Goal: Task Accomplishment & Management: Manage account settings

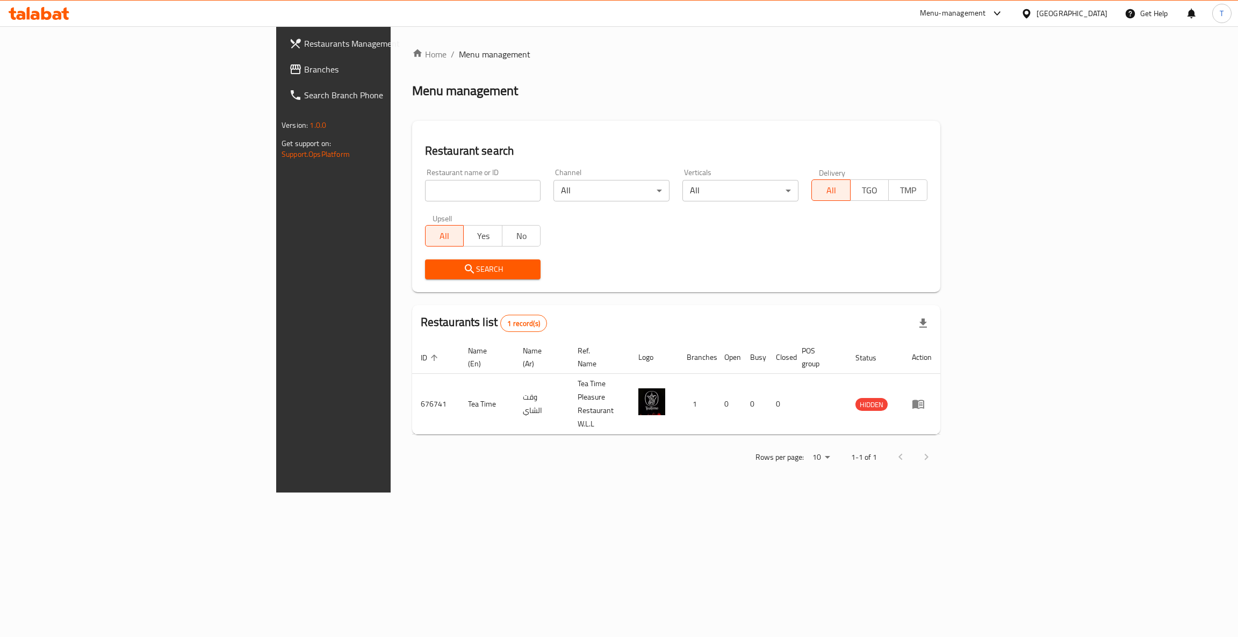
click at [645, 299] on div "Home / Menu management Menu management Restaurant search Restaurant name or ID …" at bounding box center [676, 259] width 528 height 423
drag, startPoint x: 333, startPoint y: 192, endPoint x: 378, endPoint y: 186, distance: 45.0
click at [425, 192] on input "search" at bounding box center [483, 190] width 116 height 21
click button "Search" at bounding box center [483, 270] width 116 height 20
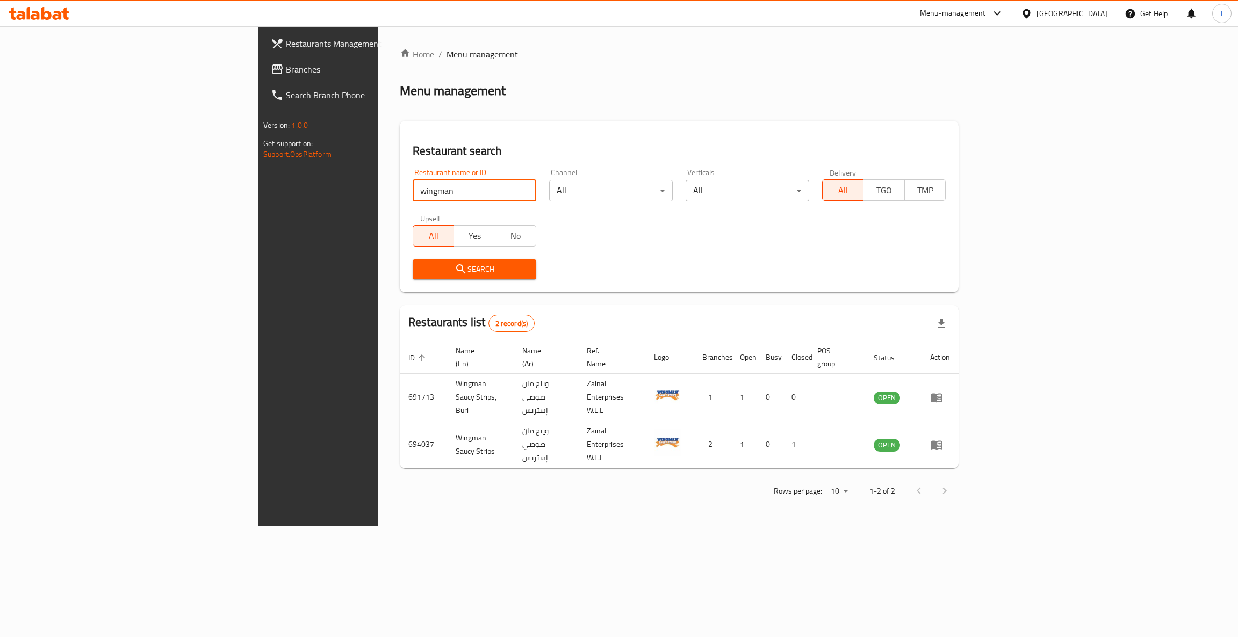
click at [413, 192] on input "wingman" at bounding box center [475, 190] width 124 height 21
type input "wing man"
click button "Search" at bounding box center [475, 270] width 124 height 20
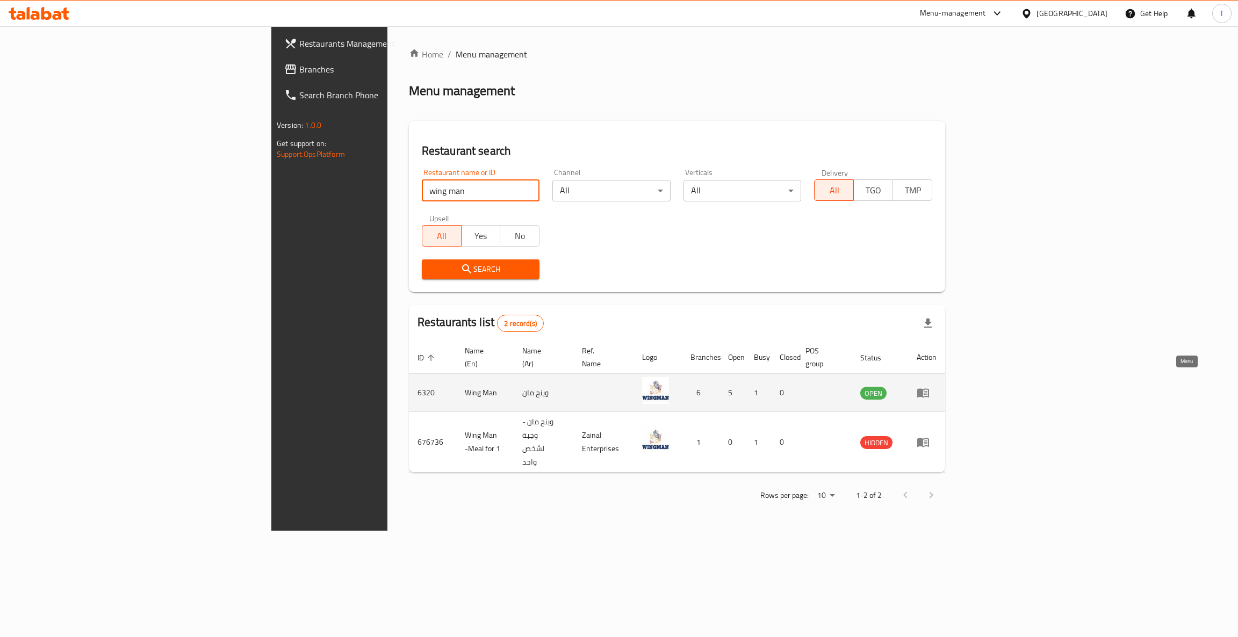
click at [930, 386] on icon "enhanced table" at bounding box center [923, 392] width 13 height 13
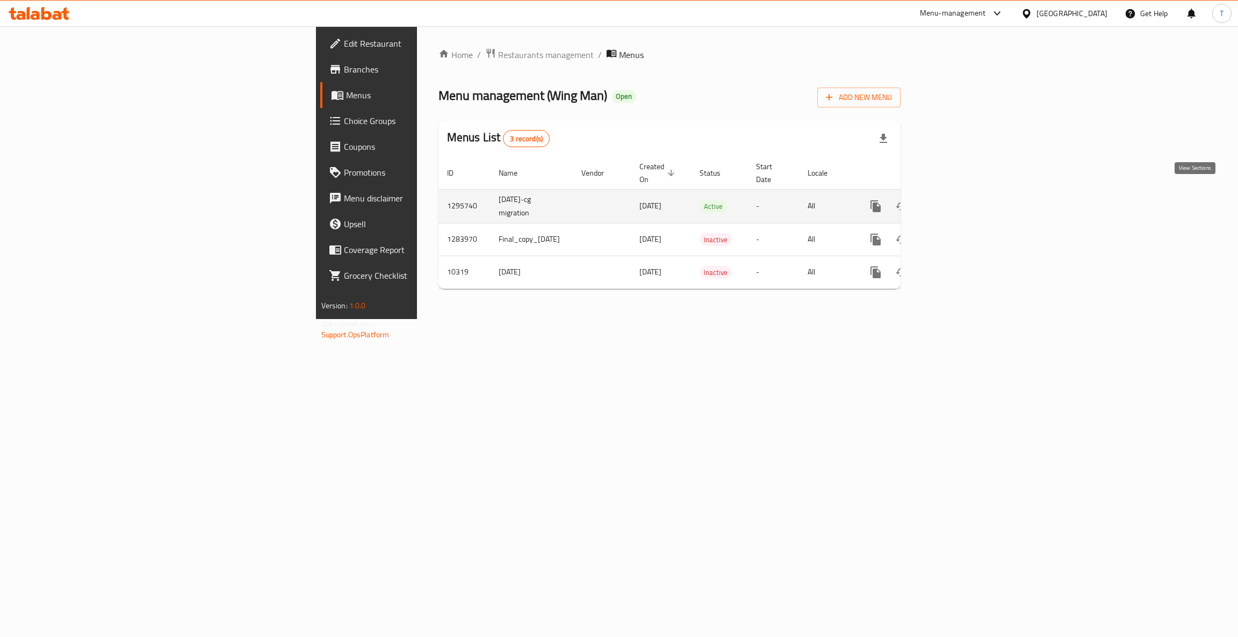
click at [966, 193] on link "enhanced table" at bounding box center [953, 206] width 26 height 26
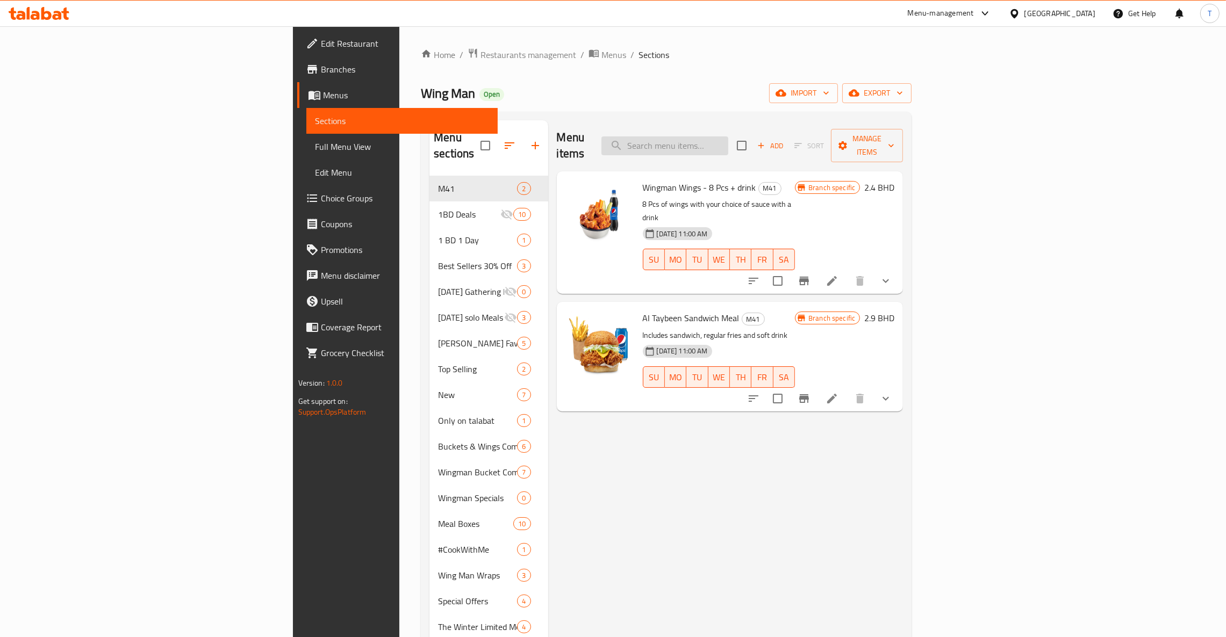
click at [728, 145] on input "search" at bounding box center [664, 145] width 127 height 19
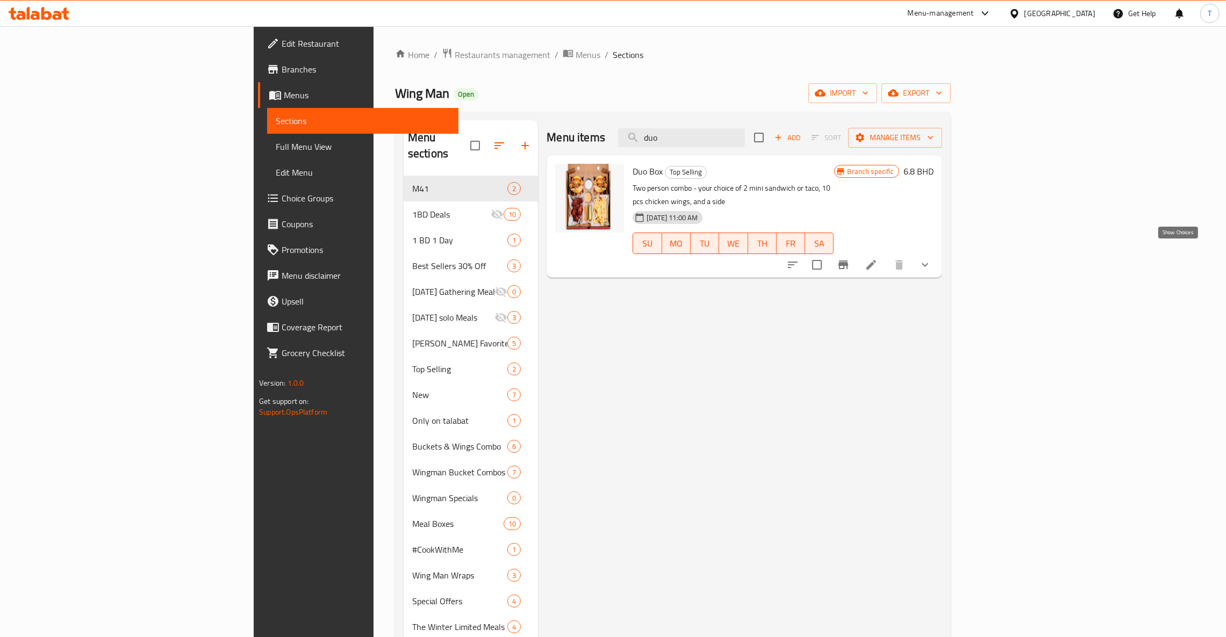
click at [931, 258] on icon "show more" at bounding box center [924, 264] width 13 height 13
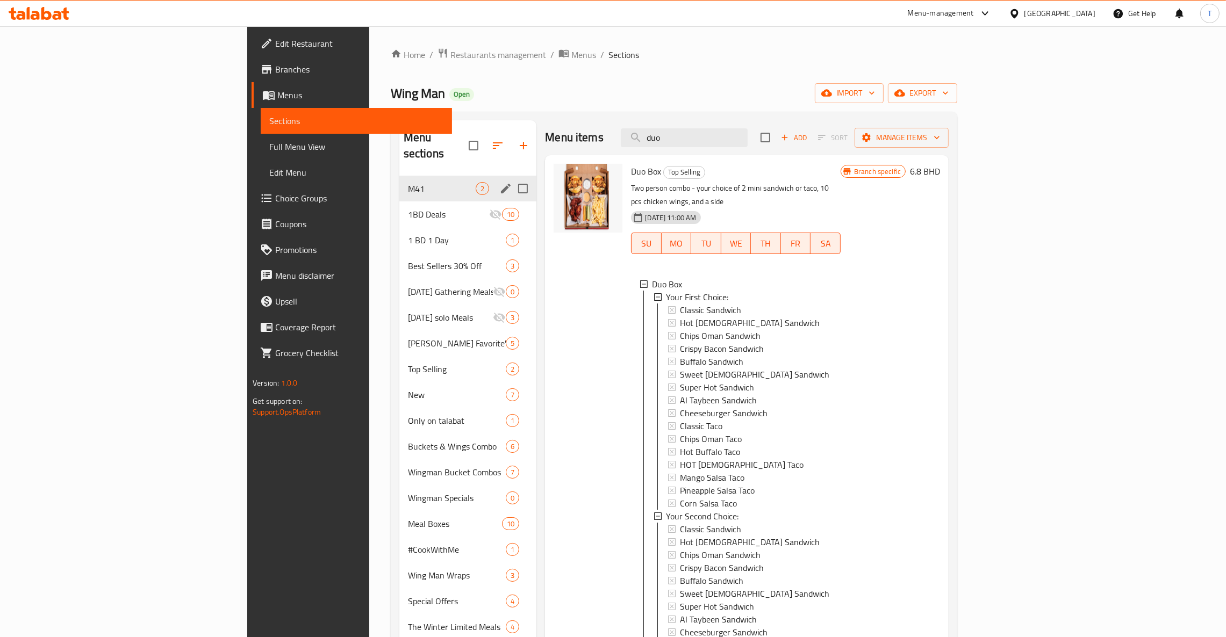
click at [408, 182] on span "M41" at bounding box center [442, 188] width 68 height 13
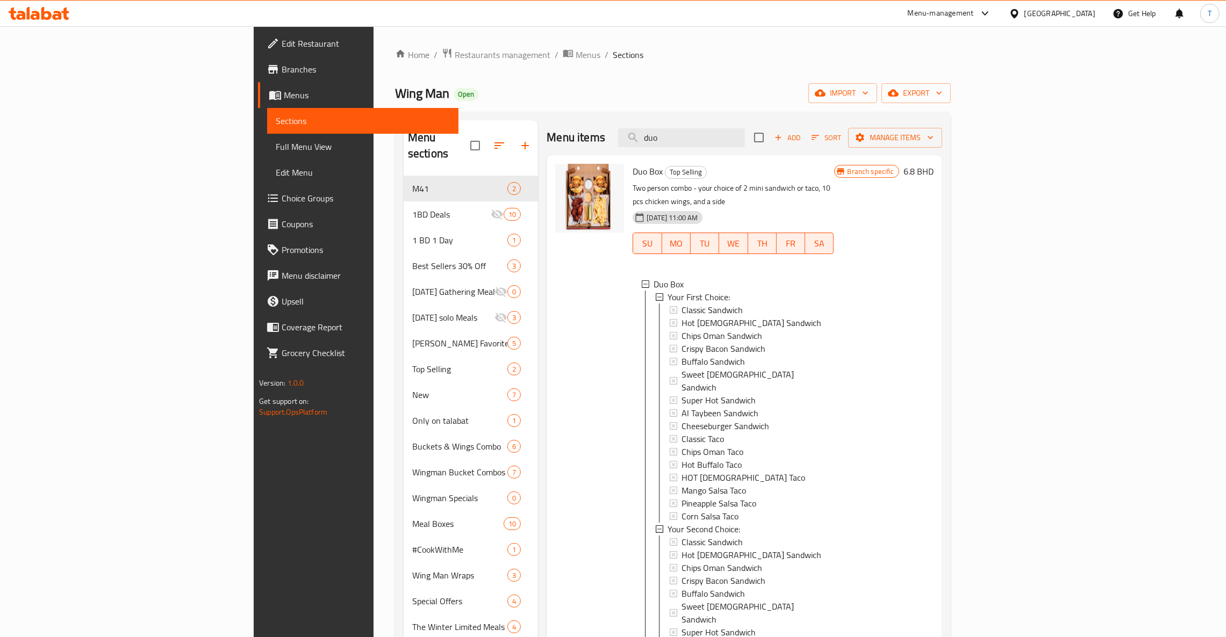
drag, startPoint x: 756, startPoint y: 140, endPoint x: 681, endPoint y: 145, distance: 75.4
click at [681, 145] on div "Menu items duo Add Sort Manage items" at bounding box center [743, 137] width 395 height 35
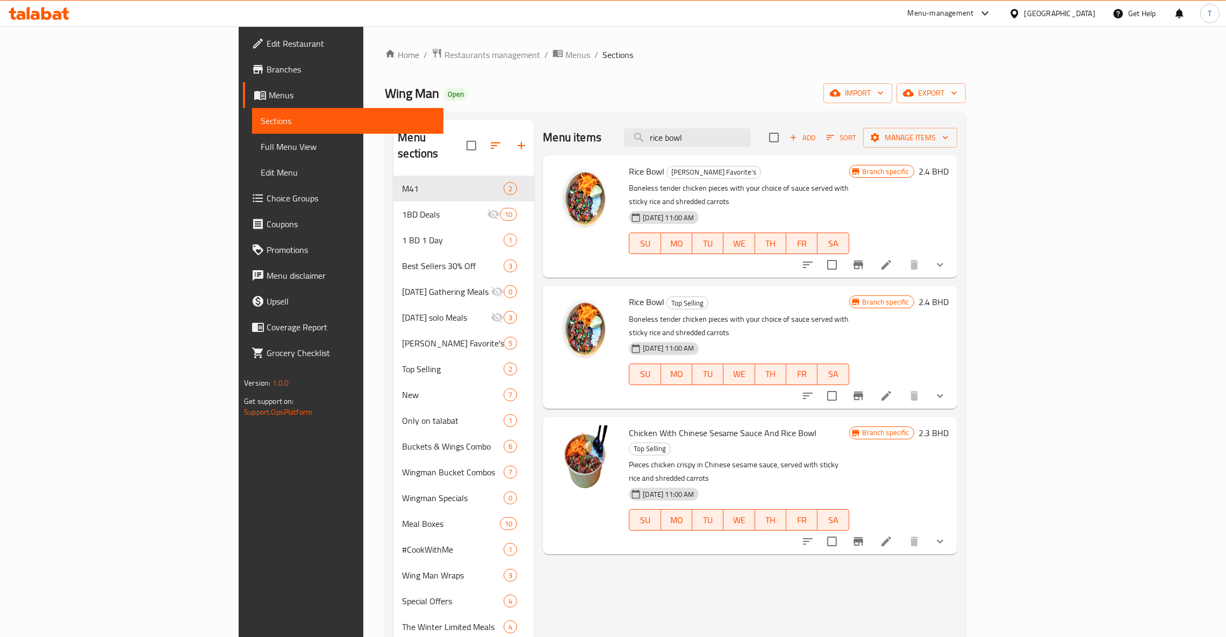
type input "rice bowl"
drag, startPoint x: 753, startPoint y: 138, endPoint x: 702, endPoint y: 139, distance: 50.5
click at [702, 139] on div "Menu items rice bowl Add Sort Manage items" at bounding box center [750, 137] width 414 height 35
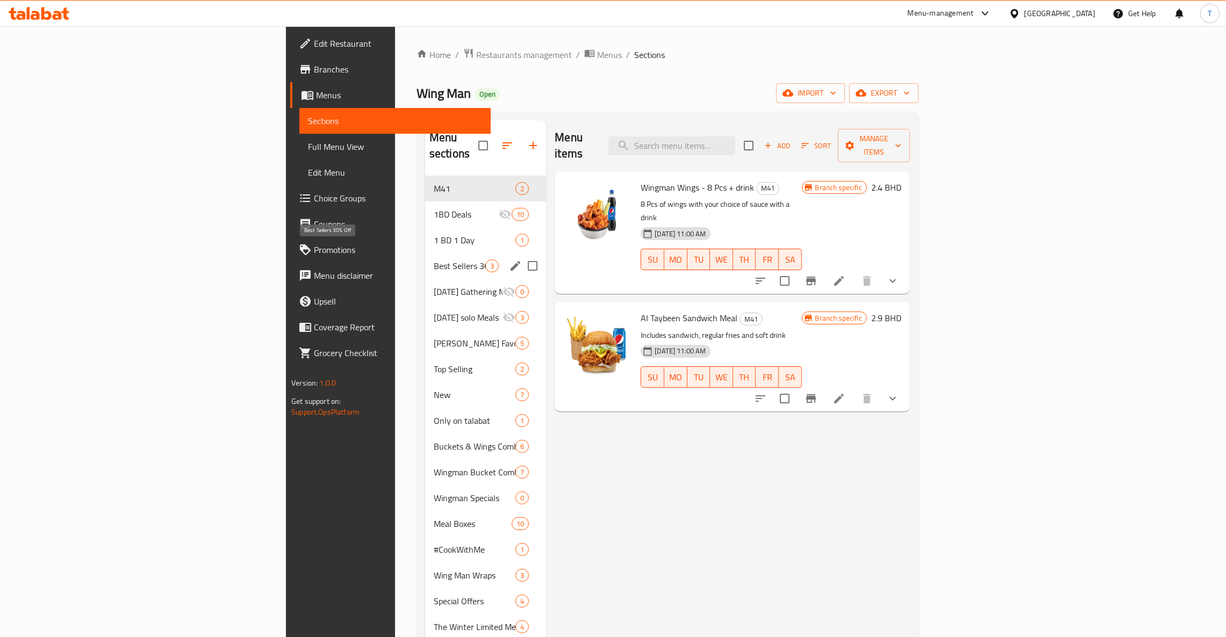
click at [434, 260] on span "Best Sellers 30% Off" at bounding box center [460, 266] width 52 height 13
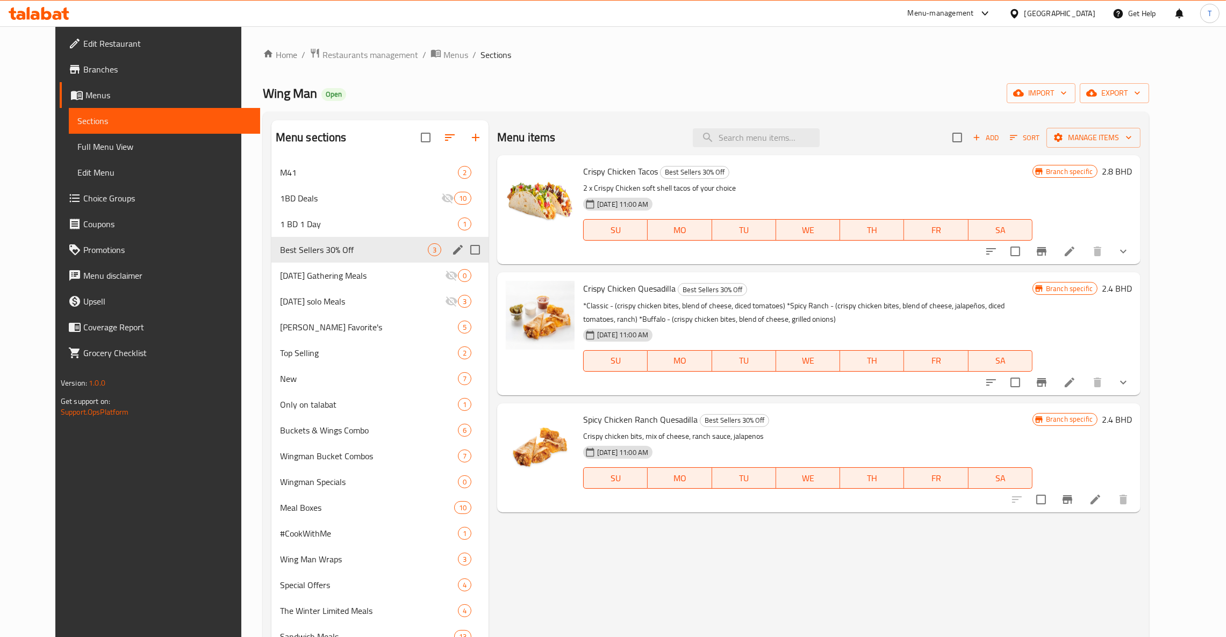
drag, startPoint x: 296, startPoint y: 242, endPoint x: 400, endPoint y: 241, distance: 104.2
click at [298, 241] on div "Best Sellers 30% Off 3" at bounding box center [379, 250] width 217 height 26
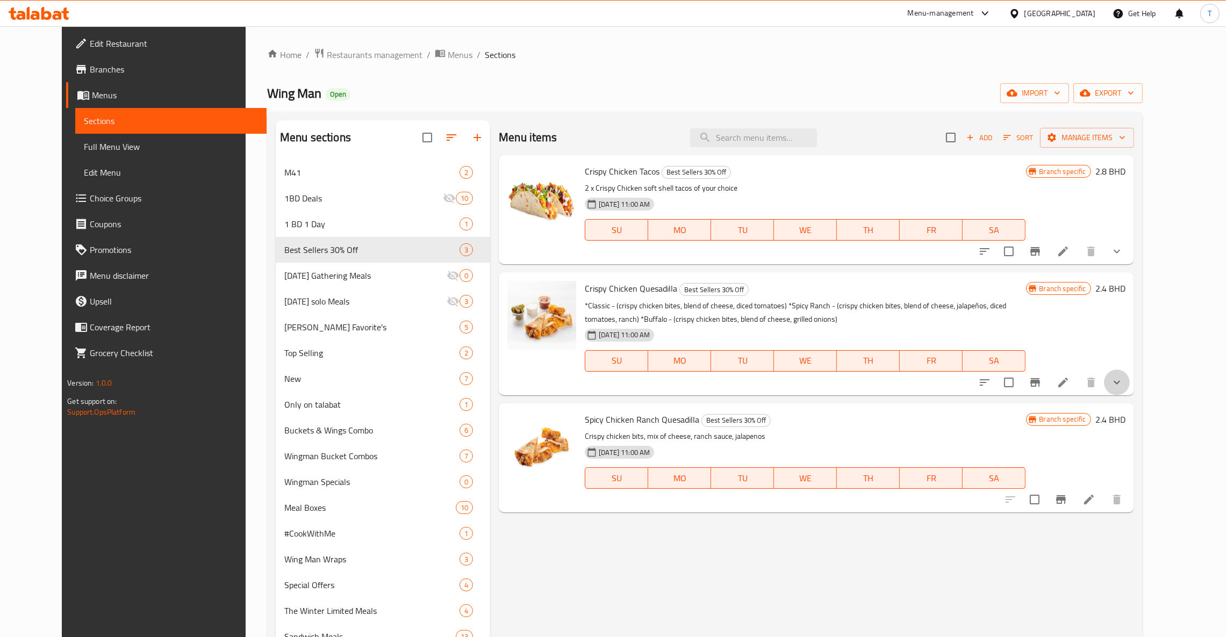
click at [1129, 386] on button "show more" at bounding box center [1117, 383] width 26 height 26
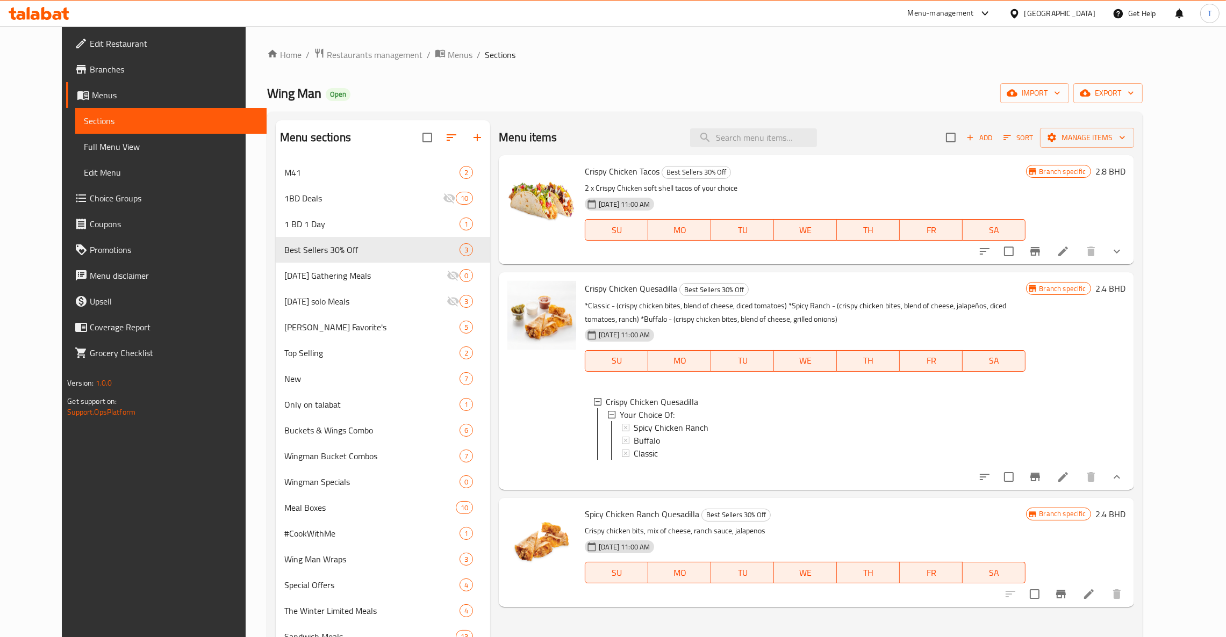
click at [1120, 479] on icon "show more" at bounding box center [1116, 477] width 6 height 4
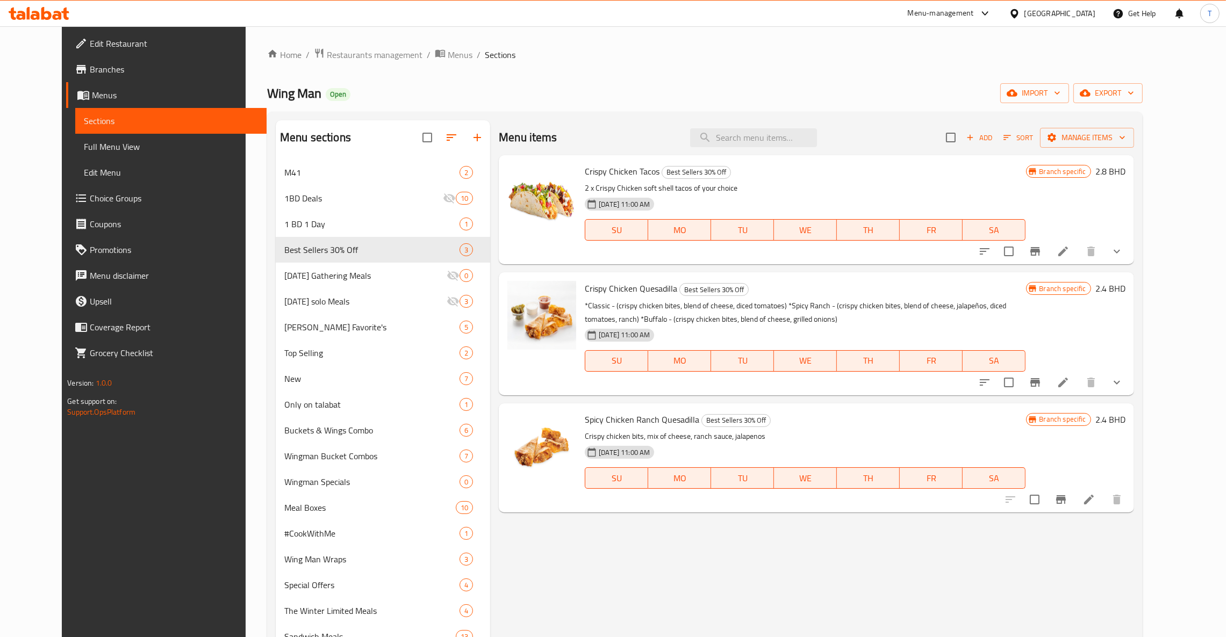
click at [1129, 383] on button "show more" at bounding box center [1117, 383] width 26 height 26
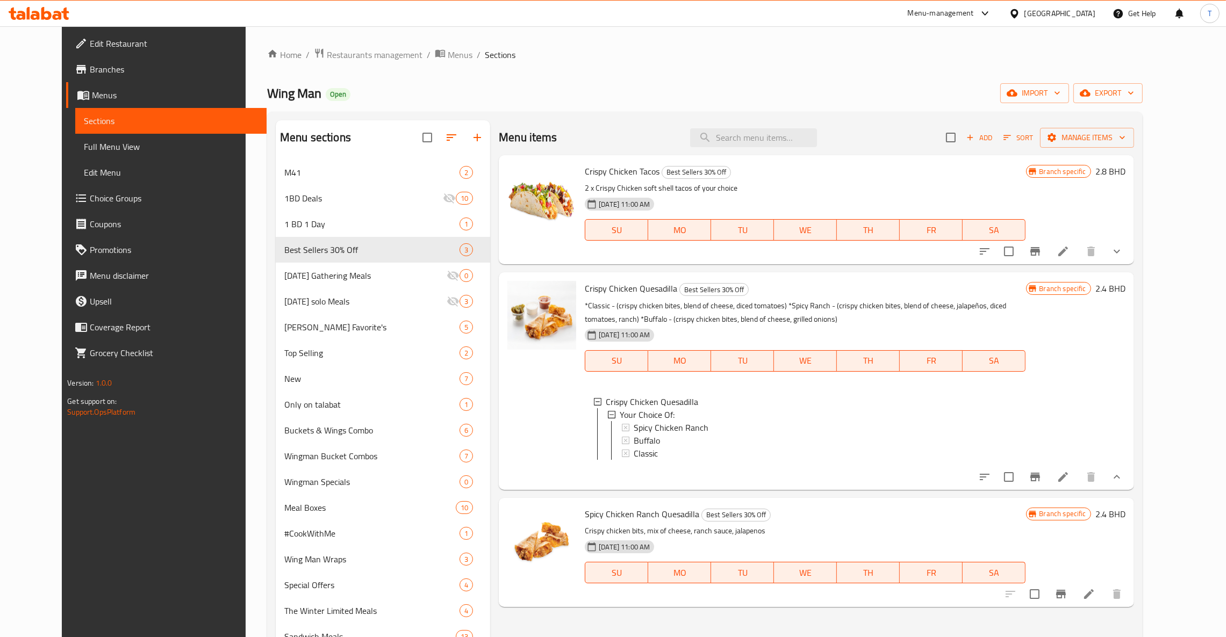
scroll to position [1, 0]
click at [1123, 253] on icon "show more" at bounding box center [1116, 251] width 13 height 13
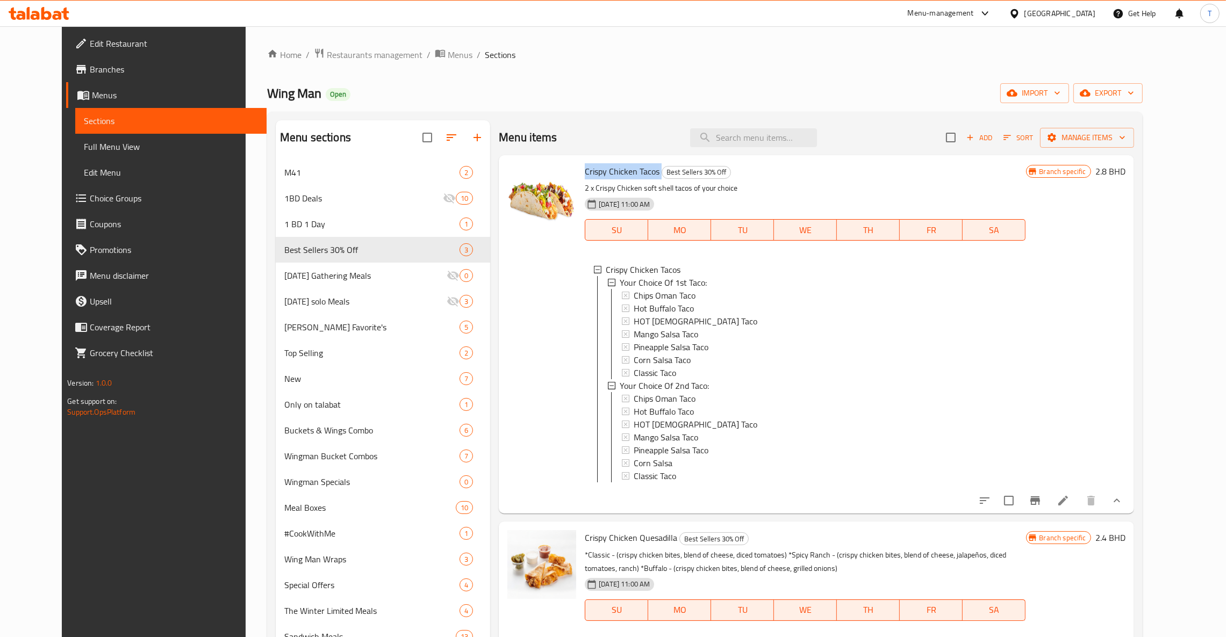
drag, startPoint x: 570, startPoint y: 172, endPoint x: 644, endPoint y: 172, distance: 74.7
click at [644, 172] on h6 "Crispy Chicken Tacos Best Sellers 30% Off" at bounding box center [805, 171] width 441 height 15
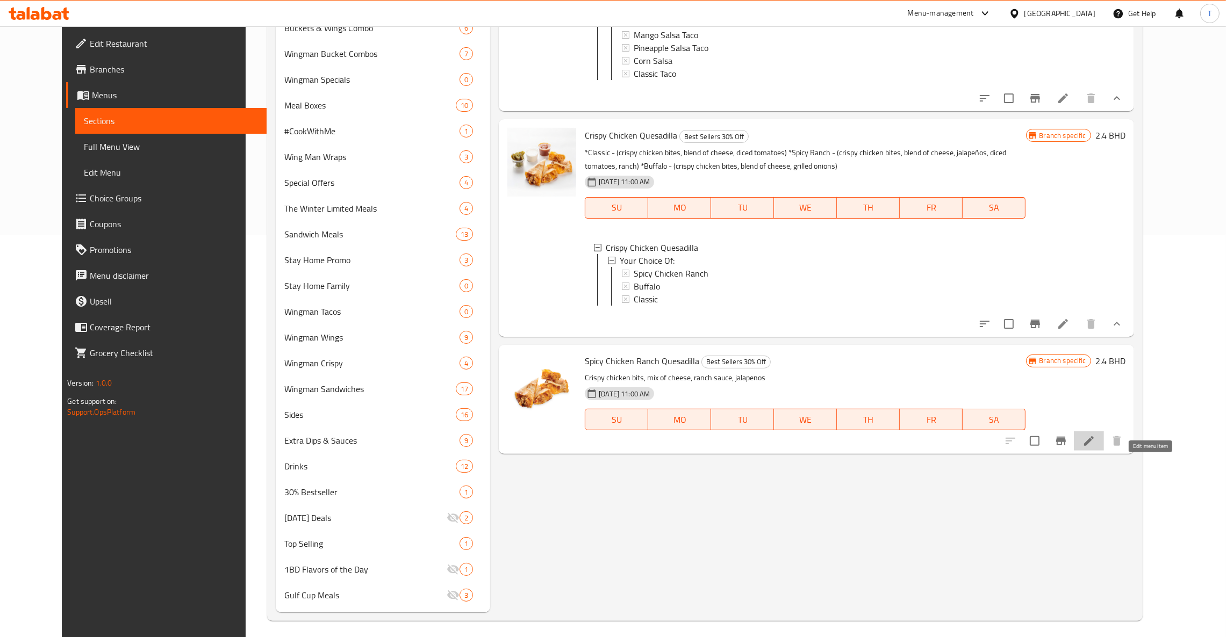
click at [1093, 446] on icon at bounding box center [1089, 441] width 10 height 10
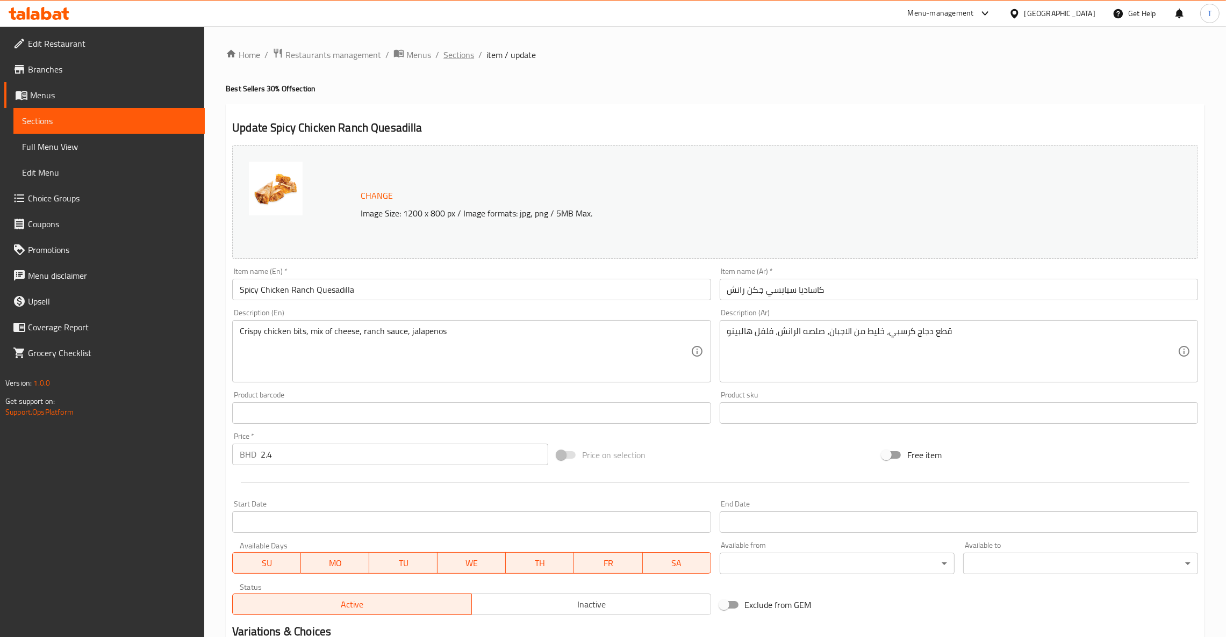
click at [451, 53] on span "Sections" at bounding box center [458, 54] width 31 height 13
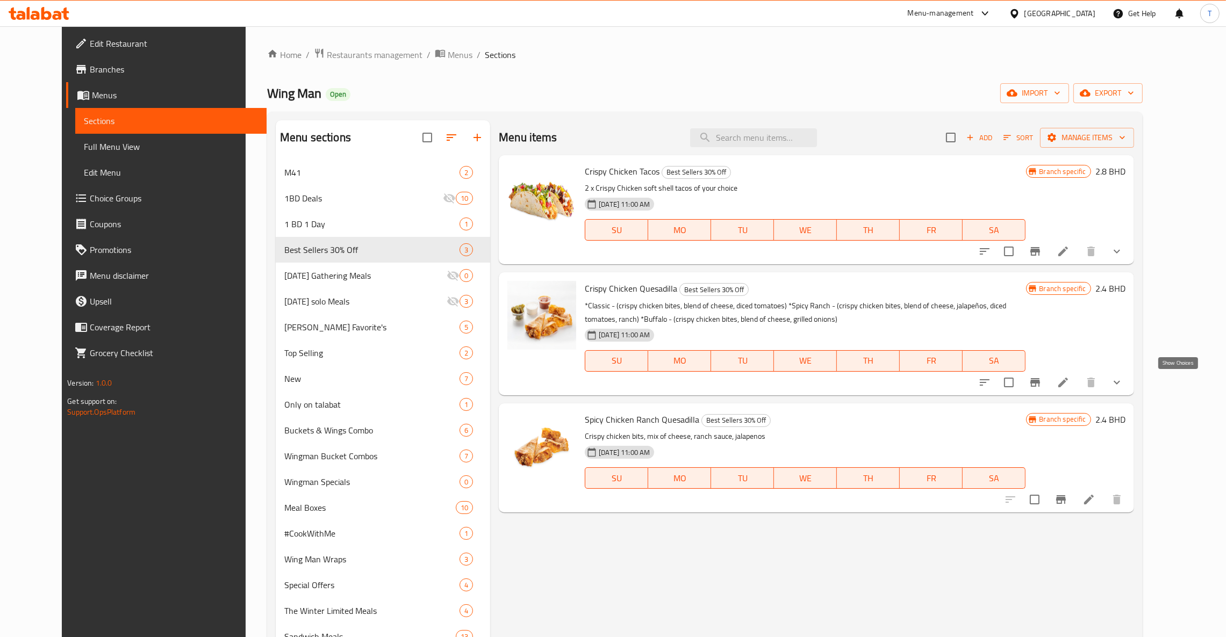
click at [1123, 386] on icon "show more" at bounding box center [1116, 382] width 13 height 13
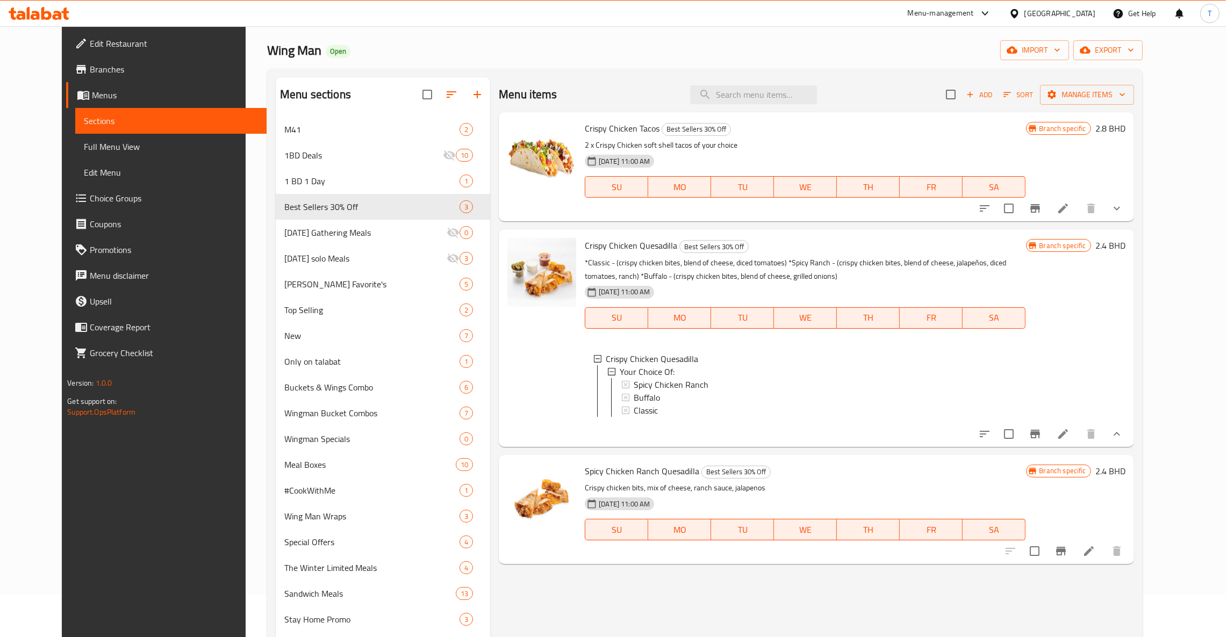
scroll to position [81, 0]
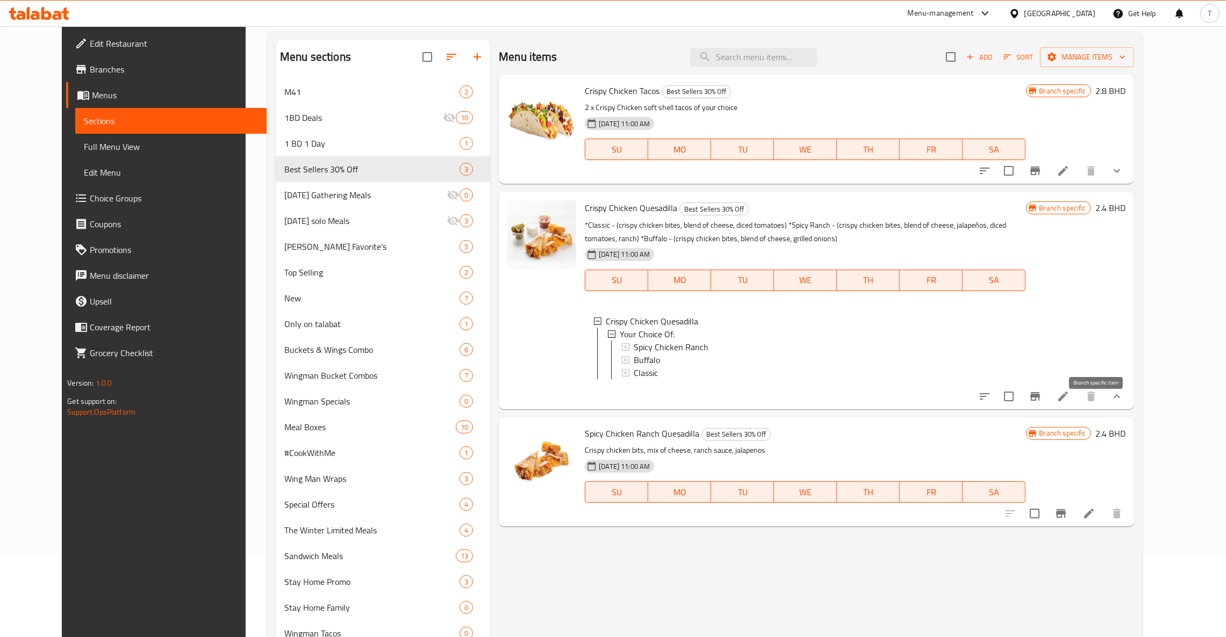
click at [1048, 406] on button "Branch-specific-item" at bounding box center [1035, 397] width 26 height 26
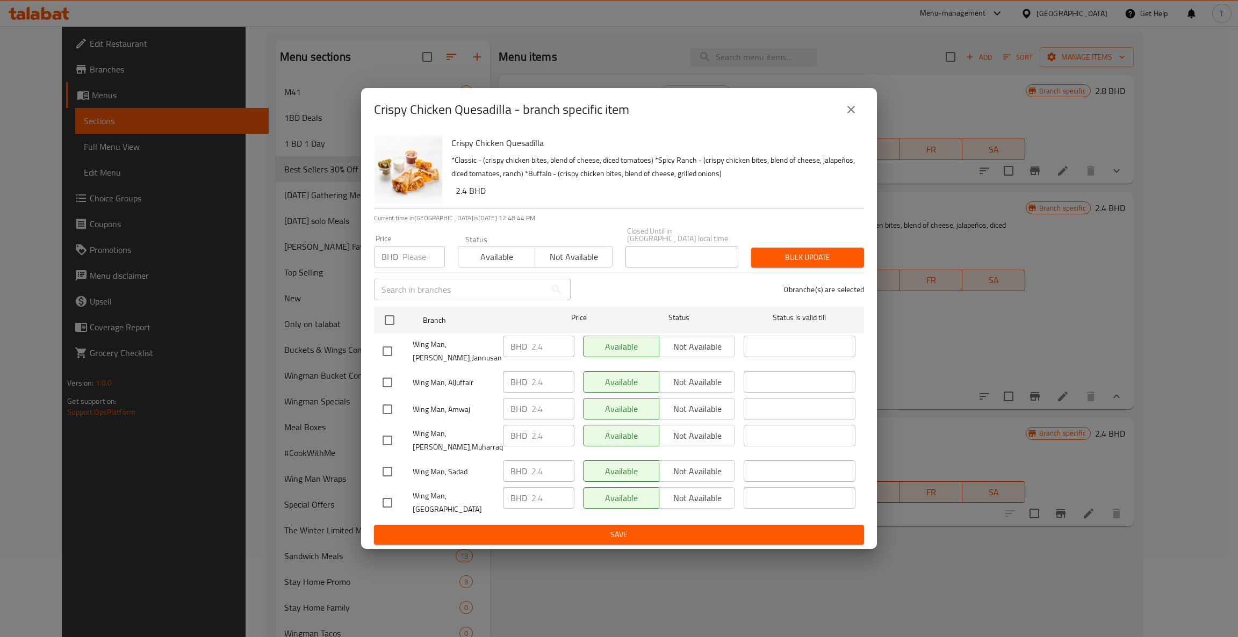
click at [849, 116] on icon "close" at bounding box center [851, 109] width 13 height 13
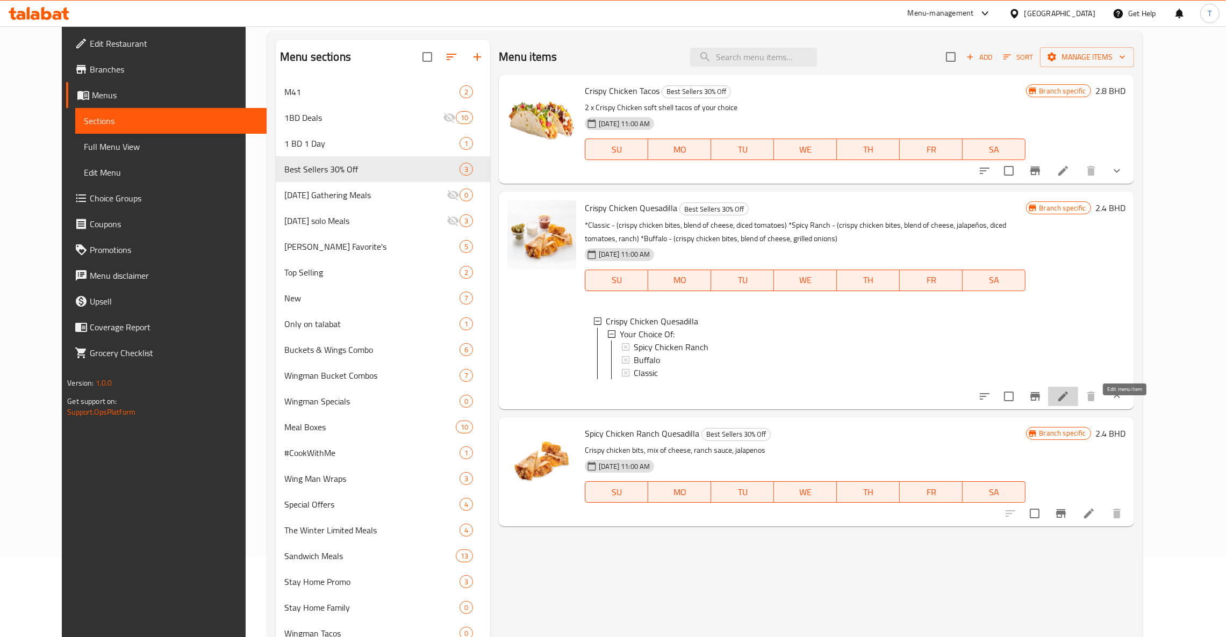
click at [1069, 403] on icon at bounding box center [1062, 396] width 13 height 13
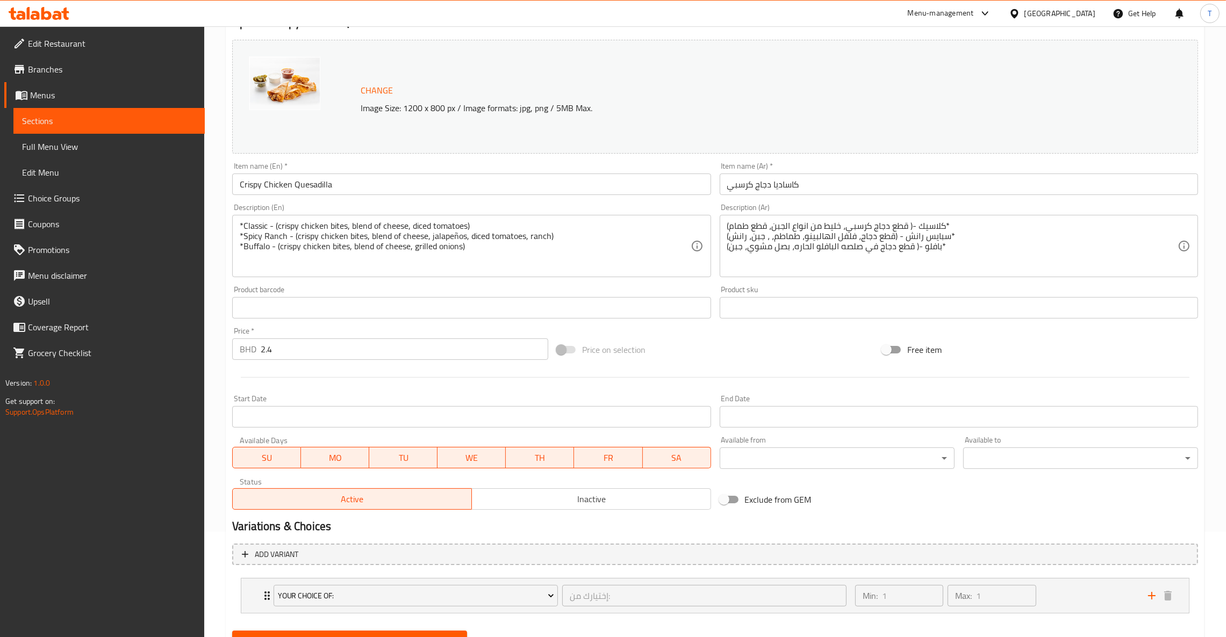
scroll to position [155, 0]
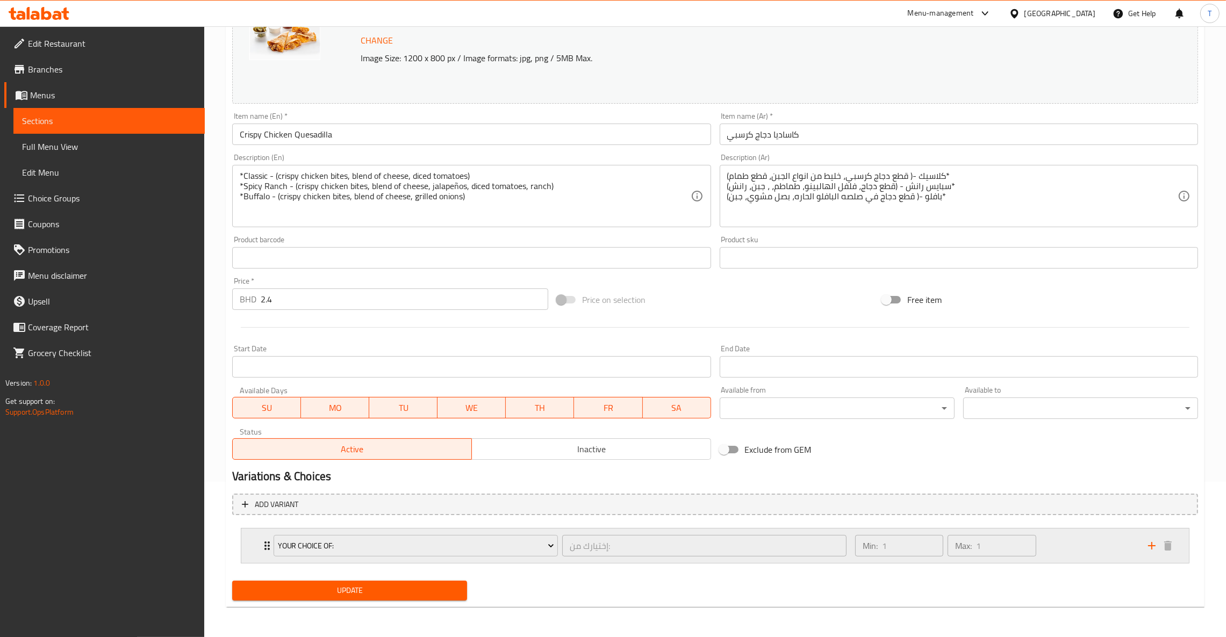
click at [253, 550] on div "Your Choice Of: إختيارك من: ​ Min: 1 ​ Max: 1 ​" at bounding box center [714, 546] width 947 height 34
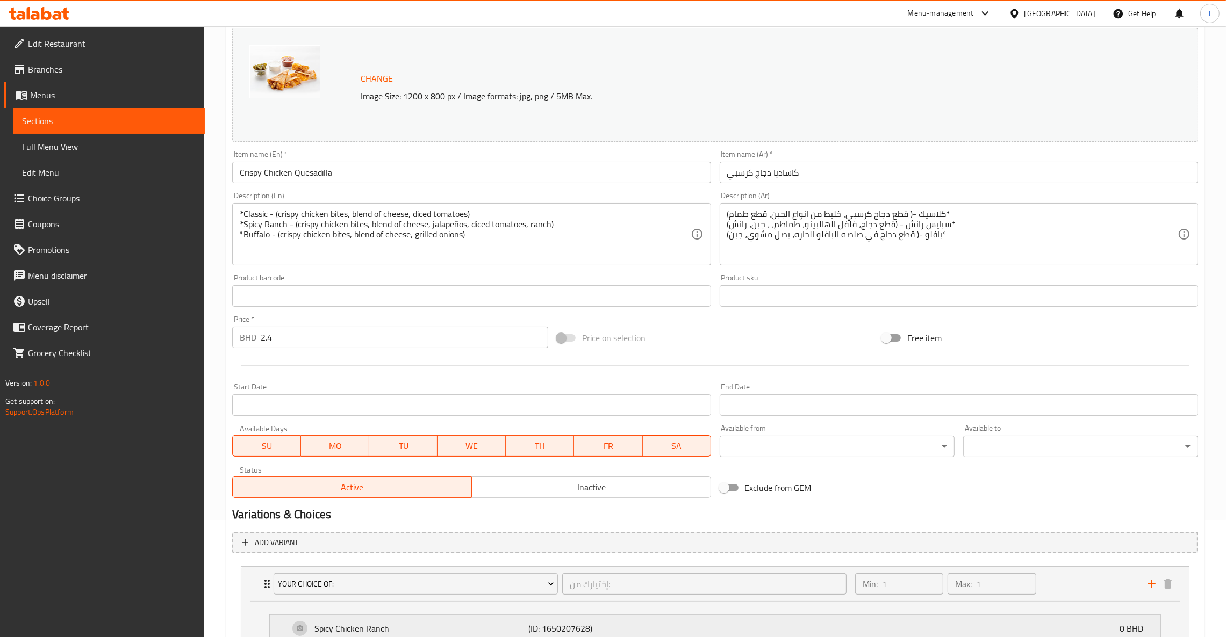
scroll to position [0, 0]
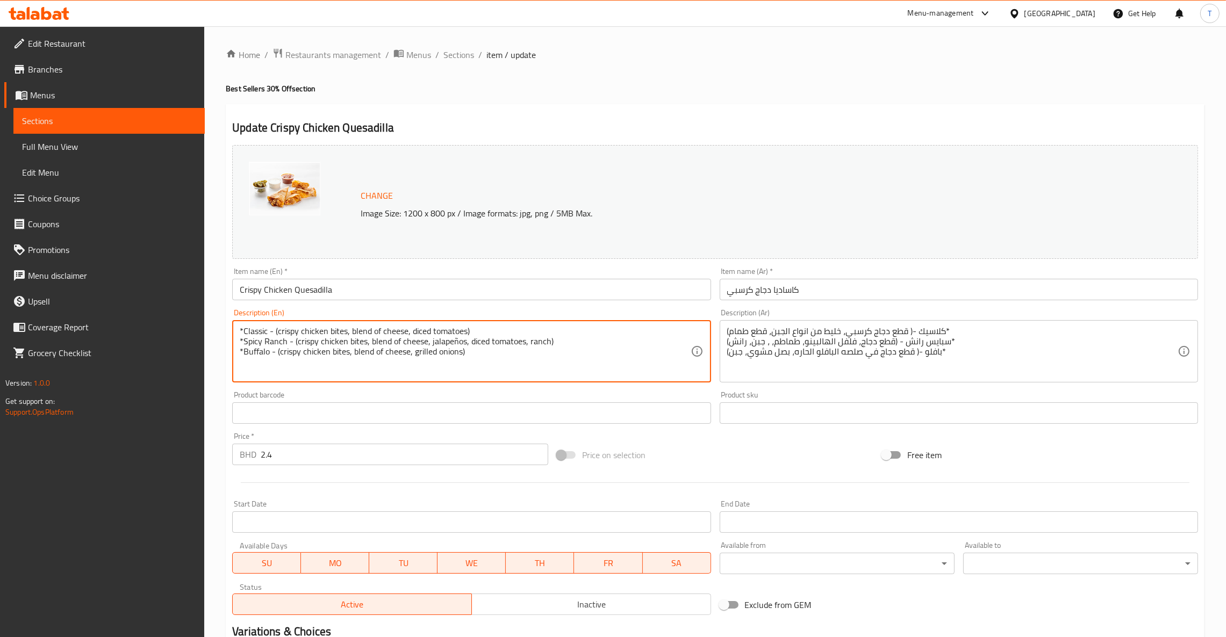
drag, startPoint x: 512, startPoint y: 362, endPoint x: 225, endPoint y: 327, distance: 289.6
click at [453, 54] on span "Sections" at bounding box center [458, 54] width 31 height 13
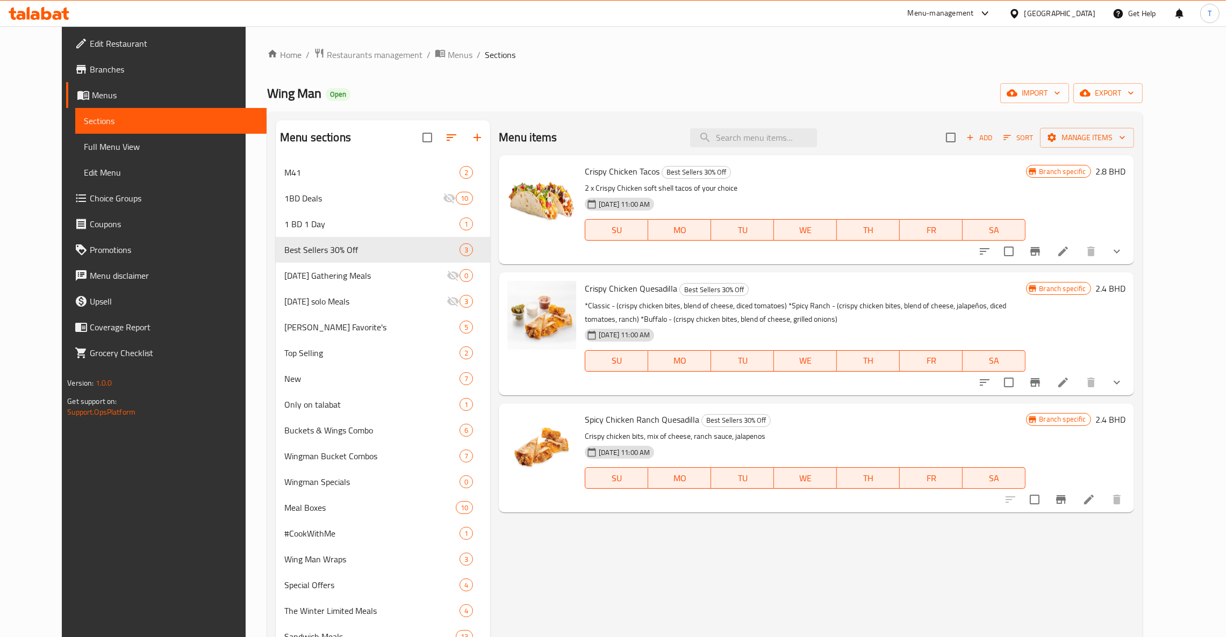
click at [750, 586] on div "Menu items Add Sort Manage items Crispy Chicken Tacos Best Sellers 30% Off 2 x …" at bounding box center [812, 567] width 644 height 895
click at [585, 286] on span "Crispy Chicken Quesadilla" at bounding box center [631, 288] width 92 height 16
click at [680, 290] on span "Best Sellers 30% Off" at bounding box center [714, 290] width 68 height 12
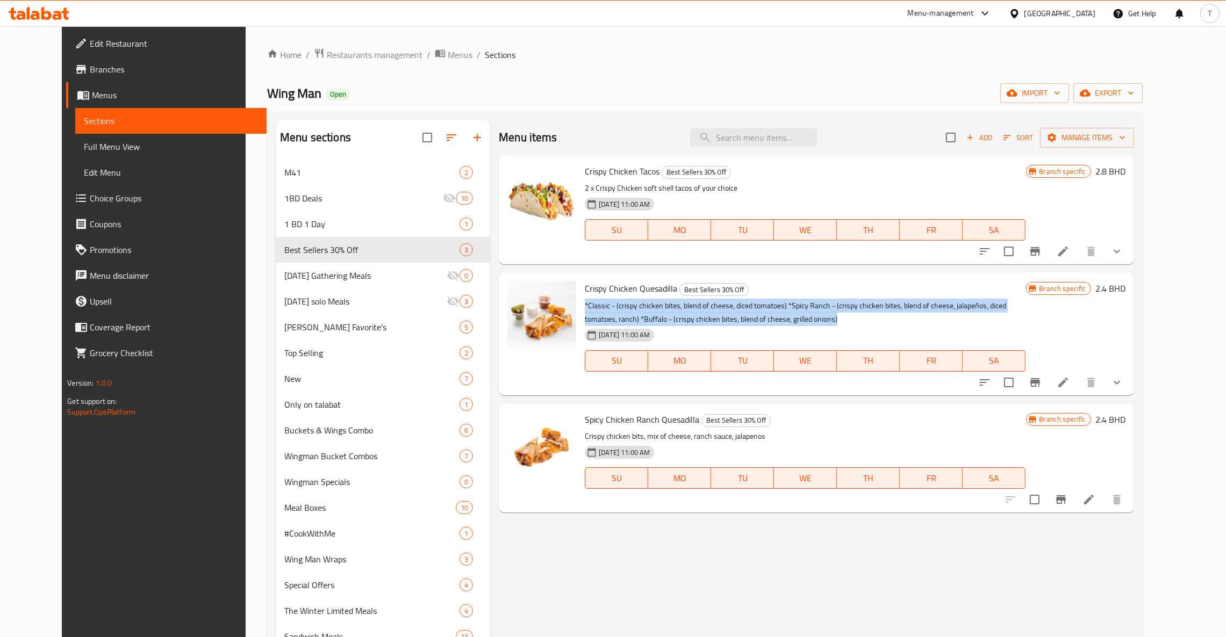
drag, startPoint x: 698, startPoint y: 318, endPoint x: 568, endPoint y: 309, distance: 130.3
click at [580, 309] on div "Crispy Chicken Quesadilla Best Sellers 30% Off *Classic - (crispy chicken bites…" at bounding box center [804, 334] width 449 height 114
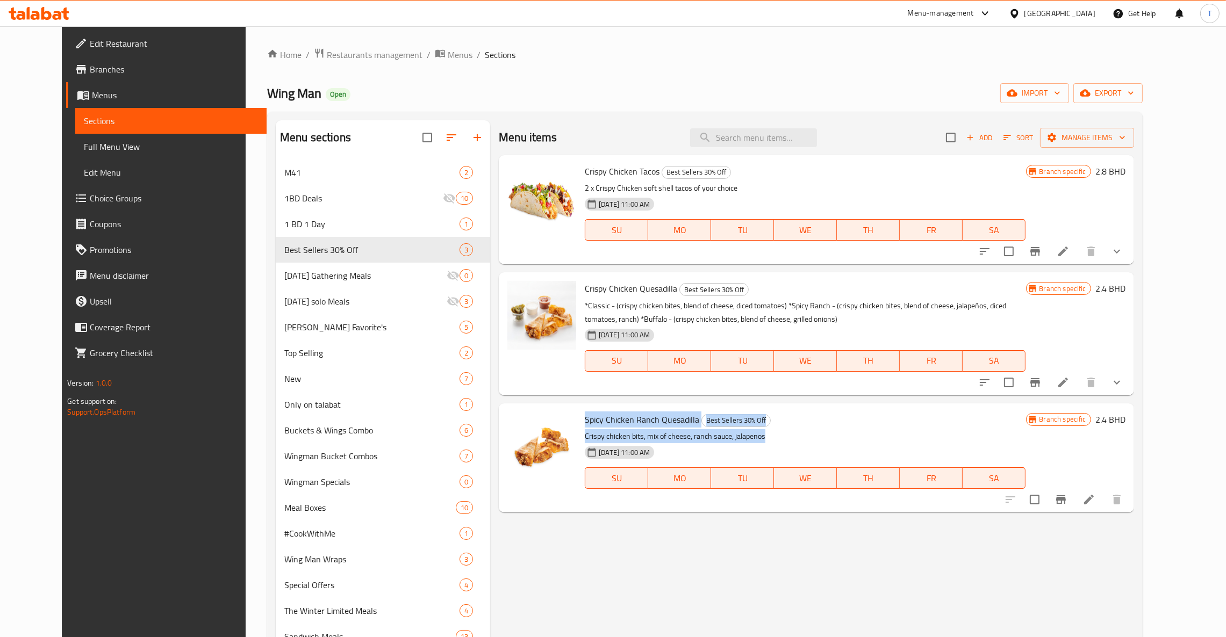
drag, startPoint x: 753, startPoint y: 437, endPoint x: 566, endPoint y: 421, distance: 187.7
click at [580, 421] on div "Spicy Chicken Ranch Quesadilla Best Sellers 30% Off Crispy chicken bits, mix of…" at bounding box center [804, 458] width 449 height 100
click at [840, 430] on p "Crispy chicken bits, mix of cheese, ranch sauce, jalapenos" at bounding box center [805, 436] width 441 height 13
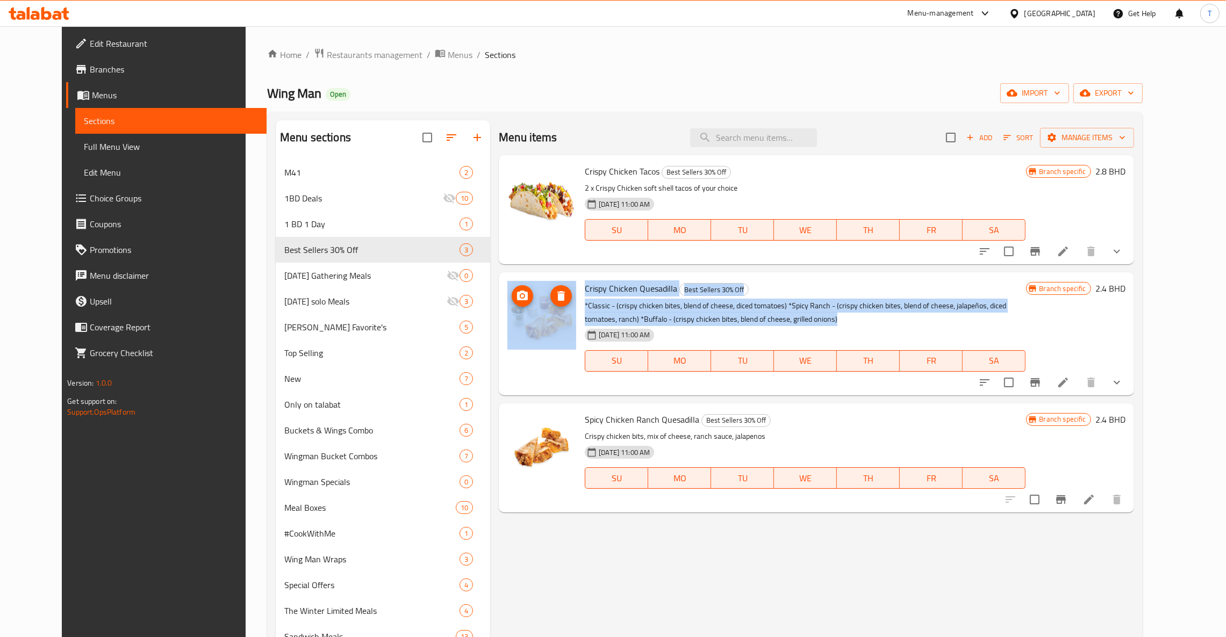
drag, startPoint x: 751, startPoint y: 321, endPoint x: 551, endPoint y: 297, distance: 201.4
click at [551, 297] on div "Crispy Chicken Quesadilla Best Sellers 30% Off *Classic - (crispy chicken bites…" at bounding box center [816, 334] width 626 height 114
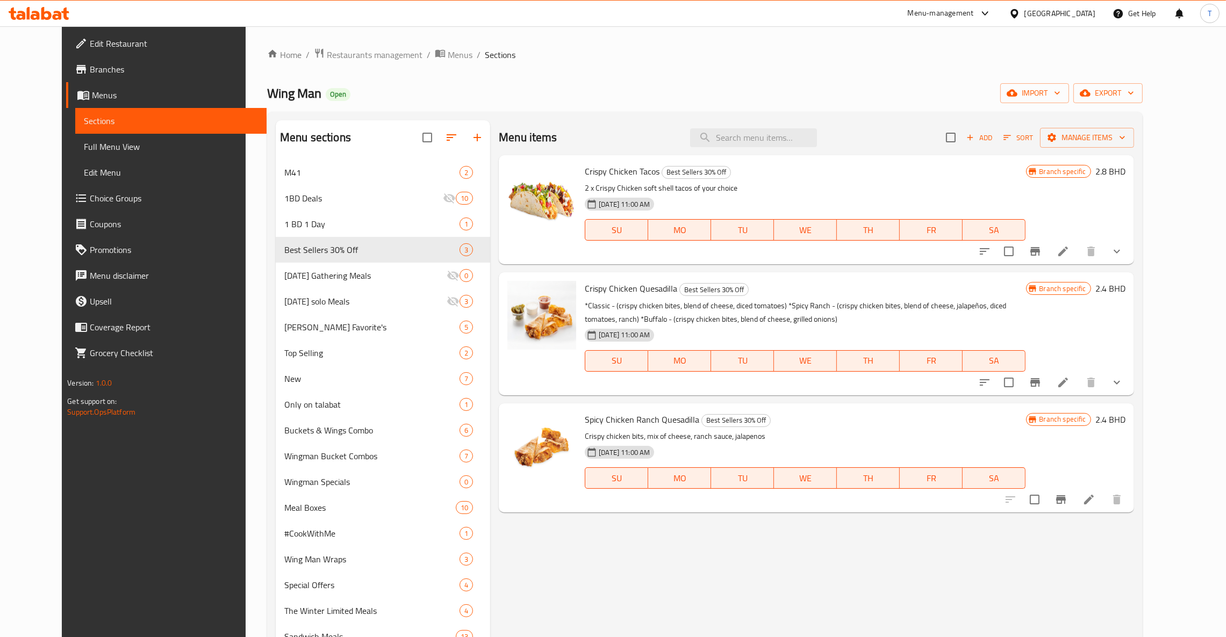
click at [850, 457] on div "19-06-2025 11:00 AM SU MO TU WE TH FR SA" at bounding box center [804, 471] width 449 height 58
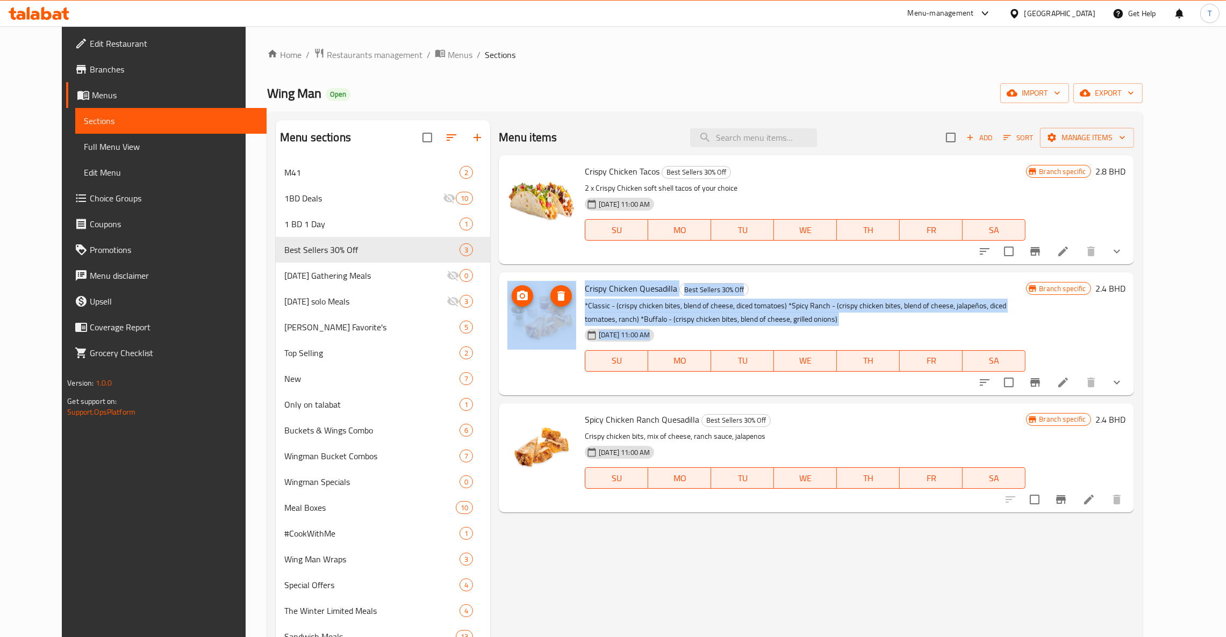
drag, startPoint x: 756, startPoint y: 328, endPoint x: 544, endPoint y: 306, distance: 214.0
click at [544, 306] on div "Crispy Chicken Quesadilla Best Sellers 30% Off *Classic - (crispy chicken bites…" at bounding box center [816, 334] width 626 height 114
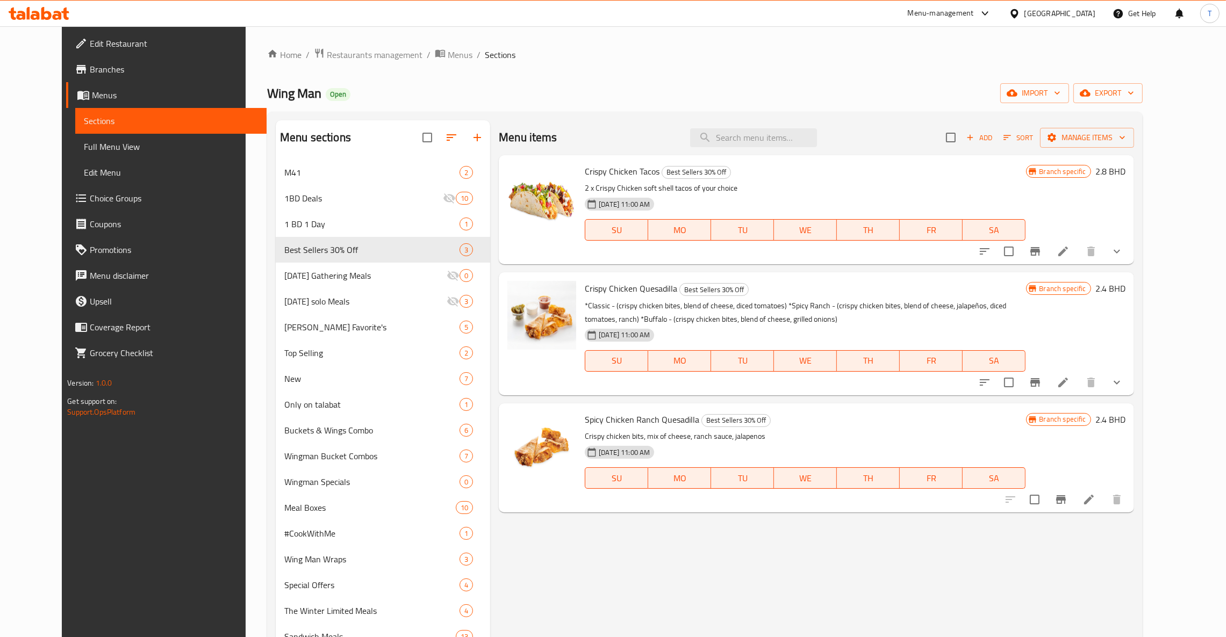
click at [852, 424] on h6 "Spicy Chicken Ranch Quesadilla Best Sellers 30% Off" at bounding box center [805, 419] width 441 height 15
click at [759, 134] on input "search" at bounding box center [753, 137] width 127 height 19
type input "c"
click at [766, 126] on div "Menu items Add Sort Manage items" at bounding box center [816, 137] width 635 height 35
click at [1123, 378] on icon "show more" at bounding box center [1116, 382] width 13 height 13
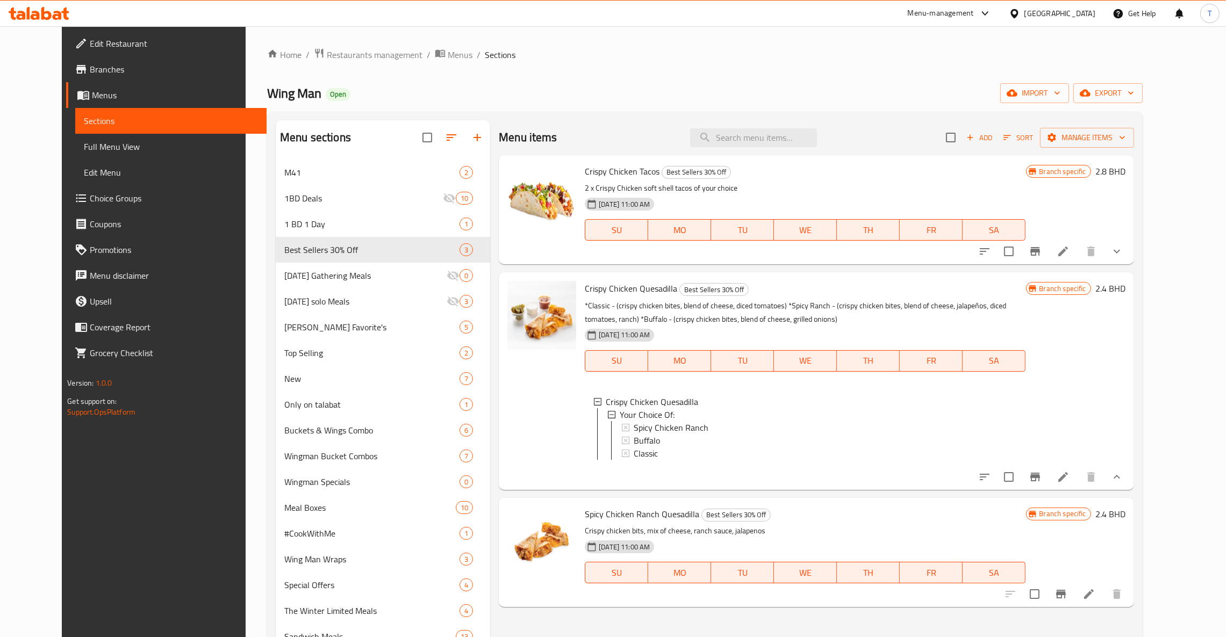
click at [974, 15] on div "Menu-management" at bounding box center [940, 13] width 66 height 13
click at [924, 47] on div "All Plugins" at bounding box center [901, 47] width 51 height 25
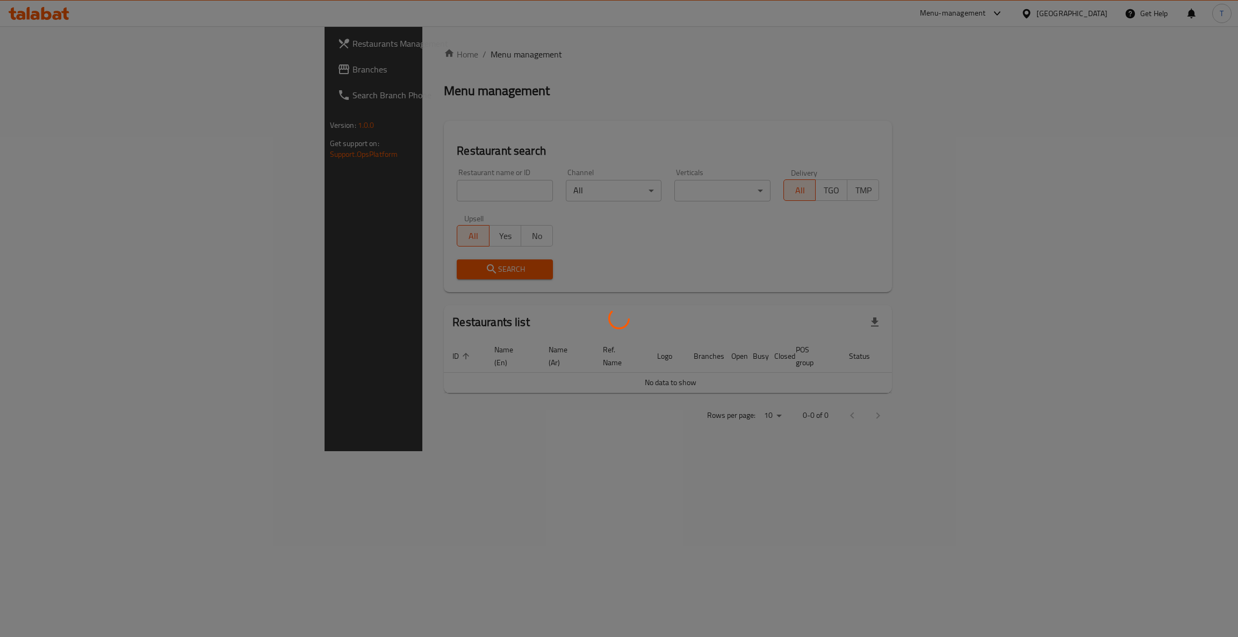
drag, startPoint x: 427, startPoint y: 192, endPoint x: 437, endPoint y: 192, distance: 10.2
click at [427, 192] on div at bounding box center [619, 318] width 1238 height 637
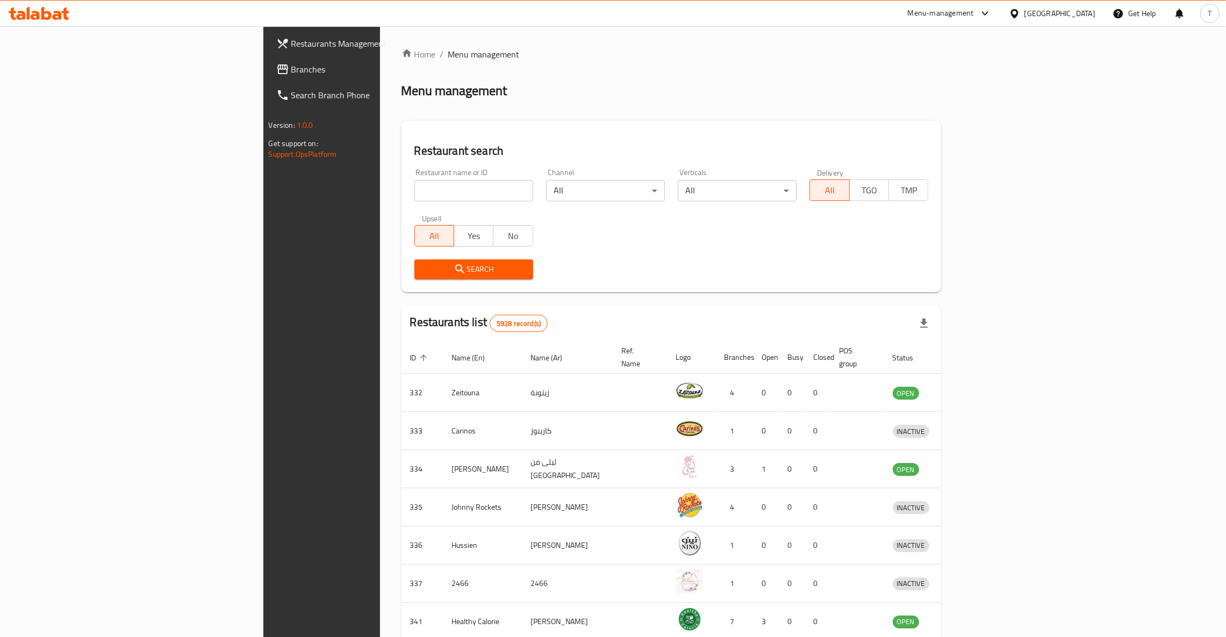
click at [437, 190] on input "search" at bounding box center [473, 190] width 119 height 21
click button "Search" at bounding box center [473, 270] width 119 height 20
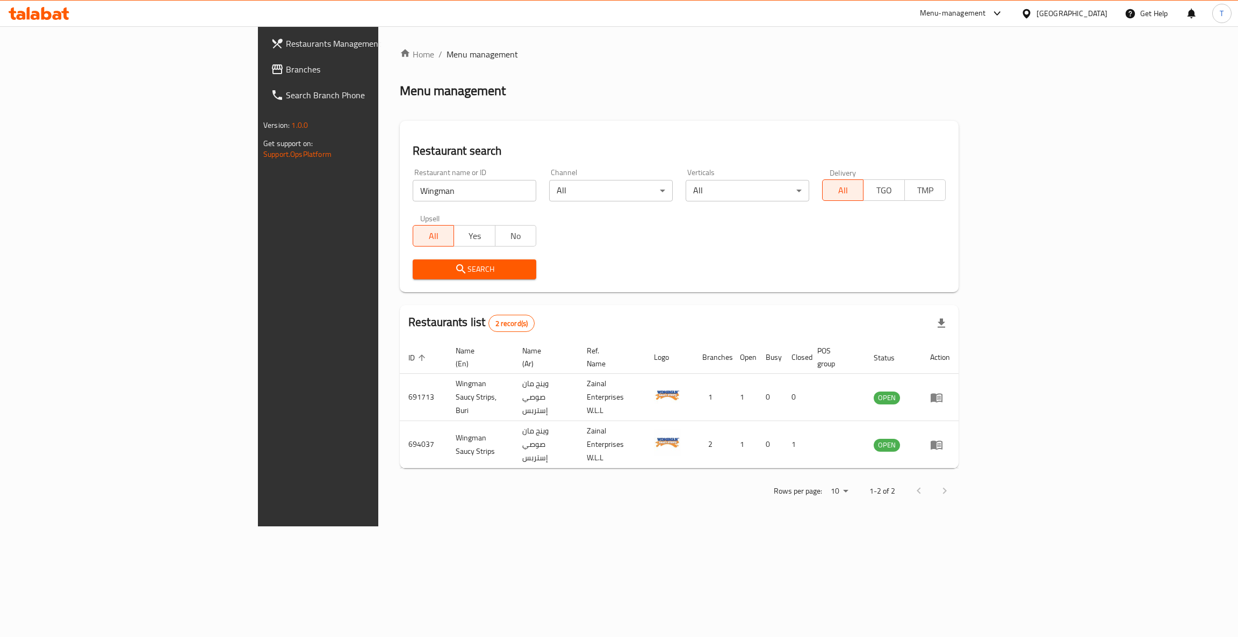
click at [413, 190] on input "Wingman" at bounding box center [475, 190] width 124 height 21
type input "Wing man"
click button "Search" at bounding box center [475, 270] width 124 height 20
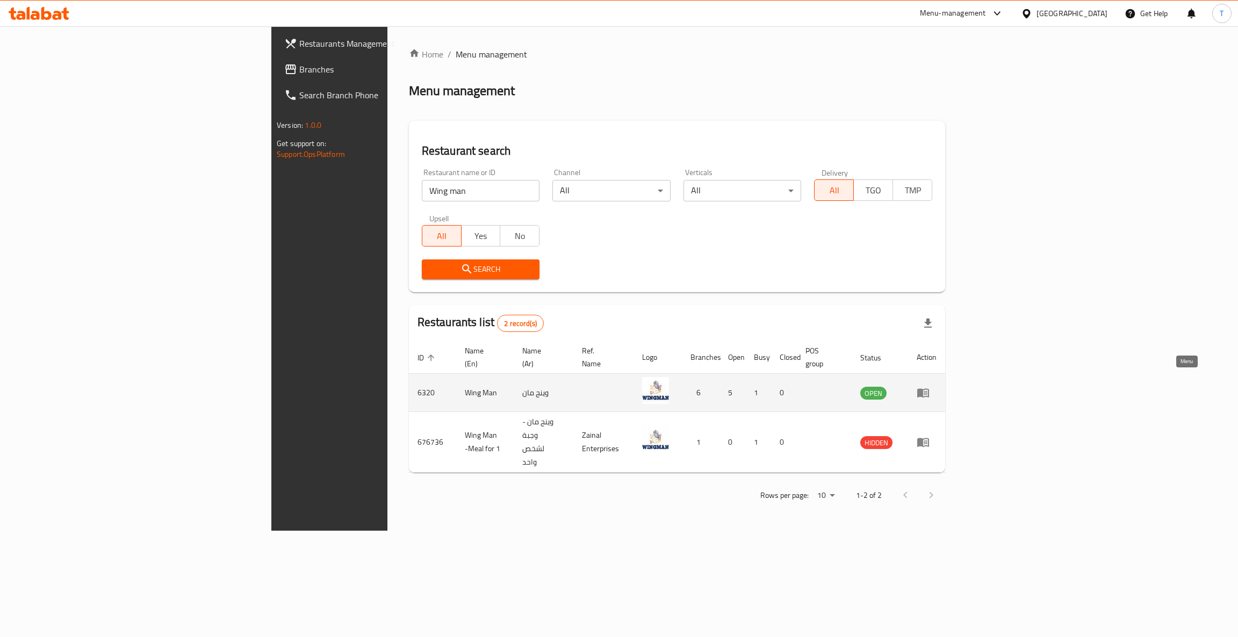
click at [930, 386] on icon "enhanced table" at bounding box center [923, 392] width 13 height 13
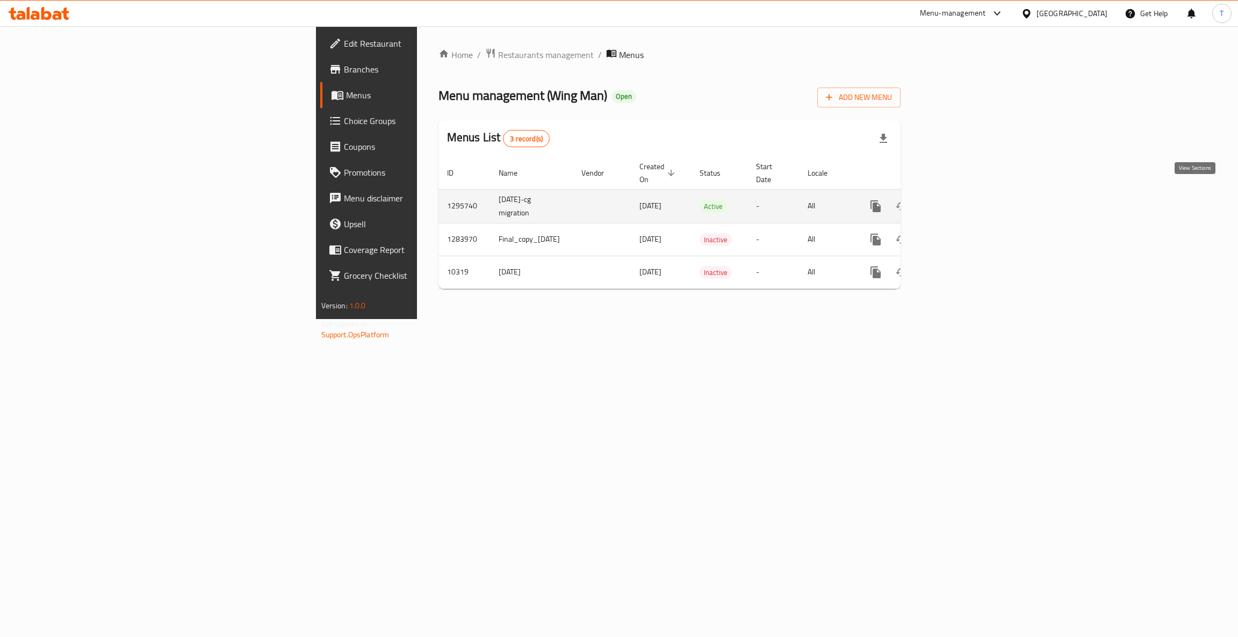
click at [960, 200] on icon "enhanced table" at bounding box center [953, 206] width 13 height 13
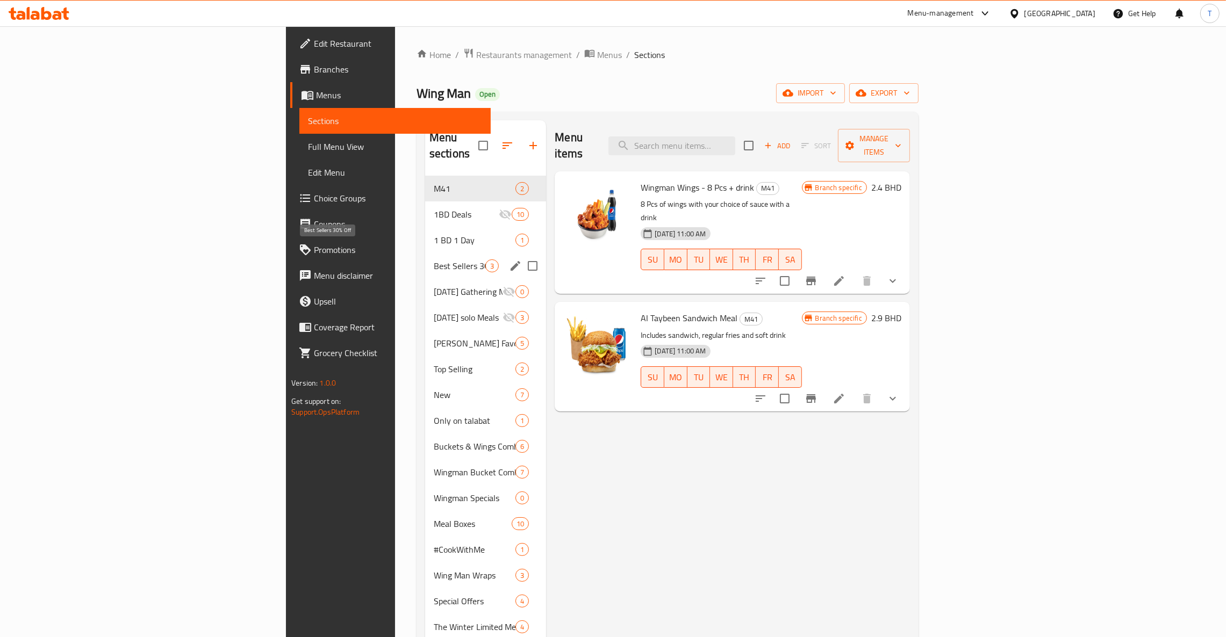
click at [434, 260] on span "Best Sellers 30% Off" at bounding box center [460, 266] width 52 height 13
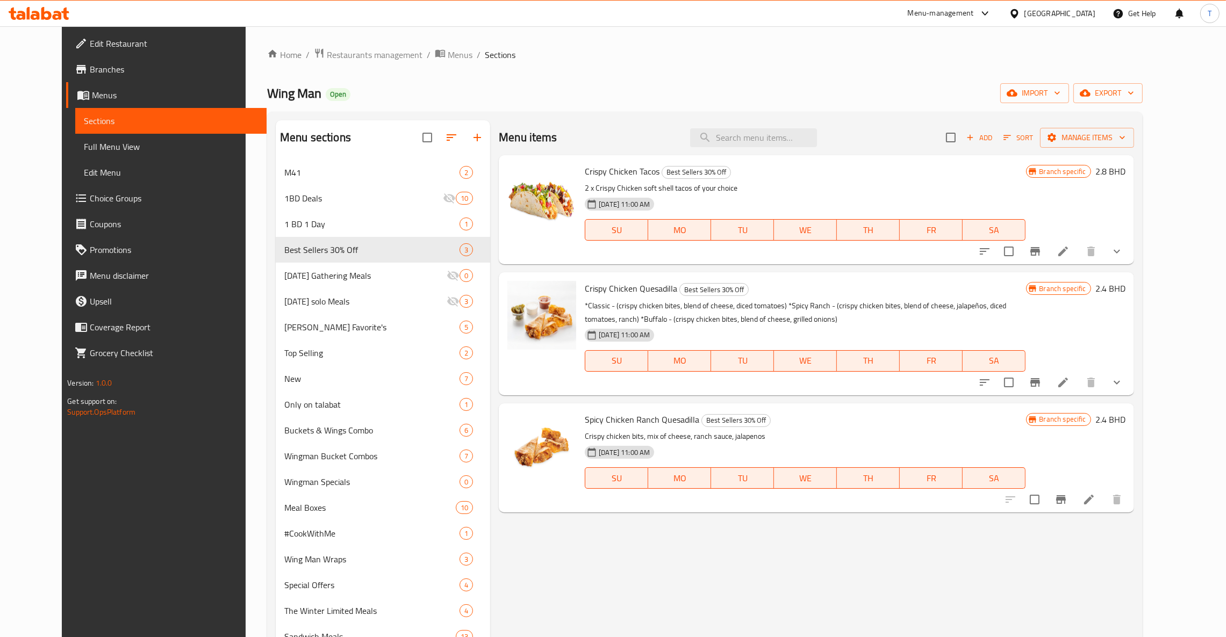
click at [1078, 253] on li at bounding box center [1063, 251] width 30 height 19
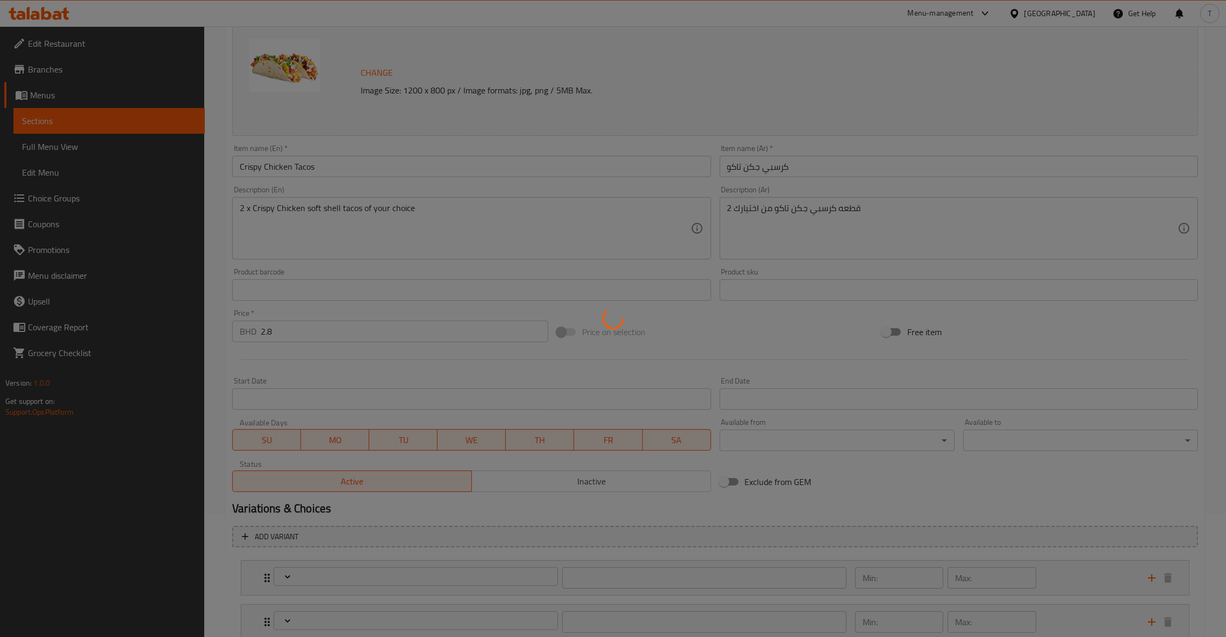
scroll to position [199, 0]
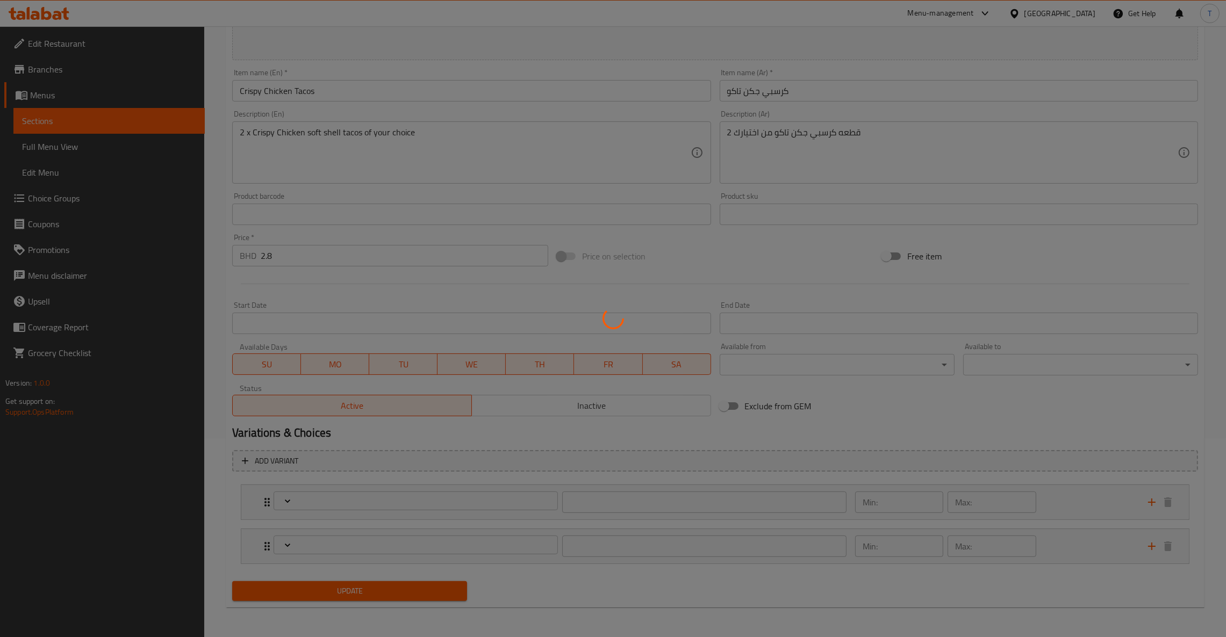
type input "اختيارك من التاكو الأول:"
type input "1"
type input "اختيارك من التاكو الثاني:"
type input "1"
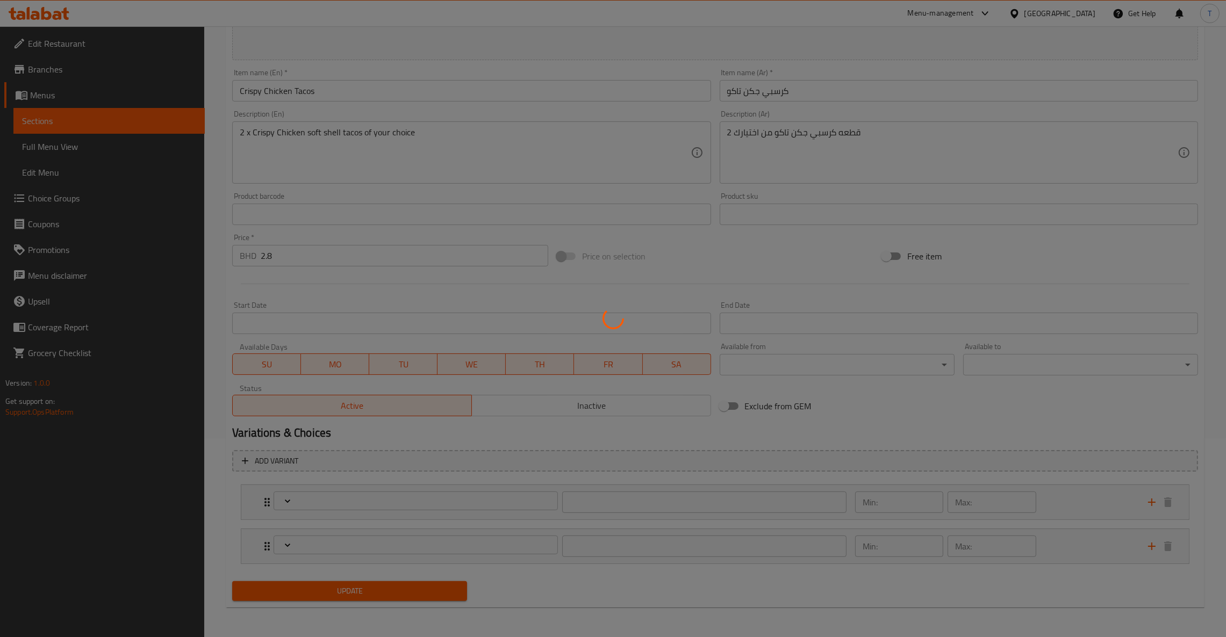
type input "1"
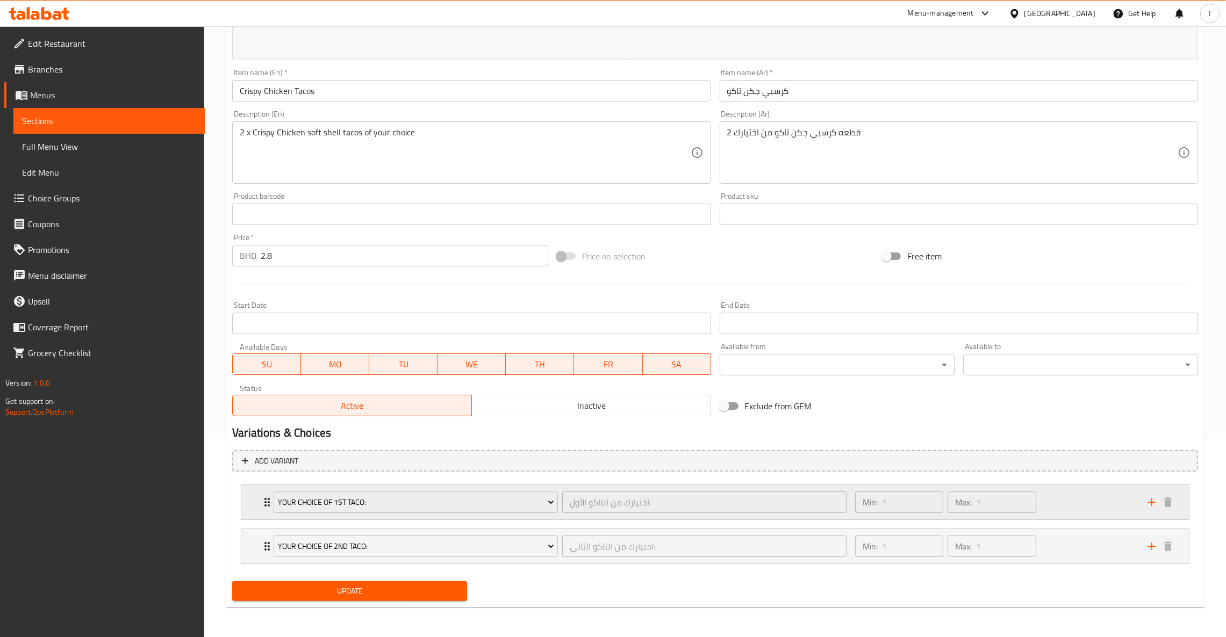
click at [253, 502] on div "Your Choice Of 1st Taco: اختيارك من التاكو الأول: ​ Min: 1 ​ Max: 1 ​" at bounding box center [714, 502] width 947 height 34
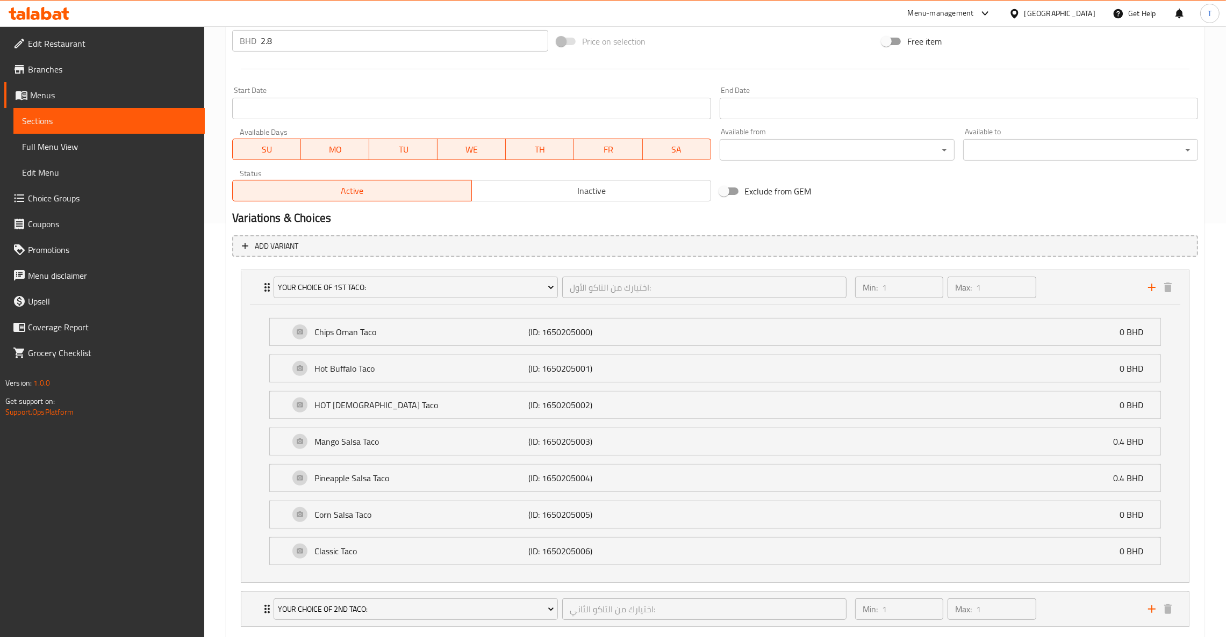
scroll to position [478, 0]
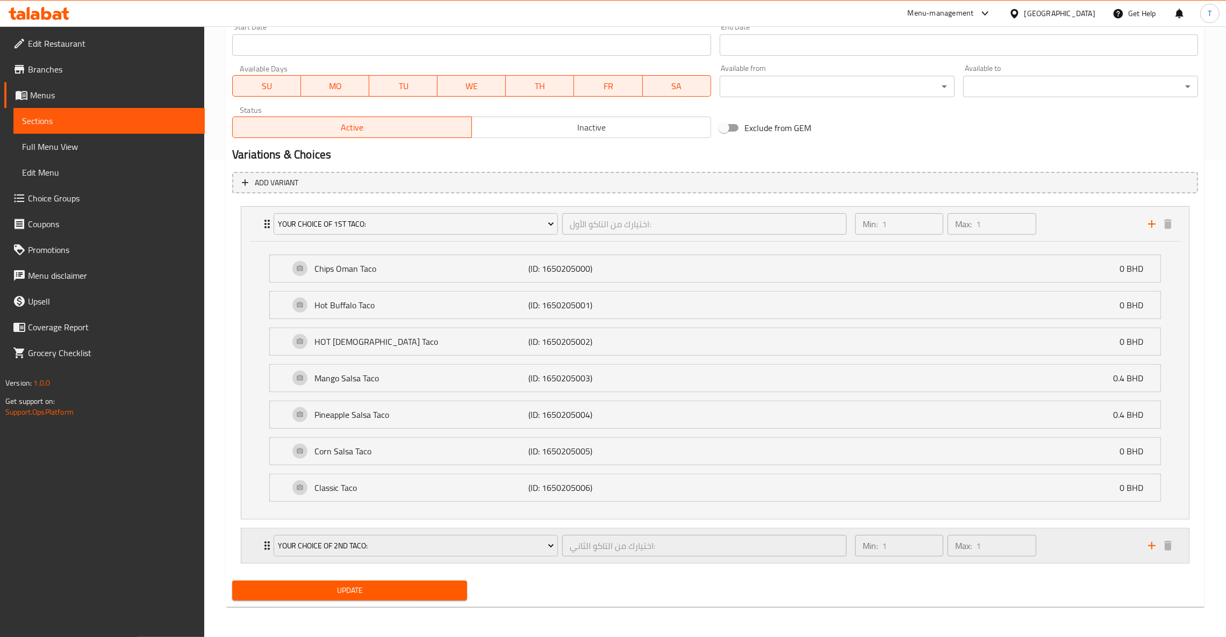
click at [254, 241] on div "Your Choice Of 2nd Taco: اختيارك من التاكو الثاني: ​ Min: 1 ​ Max: 1 ​" at bounding box center [714, 224] width 947 height 34
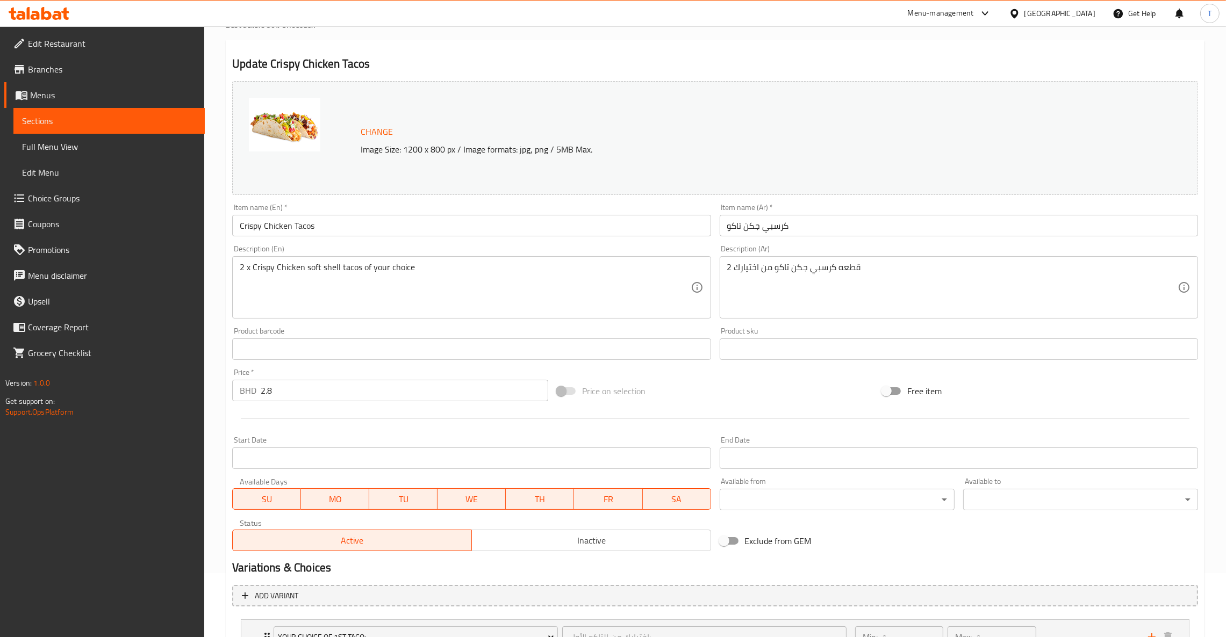
scroll to position [32, 0]
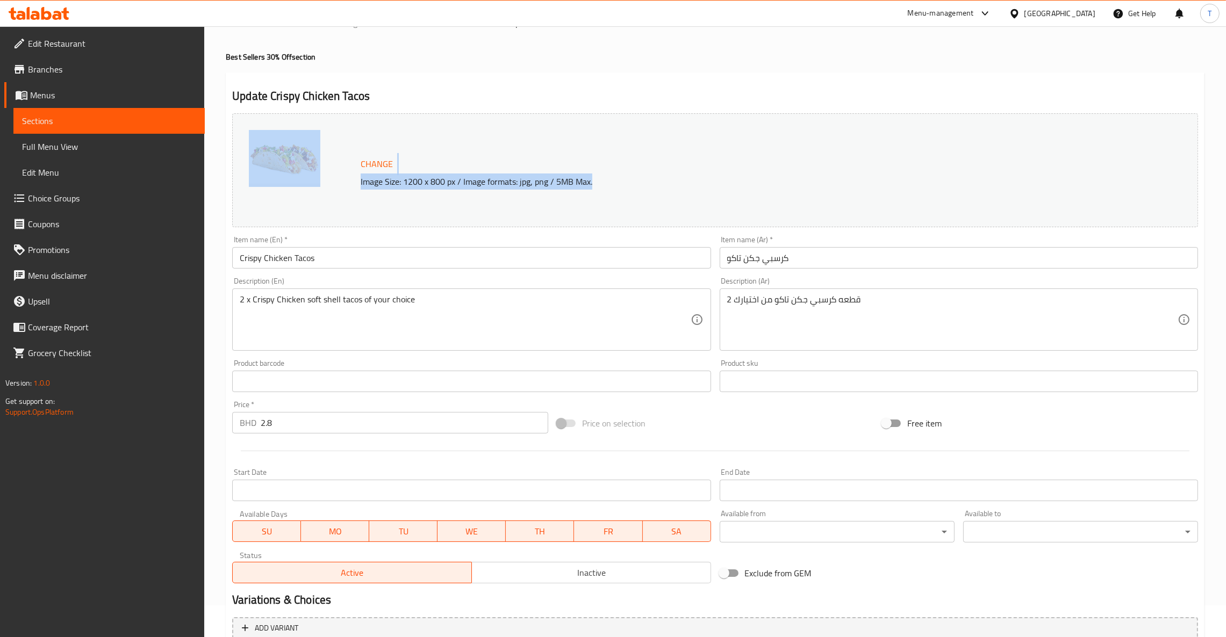
drag, startPoint x: 618, startPoint y: 179, endPoint x: 346, endPoint y: 167, distance: 272.7
click at [346, 167] on div "Change Image Size: 1200 x 800 px / Image formats: jpg, png / 5MB Max." at bounding box center [715, 170] width 966 height 114
click at [629, 149] on div "Change Image Size: 1200 x 800 px / Image formats: jpg, png / 5MB Max." at bounding box center [715, 170] width 966 height 114
drag, startPoint x: 602, startPoint y: 182, endPoint x: 363, endPoint y: 170, distance: 239.4
click at [363, 170] on div "Change Image Size: 1200 x 800 px / Image formats: jpg, png / 5MB Max." at bounding box center [705, 170] width 699 height 35
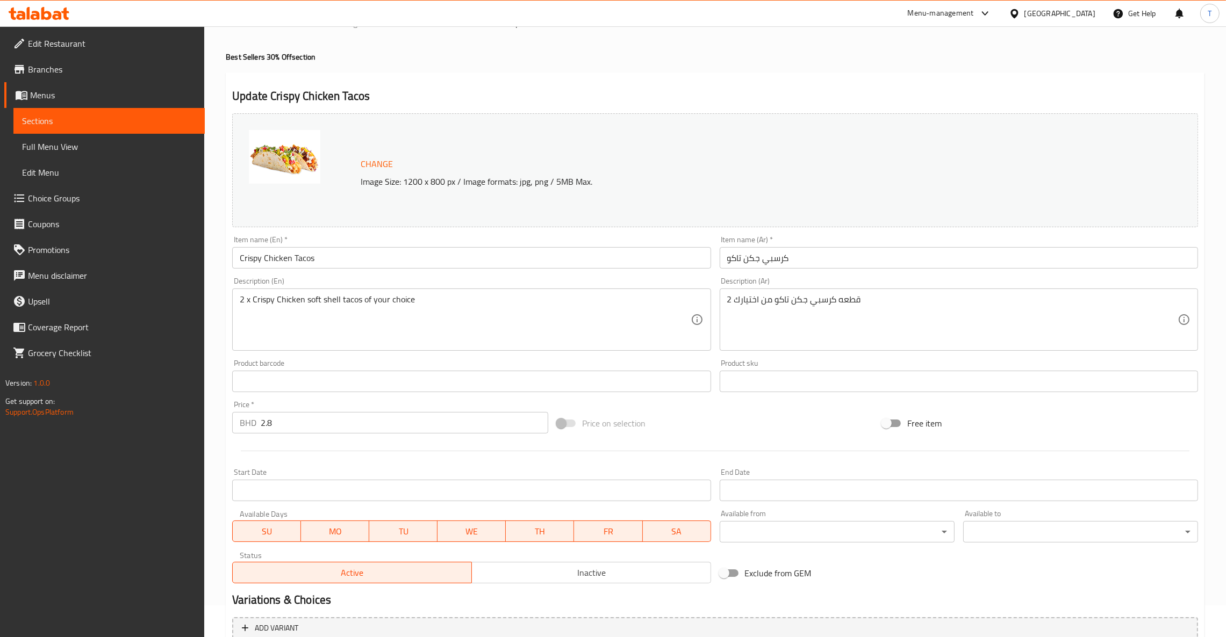
click at [701, 169] on div "Change Image Size: 1200 x 800 px / Image formats: jpg, png / 5MB Max." at bounding box center [705, 170] width 699 height 35
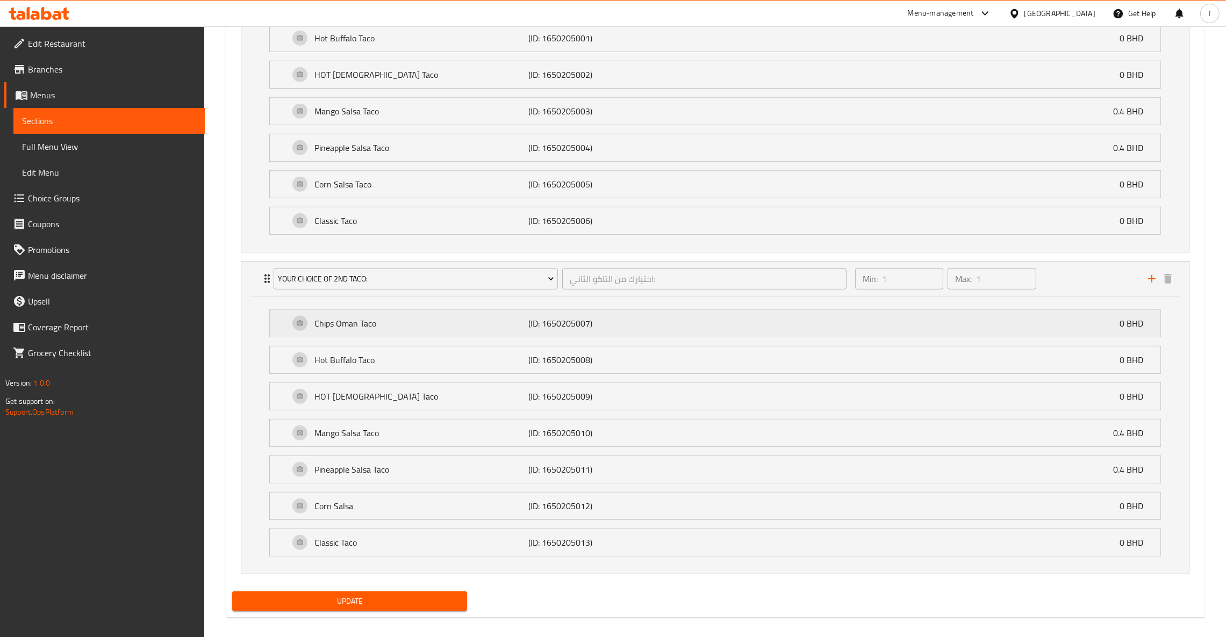
scroll to position [515, 0]
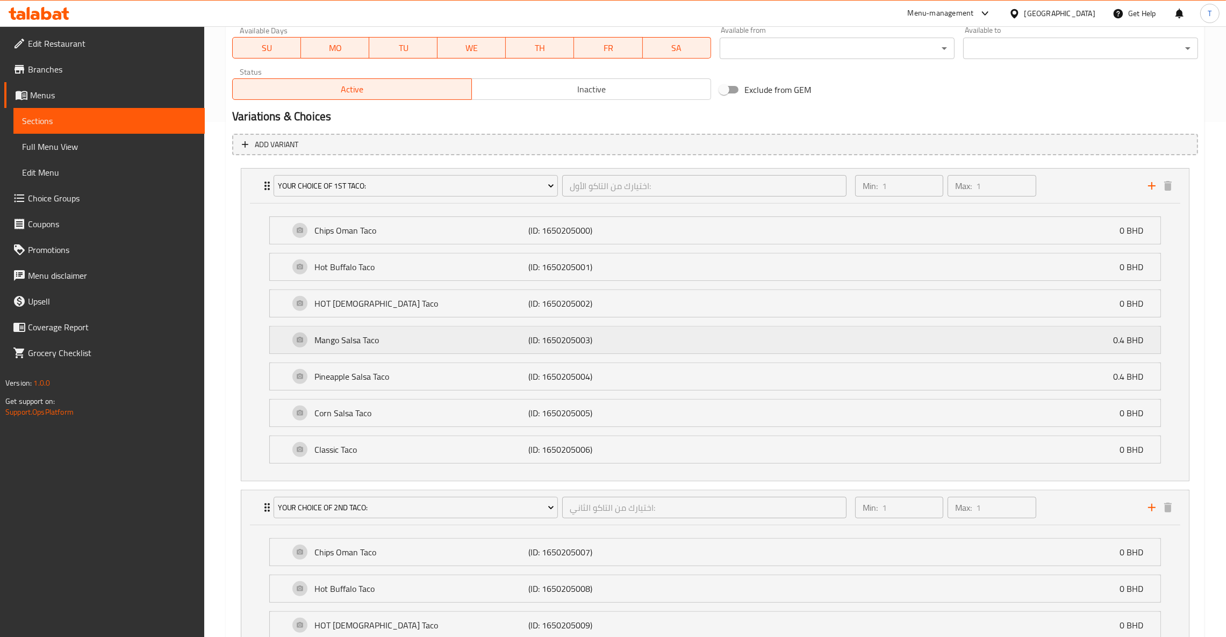
click at [444, 341] on p "Mango Salsa Taco" at bounding box center [421, 340] width 214 height 13
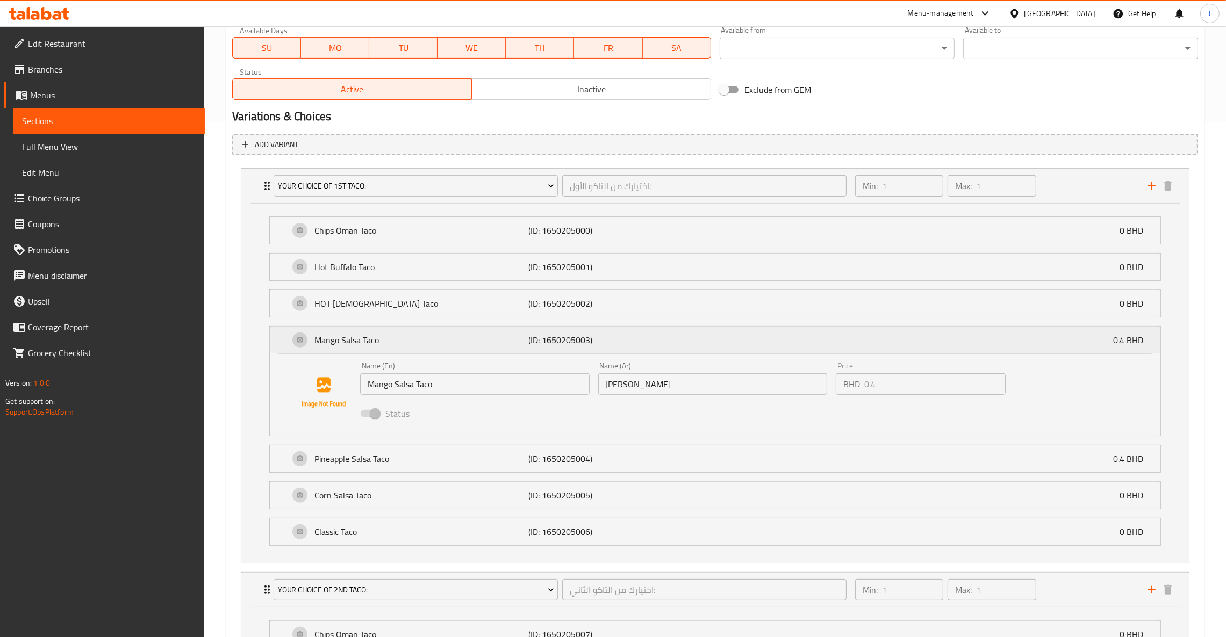
click at [444, 341] on p "Mango Salsa Taco" at bounding box center [421, 340] width 214 height 13
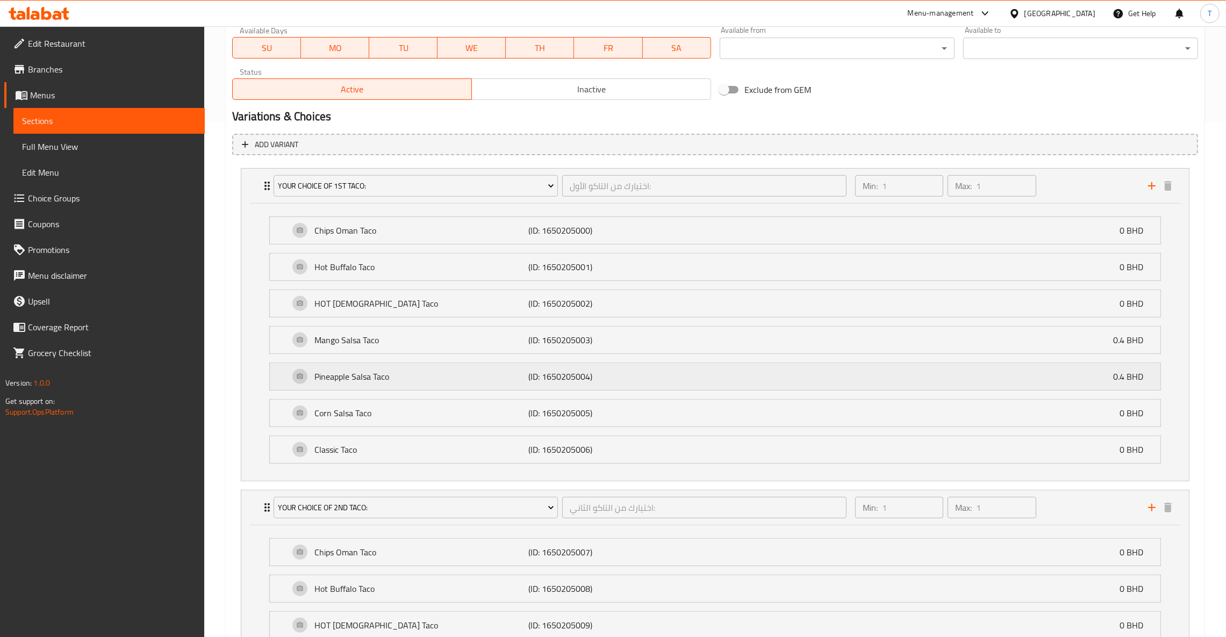
click at [424, 380] on p "Pineapple Salsa Taco" at bounding box center [421, 376] width 214 height 13
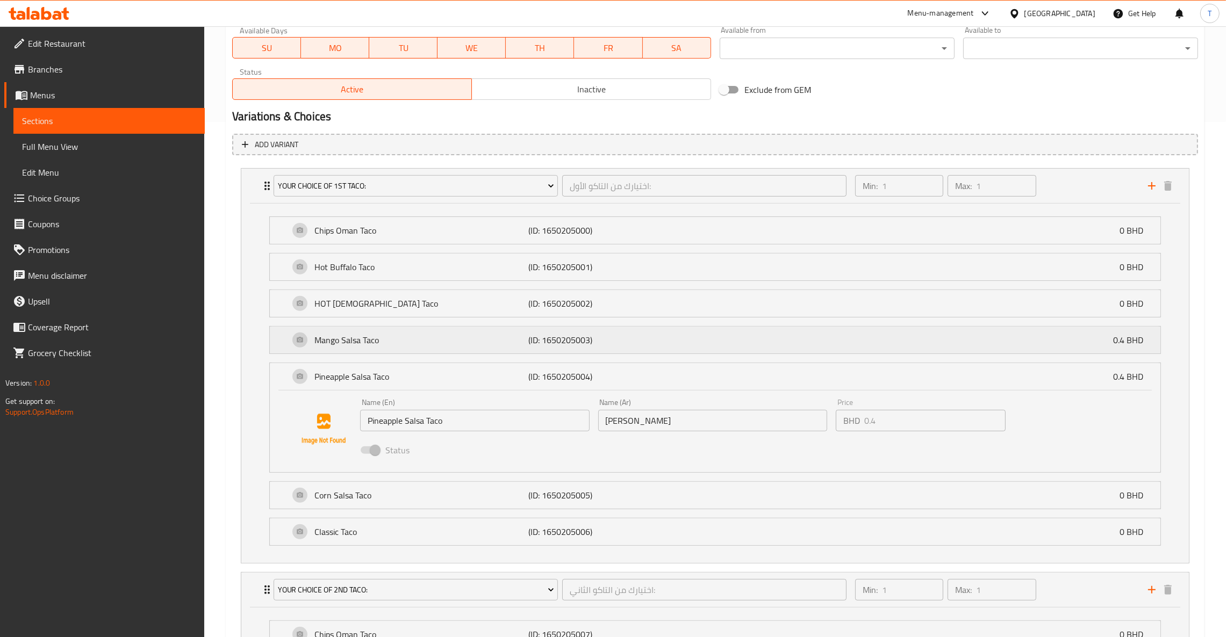
click at [415, 337] on p "Mango Salsa Taco" at bounding box center [421, 340] width 214 height 13
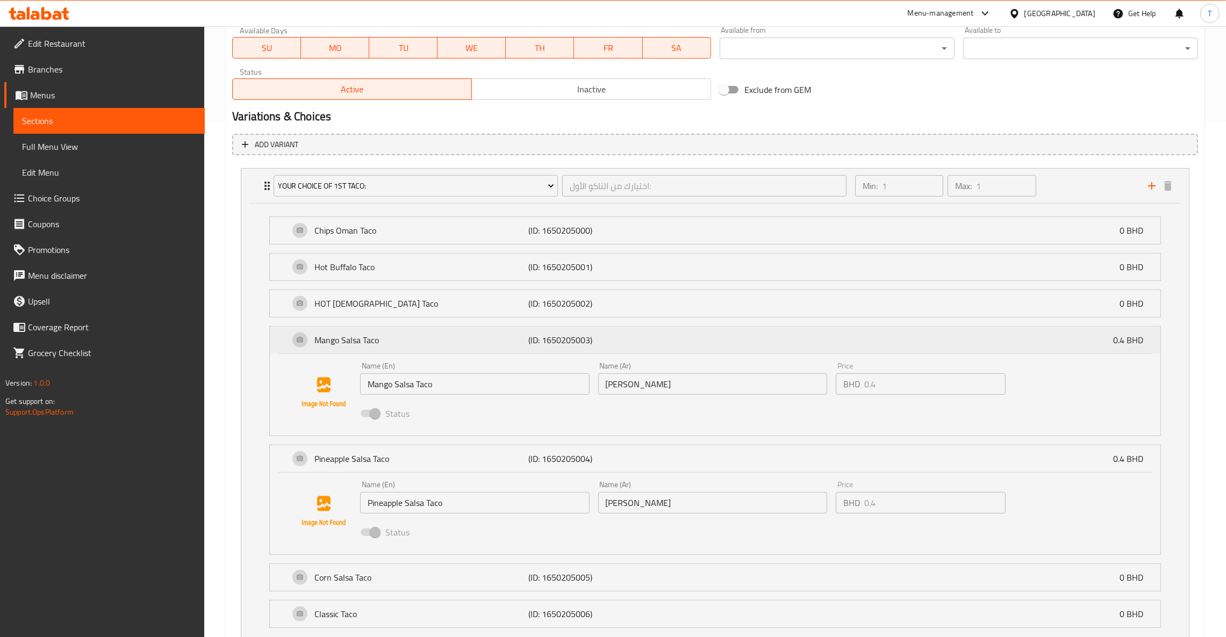
click at [485, 345] on p "Mango Salsa Taco" at bounding box center [421, 340] width 214 height 13
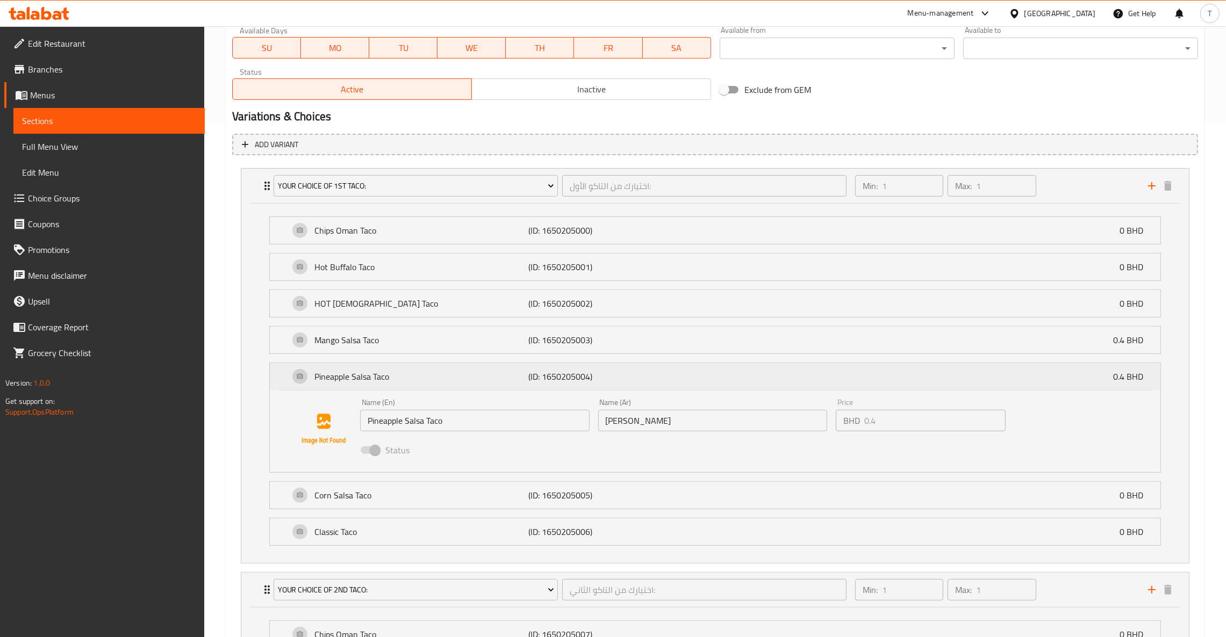
click at [439, 373] on p "Pineapple Salsa Taco" at bounding box center [421, 376] width 214 height 13
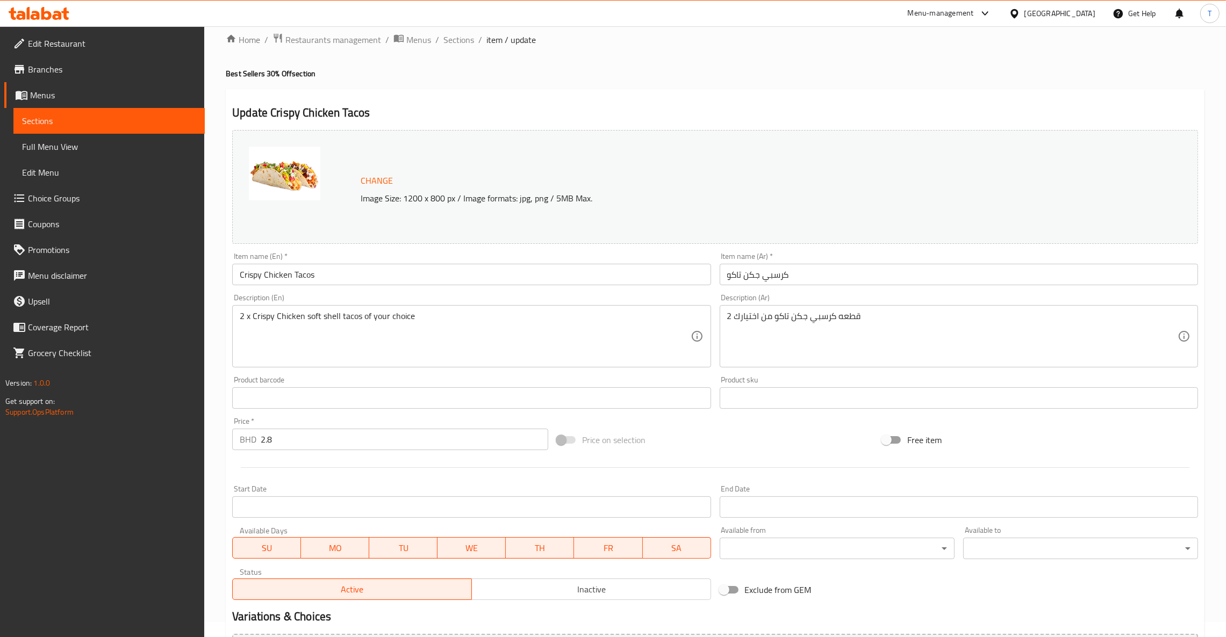
scroll to position [564, 0]
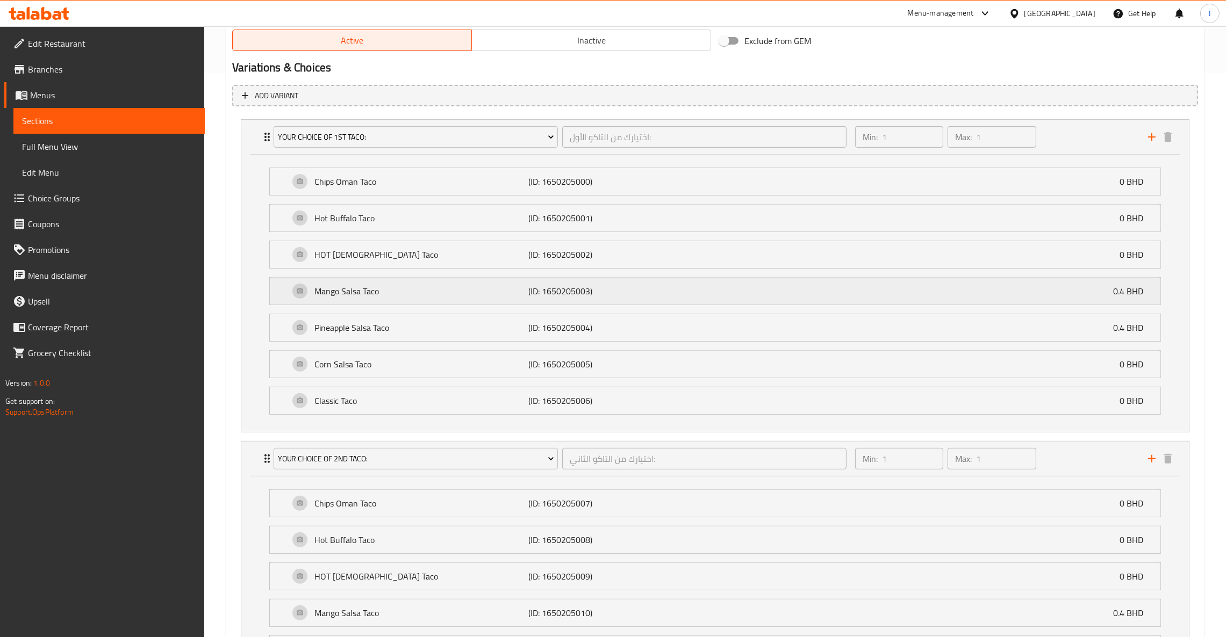
drag, startPoint x: 282, startPoint y: 288, endPoint x: 823, endPoint y: 287, distance: 541.0
click at [282, 195] on div "Mango Salsa Taco (ID: 1650205003) 0.4 BHD" at bounding box center [715, 181] width 890 height 27
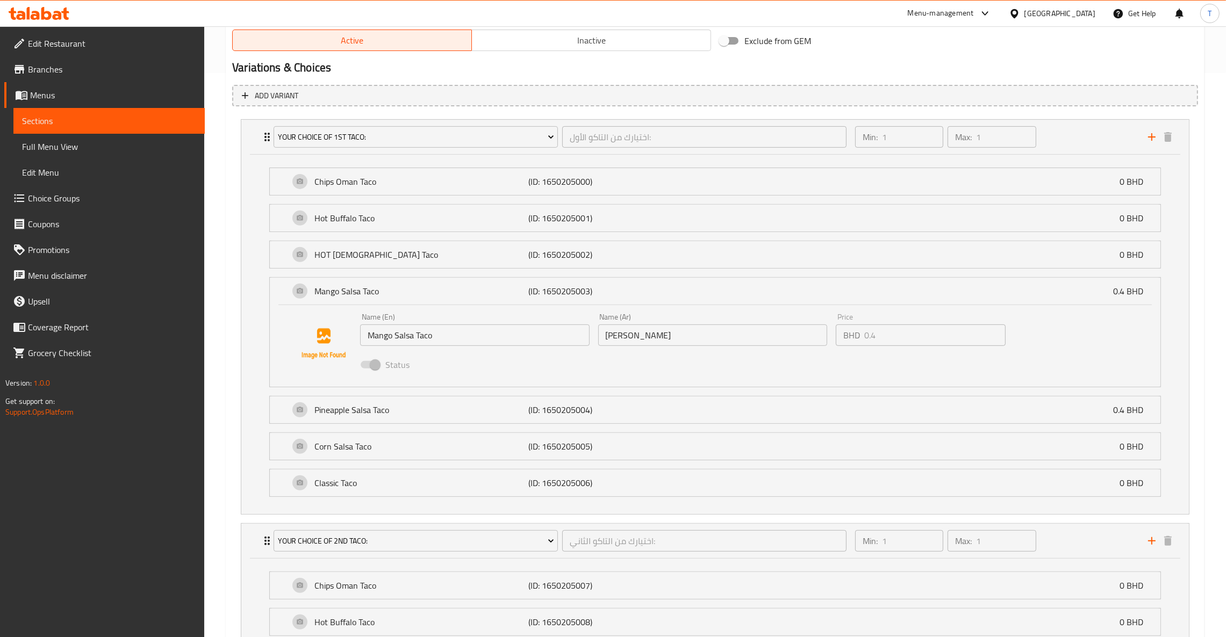
click at [267, 296] on li "Mango Salsa Taco (ID: 1650205003) 0.4 BHD Name (En) Mango Salsa Taco Name (En) …" at bounding box center [715, 332] width 909 height 119
click at [276, 293] on div "Mango Salsa Taco (ID: 1650205003) 0.4 BHD" at bounding box center [715, 291] width 890 height 27
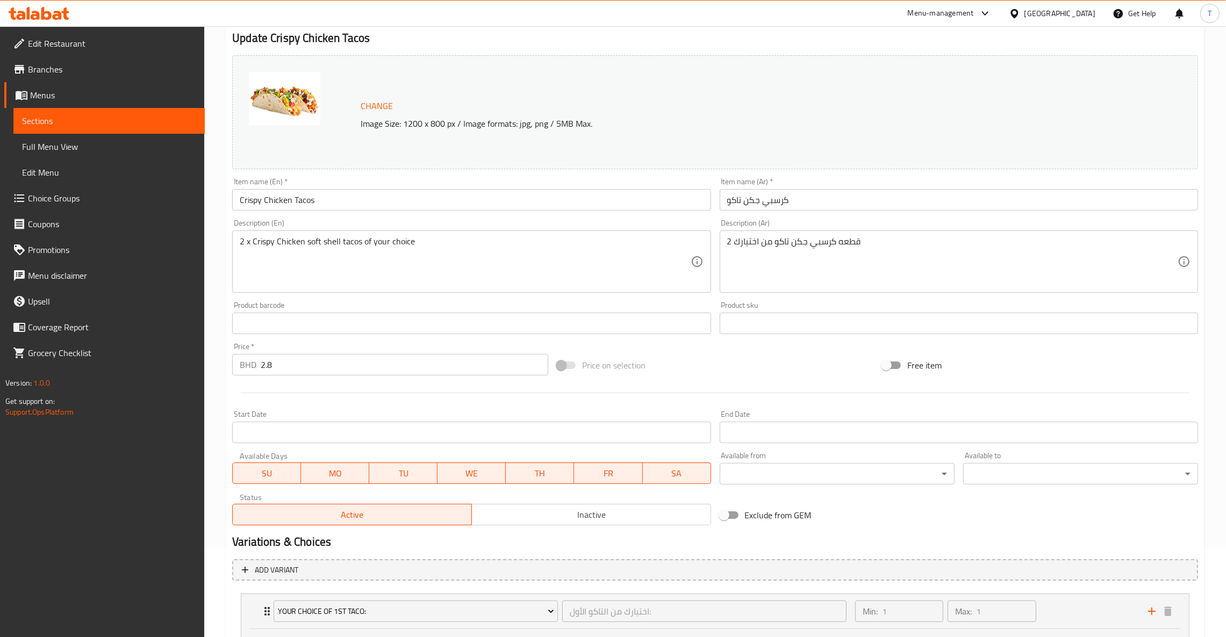
scroll to position [0, 0]
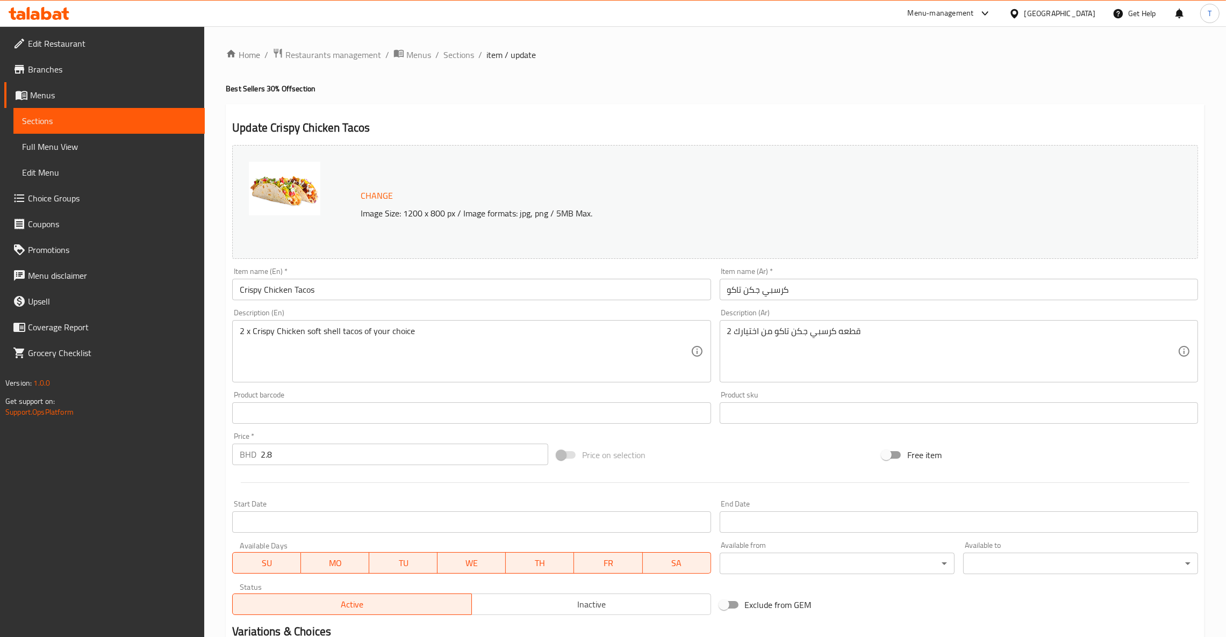
click at [307, 453] on input "2.8" at bounding box center [404, 454] width 287 height 21
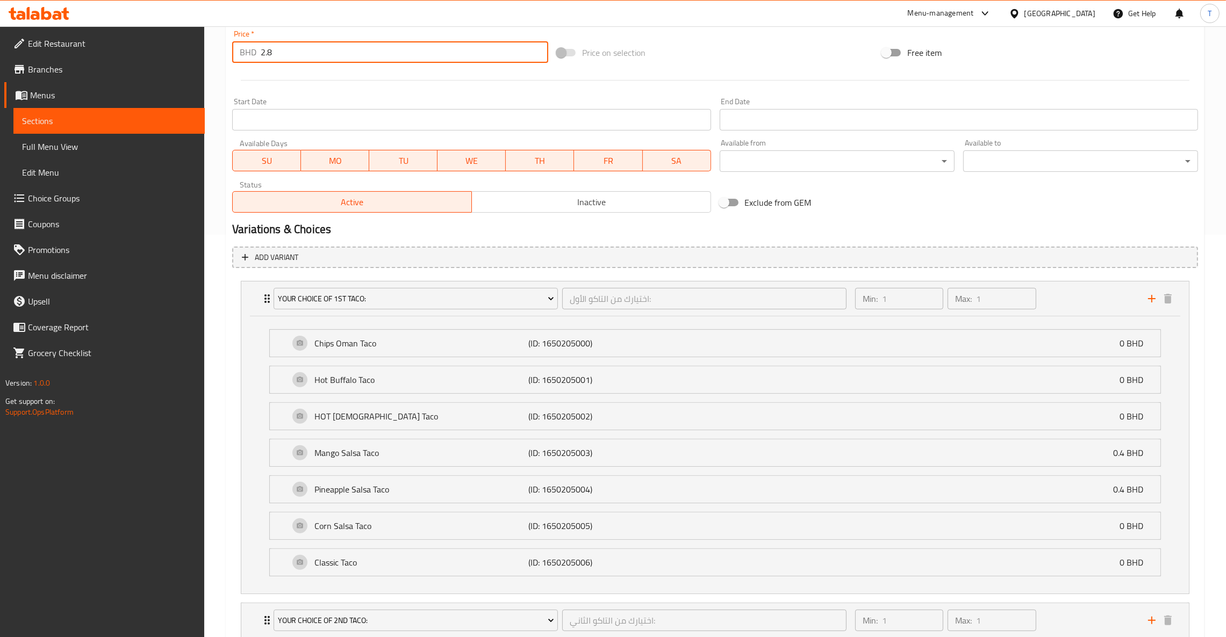
scroll to position [161, 0]
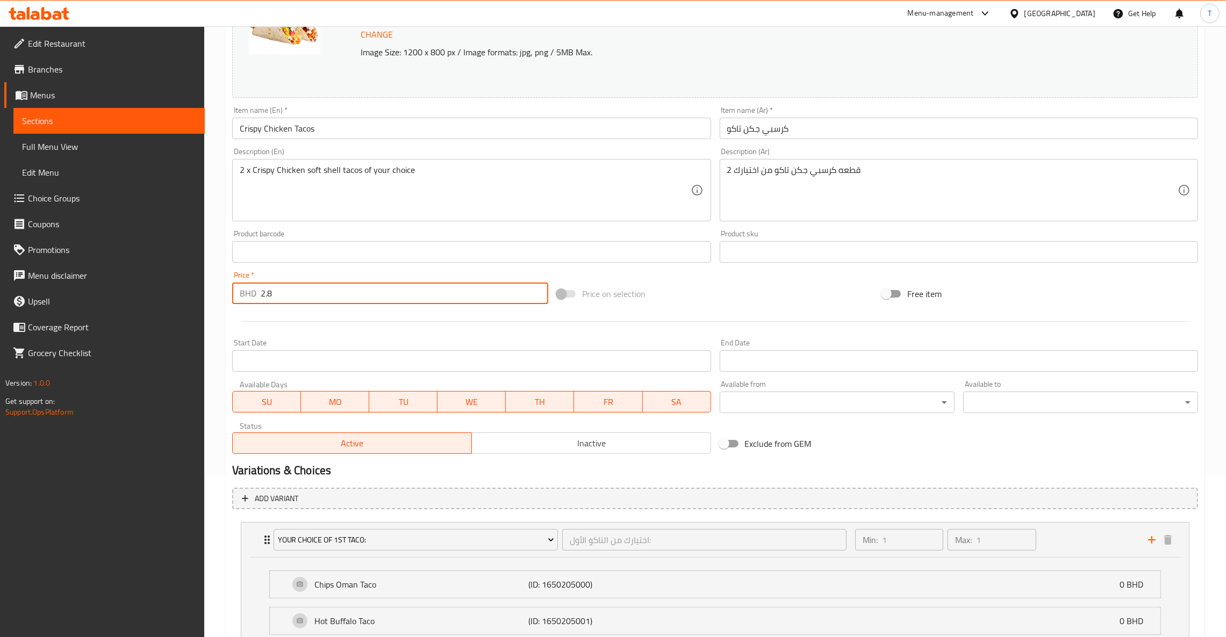
click at [1069, 90] on div "Change Image Size: 1200 x 800 px / Image formats: jpg, png / 5MB Max." at bounding box center [715, 41] width 966 height 114
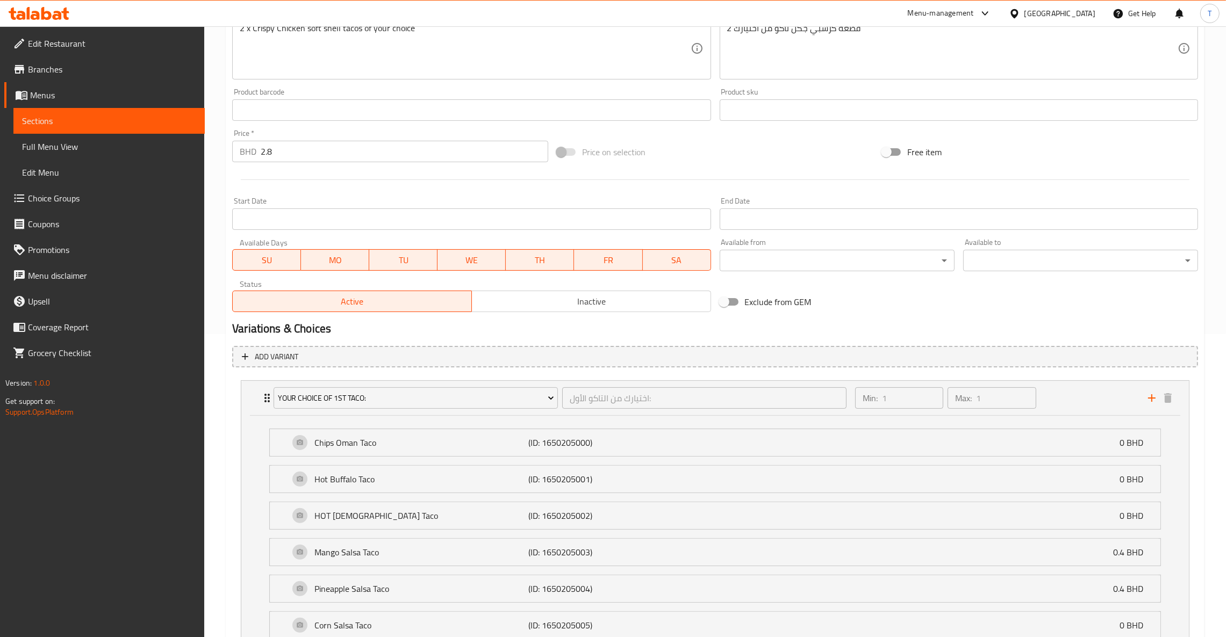
scroll to position [483, 0]
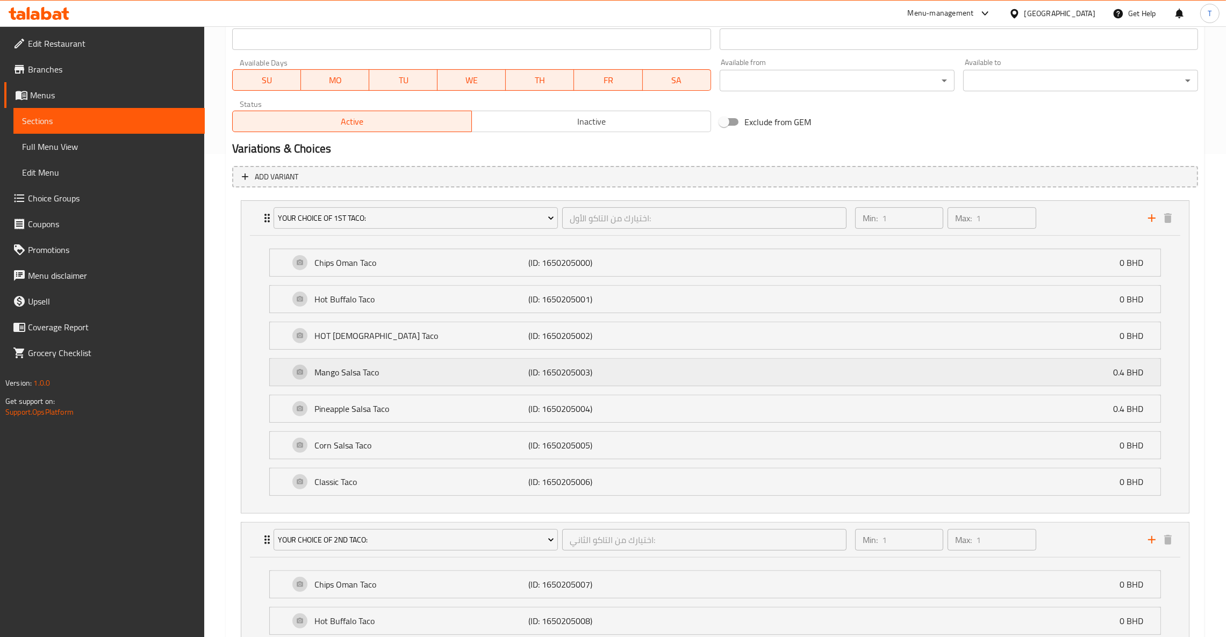
click at [1135, 373] on p "0.4 BHD" at bounding box center [1132, 372] width 39 height 13
click at [1124, 377] on p "0.4 BHD" at bounding box center [1132, 372] width 39 height 13
click at [425, 370] on p "Mango Salsa Taco" at bounding box center [421, 372] width 214 height 13
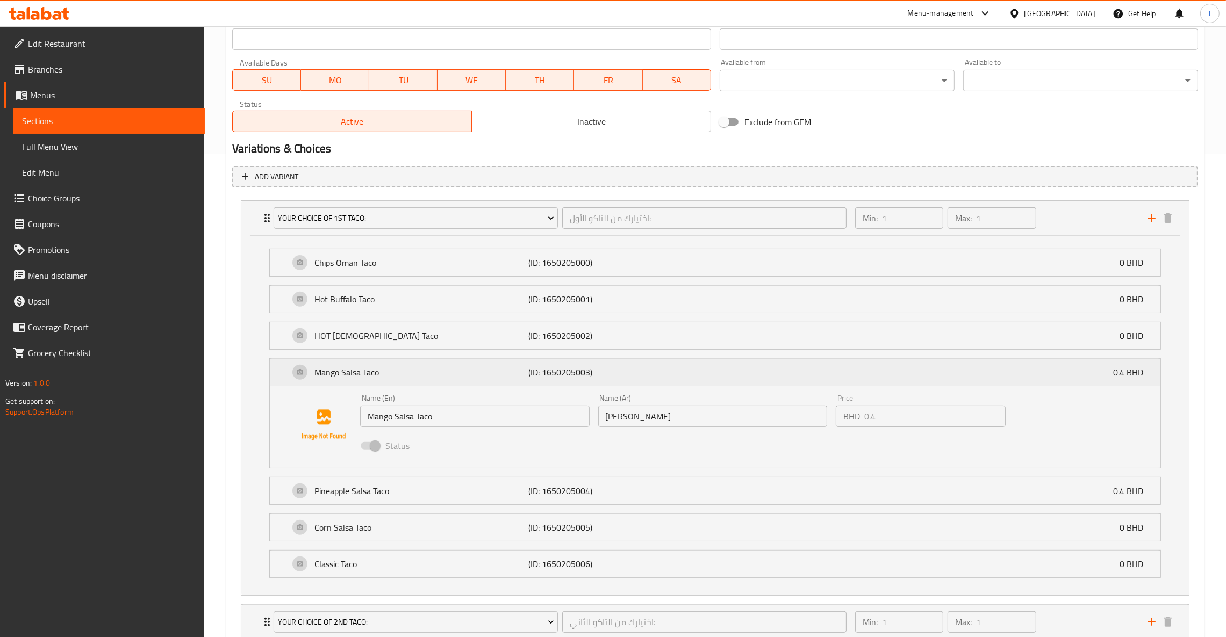
click at [410, 370] on p "Mango Salsa Taco" at bounding box center [421, 372] width 214 height 13
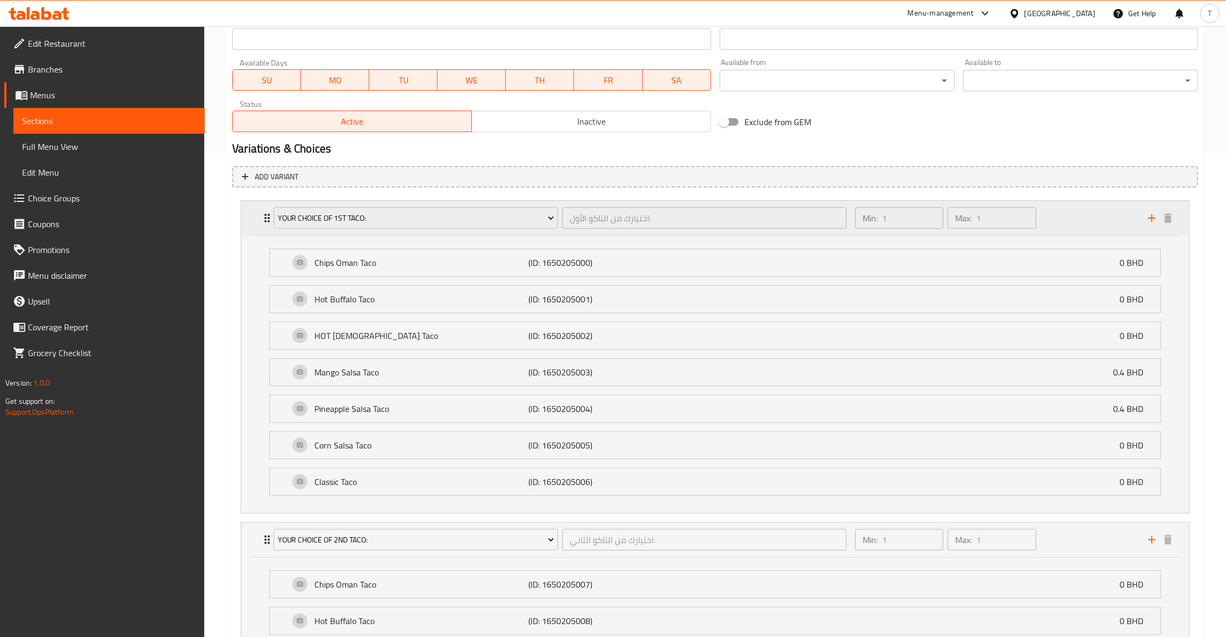
drag, startPoint x: 380, startPoint y: 215, endPoint x: 270, endPoint y: 212, distance: 109.7
click at [270, 212] on div "Your Choice Of 1st Taco: اختيارك من التاكو الأول: ​" at bounding box center [560, 218] width 586 height 34
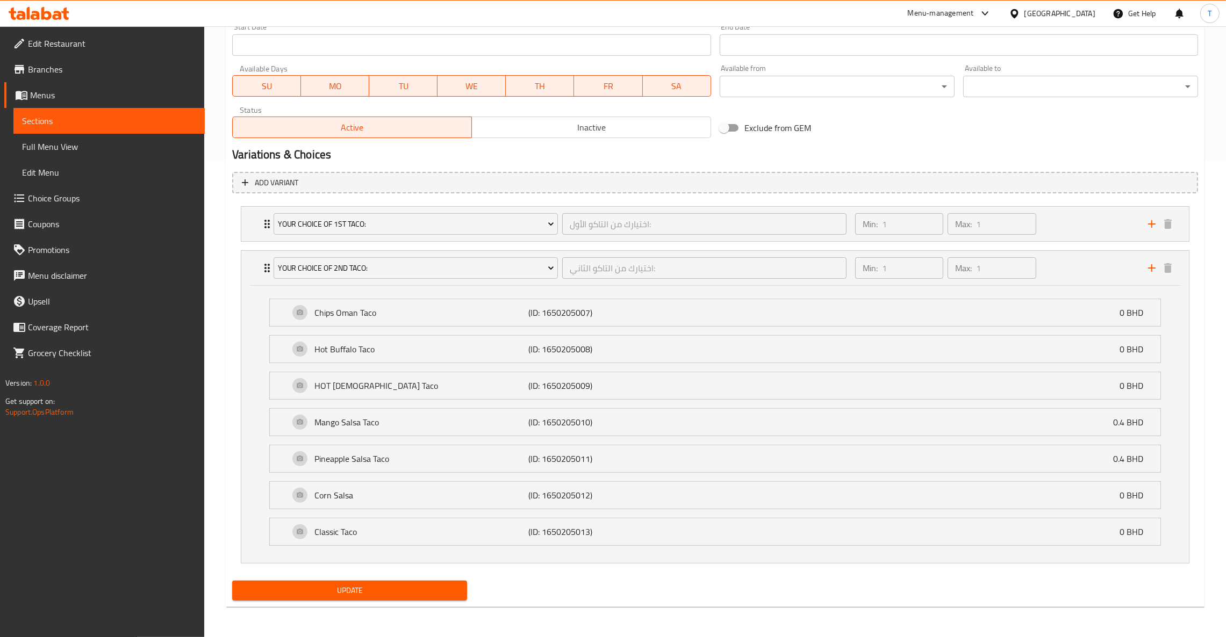
scroll to position [478, 0]
click at [40, 203] on span "Choice Groups" at bounding box center [112, 198] width 168 height 13
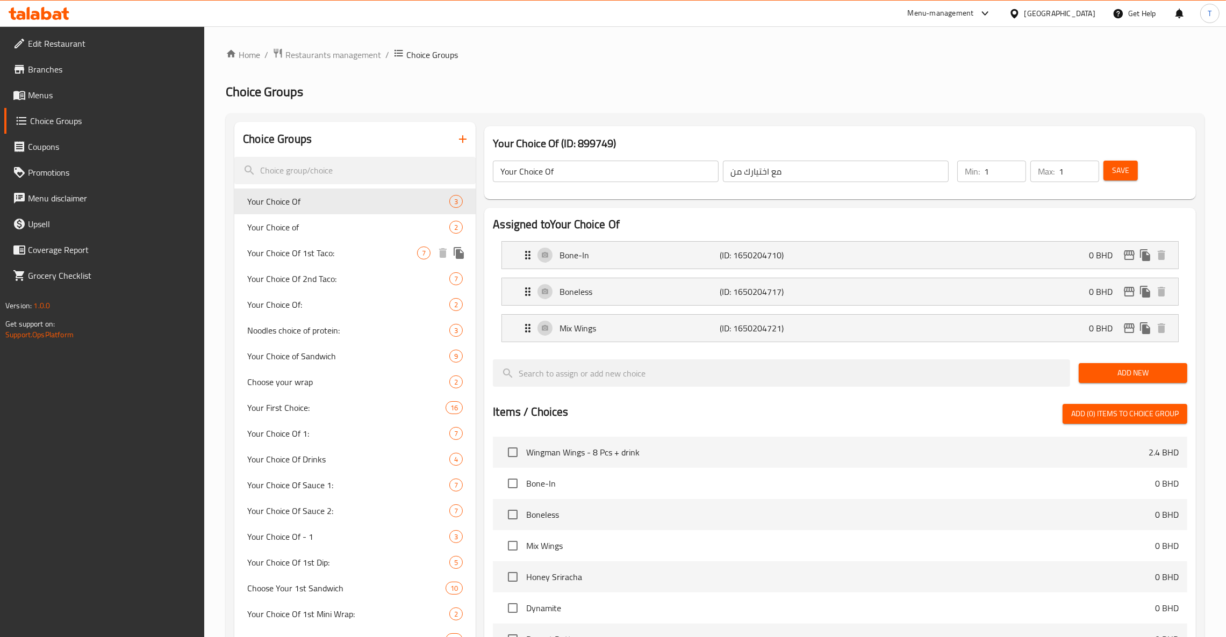
click at [336, 253] on span "Your Choice Of 1st Taco:" at bounding box center [332, 253] width 170 height 13
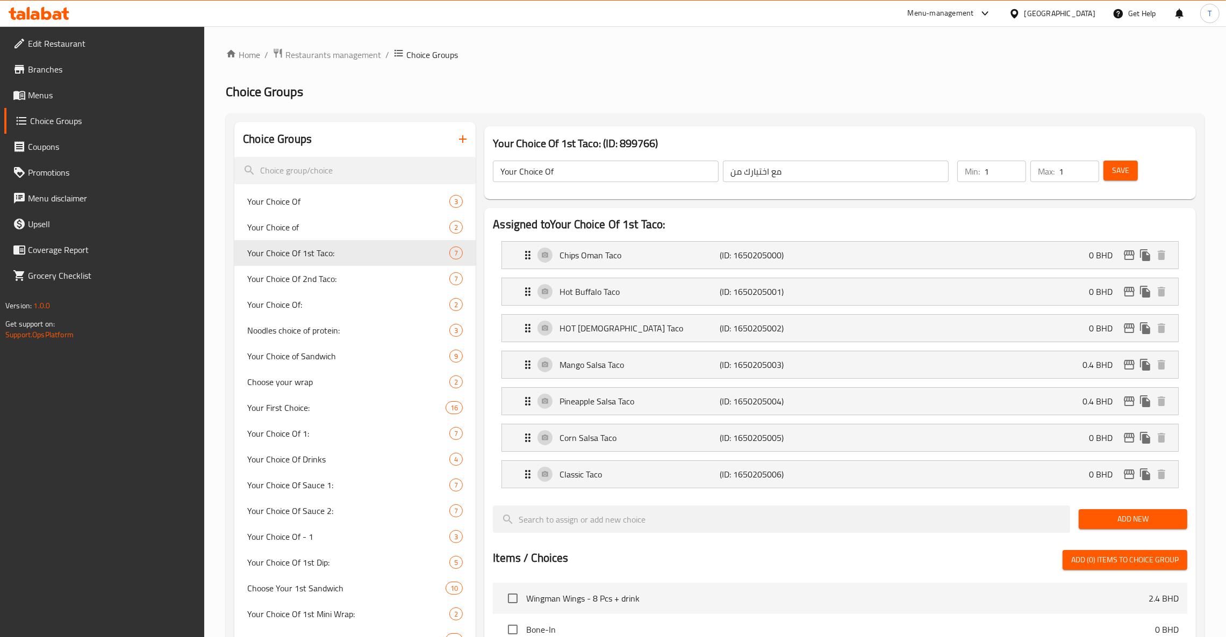
type input "Your Choice Of 1st Taco:"
type input "اختيارك من التاكو الأول:"
click at [338, 253] on span "Your Choice Of 1st Taco:" at bounding box center [332, 253] width 170 height 13
click at [1063, 361] on div "Mango Salsa Taco (ID: 1650205003) 0.4 BHD" at bounding box center [843, 364] width 644 height 27
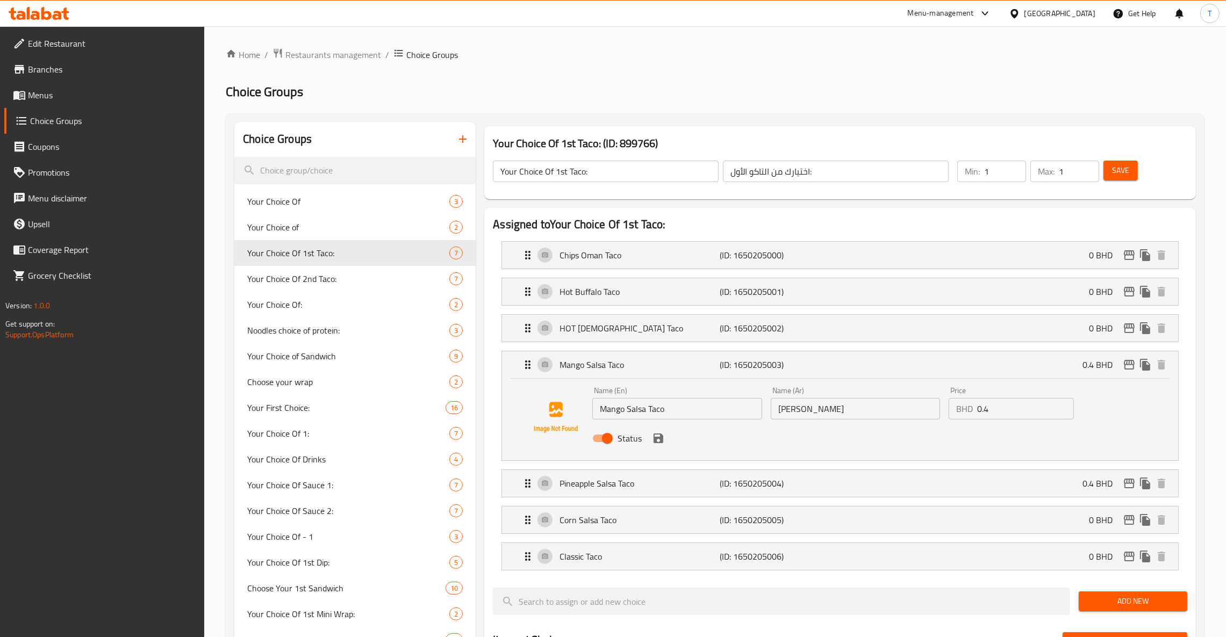
click at [1008, 412] on input "0.4" at bounding box center [1025, 408] width 97 height 21
click at [1105, 405] on div "Name (En) [PERSON_NAME] Name (En) Name (Ar) [PERSON_NAME] تاكو Name (Ar) Price …" at bounding box center [855, 418] width 535 height 70
click at [1129, 407] on div "Name (En) [PERSON_NAME] Name (En) Name (Ar) [PERSON_NAME] تاكو Name (Ar) Price …" at bounding box center [840, 417] width 642 height 73
click at [1012, 411] on input "0.500" at bounding box center [1025, 408] width 97 height 21
drag, startPoint x: 1000, startPoint y: 408, endPoint x: 1042, endPoint y: 412, distance: 41.5
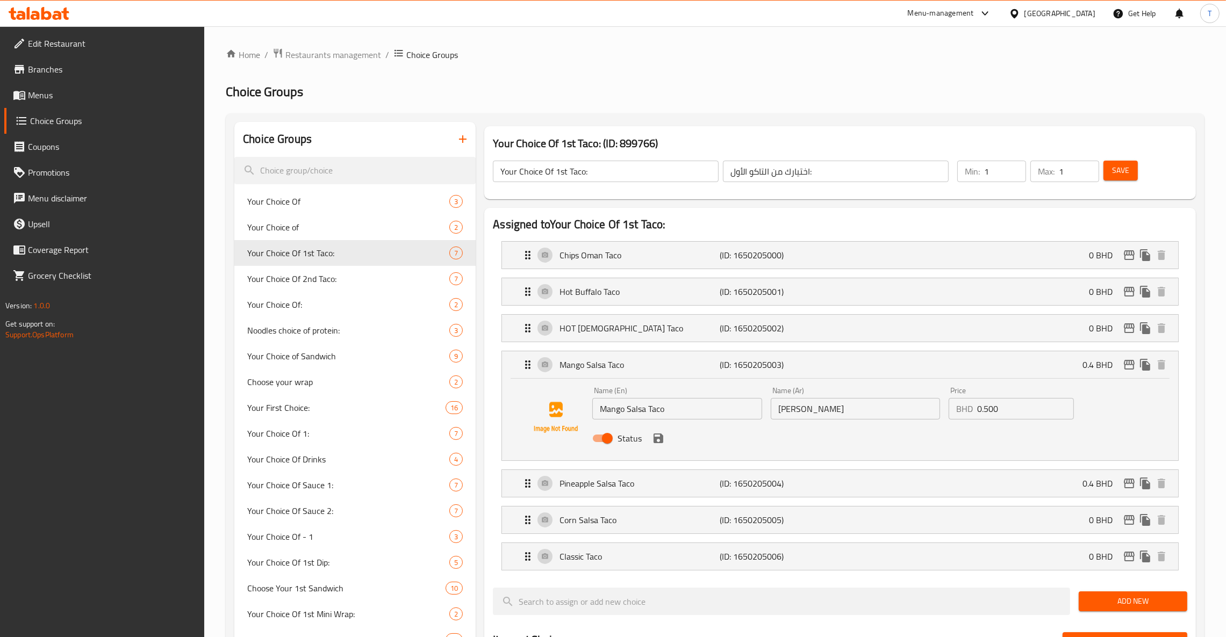
click at [1000, 408] on input "0.500" at bounding box center [1025, 408] width 97 height 21
click at [1010, 405] on input "0.55" at bounding box center [1025, 408] width 97 height 21
click at [1091, 417] on div "Name (En) [PERSON_NAME] Name (En) Name (Ar) [PERSON_NAME] تاكو Name (Ar) Price …" at bounding box center [855, 418] width 535 height 70
click at [1139, 418] on div "Name (En) [PERSON_NAME] Name (En) Name (Ar) [PERSON_NAME] تاكو Name (Ar) Price …" at bounding box center [840, 417] width 642 height 73
click at [1011, 419] on input "0.573" at bounding box center [1025, 408] width 97 height 21
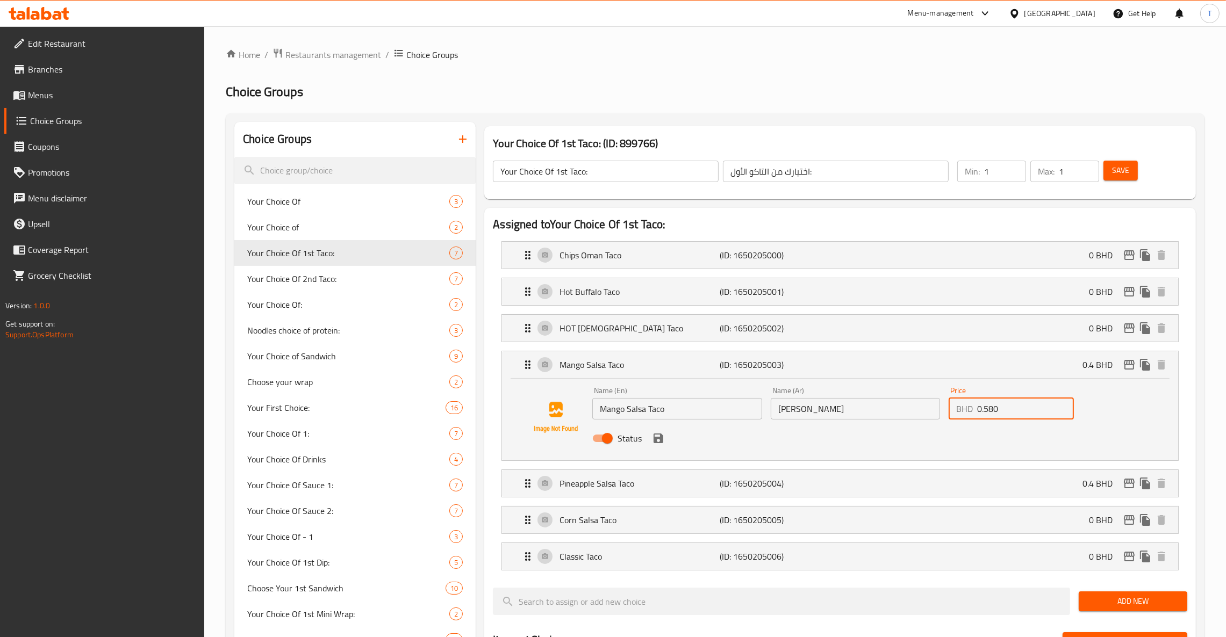
click at [1087, 433] on div "Status" at bounding box center [855, 438] width 535 height 29
click at [1024, 408] on input "0.580" at bounding box center [1025, 408] width 97 height 21
click at [1004, 409] on input "0.575" at bounding box center [1025, 408] width 97 height 21
click at [1097, 363] on p "0.4 BHD" at bounding box center [1101, 364] width 39 height 13
click at [1104, 415] on div "Name (En) [PERSON_NAME] Name (En) Name (Ar) [PERSON_NAME] تاكو Name (Ar) Price …" at bounding box center [855, 418] width 535 height 70
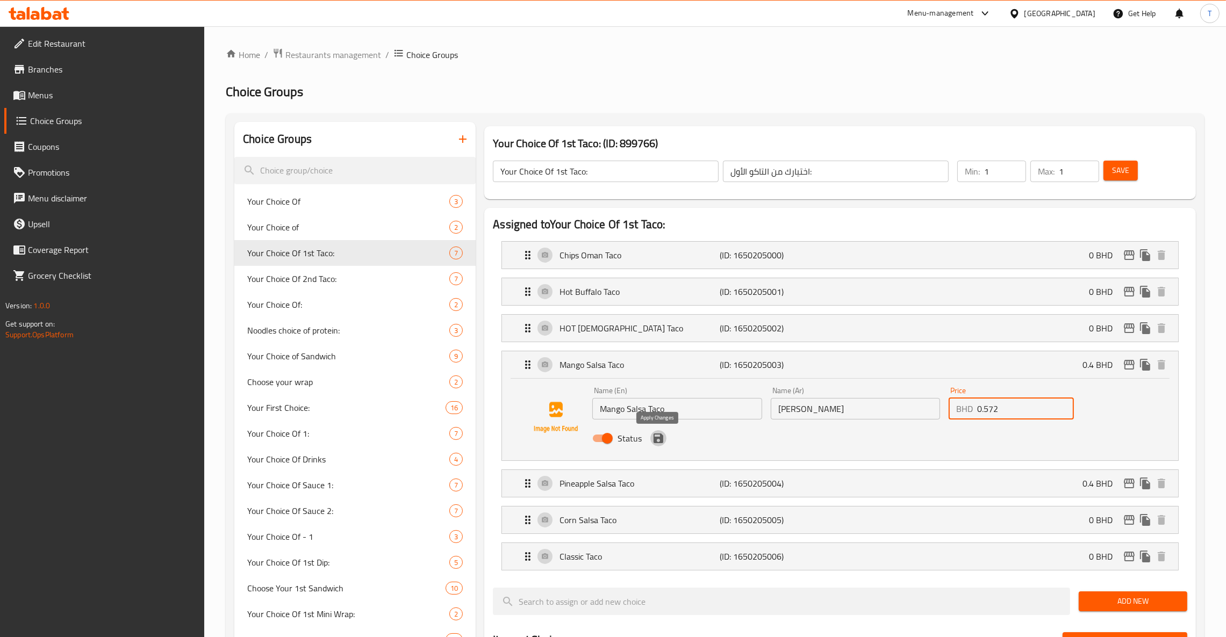
click at [655, 441] on icon "save" at bounding box center [658, 439] width 10 height 10
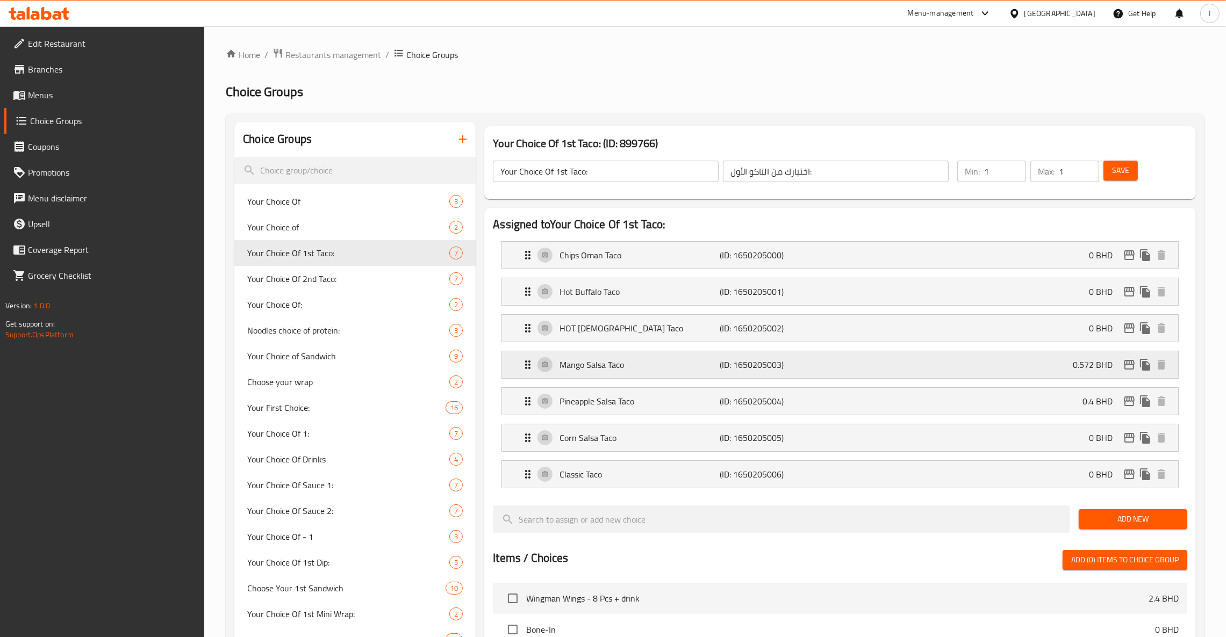
type input "0.572"
click at [1086, 364] on p "0.572 BHD" at bounding box center [1096, 364] width 48 height 13
click at [1032, 401] on div "Pineapple Salsa Taco (ID: 1650205004) 0.4 BHD" at bounding box center [843, 401] width 644 height 27
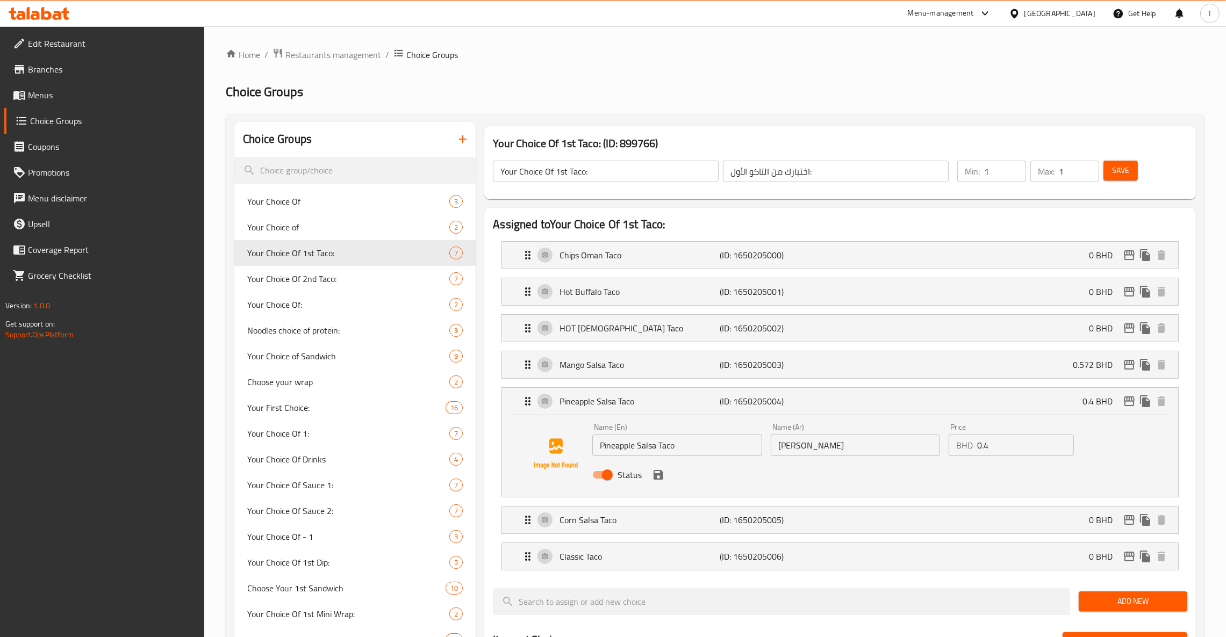
click at [1002, 442] on input "0.4" at bounding box center [1025, 445] width 97 height 21
click at [655, 481] on icon "save" at bounding box center [658, 475] width 13 height 13
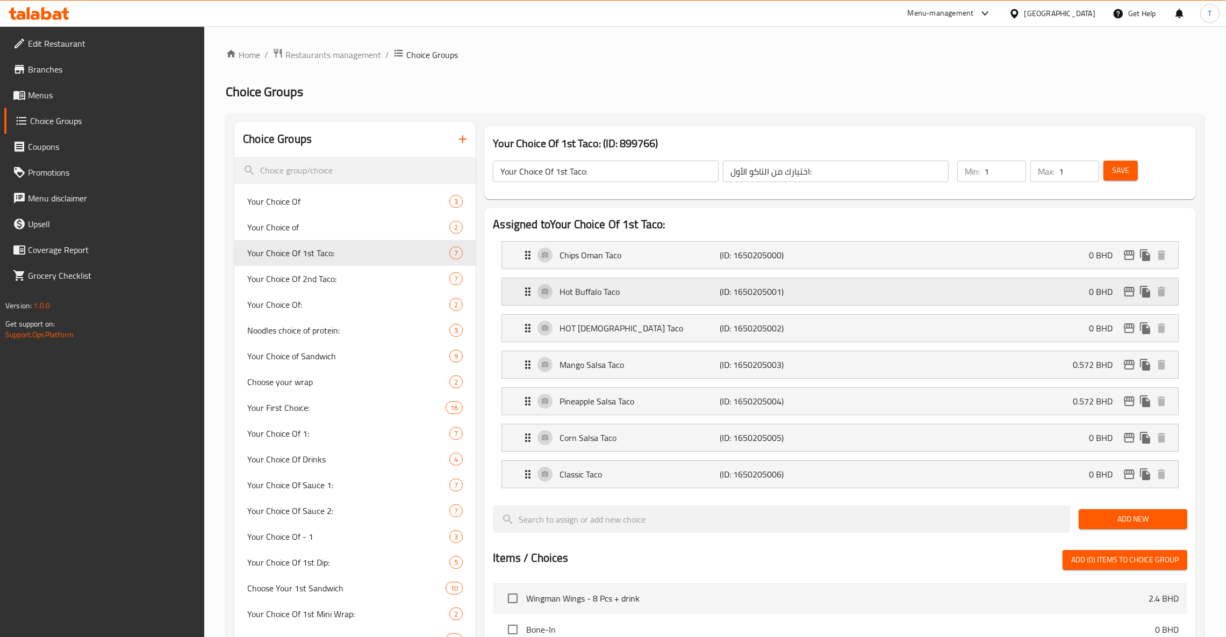
type input "0.572"
click at [337, 279] on span "Your Choice Of 2nd Taco:" at bounding box center [332, 278] width 170 height 13
type input "Your Choice Of 2nd Taco:"
type input "اختيارك من التاكو الثاني:"
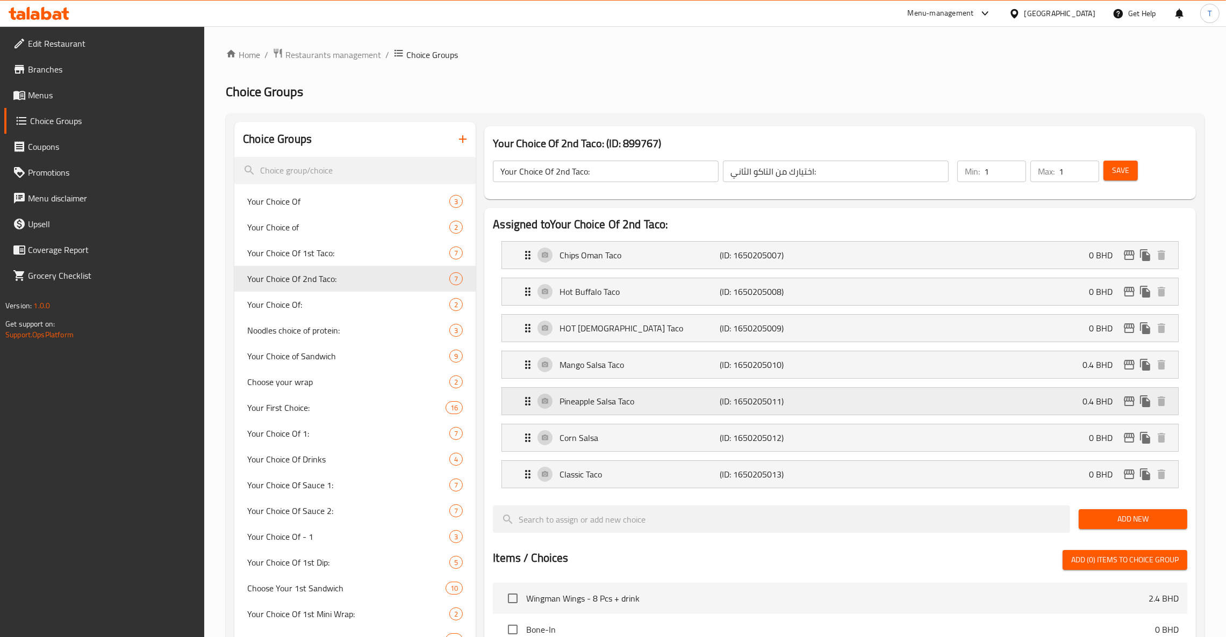
scroll to position [161, 0]
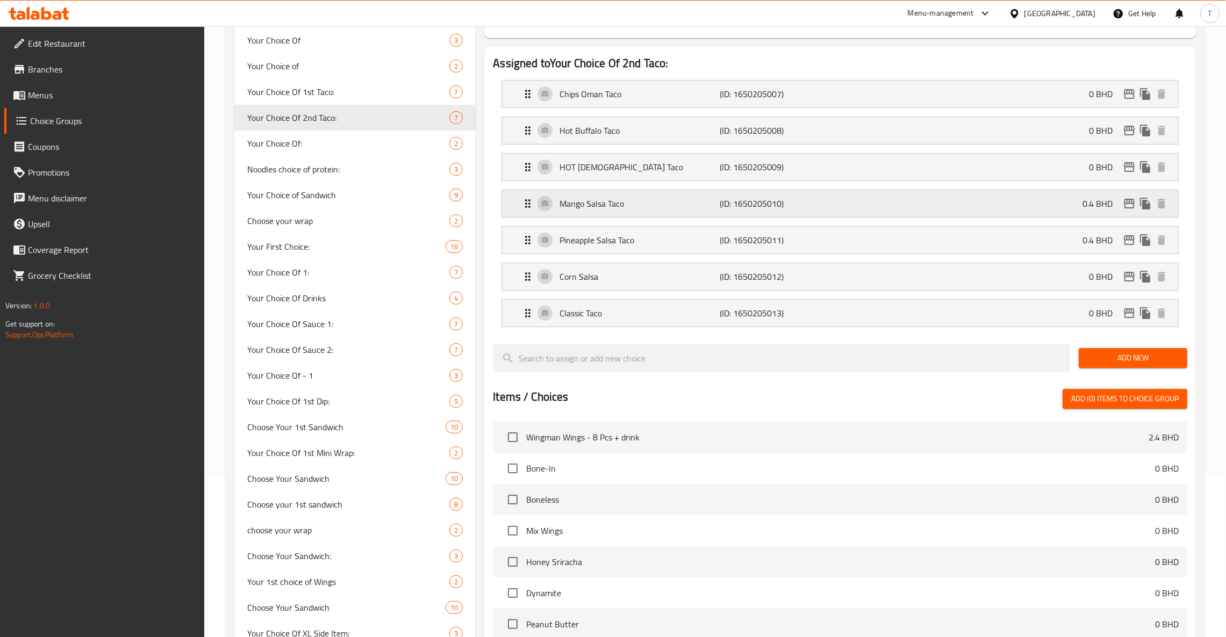
click at [1008, 215] on div "Mango Salsa Taco (ID: 1650205010) 0.4 BHD" at bounding box center [843, 203] width 644 height 27
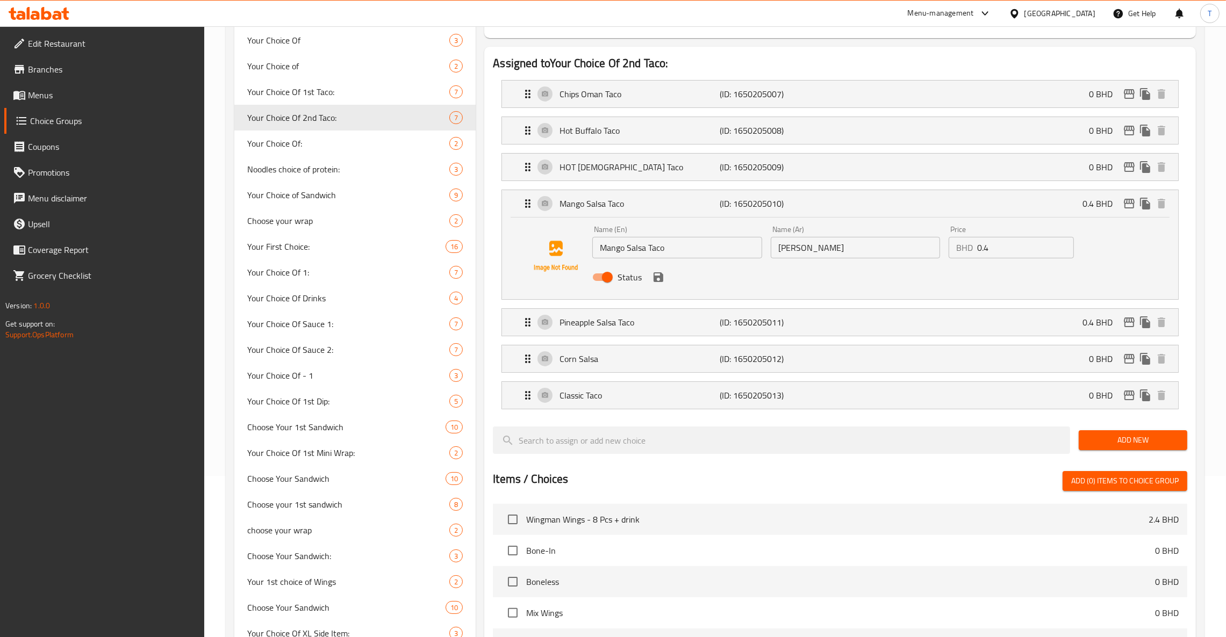
click at [1007, 243] on input "0.4" at bounding box center [1025, 247] width 97 height 21
click at [657, 280] on icon "save" at bounding box center [658, 277] width 13 height 13
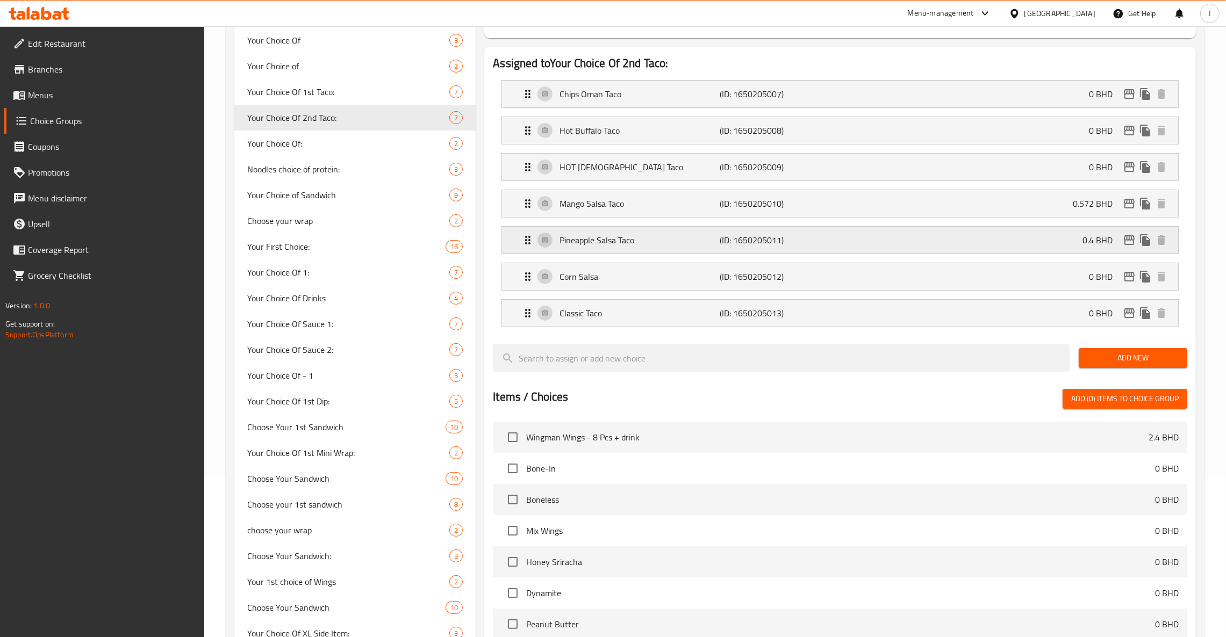
type input "0.572"
click at [949, 237] on div "Pineapple Salsa Taco (ID: 1650205011) 0.4 BHD" at bounding box center [843, 240] width 644 height 27
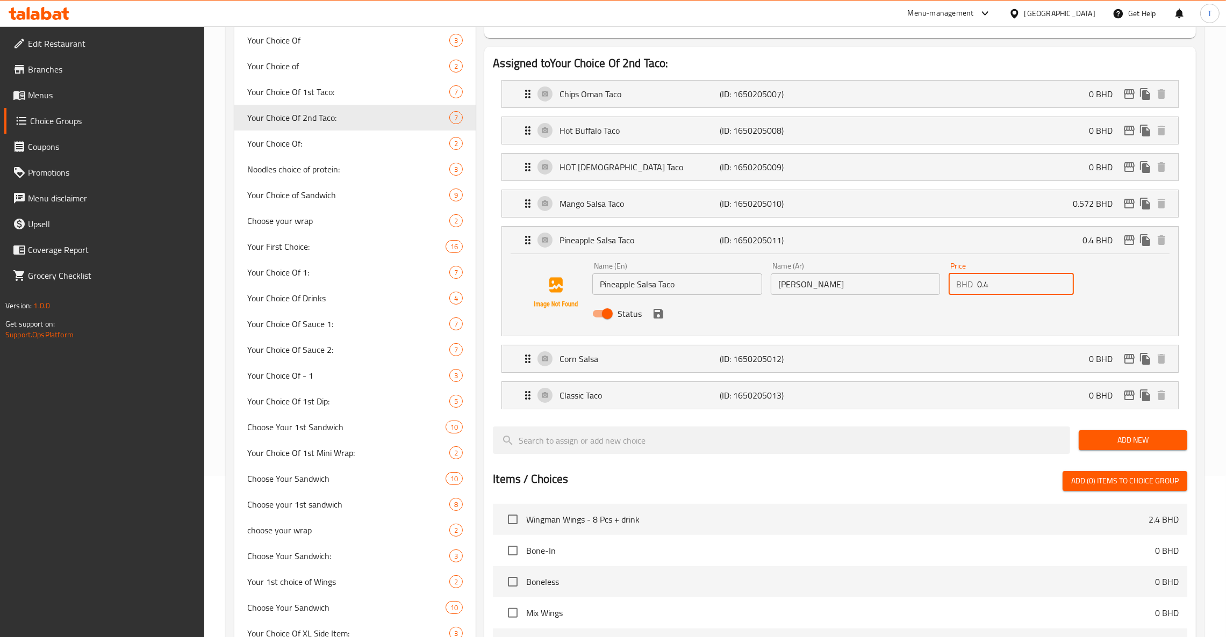
click at [1016, 285] on input "0.4" at bounding box center [1025, 283] width 97 height 21
type input "0.572"
click at [660, 321] on button "save" at bounding box center [658, 314] width 16 height 16
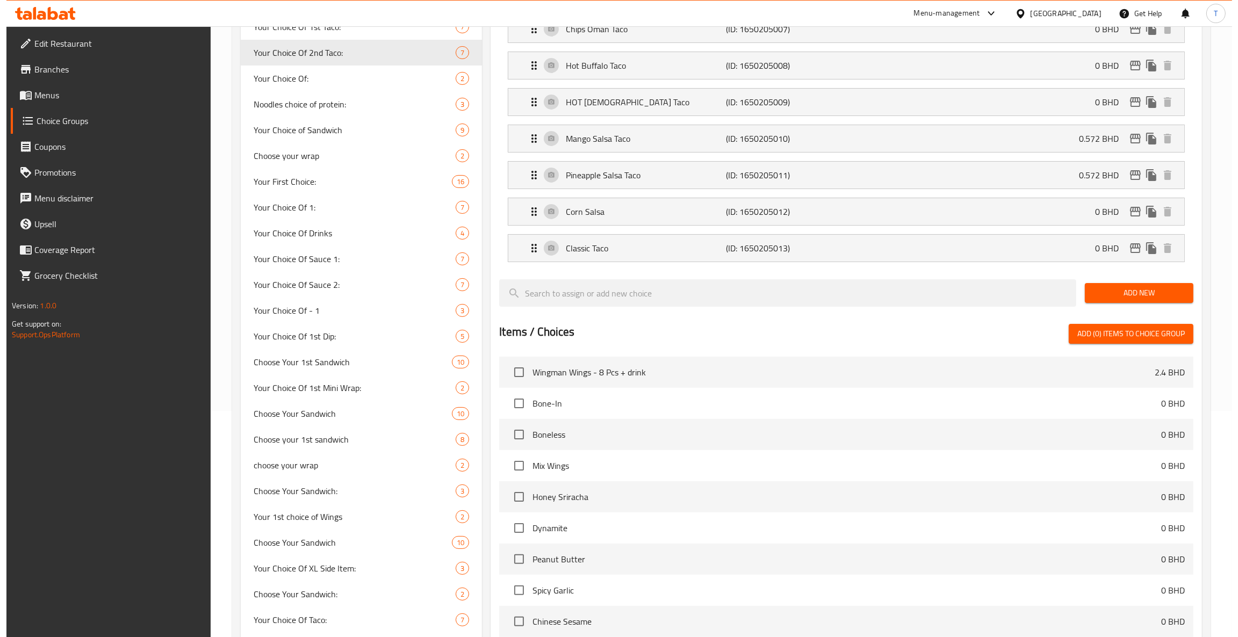
scroll to position [0, 0]
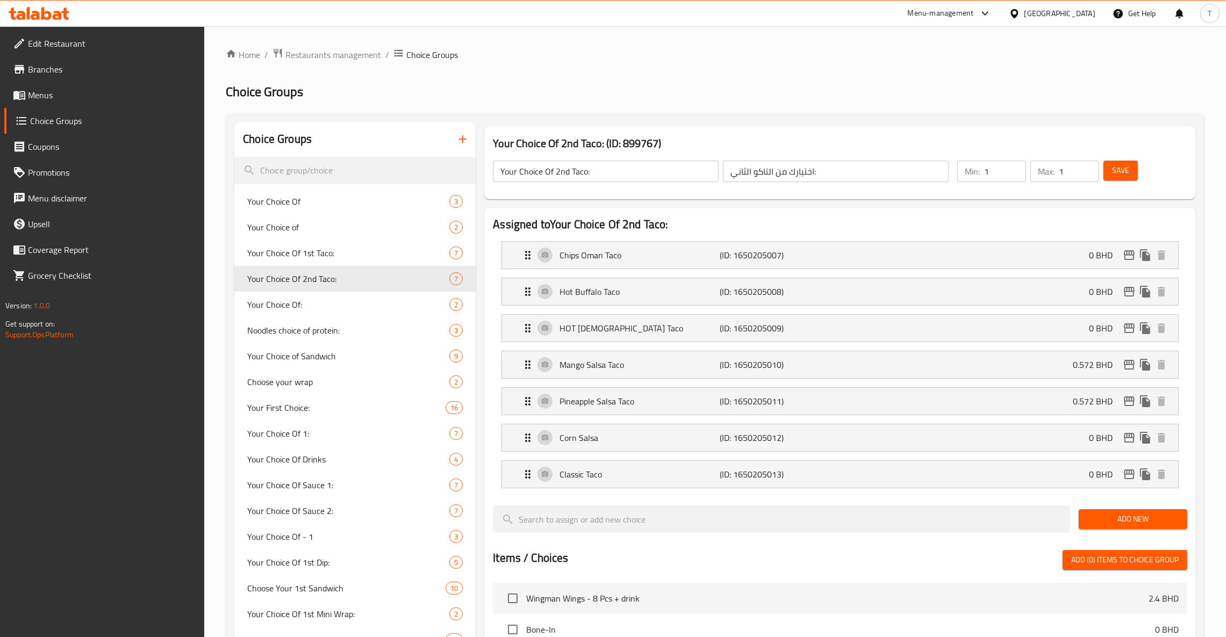
click at [51, 89] on span "Menus" at bounding box center [112, 95] width 168 height 13
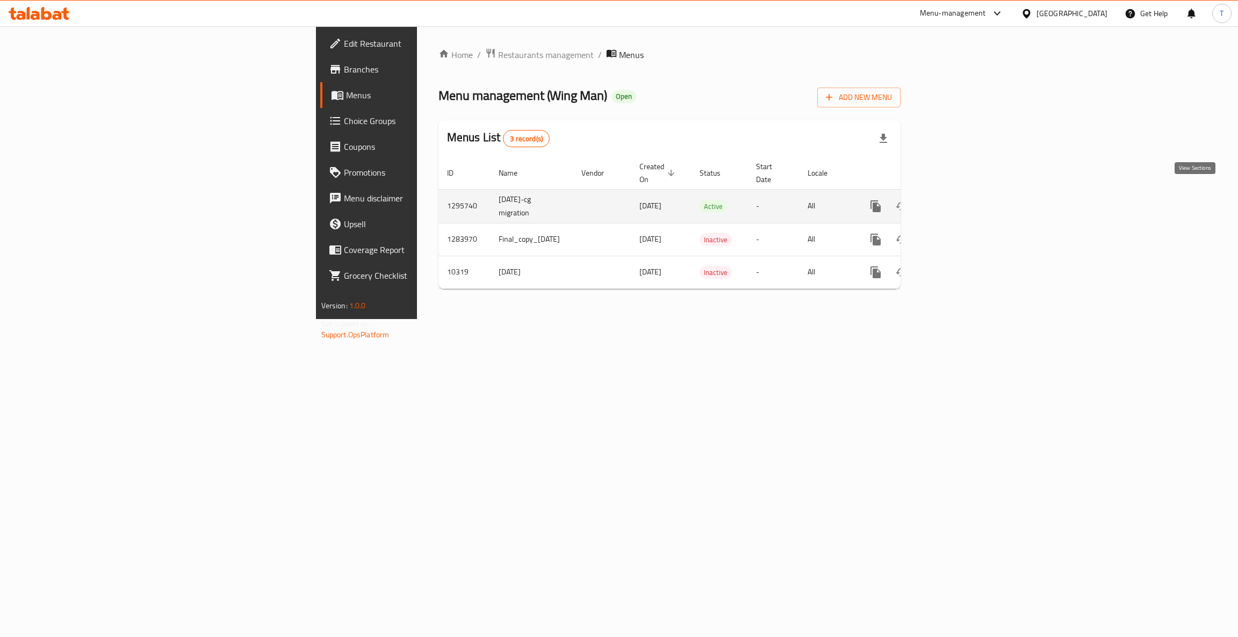
click at [960, 200] on icon "enhanced table" at bounding box center [953, 206] width 13 height 13
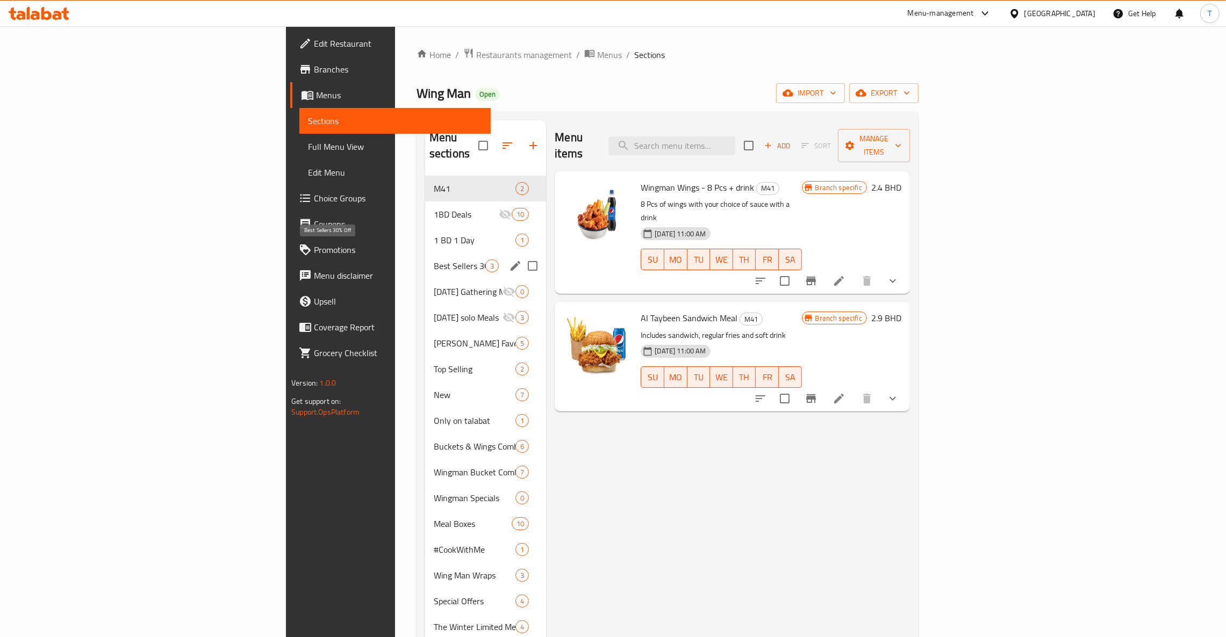
click at [434, 260] on span "Best Sellers 30% Off" at bounding box center [460, 266] width 52 height 13
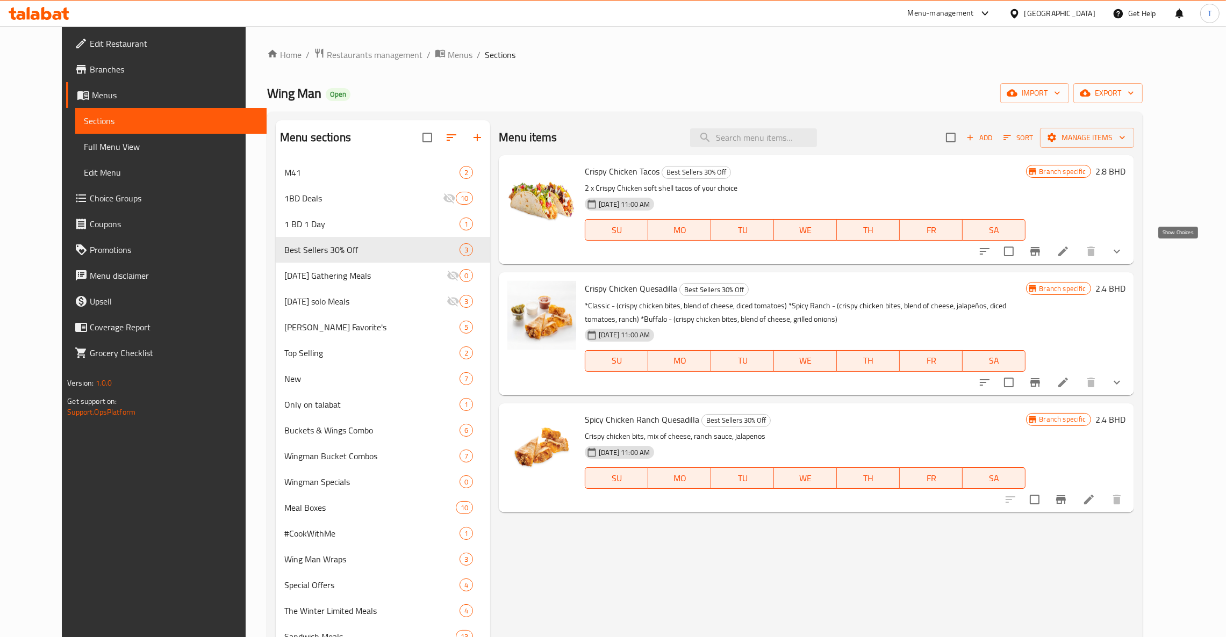
click at [1123, 250] on icon "show more" at bounding box center [1116, 251] width 13 height 13
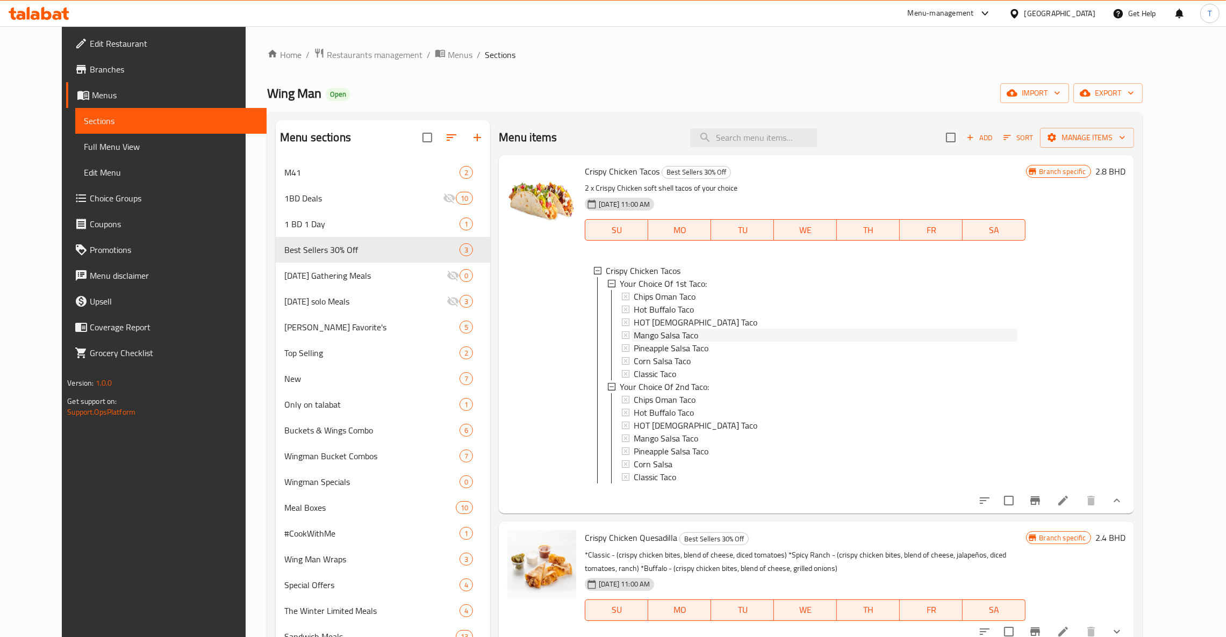
click at [661, 340] on span "Mango Salsa Taco" at bounding box center [665, 335] width 64 height 13
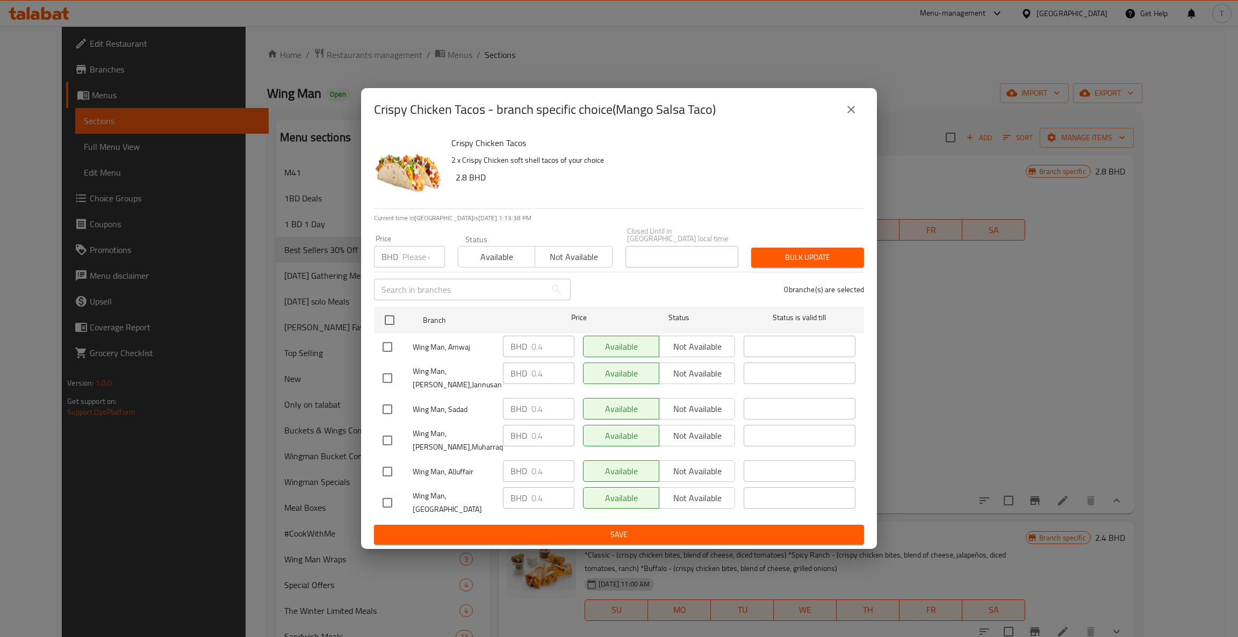
click at [410, 263] on input "number" at bounding box center [423, 256] width 42 height 21
type input "0.572"
click at [386, 316] on input "checkbox" at bounding box center [389, 320] width 23 height 23
checkbox input "true"
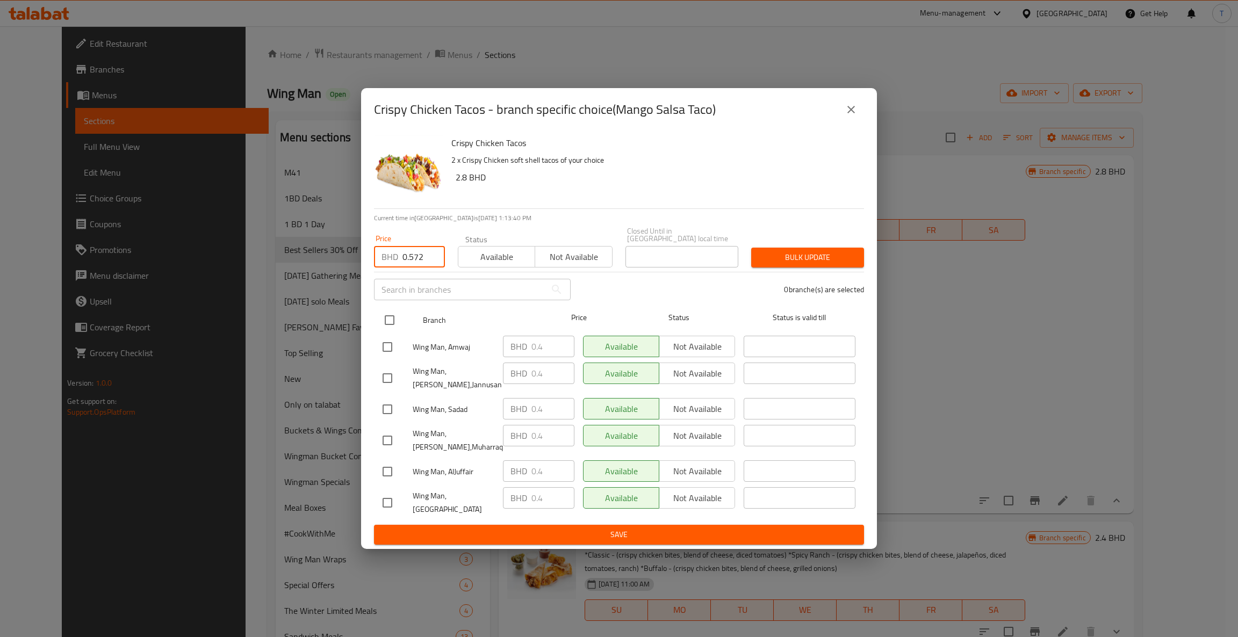
checkbox input "true"
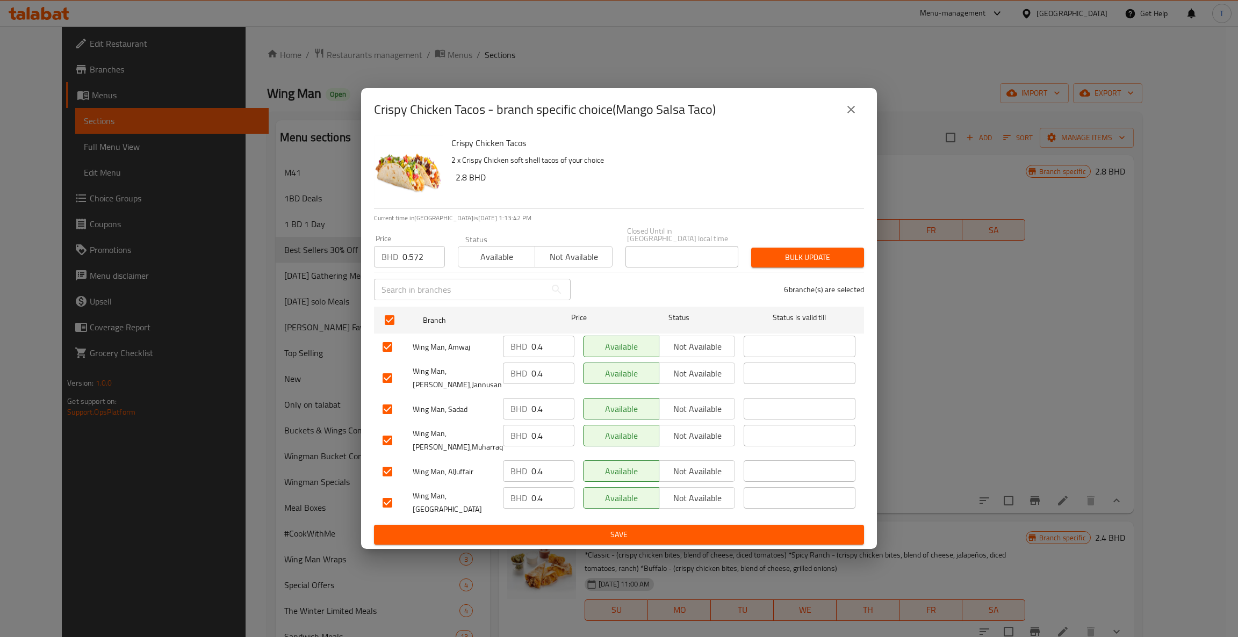
click at [788, 261] on span "Bulk update" at bounding box center [808, 257] width 96 height 13
click at [852, 116] on icon "close" at bounding box center [851, 109] width 13 height 13
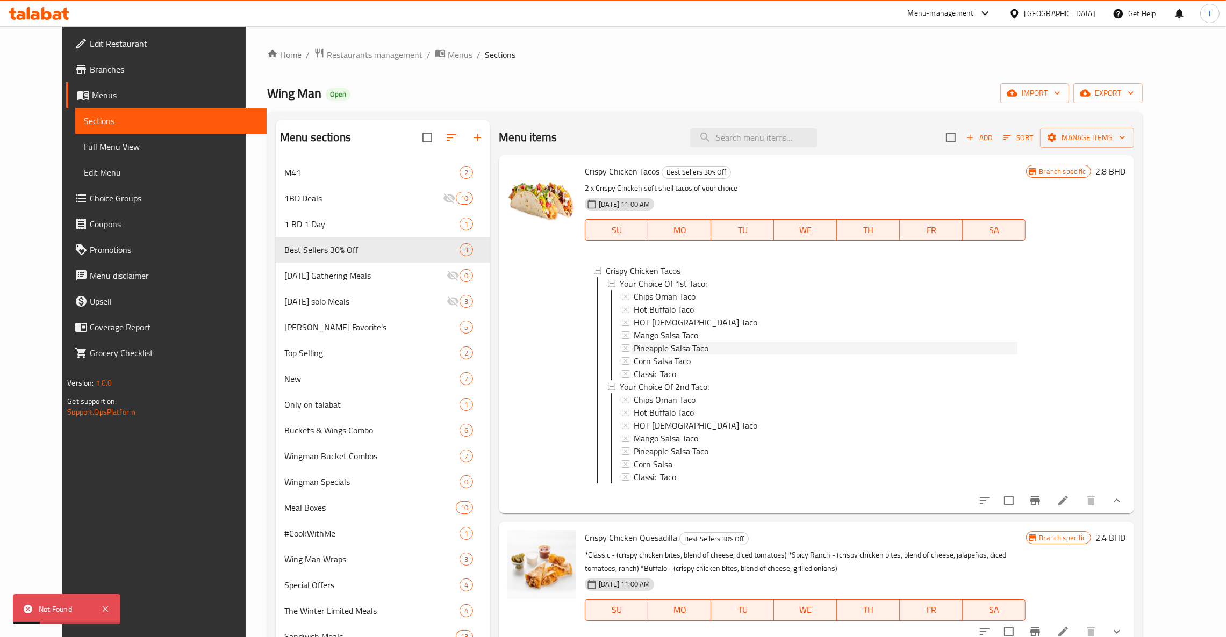
click at [729, 347] on div "Pineapple Salsa Taco" at bounding box center [824, 348] width 383 height 13
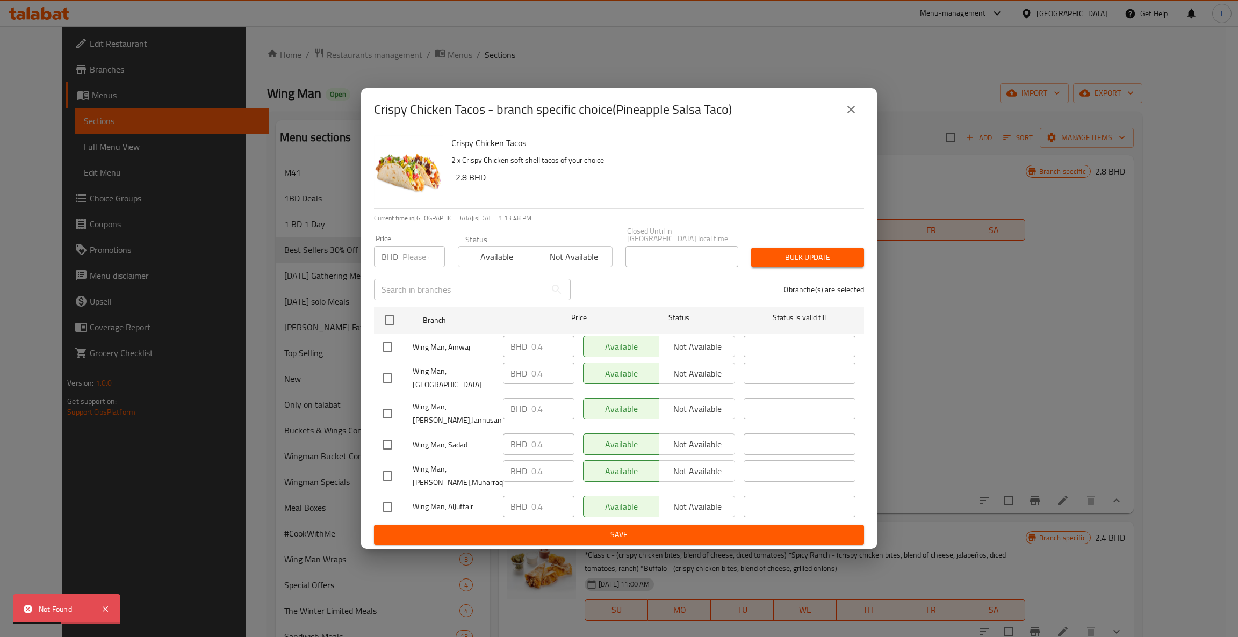
click at [848, 116] on icon "close" at bounding box center [851, 109] width 13 height 13
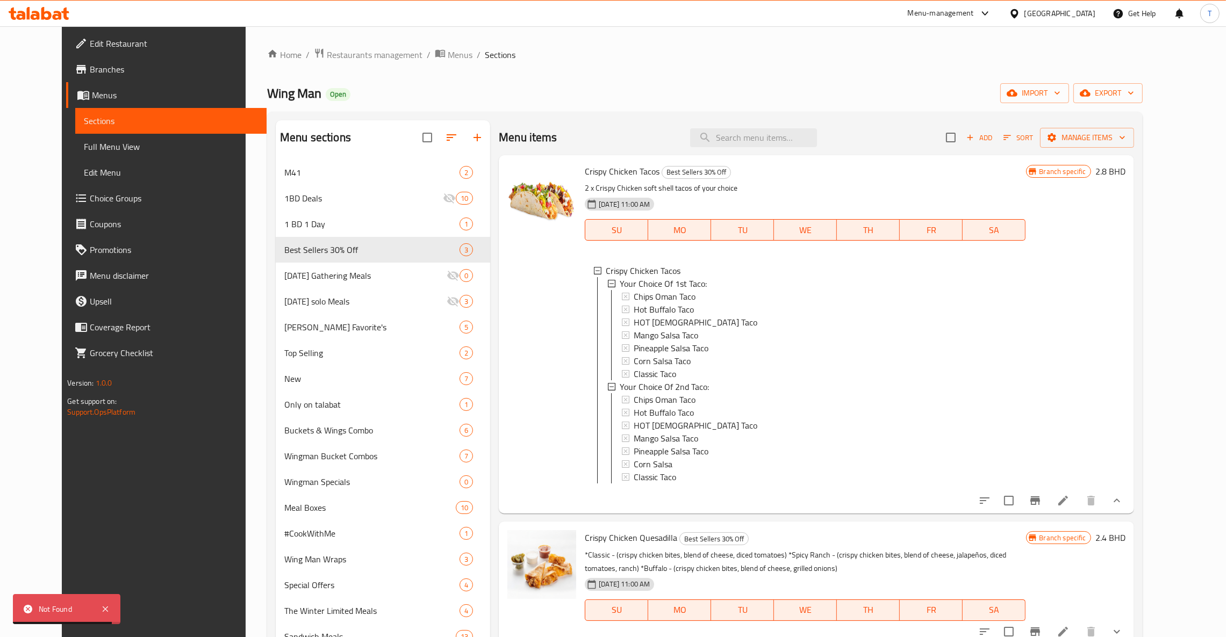
click at [90, 192] on span "Choice Groups" at bounding box center [174, 198] width 168 height 13
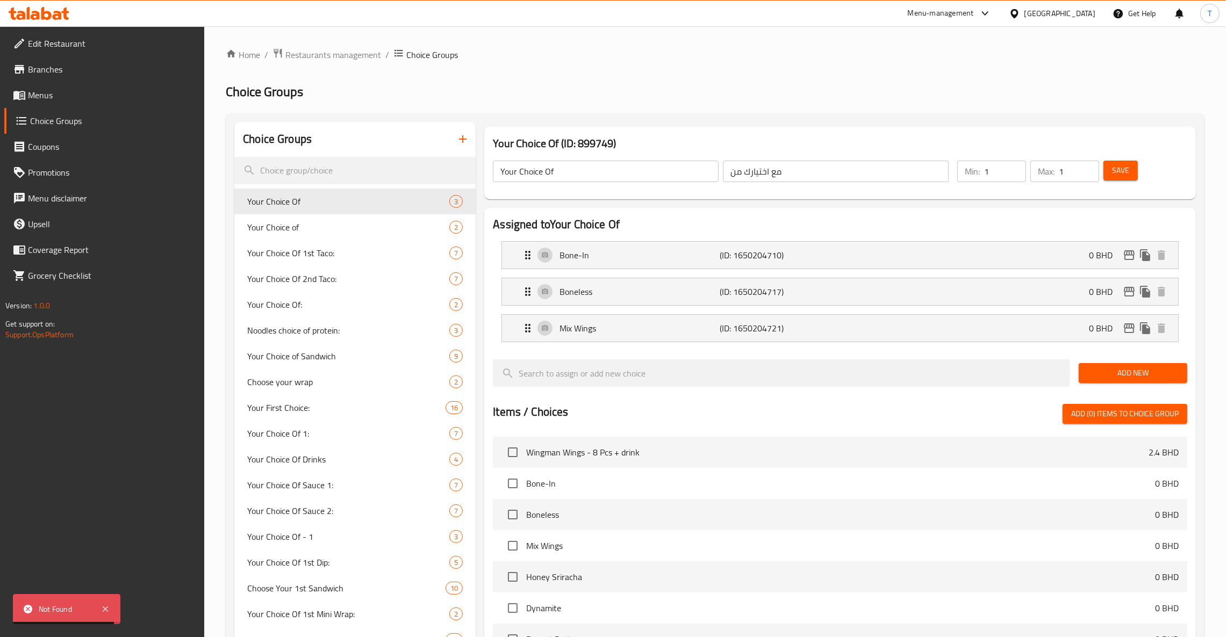
click at [291, 249] on span "Your Choice Of 1st Taco:" at bounding box center [348, 253] width 202 height 13
click at [330, 253] on span "Your Choice Of 1st Taco:" at bounding box center [348, 253] width 202 height 13
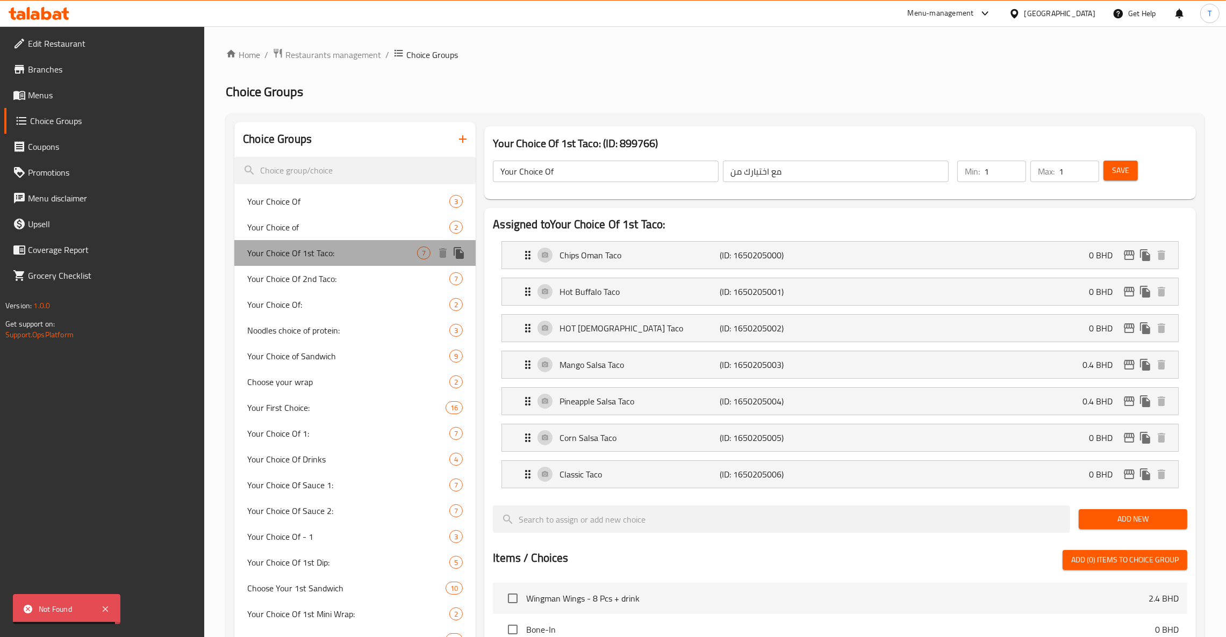
type input "Your Choice Of 1st Taco:"
type input "اختيارك من التاكو الأول:"
click at [328, 253] on span "Your Choice Of 1st Taco:" at bounding box center [332, 253] width 170 height 13
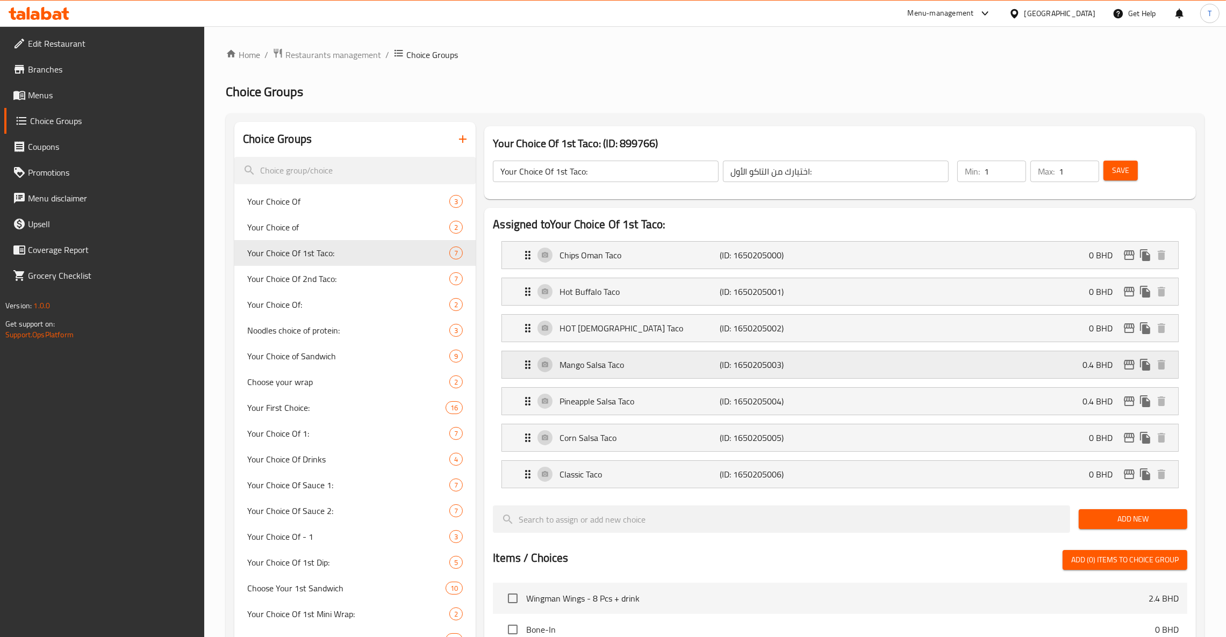
click at [880, 368] on div "Mango Salsa Taco (ID: 1650205003) 0.4 BHD" at bounding box center [843, 364] width 644 height 27
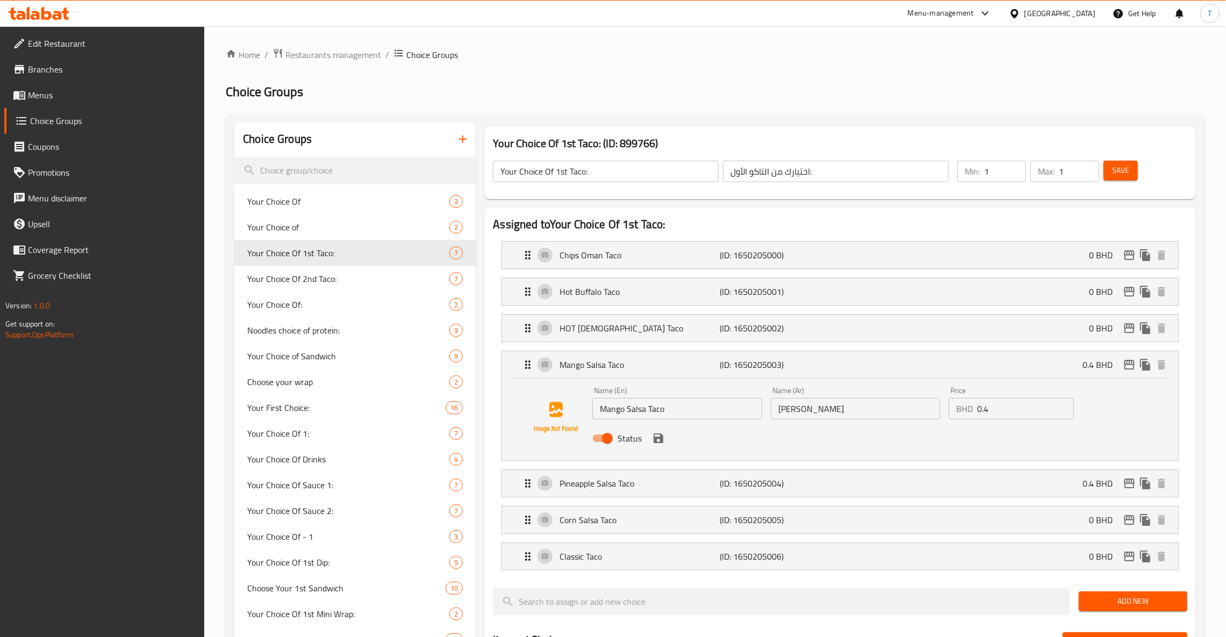
click at [1001, 414] on input "0.4" at bounding box center [1025, 408] width 97 height 21
type input "0.572"
click at [650, 442] on button "save" at bounding box center [658, 438] width 16 height 16
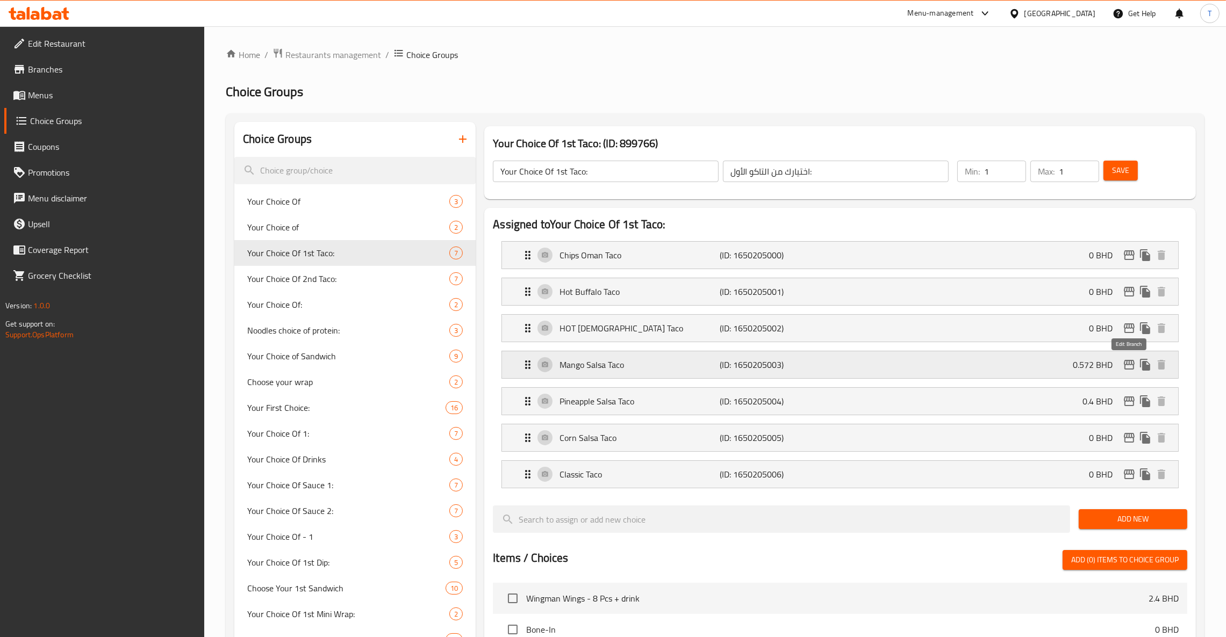
click at [1132, 367] on icon "edit" at bounding box center [1128, 364] width 13 height 13
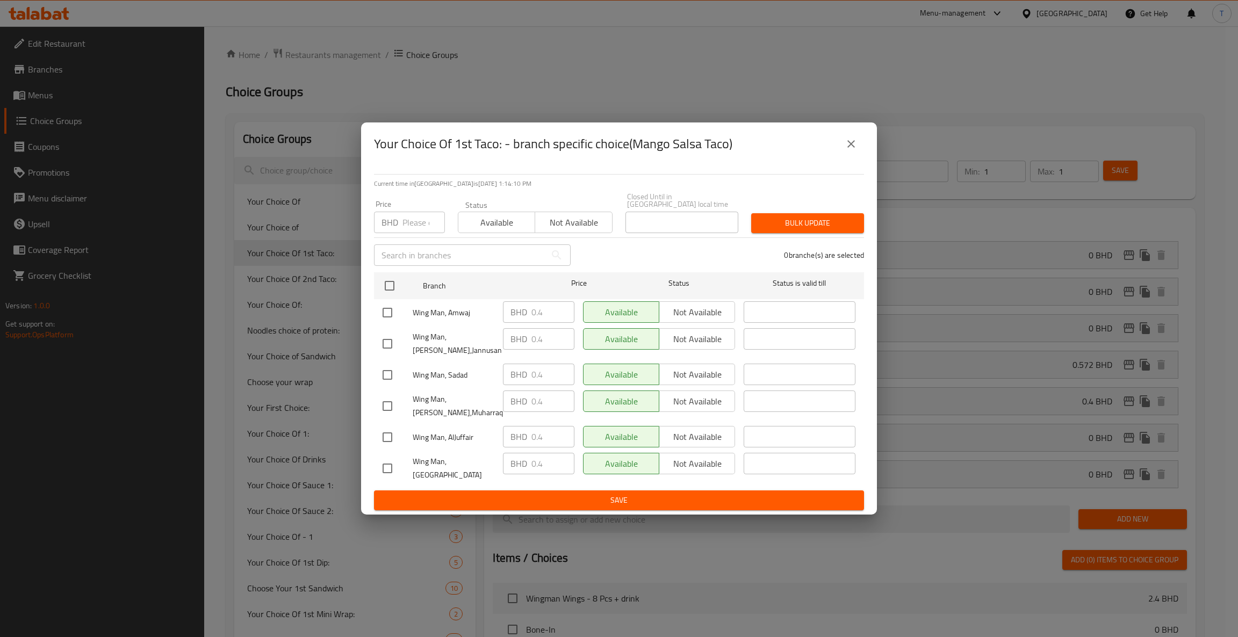
click at [411, 225] on input "number" at bounding box center [423, 222] width 42 height 21
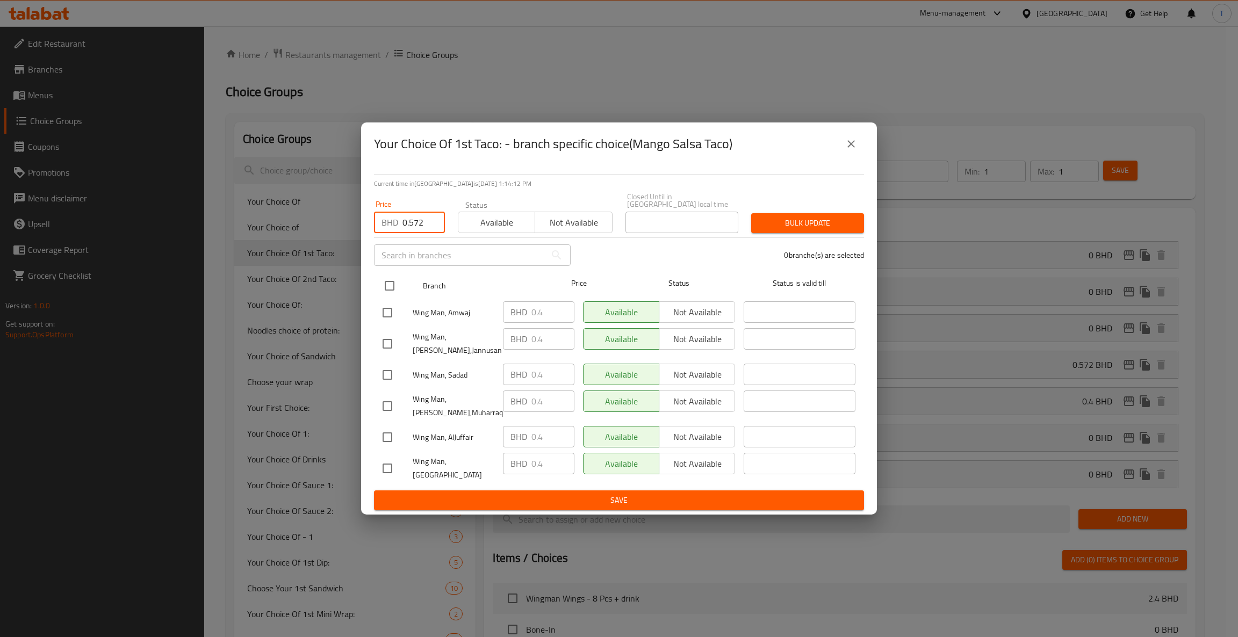
type input "0.572"
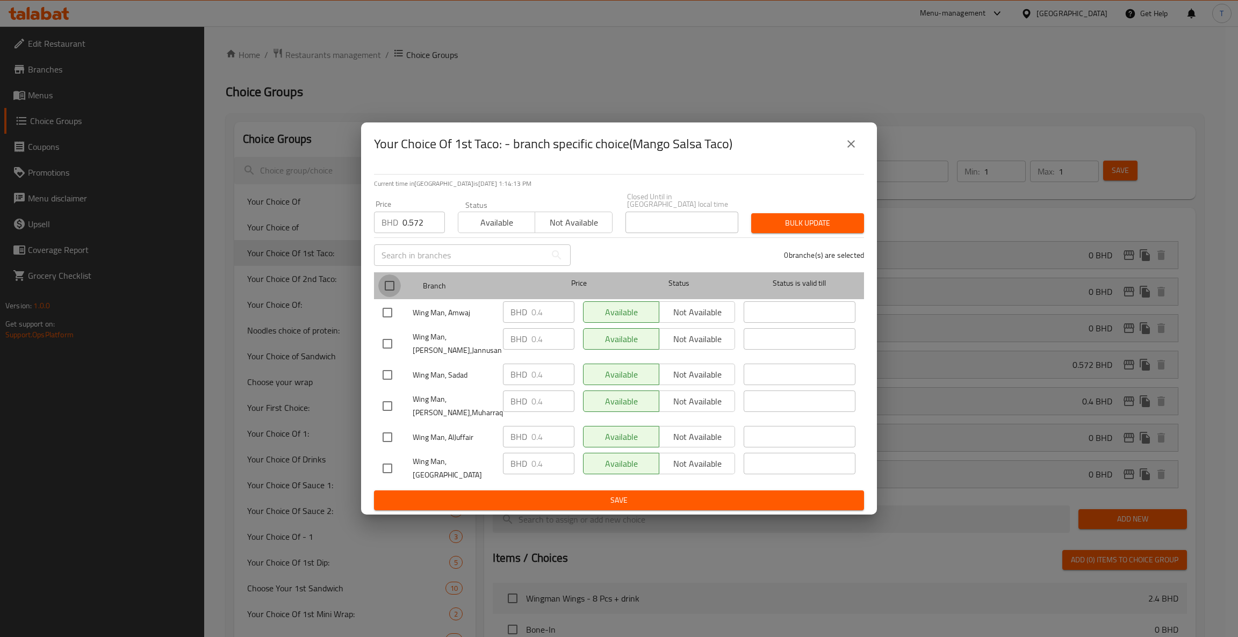
click at [391, 279] on input "checkbox" at bounding box center [389, 286] width 23 height 23
checkbox input "true"
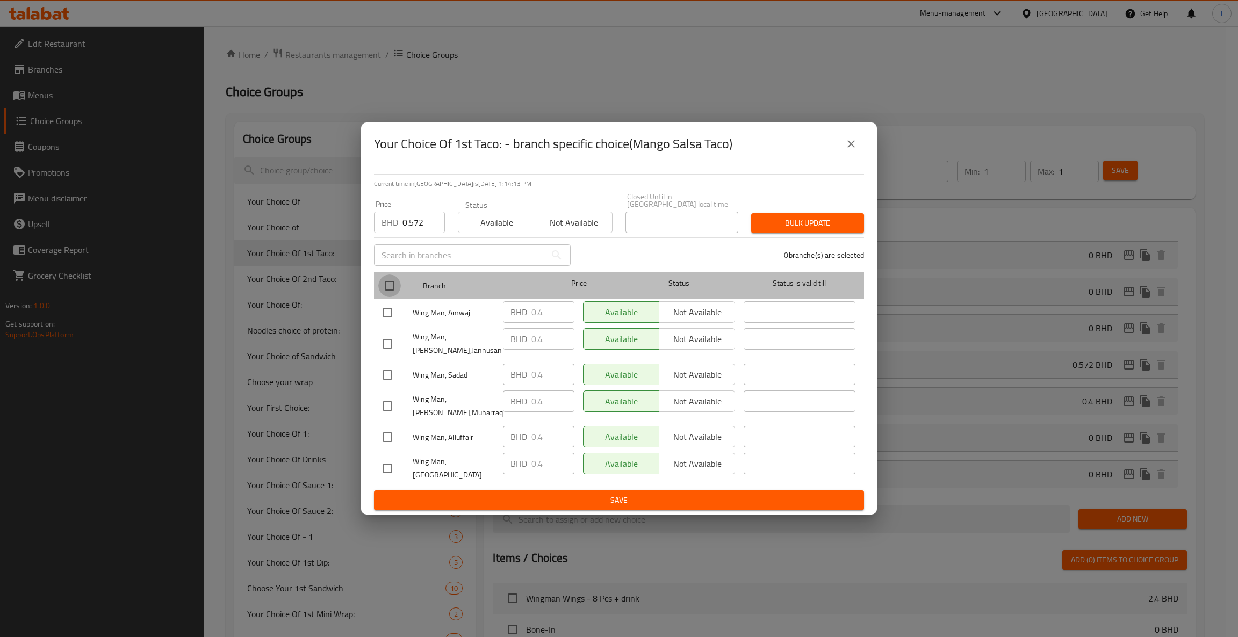
checkbox input "true"
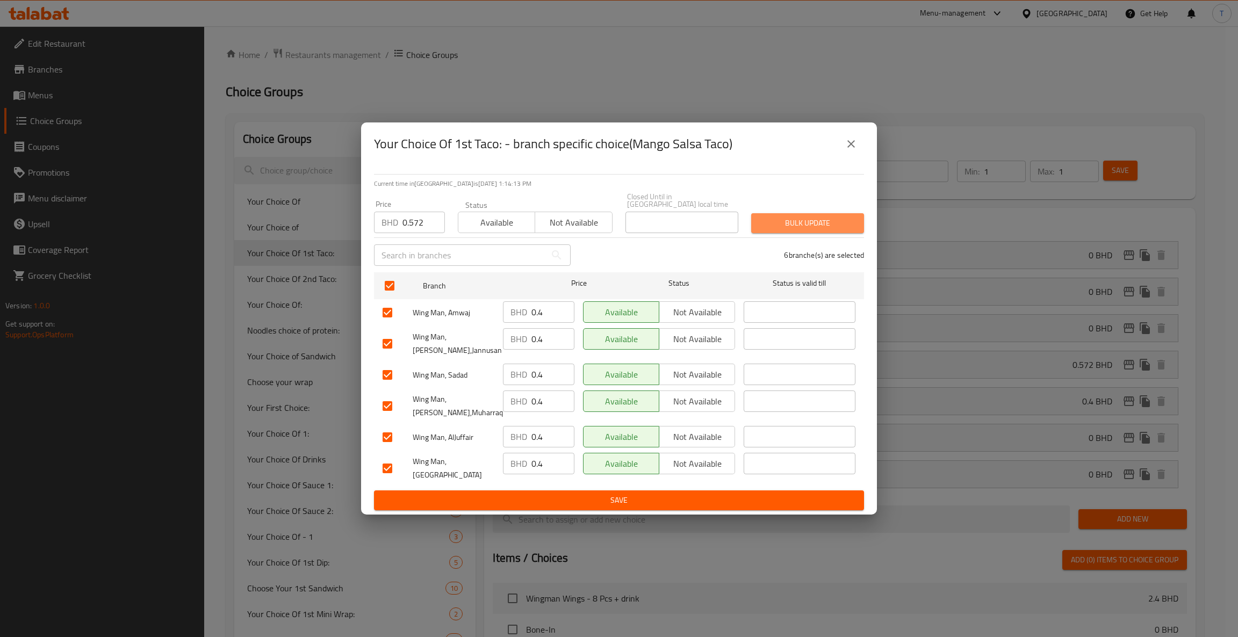
click at [786, 222] on span "Bulk update" at bounding box center [808, 223] width 96 height 13
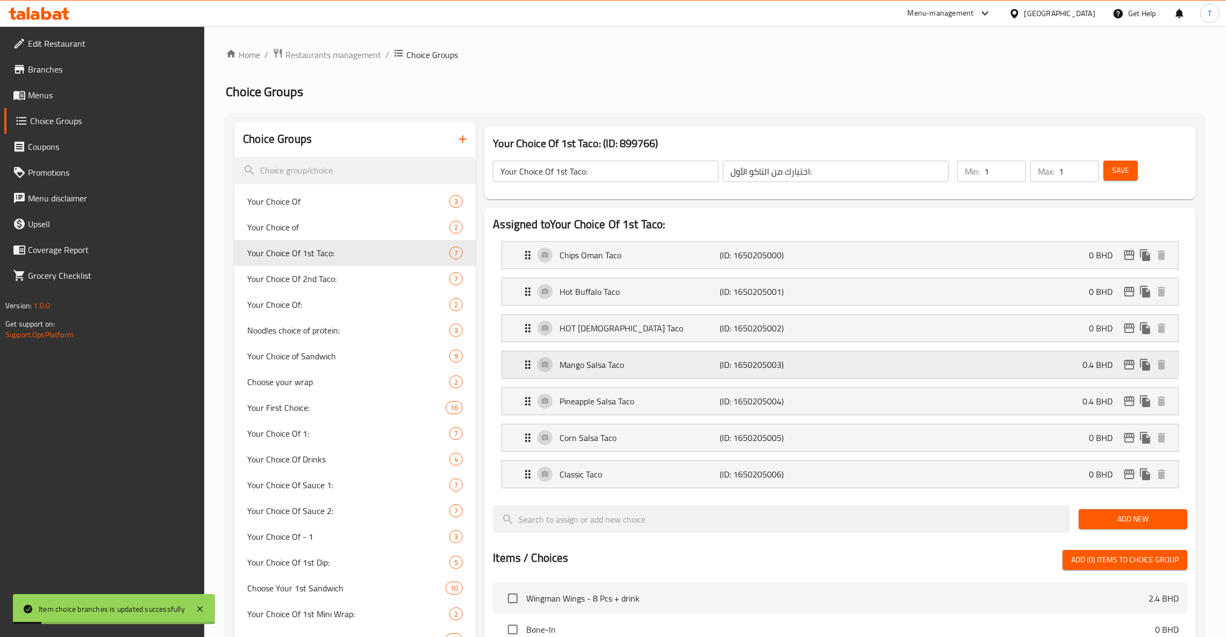
click at [1110, 361] on p "0.4 BHD" at bounding box center [1101, 364] width 39 height 13
click at [1129, 364] on icon "edit" at bounding box center [1128, 364] width 13 height 13
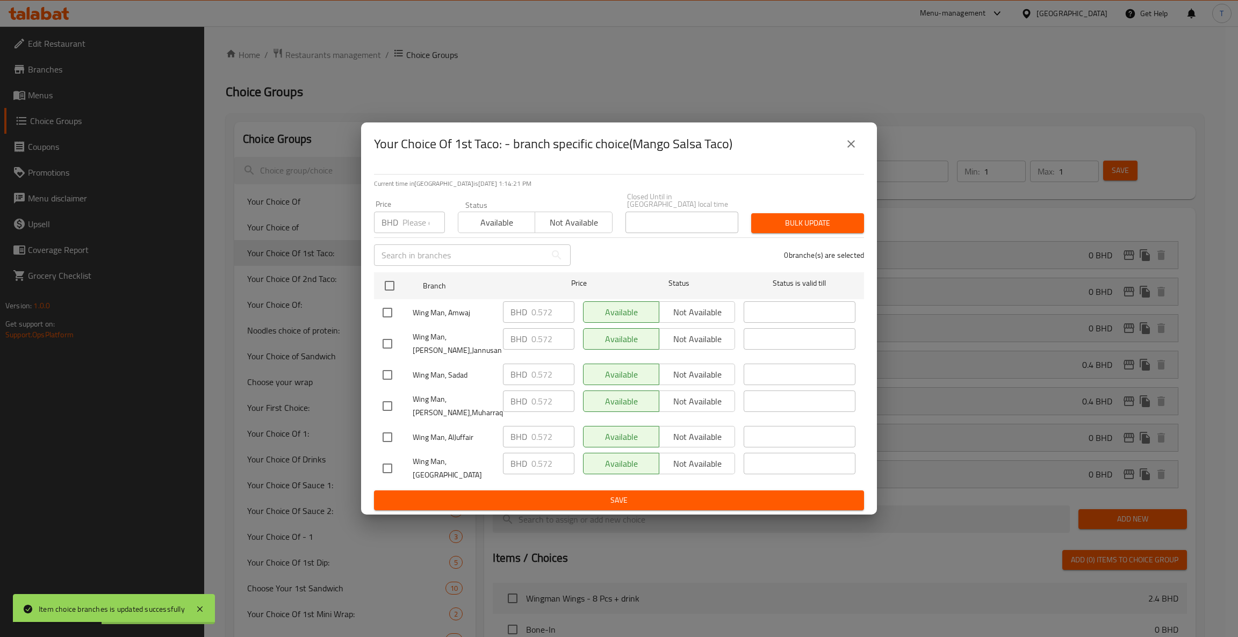
click at [858, 149] on button "close" at bounding box center [851, 144] width 26 height 26
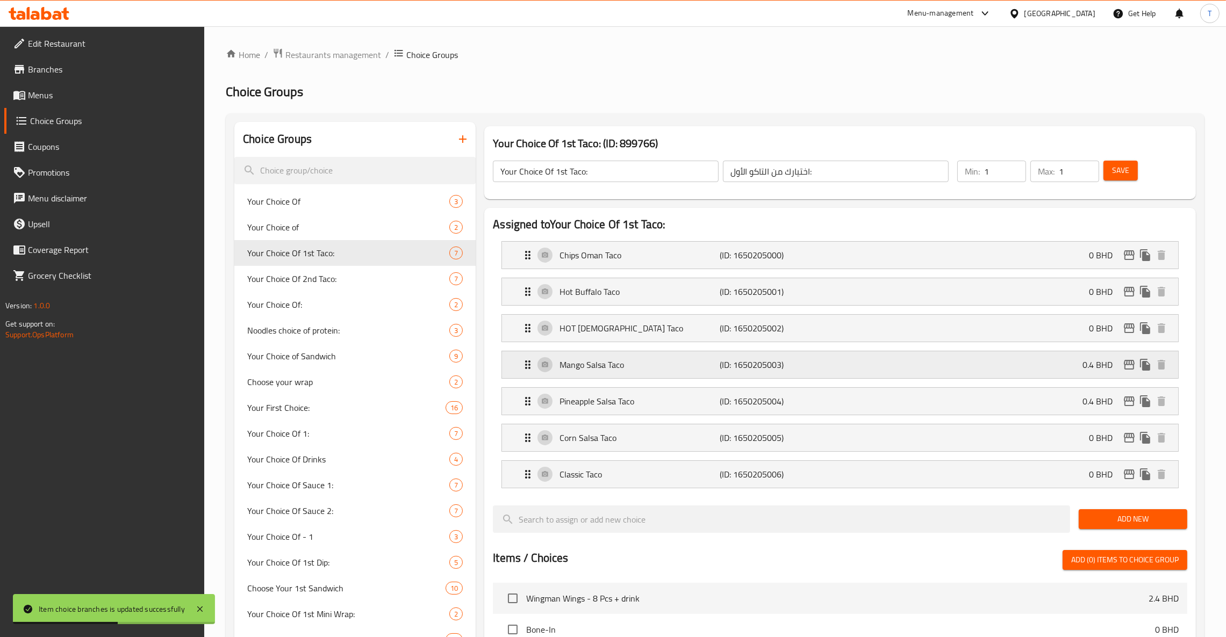
click at [1030, 364] on div "Mango Salsa Taco (ID: 1650205003) 0.4 BHD" at bounding box center [843, 364] width 644 height 27
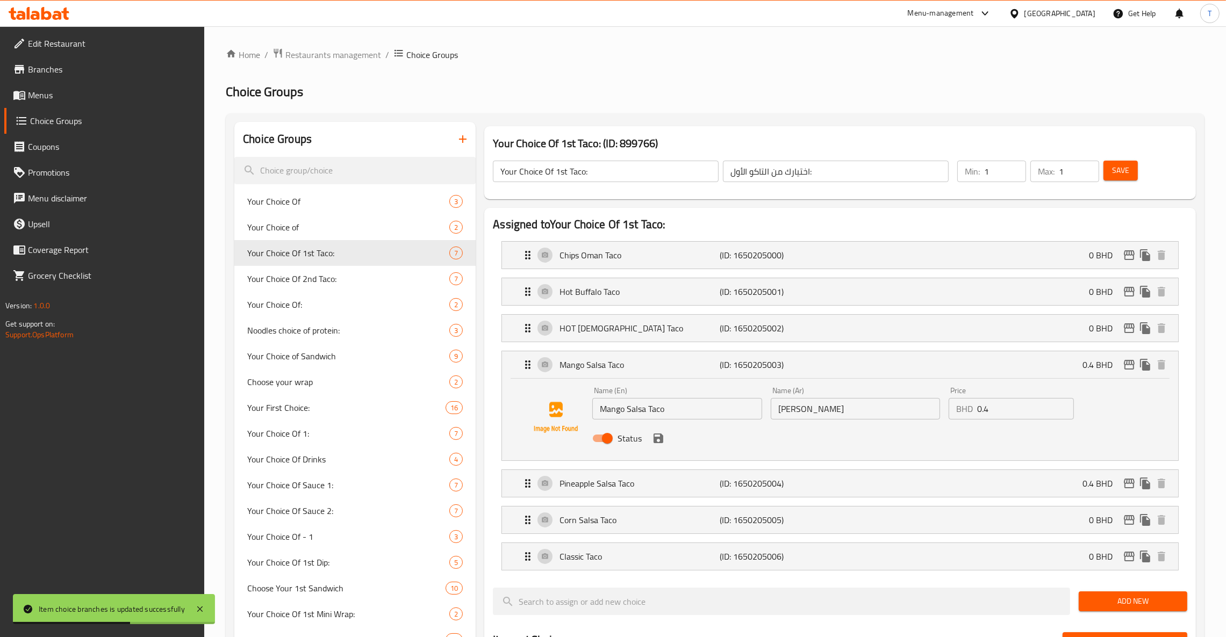
click at [1005, 414] on input "0.4" at bounding box center [1025, 408] width 97 height 21
click at [654, 439] on icon "save" at bounding box center [658, 439] width 10 height 10
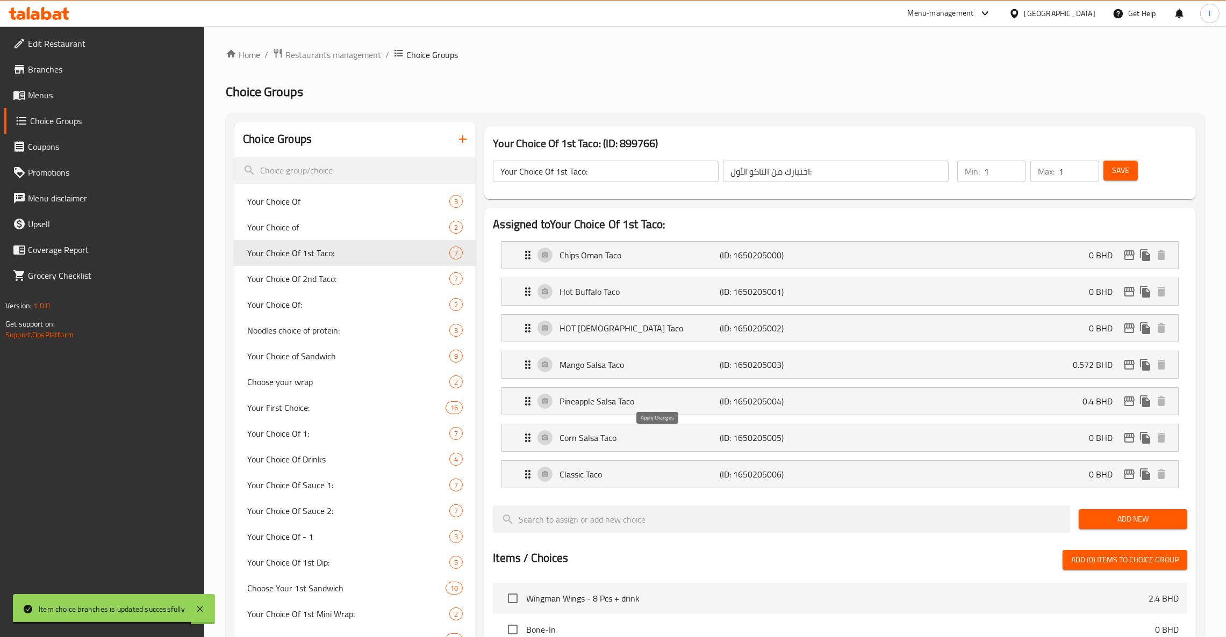
type input "0.572"
click at [1121, 169] on span "Save" at bounding box center [1120, 170] width 17 height 13
click at [1129, 363] on icon "edit" at bounding box center [1128, 365] width 11 height 10
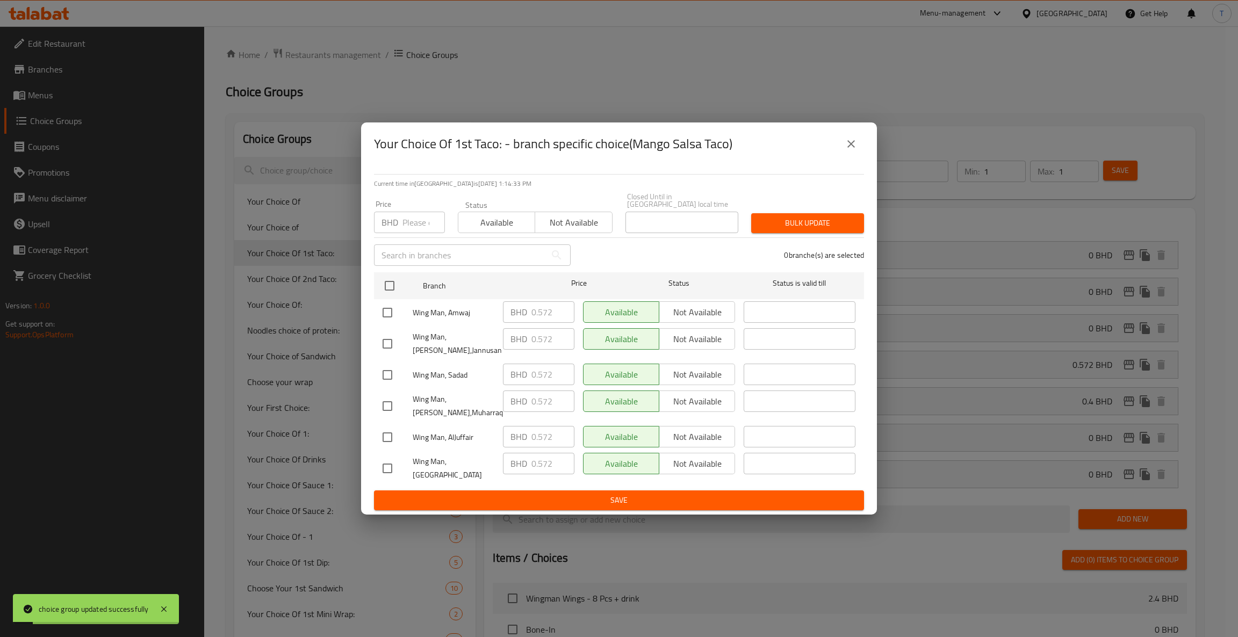
drag, startPoint x: 846, startPoint y: 148, endPoint x: 1013, endPoint y: 384, distance: 289.1
click at [846, 148] on icon "close" at bounding box center [851, 144] width 13 height 13
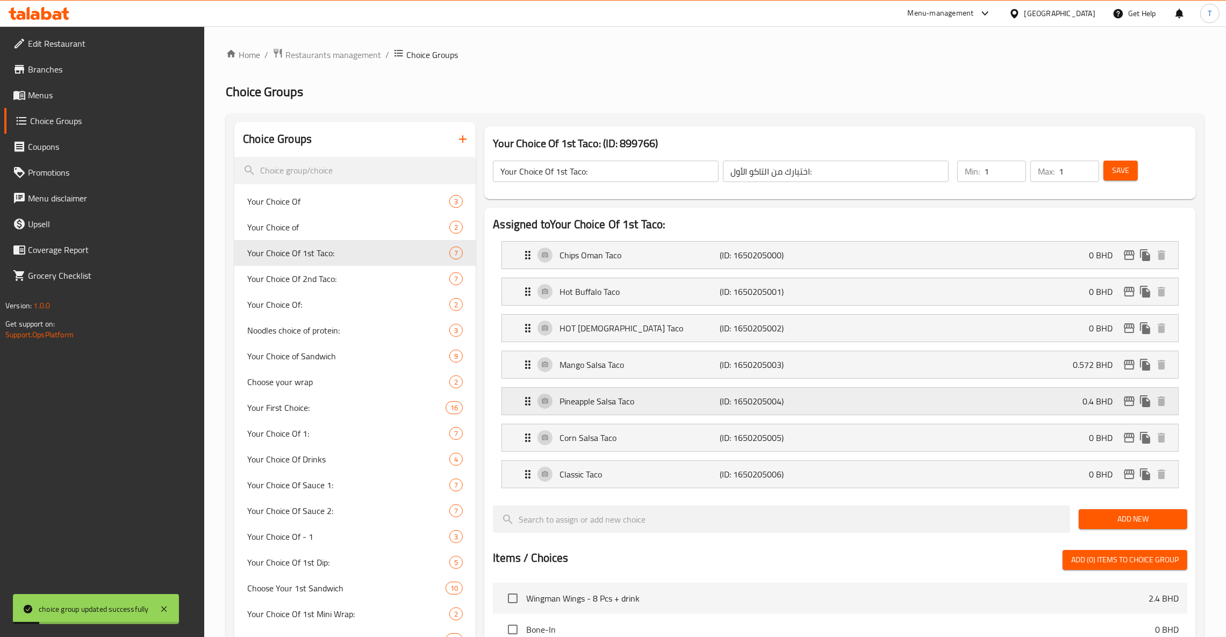
click at [1021, 405] on div "Pineapple Salsa Taco (ID: 1650205004) 0.4 BHD" at bounding box center [843, 401] width 644 height 27
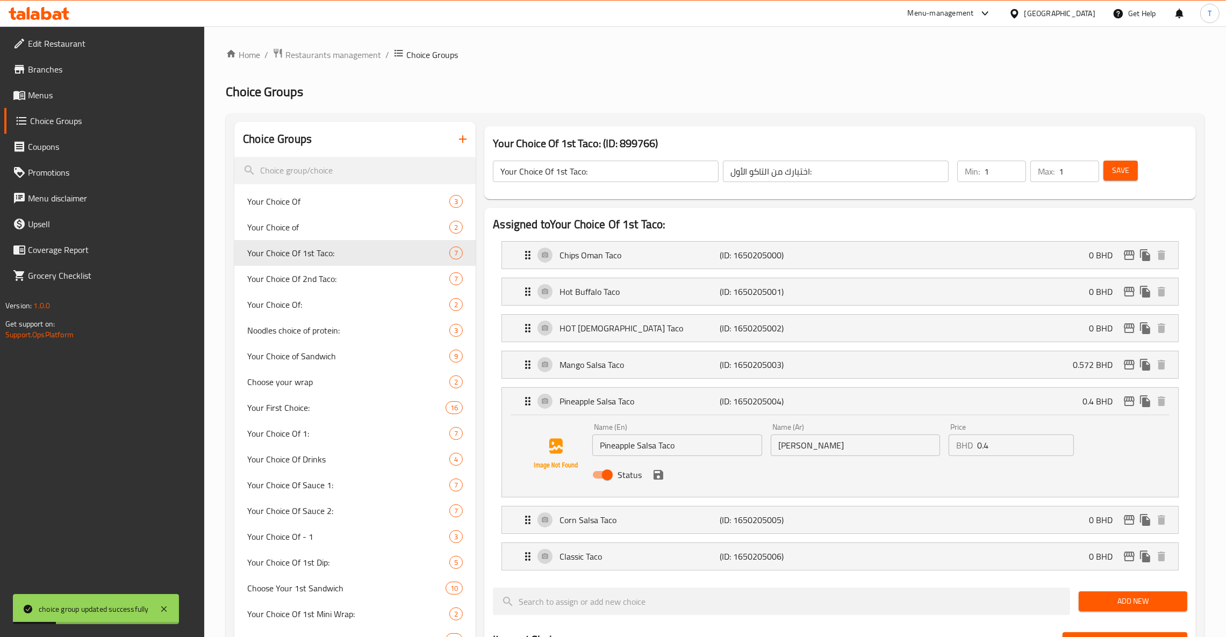
click at [1010, 451] on input "0.4" at bounding box center [1025, 445] width 97 height 21
click at [658, 477] on icon "save" at bounding box center [658, 475] width 13 height 13
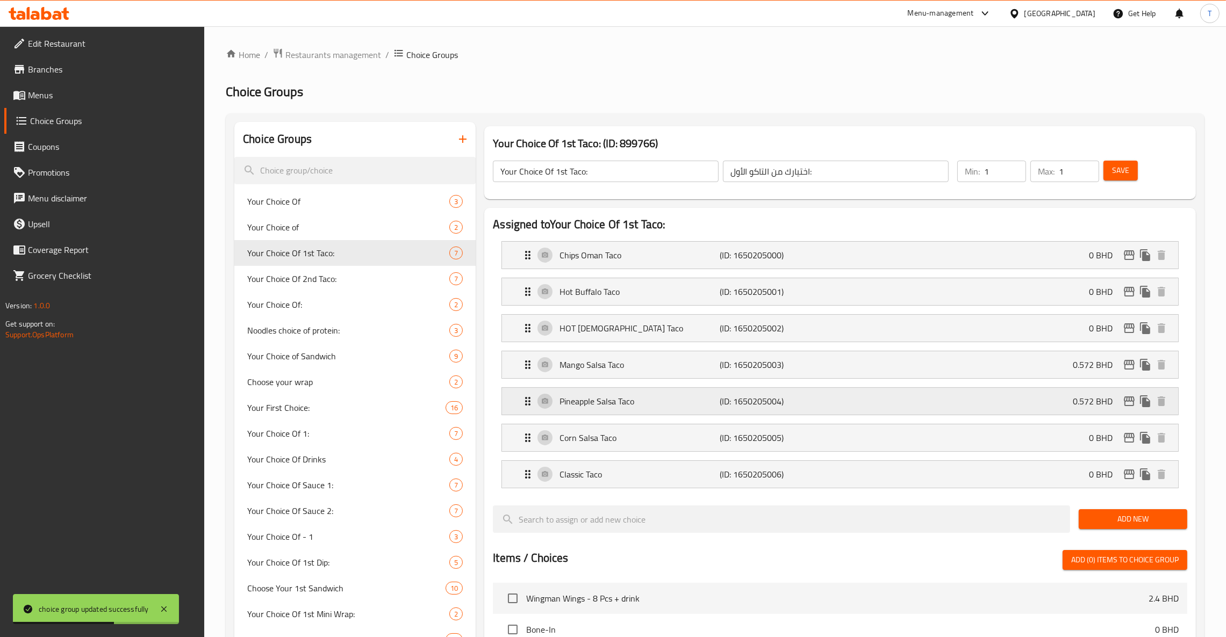
type input "0.572"
click at [1123, 399] on icon "edit" at bounding box center [1128, 401] width 13 height 13
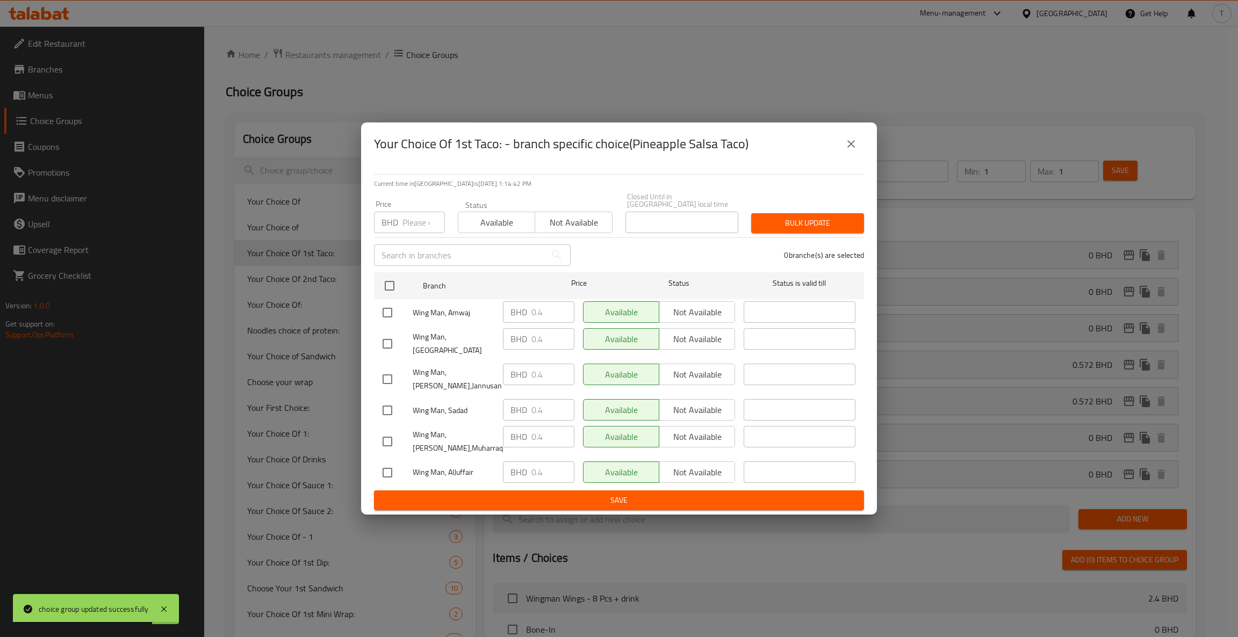
click at [424, 221] on input "number" at bounding box center [423, 222] width 42 height 21
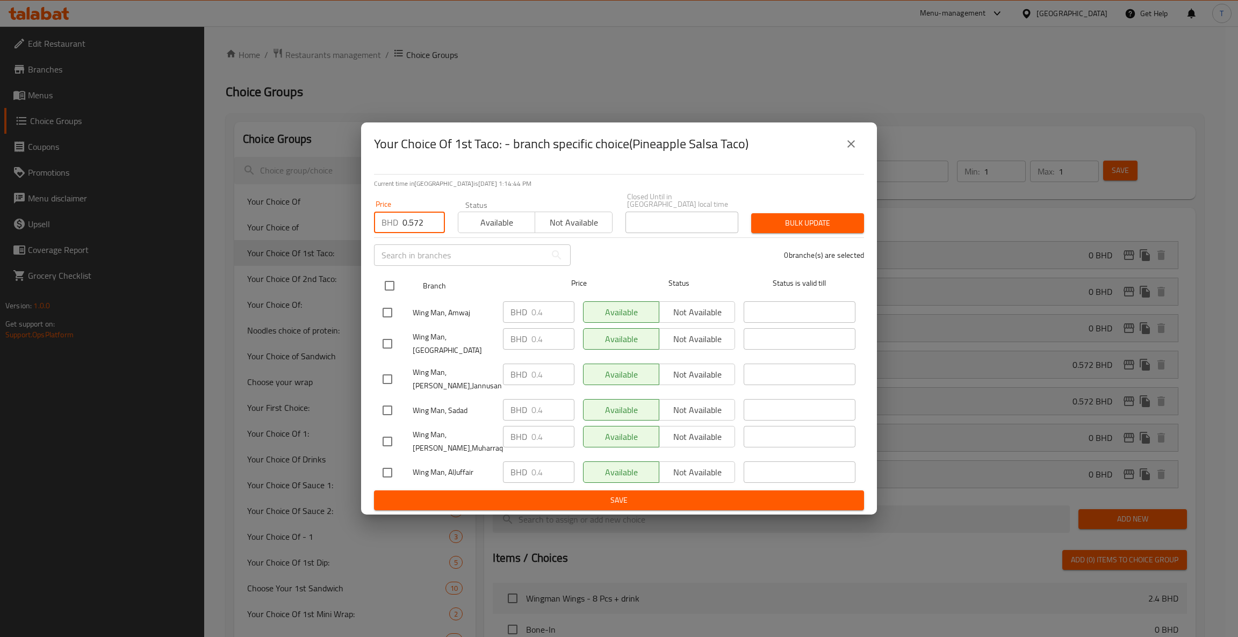
type input "0.572"
click at [385, 286] on input "checkbox" at bounding box center [389, 286] width 23 height 23
checkbox input "true"
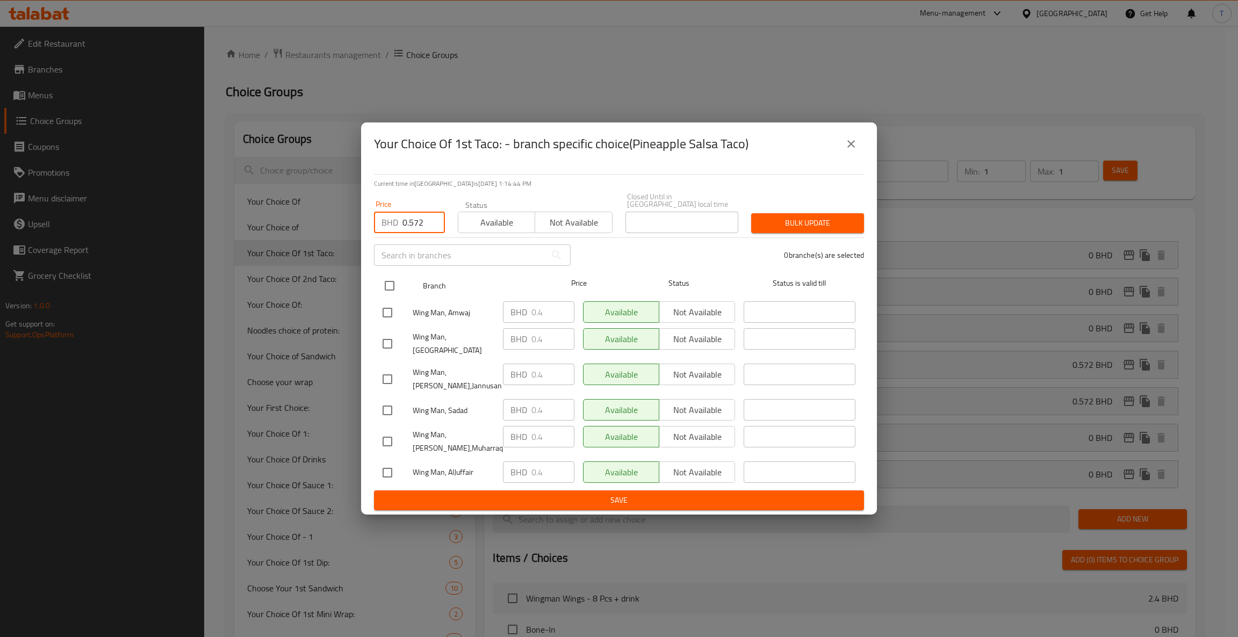
checkbox input "true"
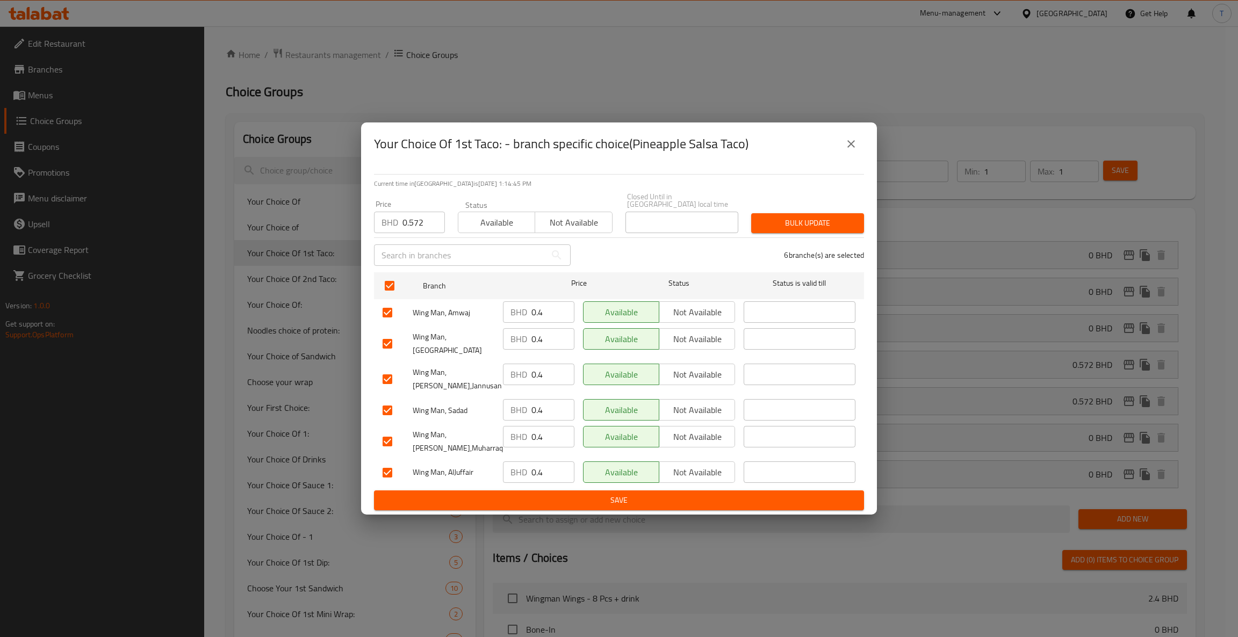
drag, startPoint x: 786, startPoint y: 221, endPoint x: 805, endPoint y: 221, distance: 18.8
click at [786, 222] on span "Bulk update" at bounding box center [808, 223] width 96 height 13
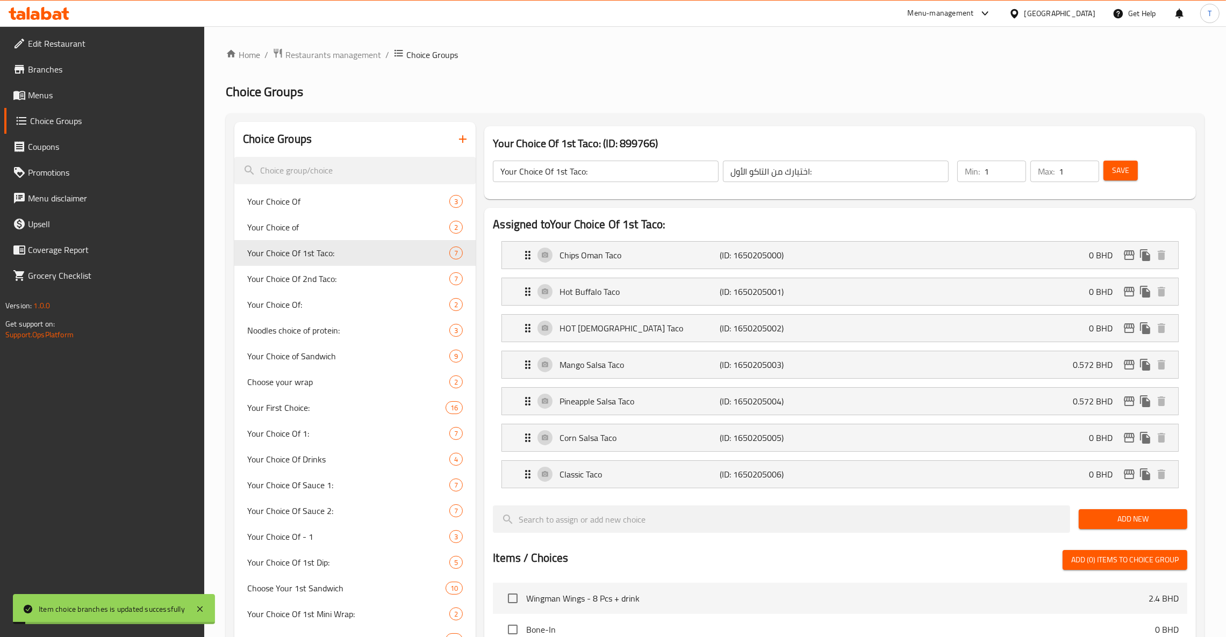
click at [1124, 167] on span "Save" at bounding box center [1120, 170] width 17 height 13
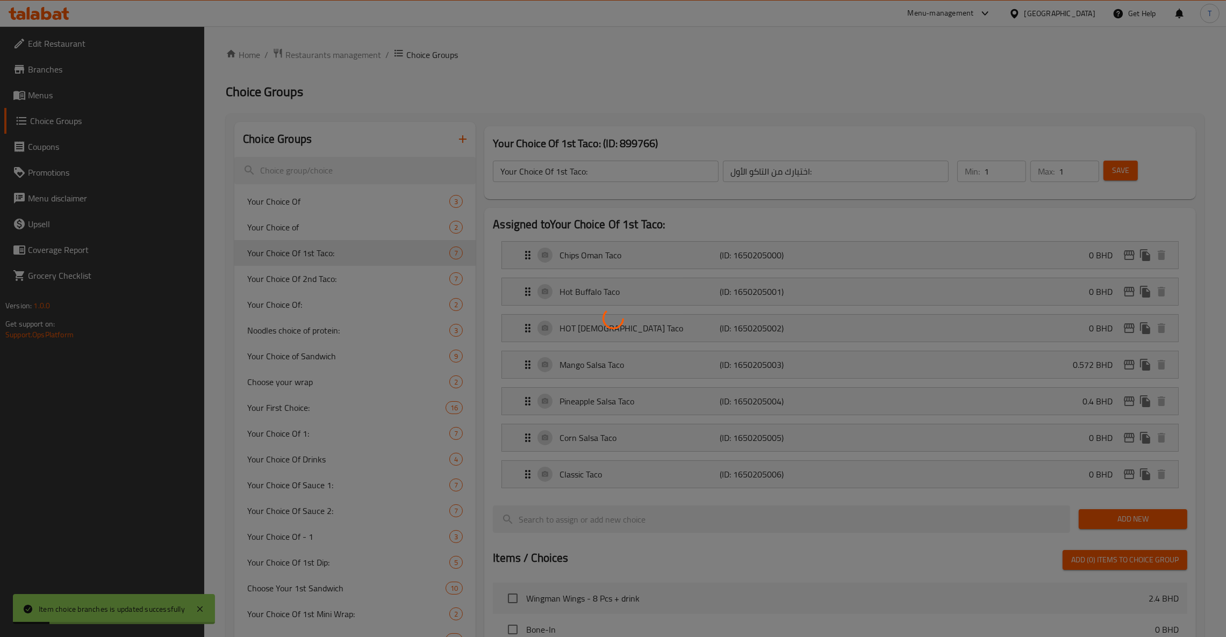
click at [1073, 401] on div at bounding box center [613, 318] width 1226 height 637
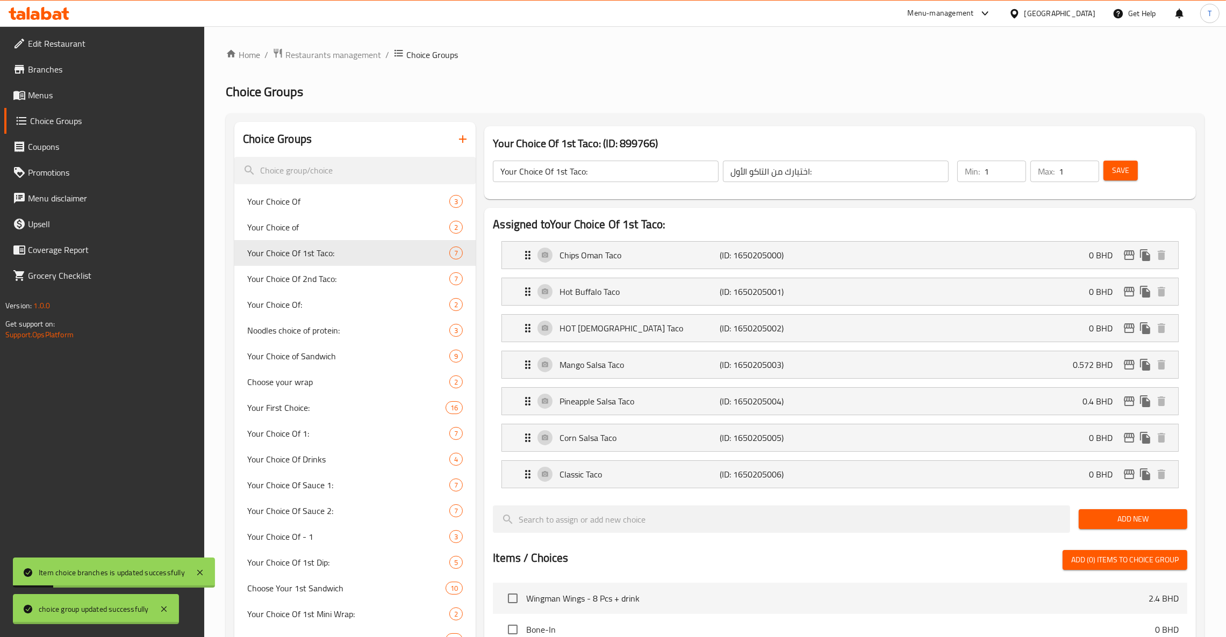
click at [1126, 402] on div at bounding box center [613, 318] width 1226 height 637
click at [1127, 402] on icon "edit" at bounding box center [1128, 402] width 11 height 10
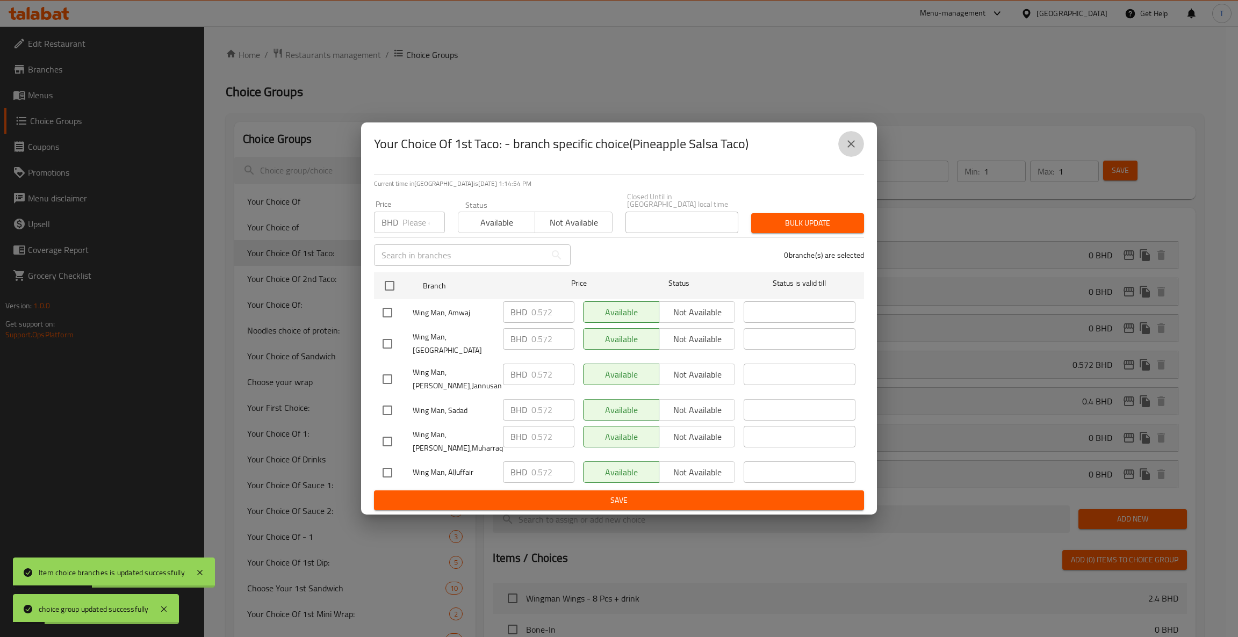
click at [848, 150] on icon "close" at bounding box center [851, 144] width 13 height 13
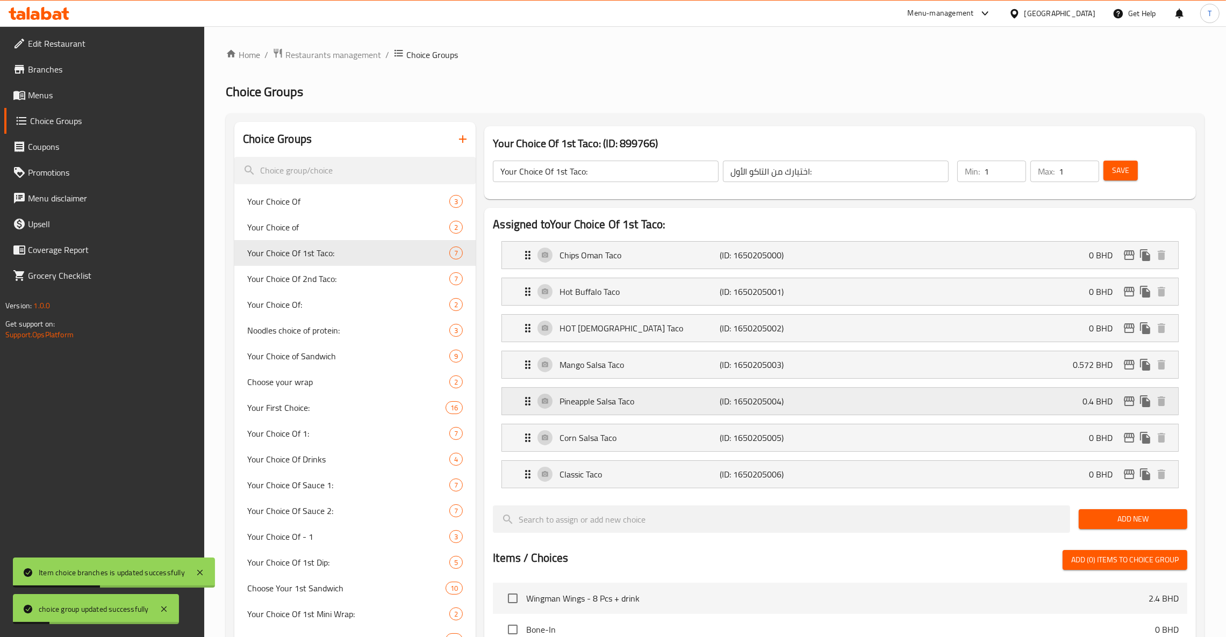
click at [1046, 406] on div "Pineapple Salsa Taco (ID: 1650205004) 0.4 BHD" at bounding box center [843, 401] width 644 height 27
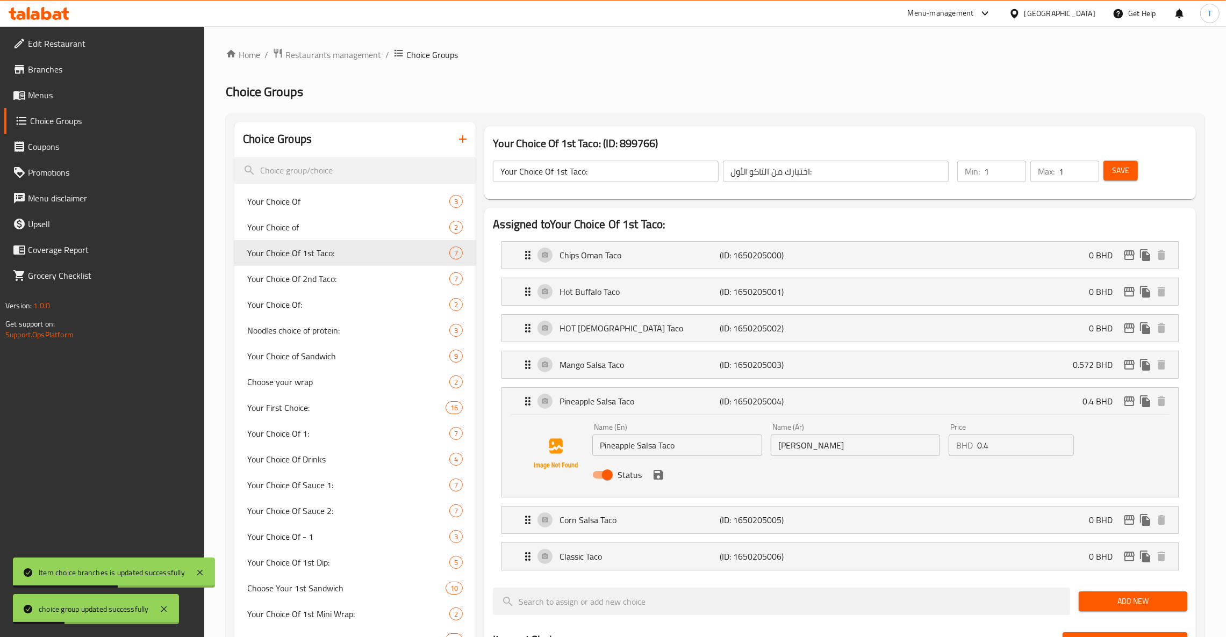
click at [1002, 446] on input "0.4" at bounding box center [1025, 445] width 97 height 21
click at [659, 481] on icon "save" at bounding box center [658, 475] width 13 height 13
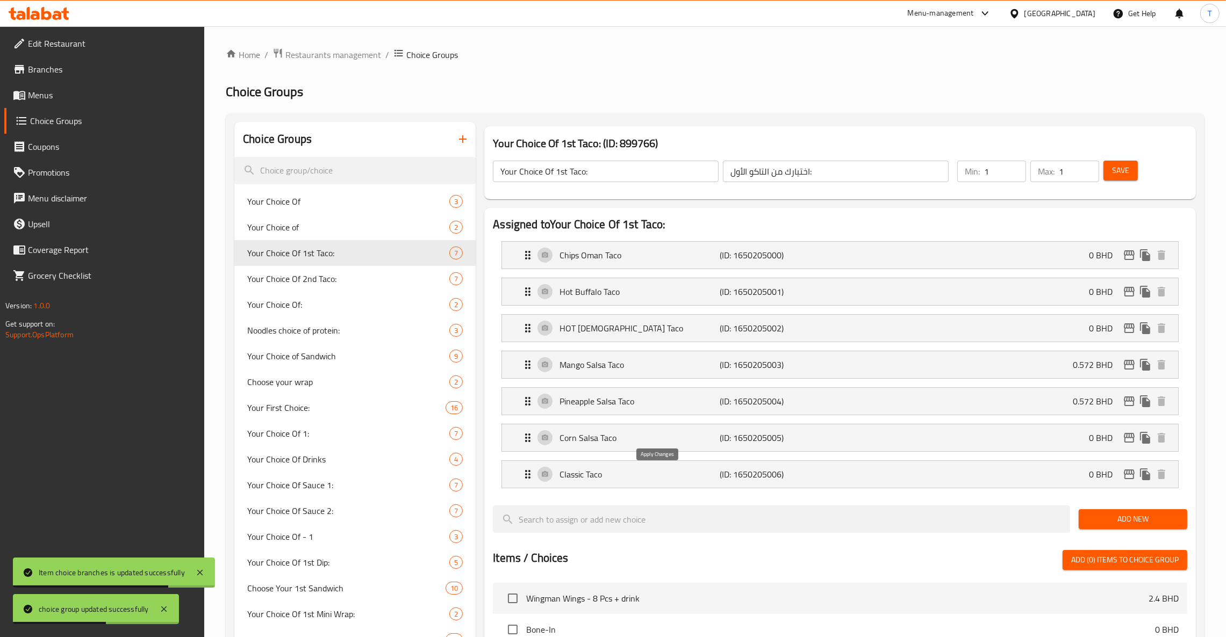
type input "0.572"
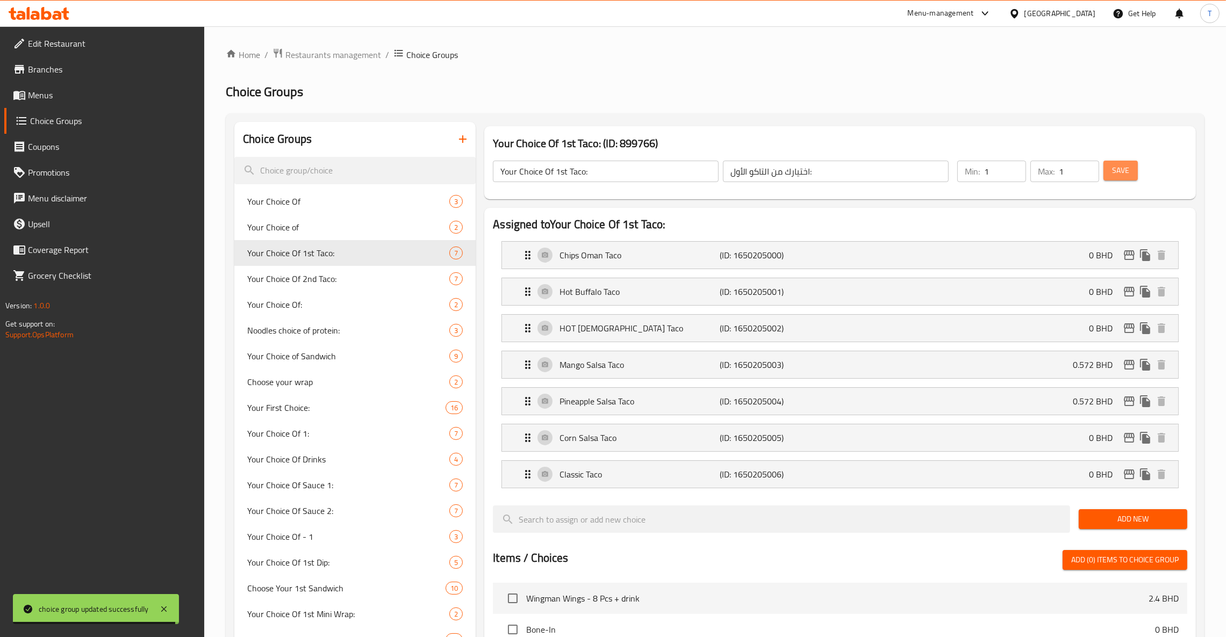
click at [1125, 169] on span "Save" at bounding box center [1120, 170] width 17 height 13
click at [344, 279] on span "Your Choice Of 2nd Taco:" at bounding box center [348, 278] width 202 height 13
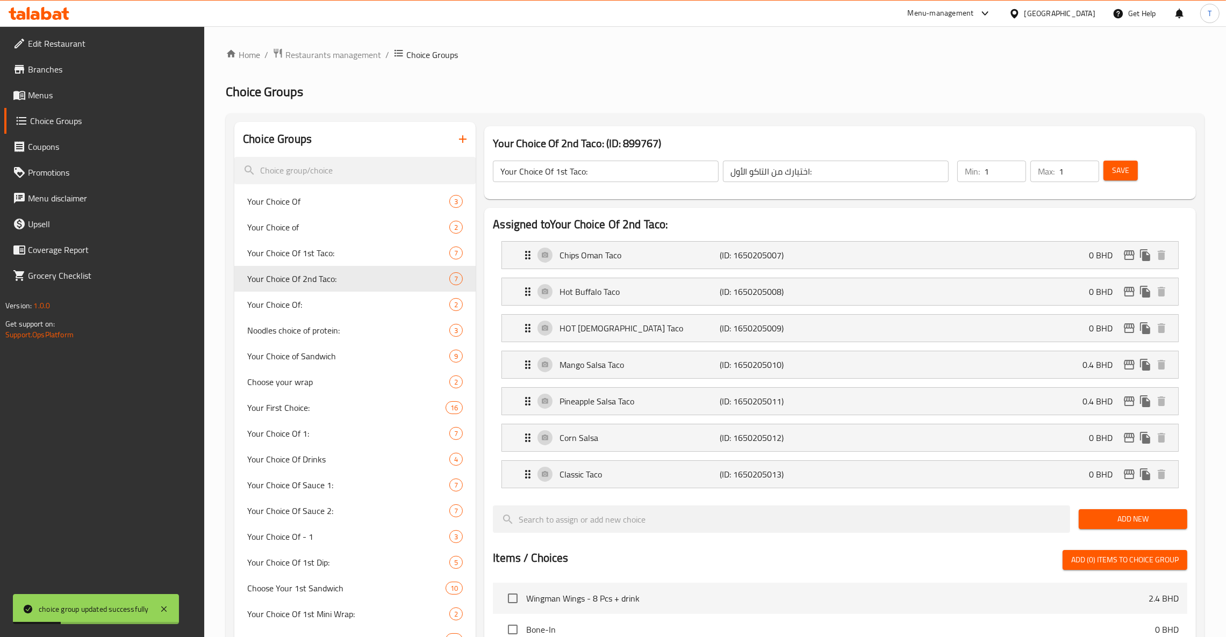
type input "Your Choice Of 2nd Taco:"
type input "اختيارك من التاكو الثاني:"
click at [348, 276] on span "Your Choice Of 2nd Taco:" at bounding box center [332, 278] width 170 height 13
click at [1055, 369] on div "Mango Salsa Taco (ID: 1650205010) 0.4 BHD" at bounding box center [843, 364] width 644 height 27
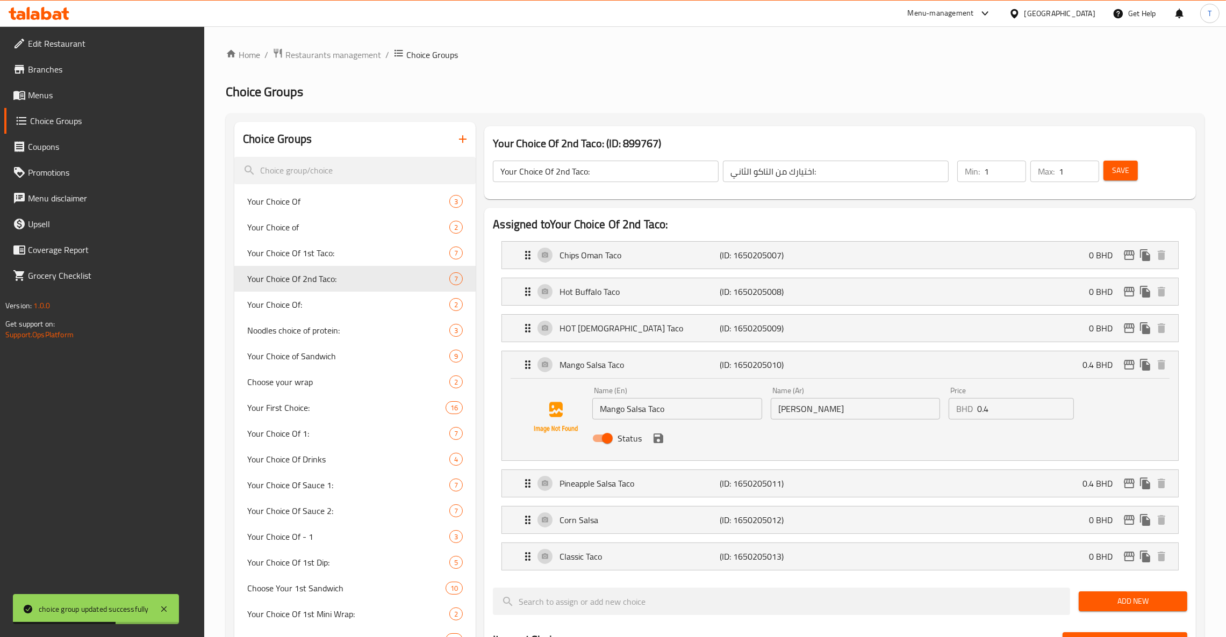
click at [1029, 410] on input "0.4" at bounding box center [1025, 408] width 97 height 21
click at [653, 438] on icon "save" at bounding box center [658, 439] width 10 height 10
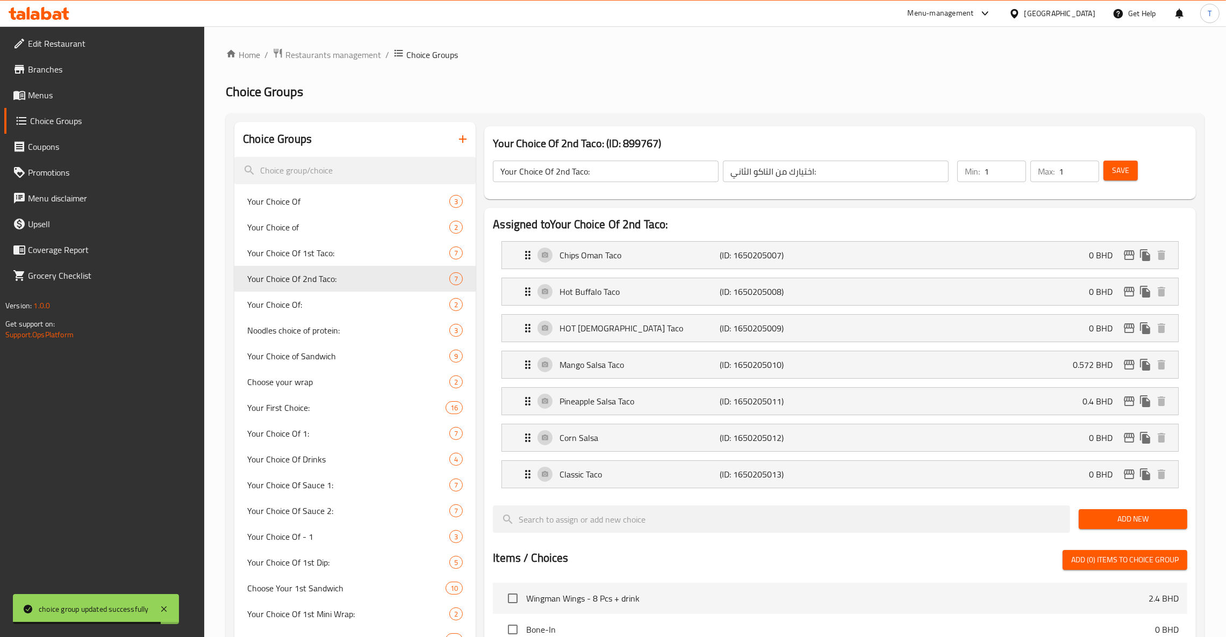
type input "0.572"
click at [1127, 364] on icon "edit" at bounding box center [1128, 364] width 13 height 13
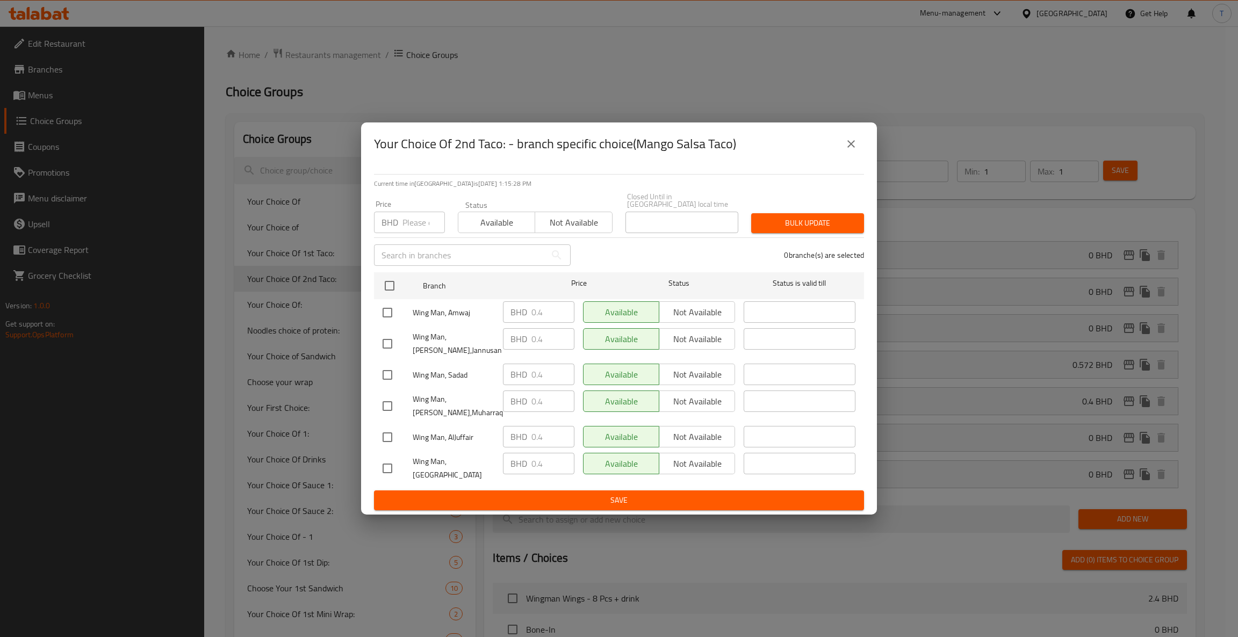
click at [416, 217] on input "number" at bounding box center [423, 222] width 42 height 21
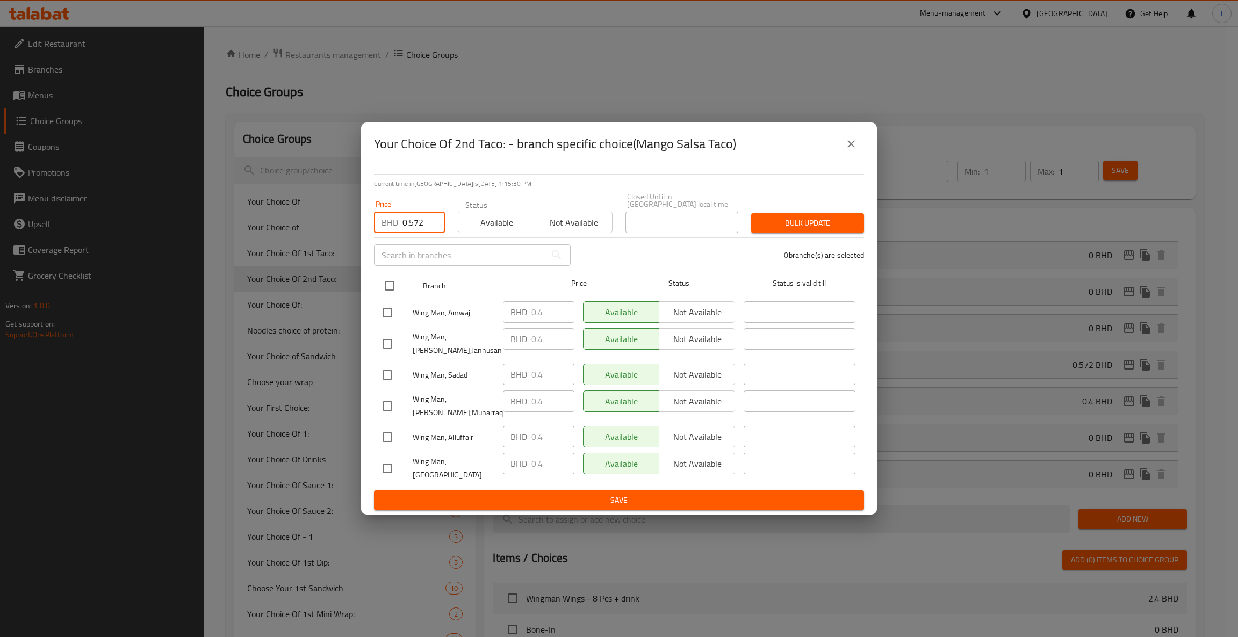
type input "0.572"
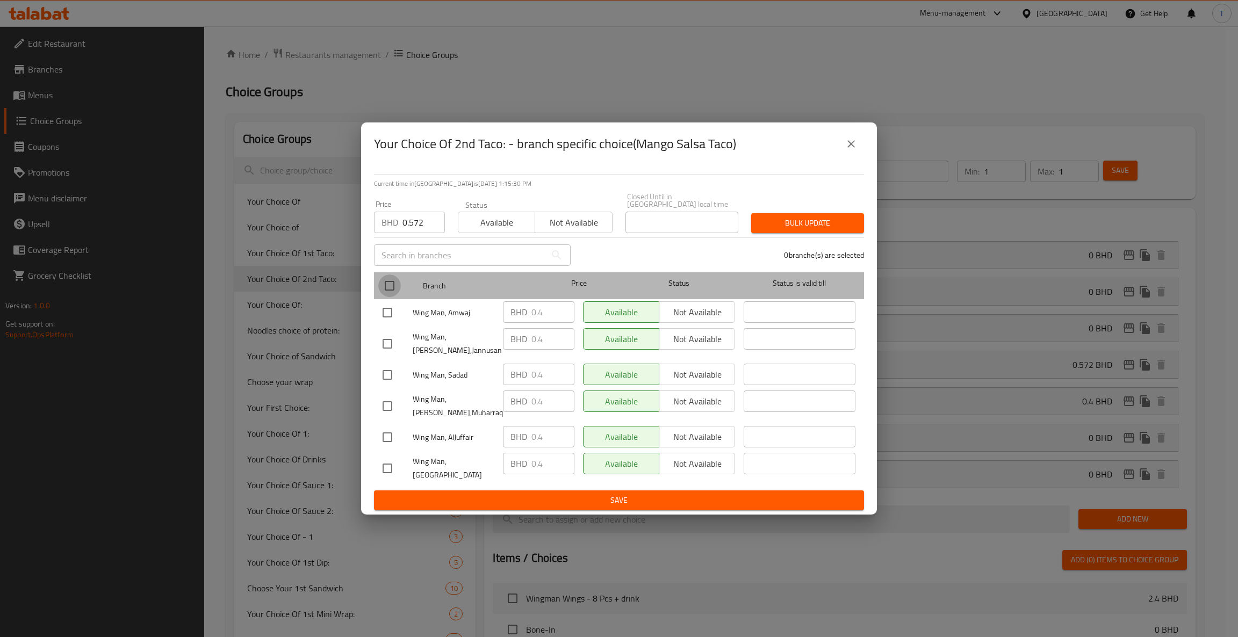
drag, startPoint x: 385, startPoint y: 283, endPoint x: 566, endPoint y: 264, distance: 182.6
click at [386, 282] on input "checkbox" at bounding box center [389, 286] width 23 height 23
checkbox input "true"
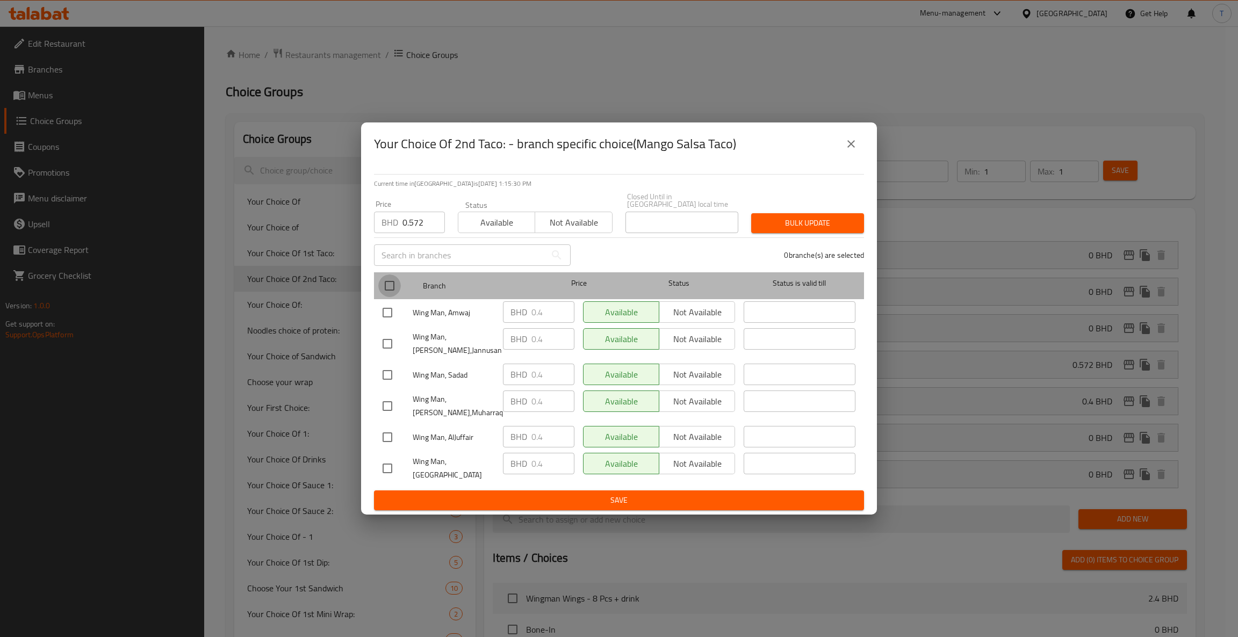
checkbox input "true"
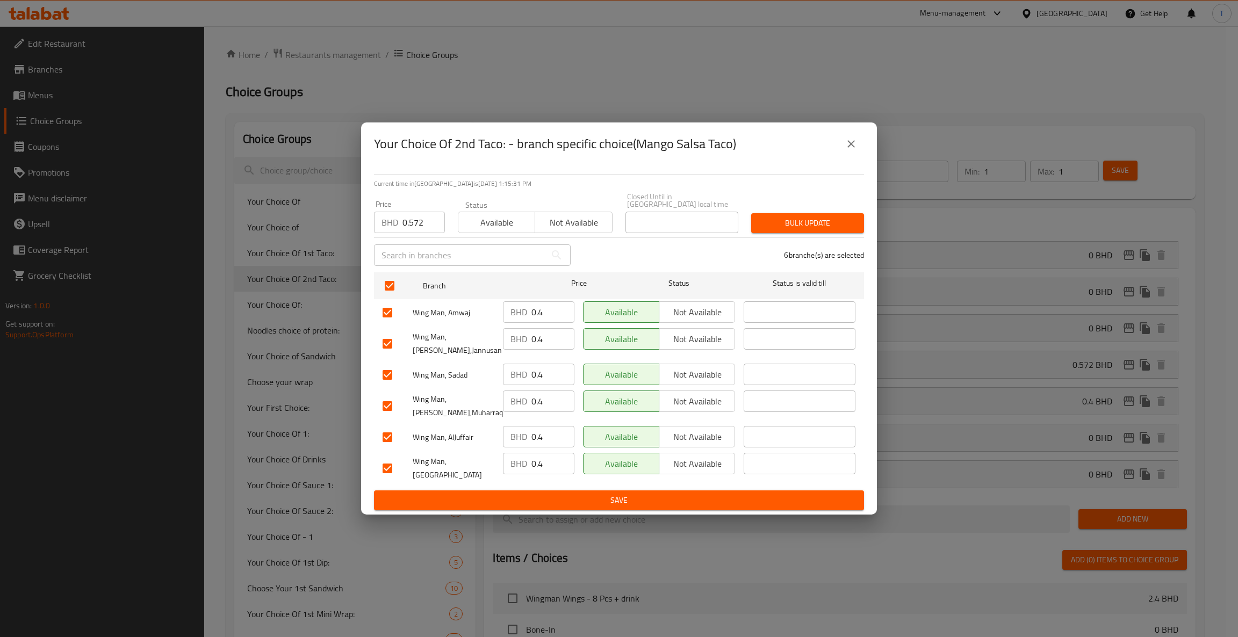
click at [824, 218] on span "Bulk update" at bounding box center [808, 223] width 96 height 13
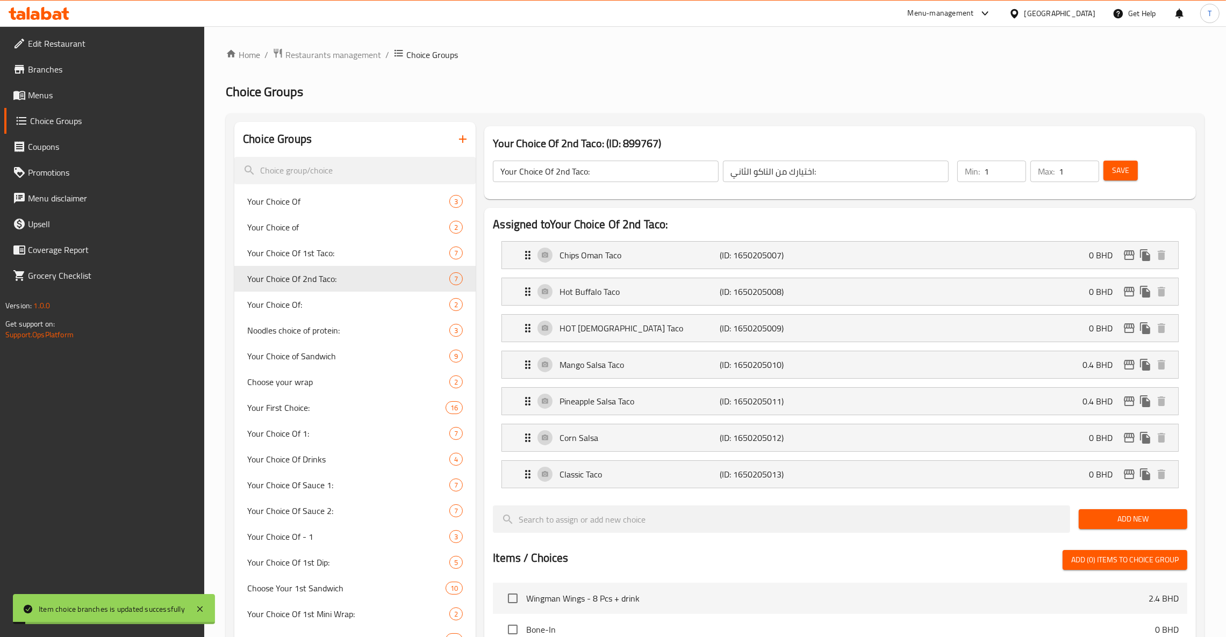
click at [1065, 400] on div "Pineapple Salsa Taco (ID: 1650205011) 0.4 BHD" at bounding box center [843, 401] width 644 height 27
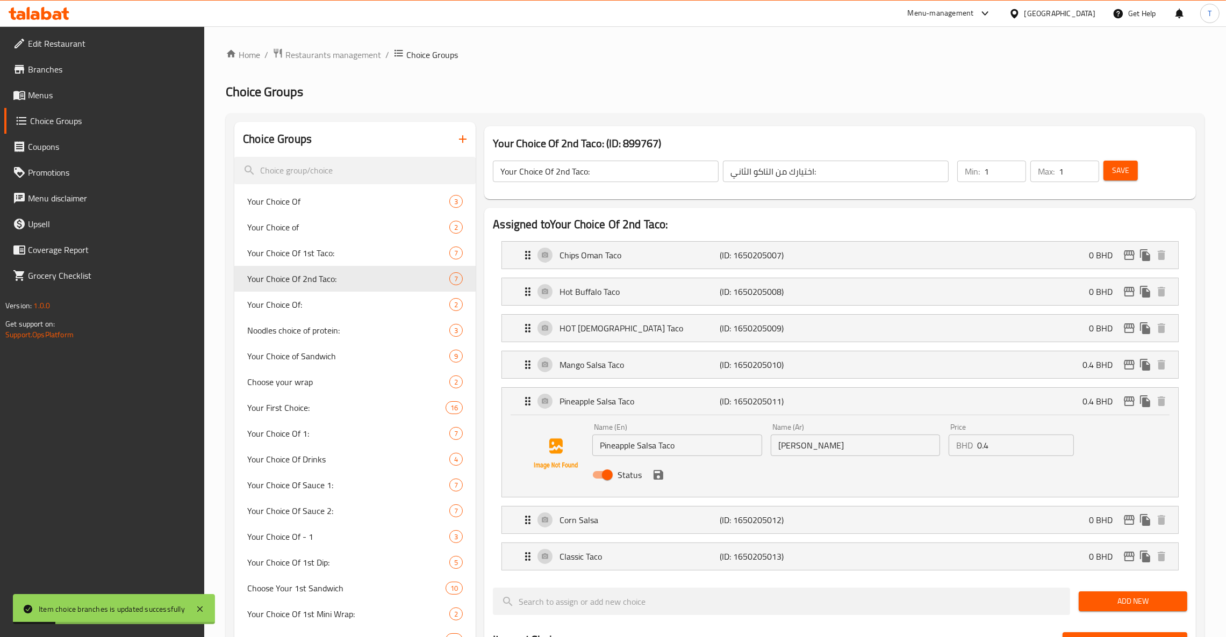
click at [1017, 450] on input "0.4" at bounding box center [1025, 445] width 97 height 21
click at [652, 480] on icon "save" at bounding box center [658, 475] width 13 height 13
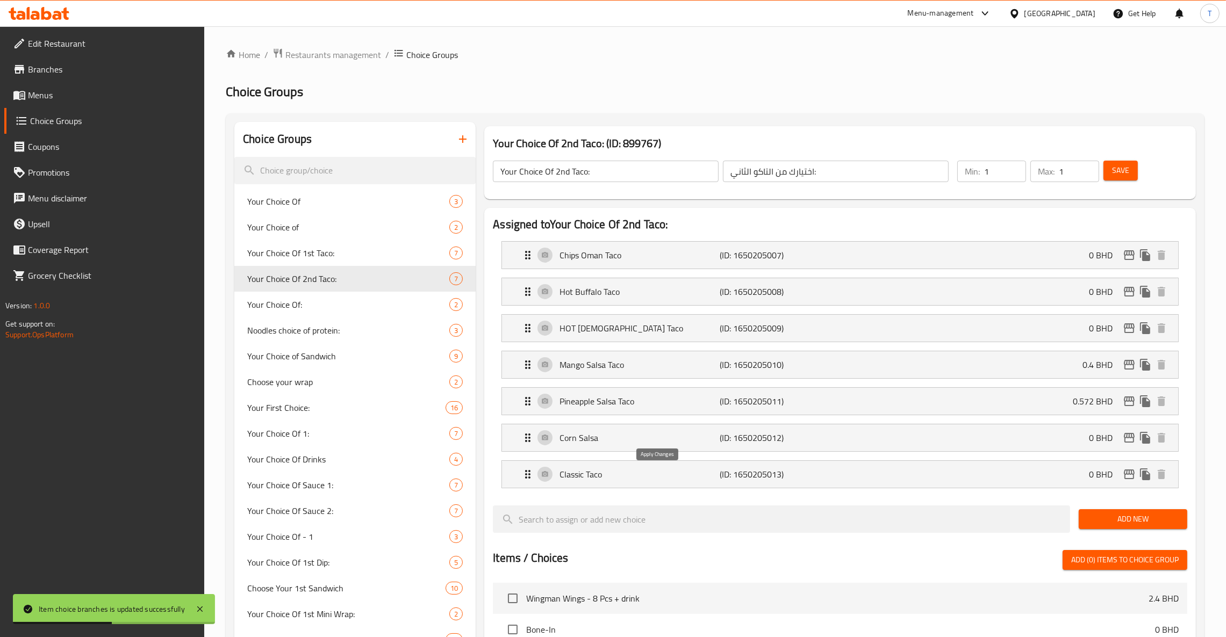
type input "0.572"
click at [1114, 172] on span "Save" at bounding box center [1120, 170] width 17 height 13
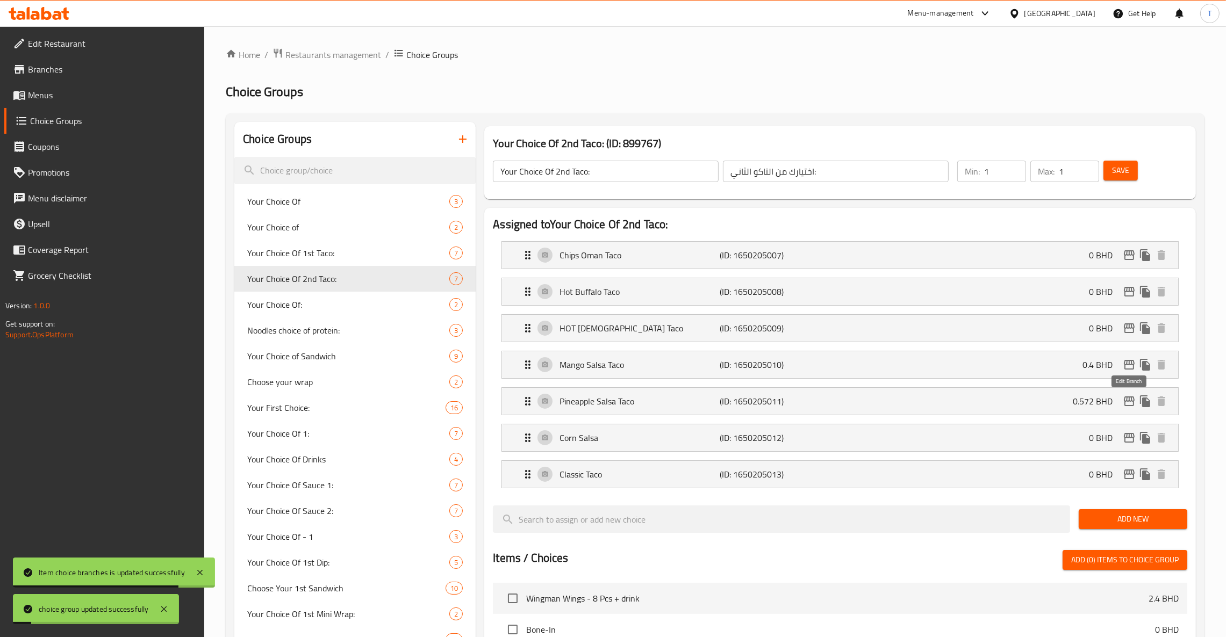
click at [1126, 403] on icon "edit" at bounding box center [1128, 401] width 13 height 13
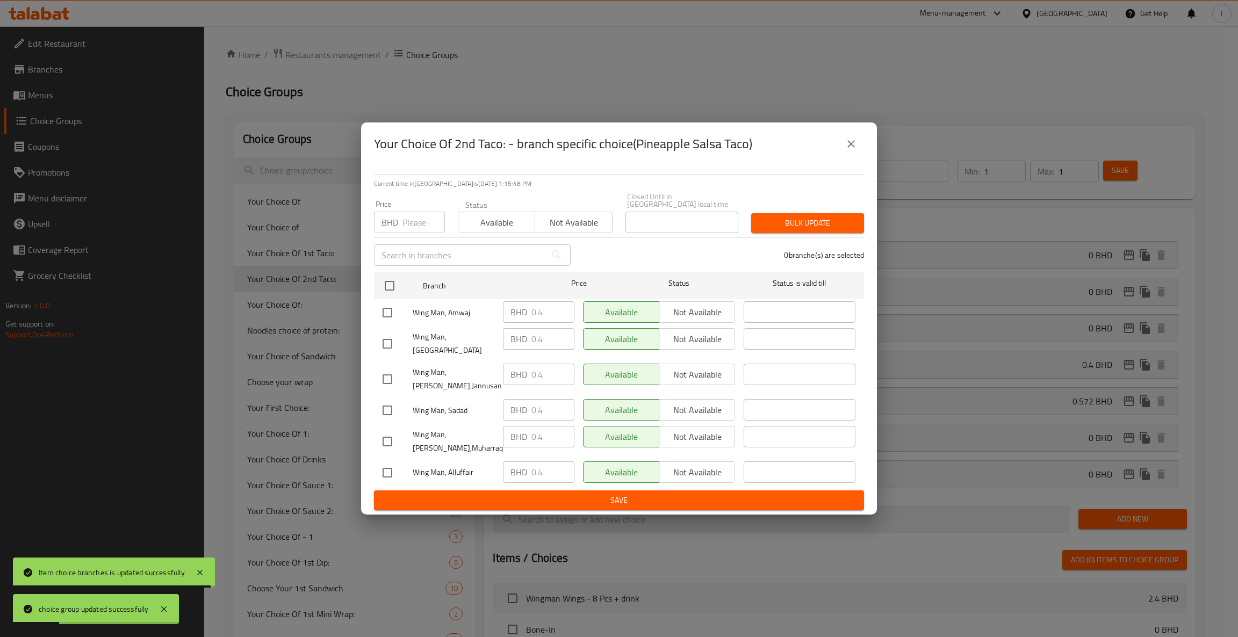
click at [421, 224] on input "number" at bounding box center [423, 222] width 42 height 21
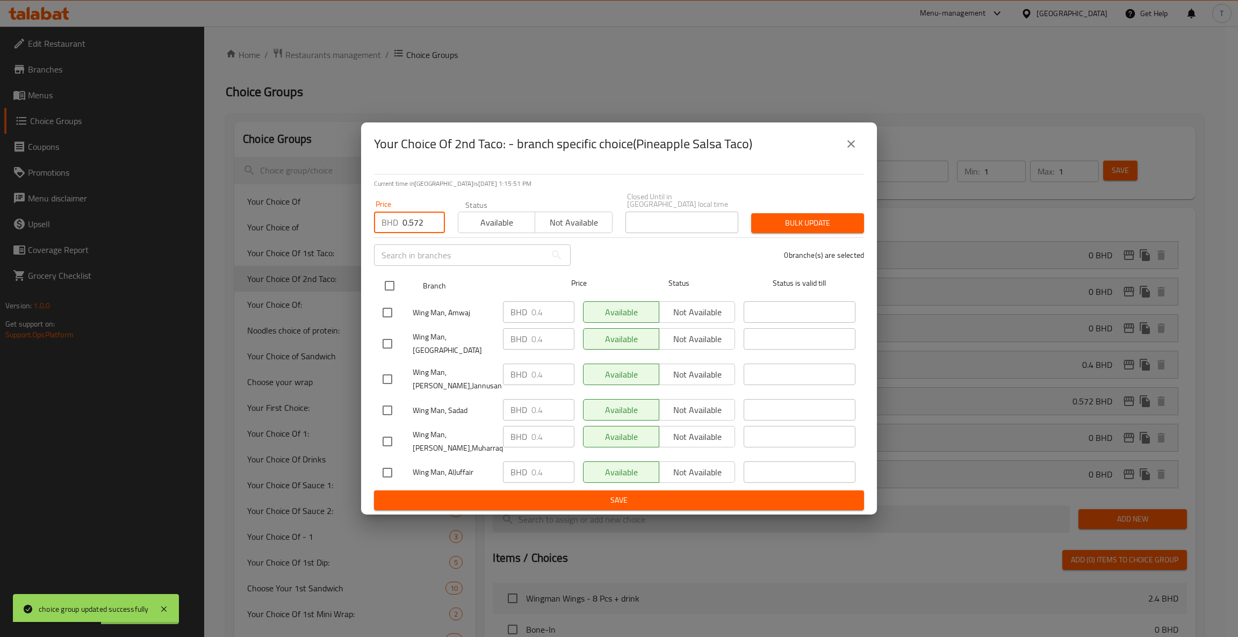
type input "0.572"
click at [392, 282] on input "checkbox" at bounding box center [389, 286] width 23 height 23
checkbox input "true"
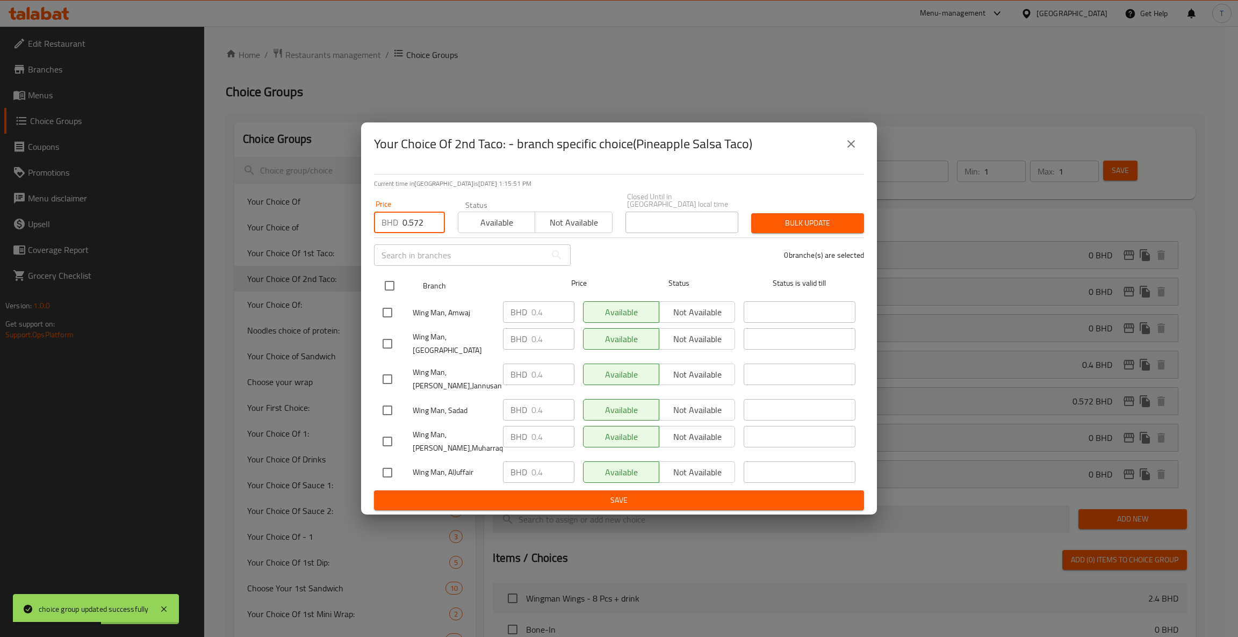
checkbox input "true"
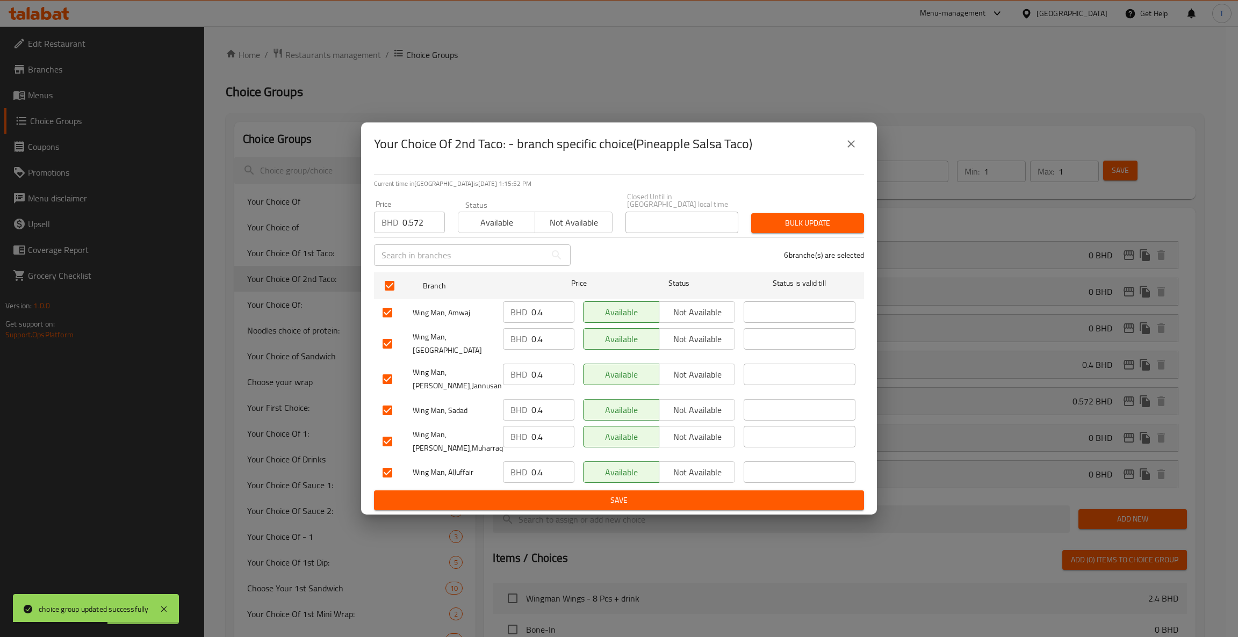
click at [805, 217] on span "Bulk update" at bounding box center [808, 223] width 96 height 13
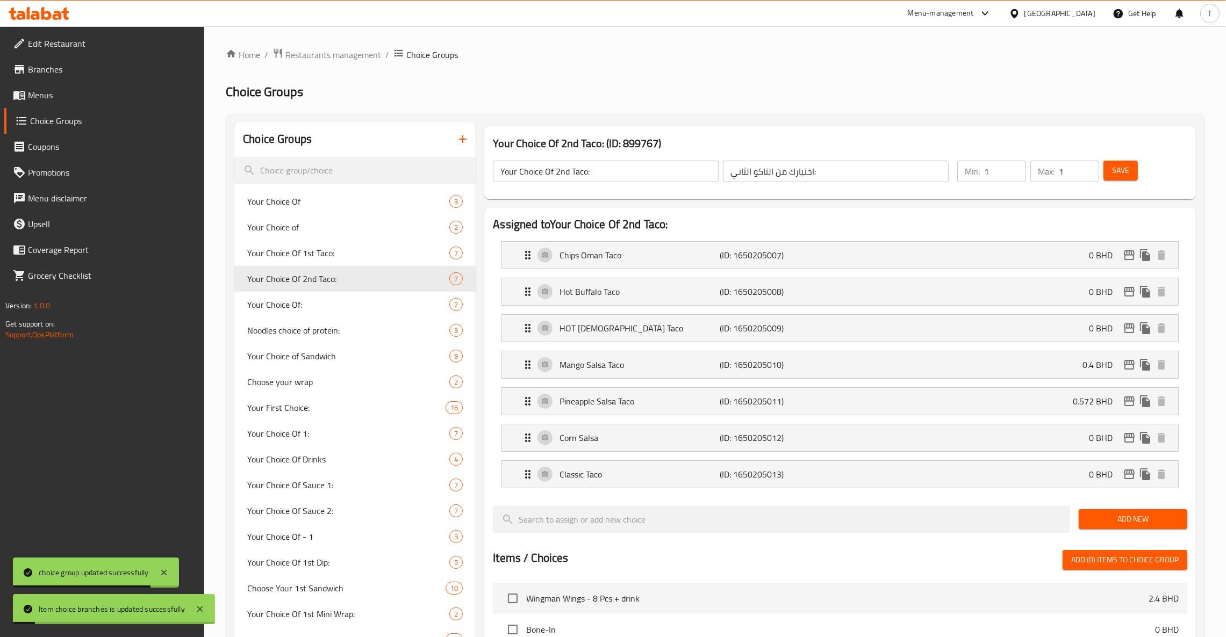
click at [1112, 172] on span "Save" at bounding box center [1120, 170] width 17 height 13
click at [1127, 366] on icon "edit" at bounding box center [1128, 365] width 11 height 10
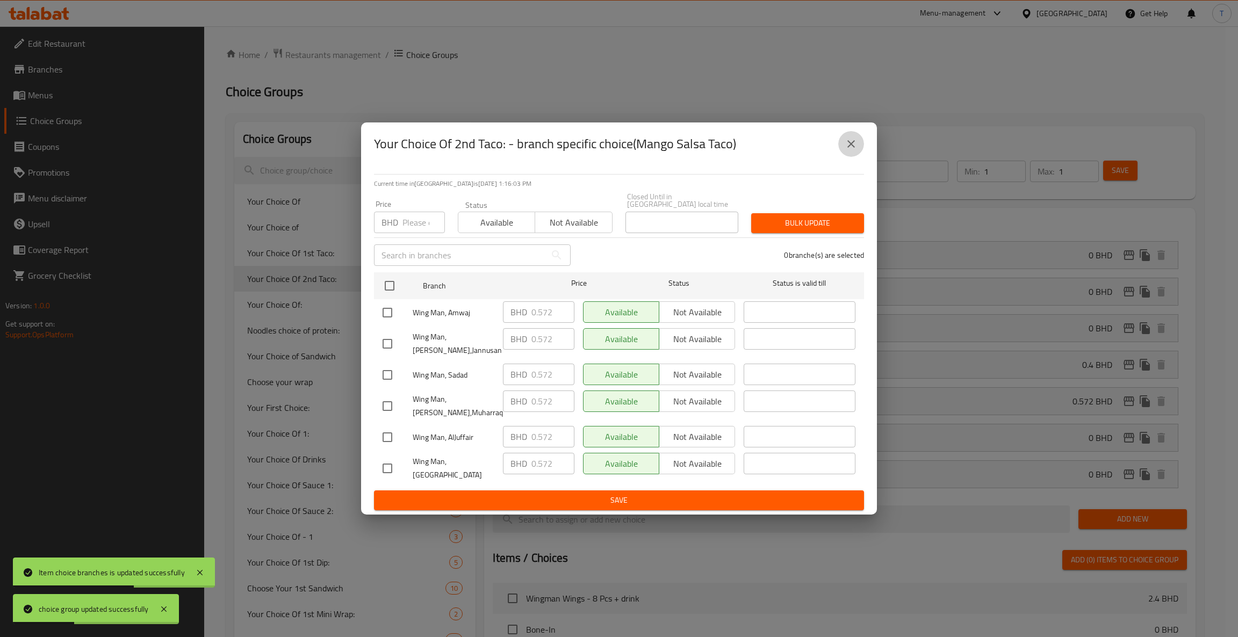
click at [851, 150] on icon "close" at bounding box center [851, 144] width 13 height 13
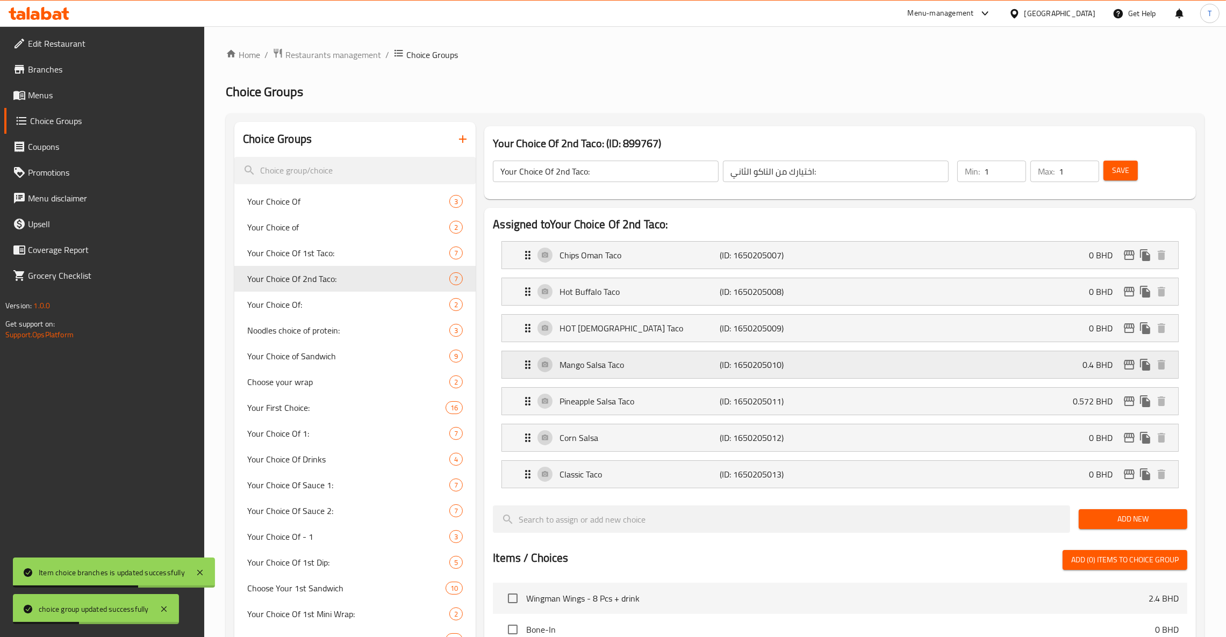
click at [1034, 373] on div "Mango Salsa Taco (ID: 1650205010) 0.4 BHD" at bounding box center [843, 364] width 644 height 27
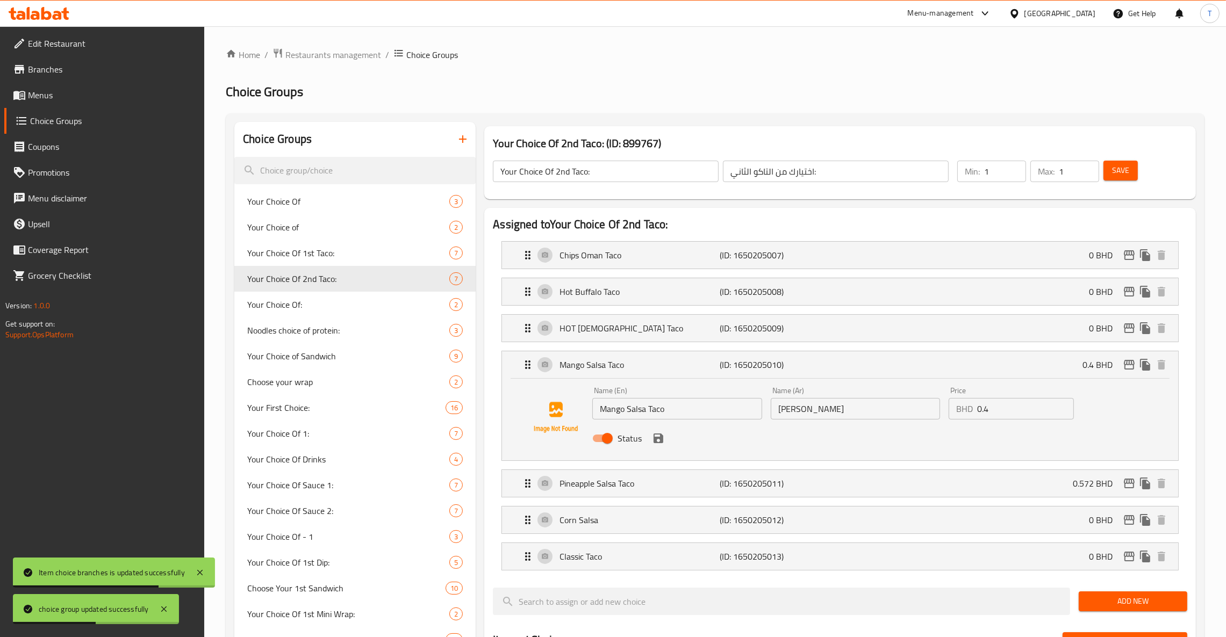
click at [1008, 412] on input "0.4" at bounding box center [1025, 408] width 97 height 21
drag, startPoint x: 654, startPoint y: 438, endPoint x: 889, endPoint y: 402, distance: 238.1
click at [655, 438] on icon "save" at bounding box center [658, 439] width 10 height 10
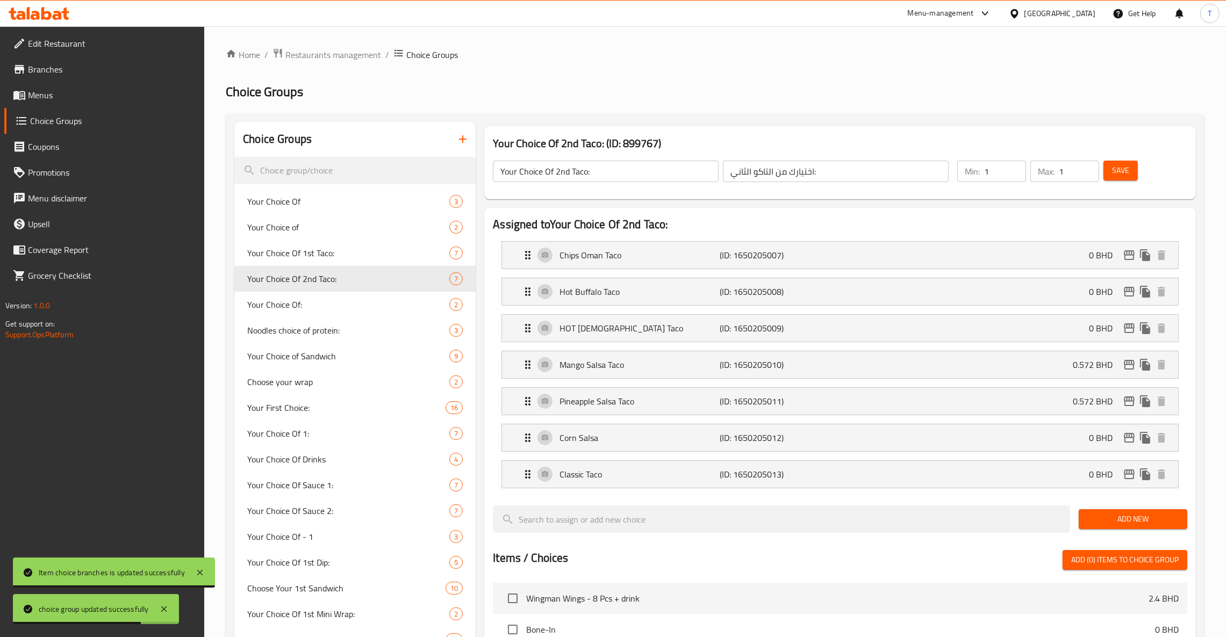
type input "0.572"
click at [1119, 174] on span "Save" at bounding box center [1120, 170] width 17 height 13
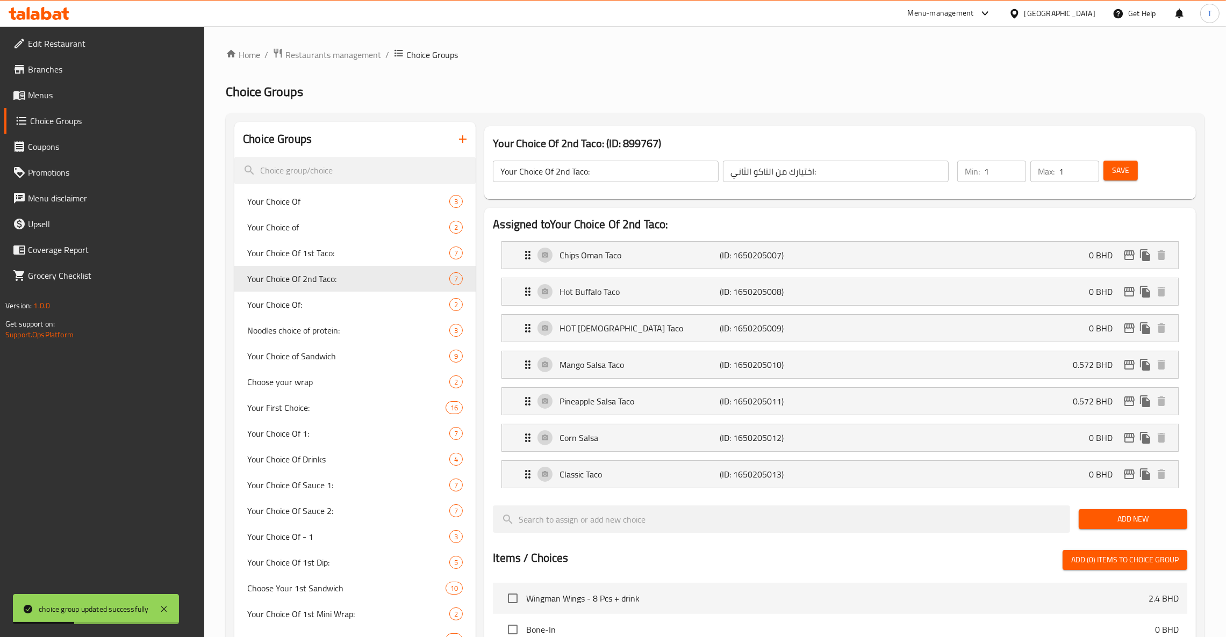
click at [46, 96] on span "Menus" at bounding box center [112, 95] width 168 height 13
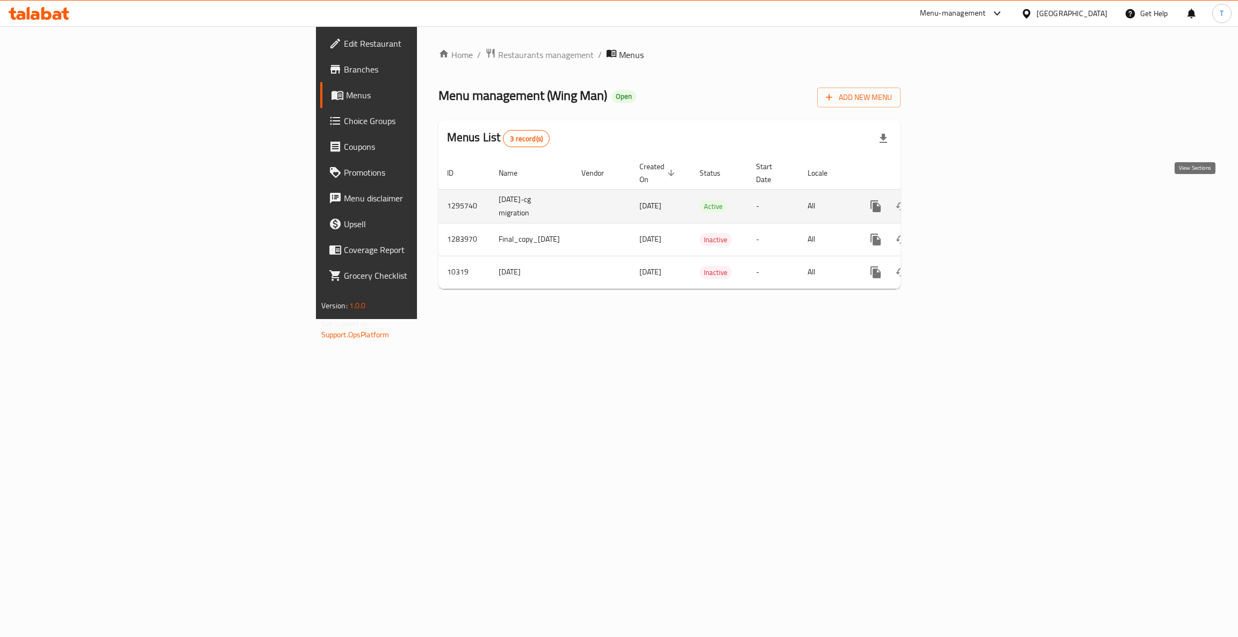
click at [960, 200] on icon "enhanced table" at bounding box center [953, 206] width 13 height 13
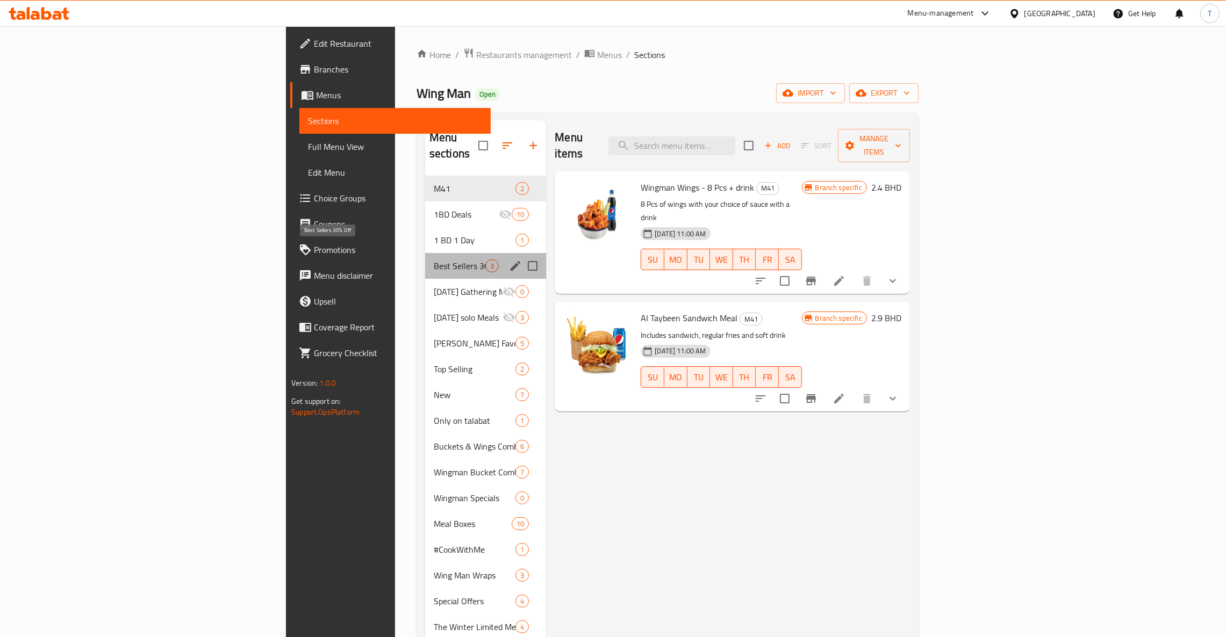
click at [434, 260] on span "Best Sellers 30% Off" at bounding box center [460, 266] width 52 height 13
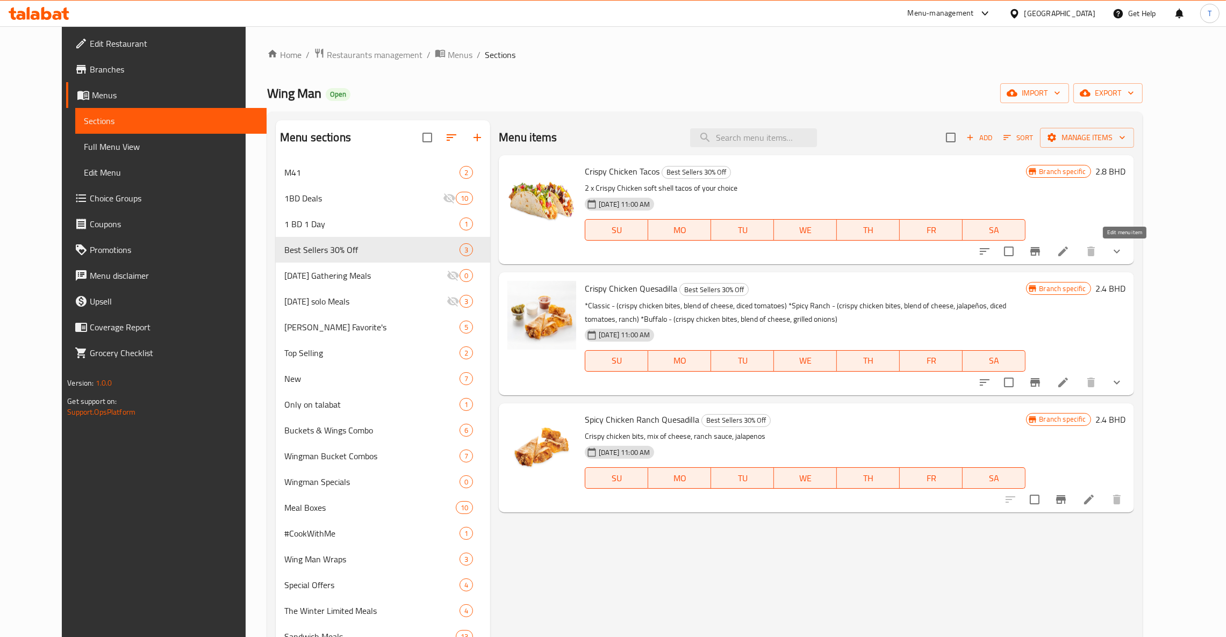
click at [1069, 255] on icon at bounding box center [1062, 251] width 13 height 13
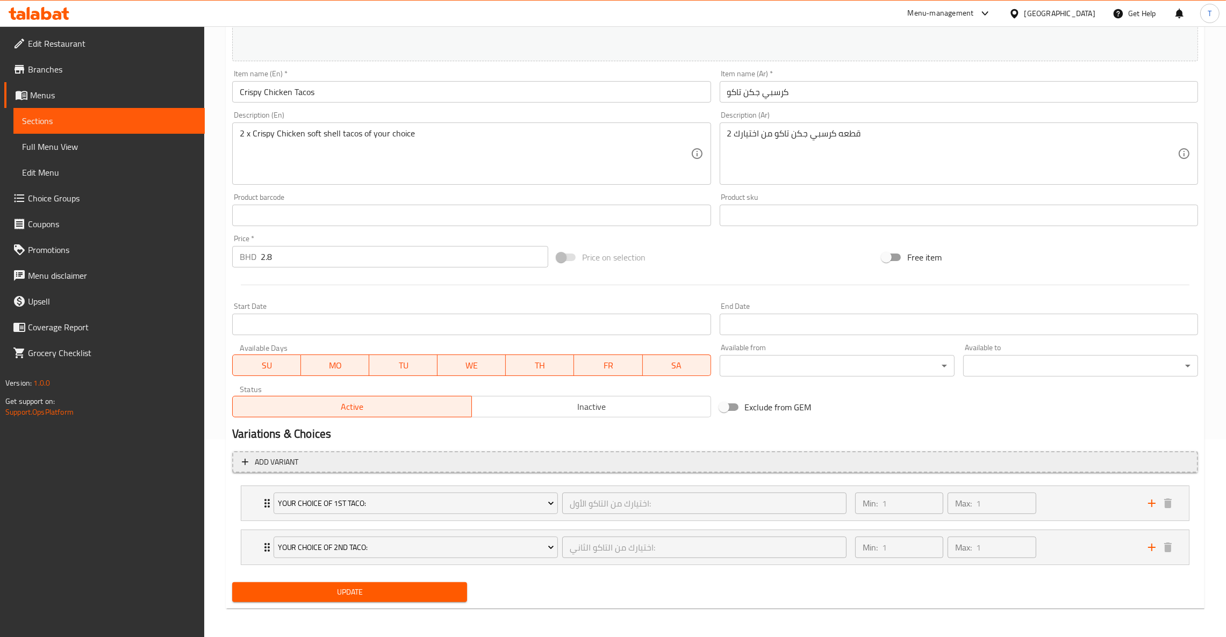
scroll to position [199, 0]
click at [244, 510] on div "Your Choice Of 1st Taco: اختيارك من التاكو الأول: ​ Min: 1 ​ Max: 1 ​" at bounding box center [714, 502] width 947 height 34
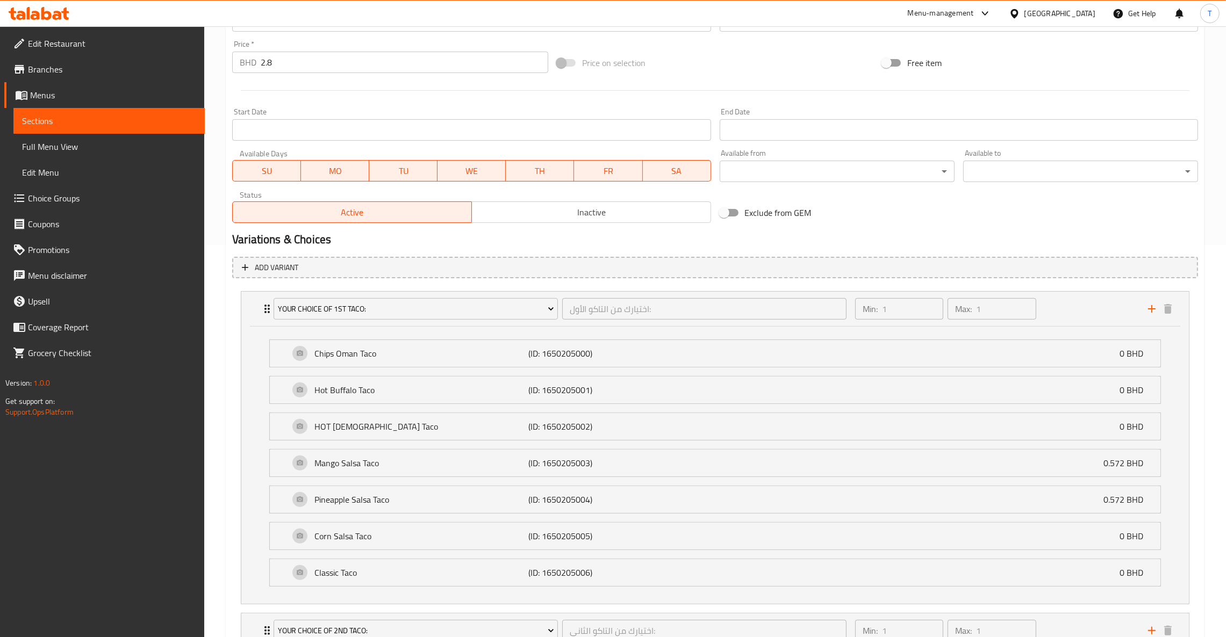
scroll to position [478, 0]
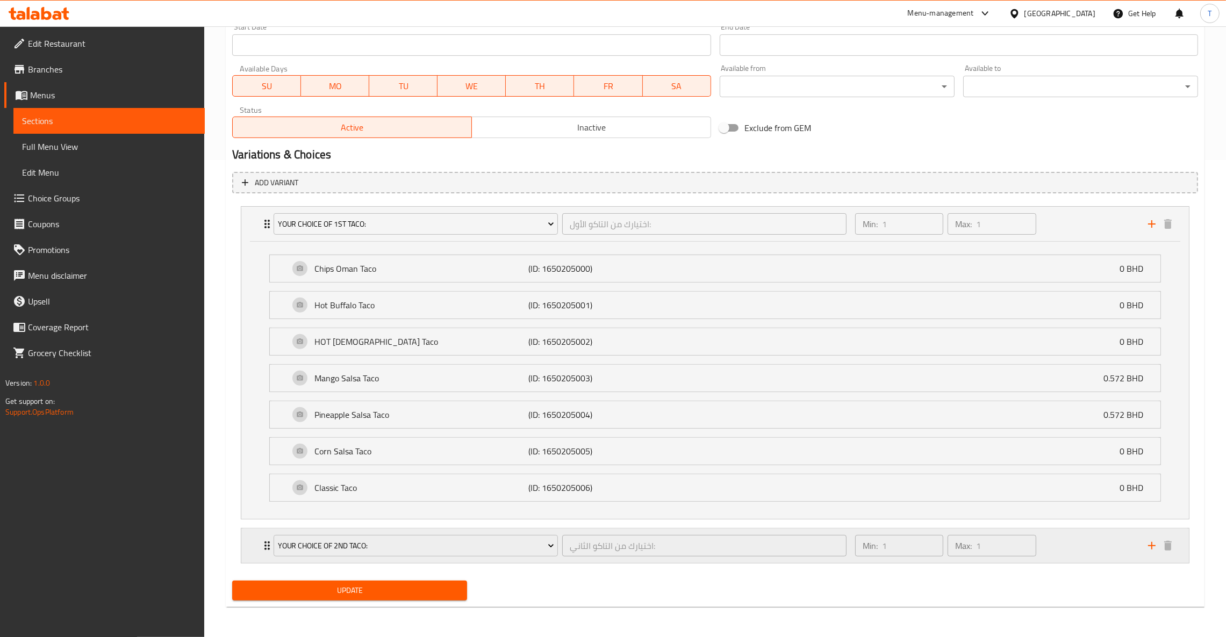
click at [256, 241] on div "Your Choice Of 2nd Taco: اختيارك من التاكو الثاني: ​ Min: 1 ​ Max: 1 ​" at bounding box center [714, 224] width 947 height 34
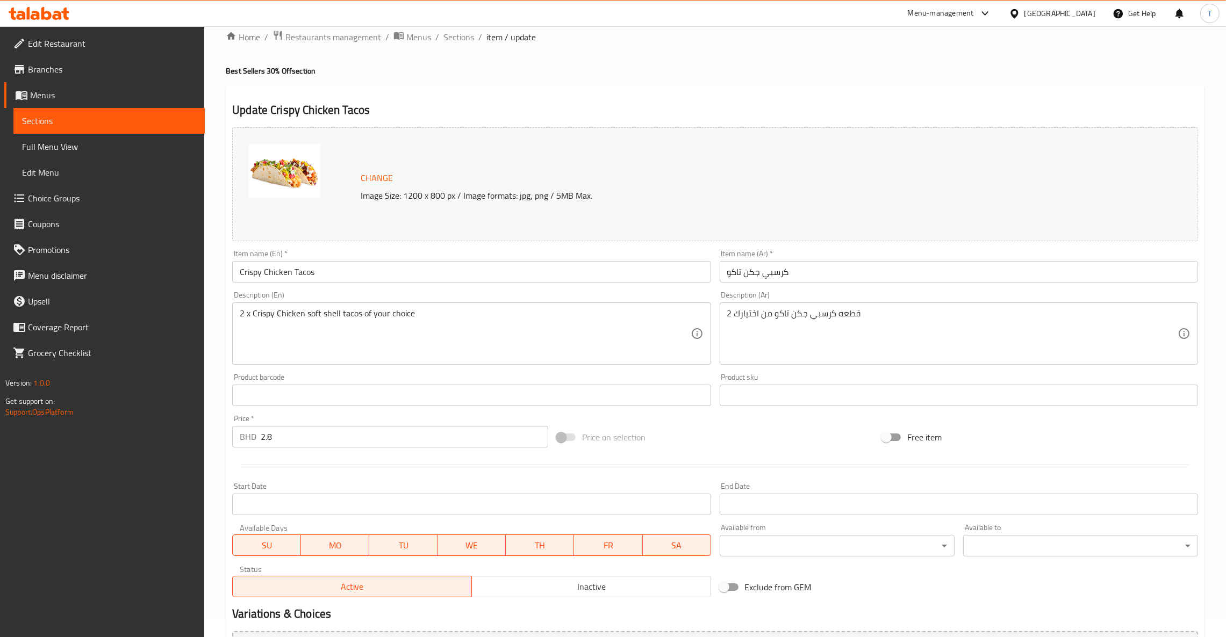
scroll to position [0, 0]
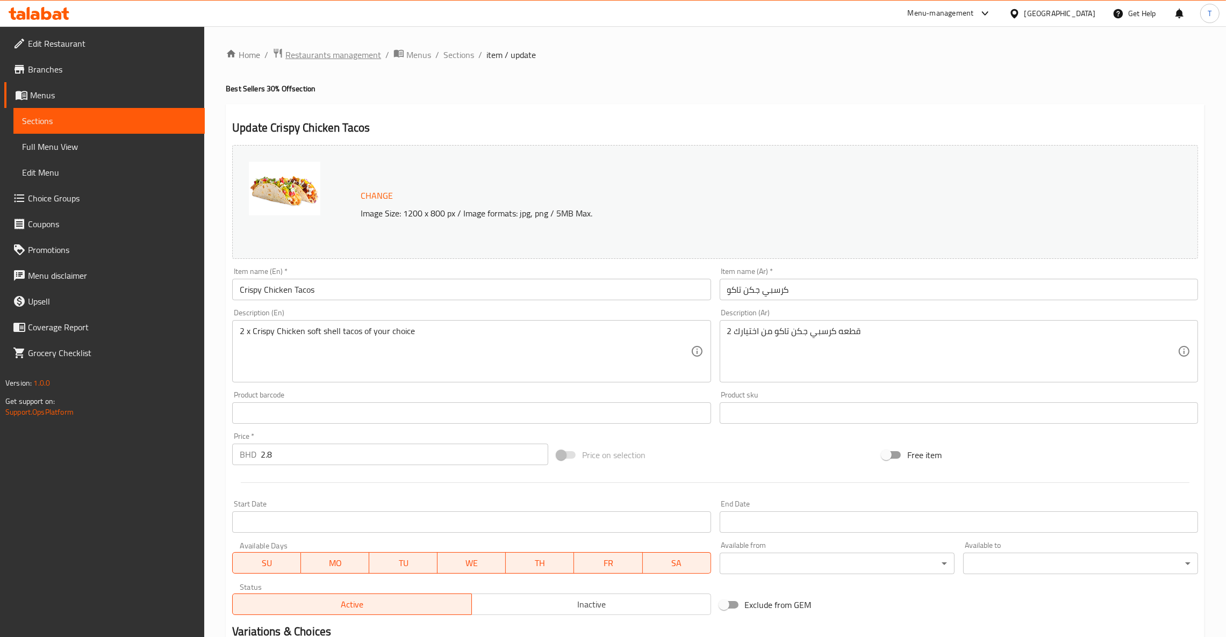
click at [358, 52] on span "Restaurants management" at bounding box center [333, 54] width 96 height 13
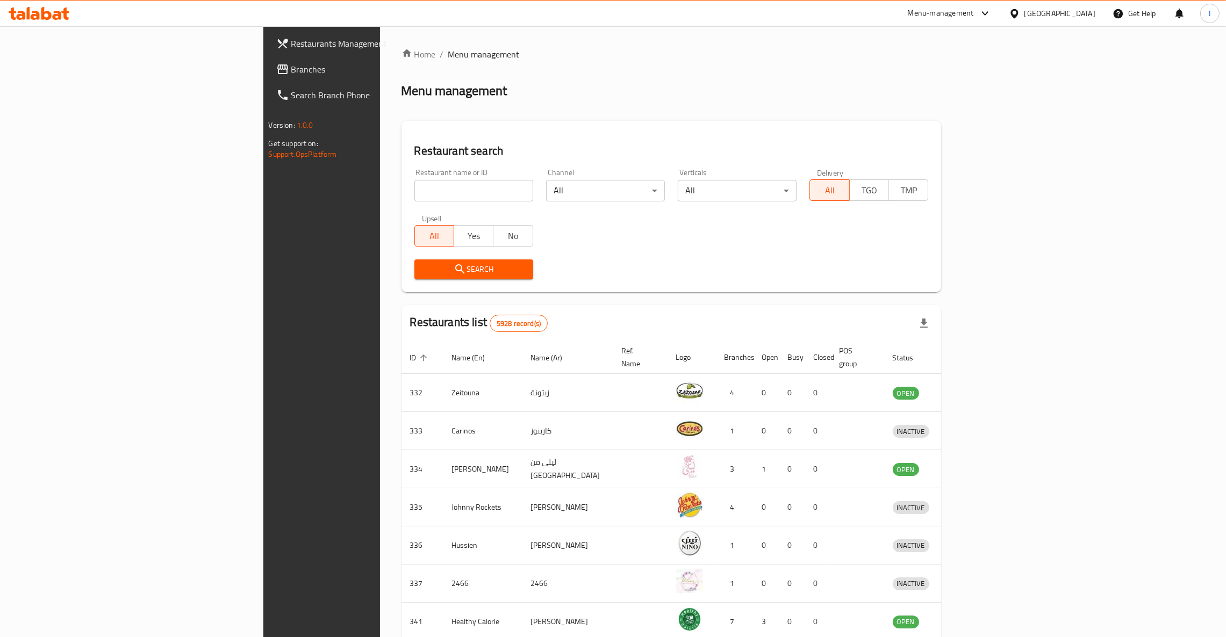
click at [414, 187] on input "search" at bounding box center [473, 190] width 119 height 21
type input "wing man"
click button "Search" at bounding box center [473, 270] width 119 height 20
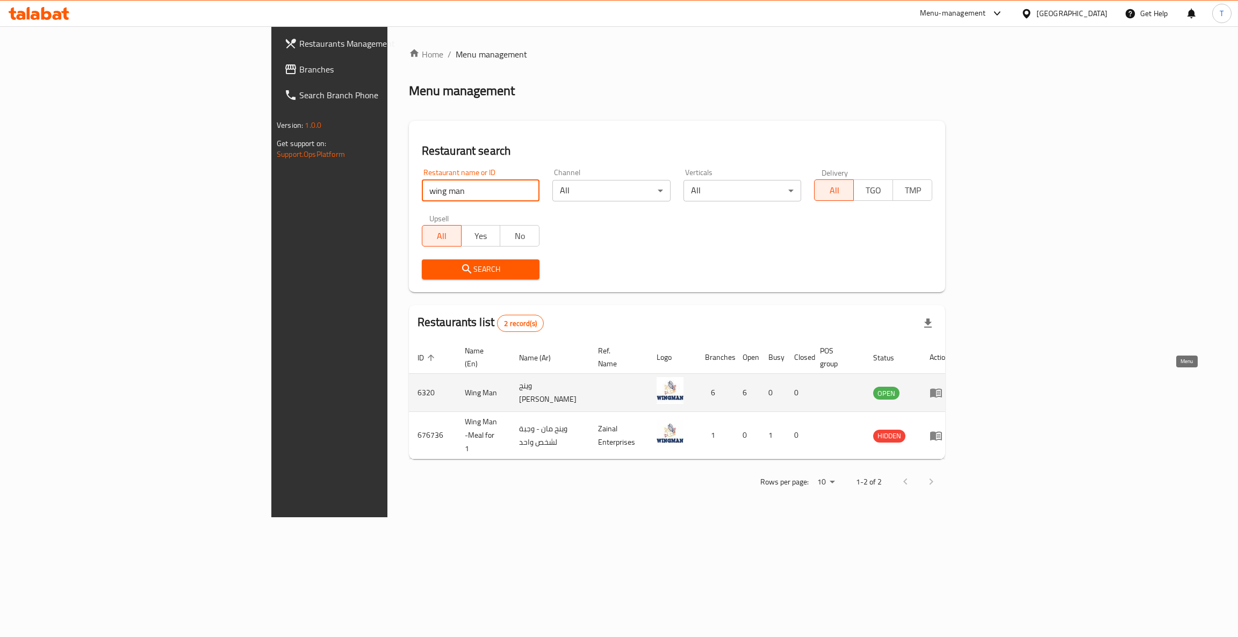
click at [949, 386] on link "enhanced table" at bounding box center [940, 392] width 20 height 13
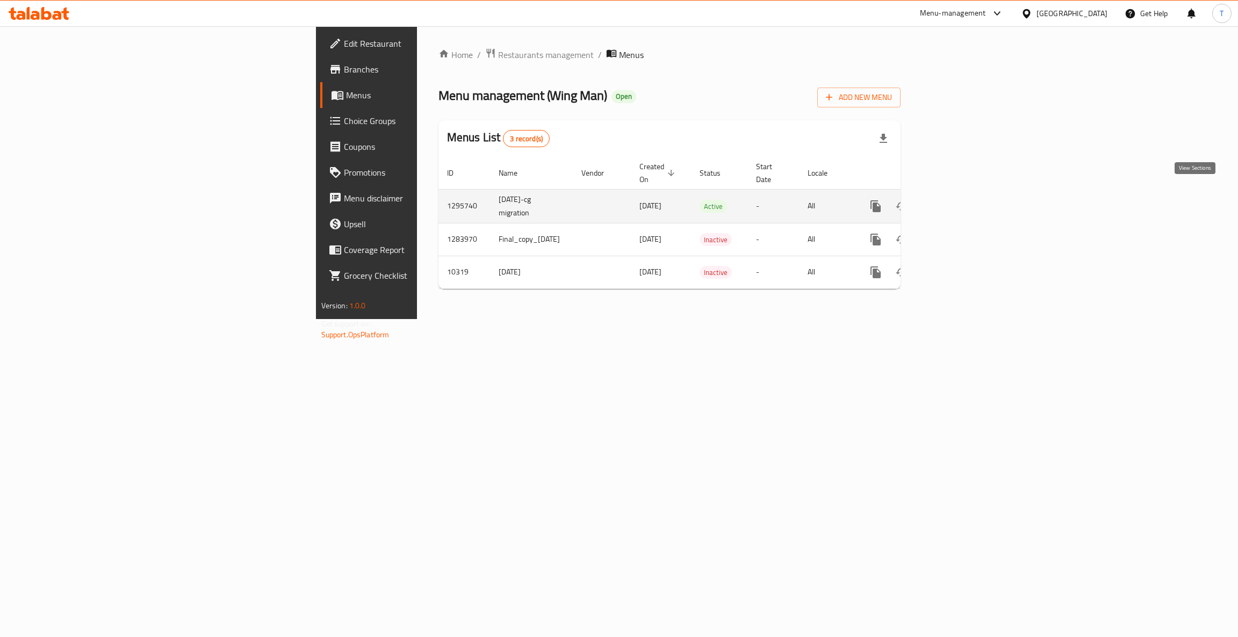
click at [960, 200] on icon "enhanced table" at bounding box center [953, 206] width 13 height 13
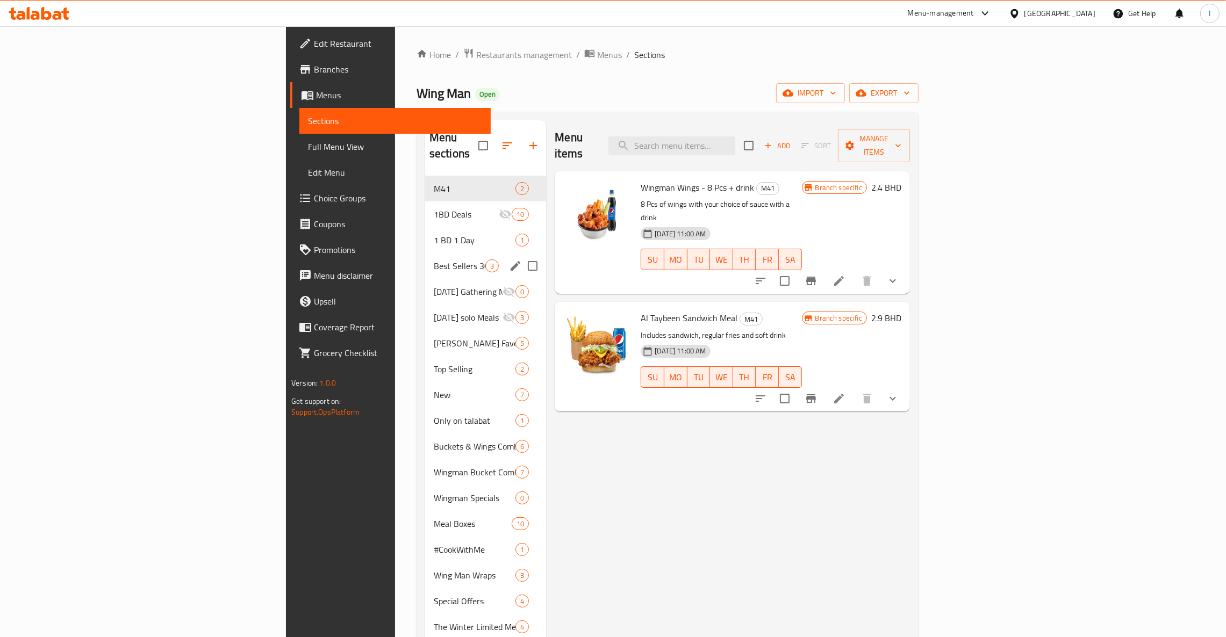
click at [434, 260] on span "Best Sellers 30% Off" at bounding box center [460, 266] width 52 height 13
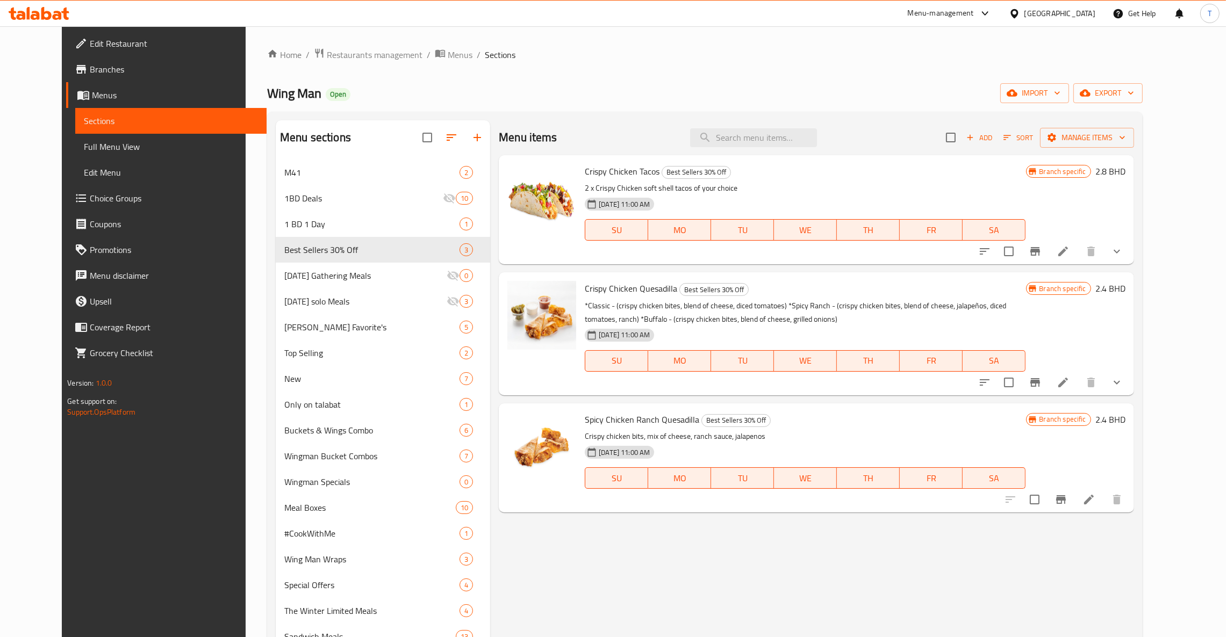
click at [1069, 255] on icon at bounding box center [1062, 251] width 13 height 13
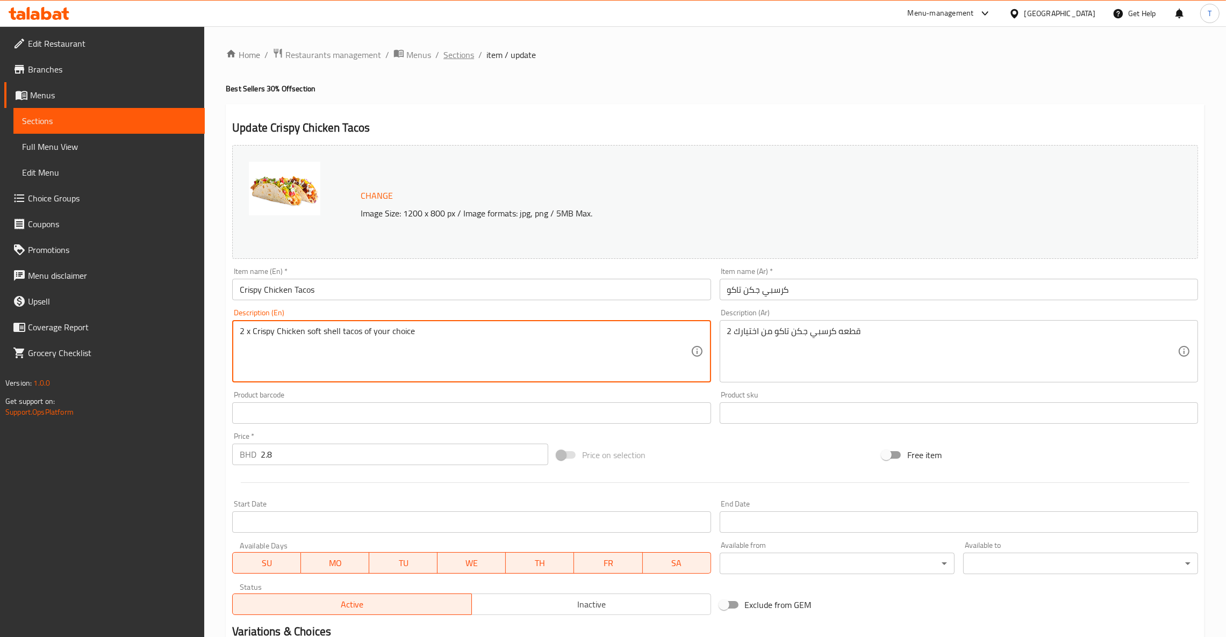
click at [452, 56] on span "Sections" at bounding box center [458, 54] width 31 height 13
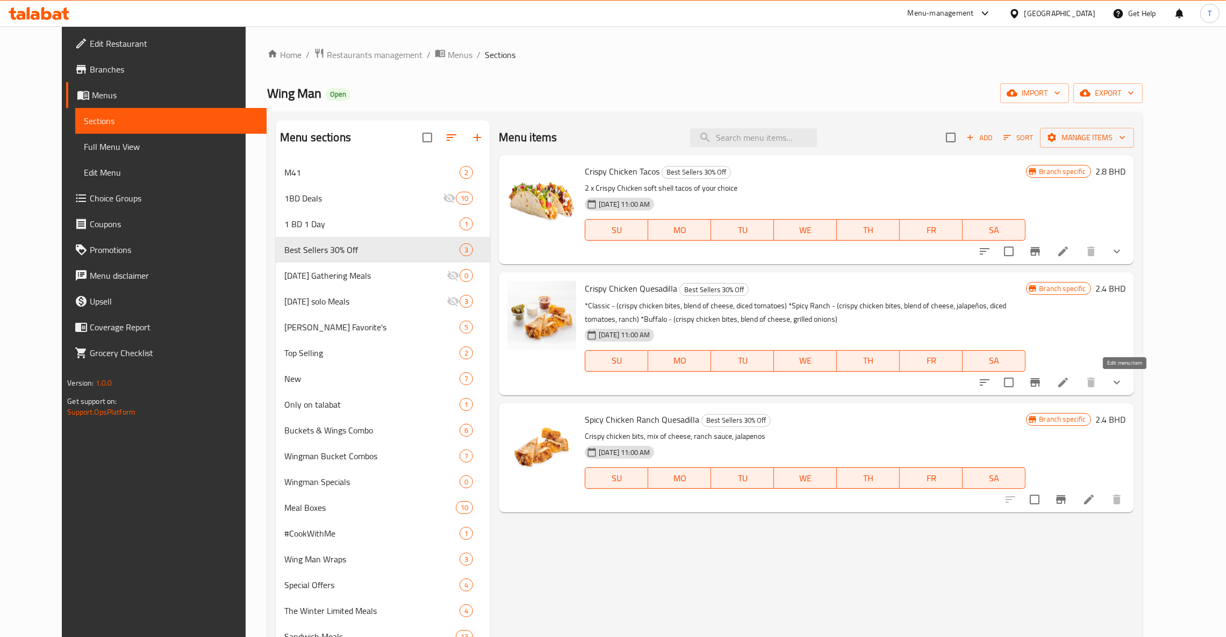
click at [1068, 380] on icon at bounding box center [1063, 383] width 10 height 10
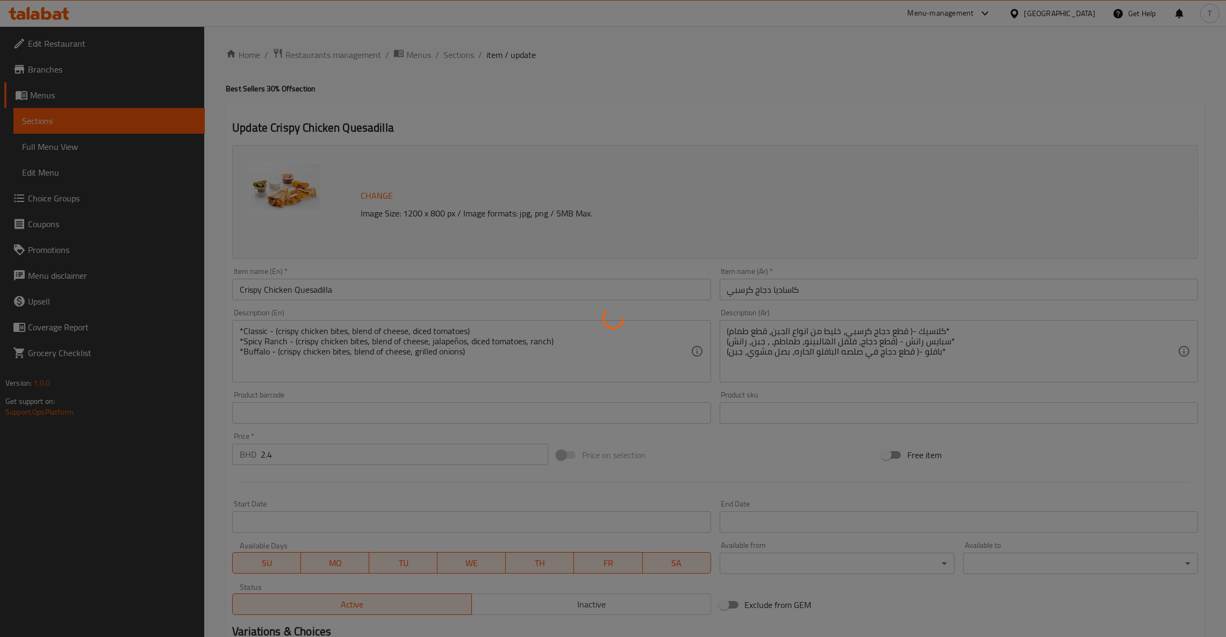
type input "إختيارك من:"
type input "1"
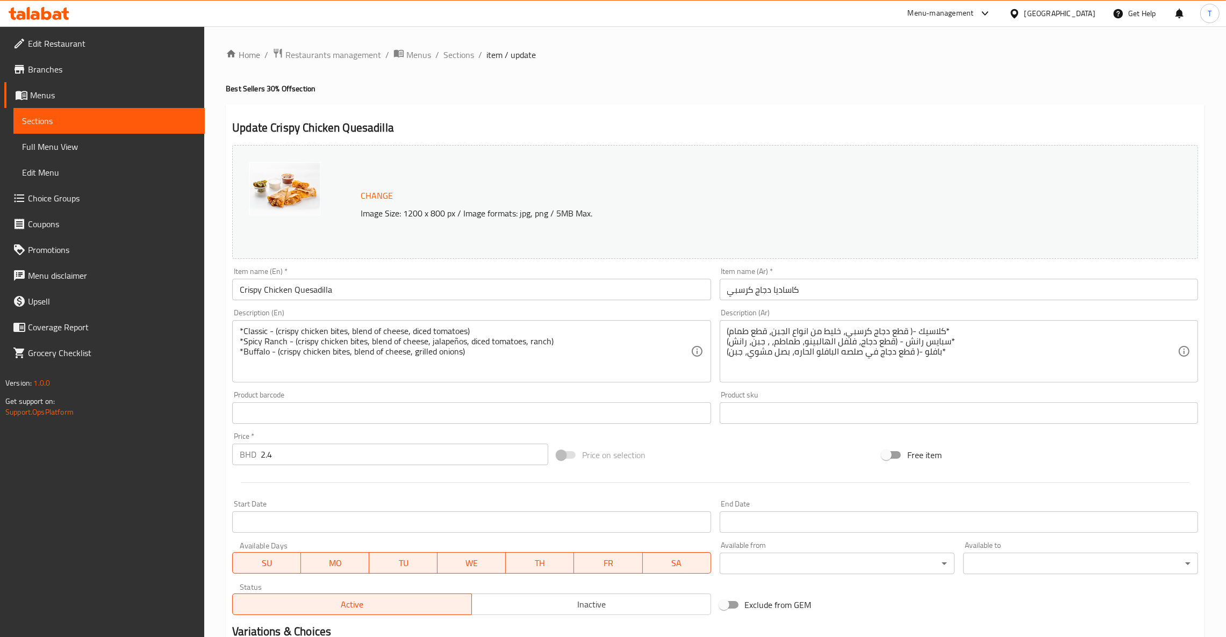
click at [369, 331] on div at bounding box center [613, 318] width 1226 height 637
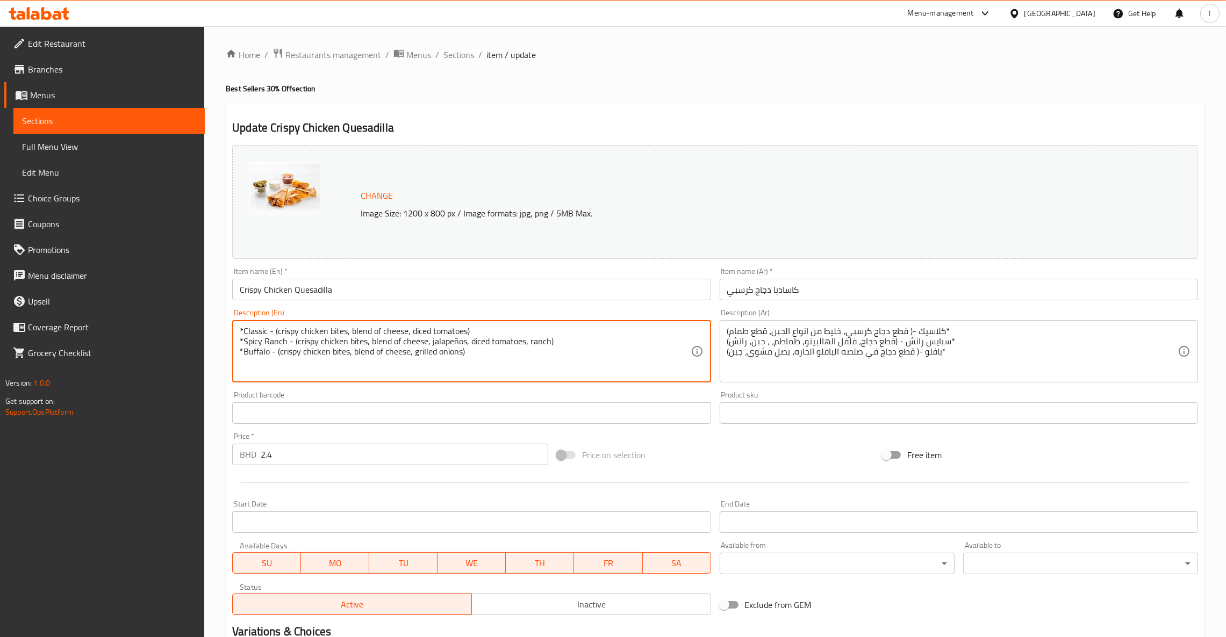
drag, startPoint x: 477, startPoint y: 357, endPoint x: 209, endPoint y: 330, distance: 269.0
paste textarea "crispy chicken bites, blend of cheese, diced tomatoes"
type textarea "crispy chicken bites, blend of cheese, diced tomatoes"
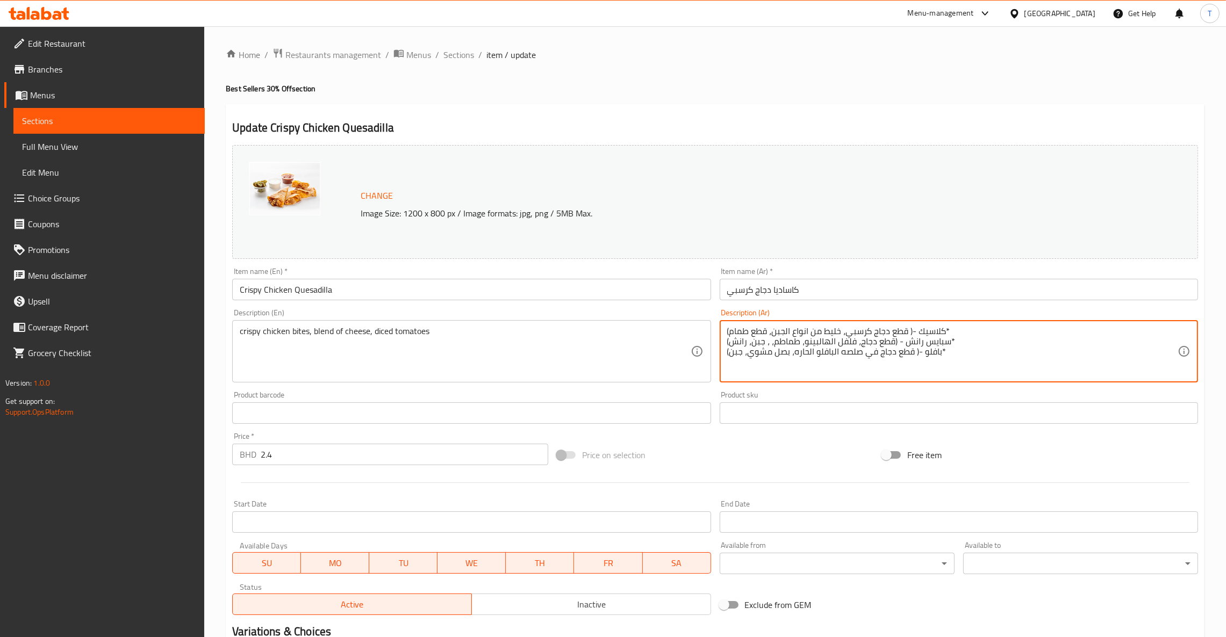
drag, startPoint x: 985, startPoint y: 345, endPoint x: 715, endPoint y: 334, distance: 270.5
click at [794, 356] on textarea "(كلاسيك -( قطع دجاج كرسبي، خليط من انواع الجبن، قطع طمام* (سبايس رانش - (قطع دج…" at bounding box center [952, 351] width 450 height 51
drag, startPoint x: 936, startPoint y: 354, endPoint x: 994, endPoint y: 356, distance: 58.1
click at [994, 356] on textarea "(كلاسيك -( قطع دجاج كرسبي، خليط من انواع الجبن، قطع طمام* (سبايس رانش - (قطع دج…" at bounding box center [952, 351] width 450 height 51
type textarea "(كلاسيك -( قطع دجاج كرسبي، خليط من انواع الجبن، قطع طمام* (سبايس رانش - (قطع دج…"
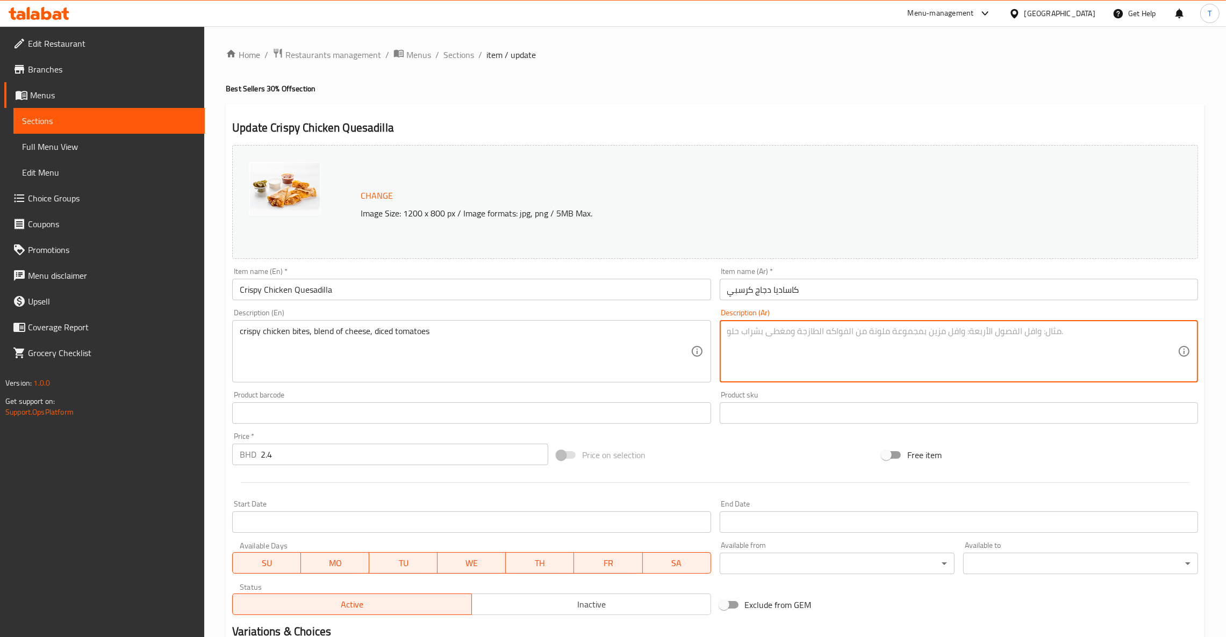
paste textarea "(قطع دجاج مقرمشة، مزيج من الجبن، طماطم مقطعة إلى مكعبات)"
click at [724, 330] on div "(قطع دجاج مقرمشة، مزيج من الجبن، طماطم مقطعة إلى مكعبات Description (Ar)" at bounding box center [958, 351] width 478 height 62
click at [727, 330] on textarea "(قطع دجاج مقرمشة، مزيج من الجبن، طماطم مقطعة إلى مكعبات" at bounding box center [952, 351] width 450 height 51
type textarea "قطع دجاج مقرمشة، مزيج من الجبن، طماطم مقطعة إلى مكعبات"
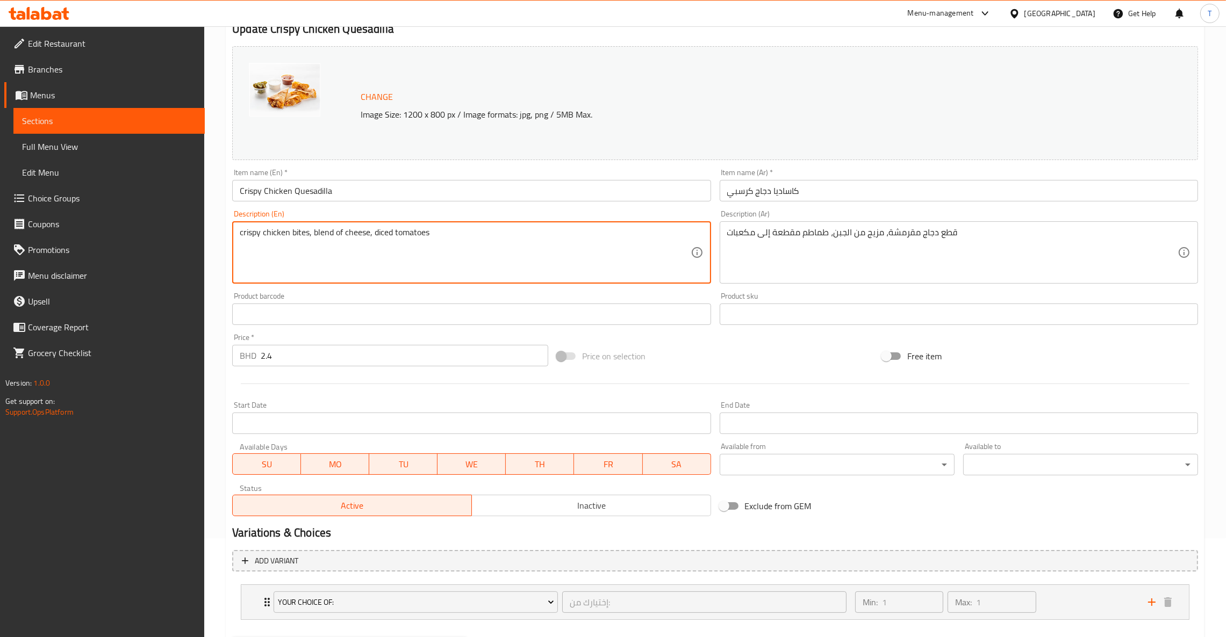
scroll to position [155, 0]
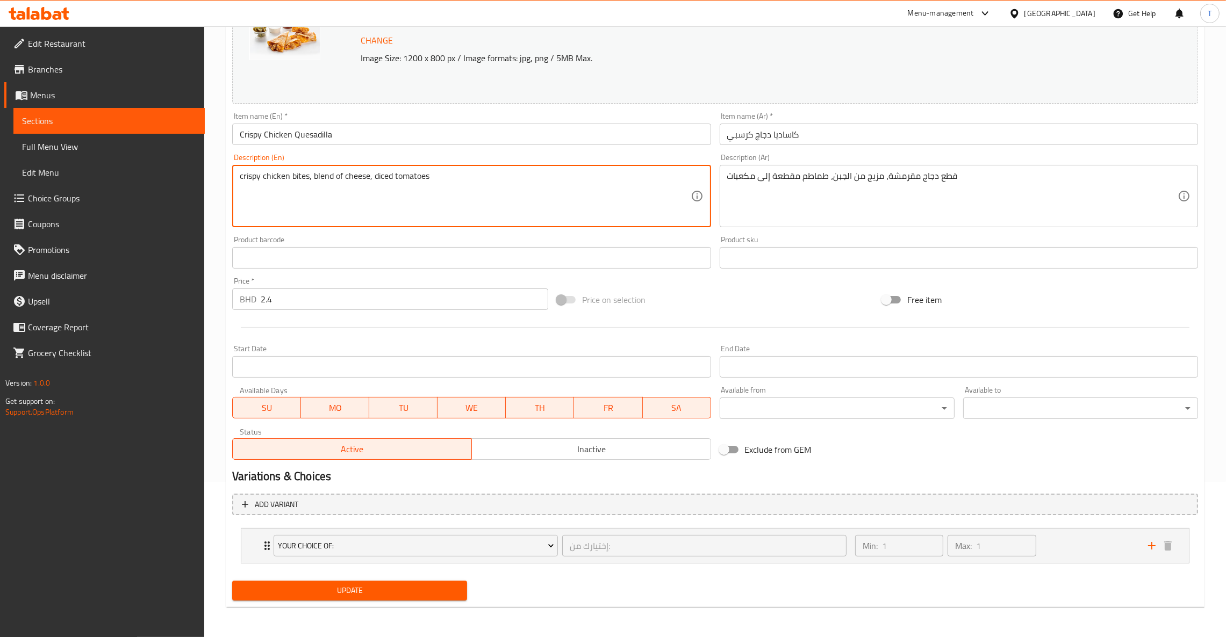
click at [386, 591] on span "Update" at bounding box center [350, 590] width 218 height 13
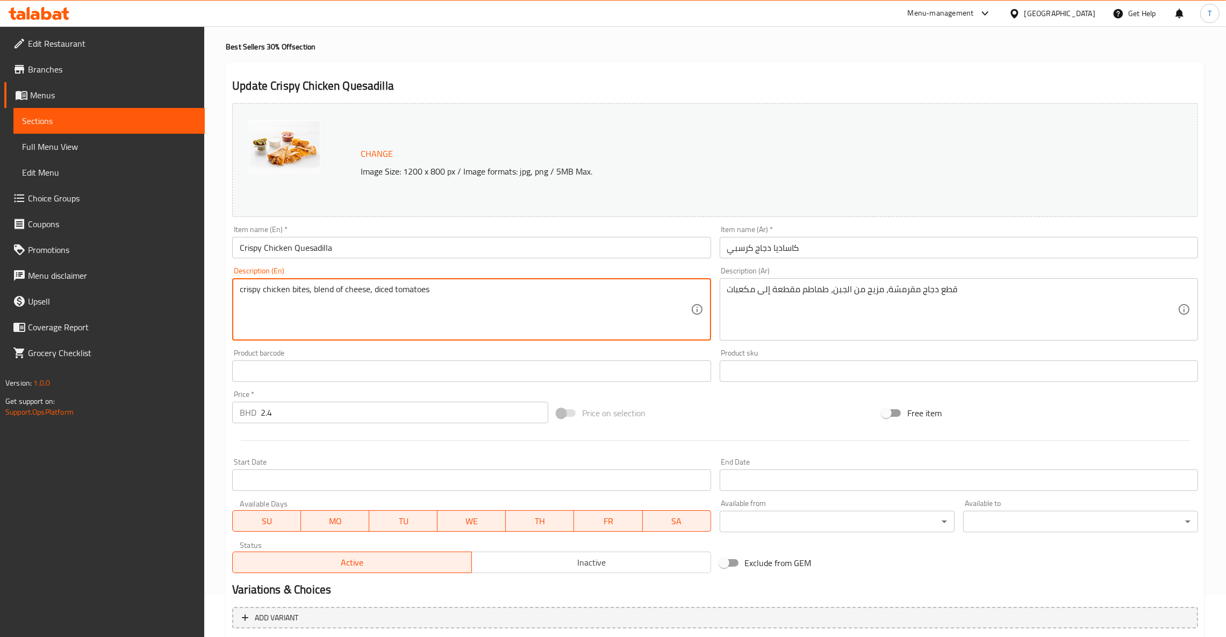
scroll to position [0, 0]
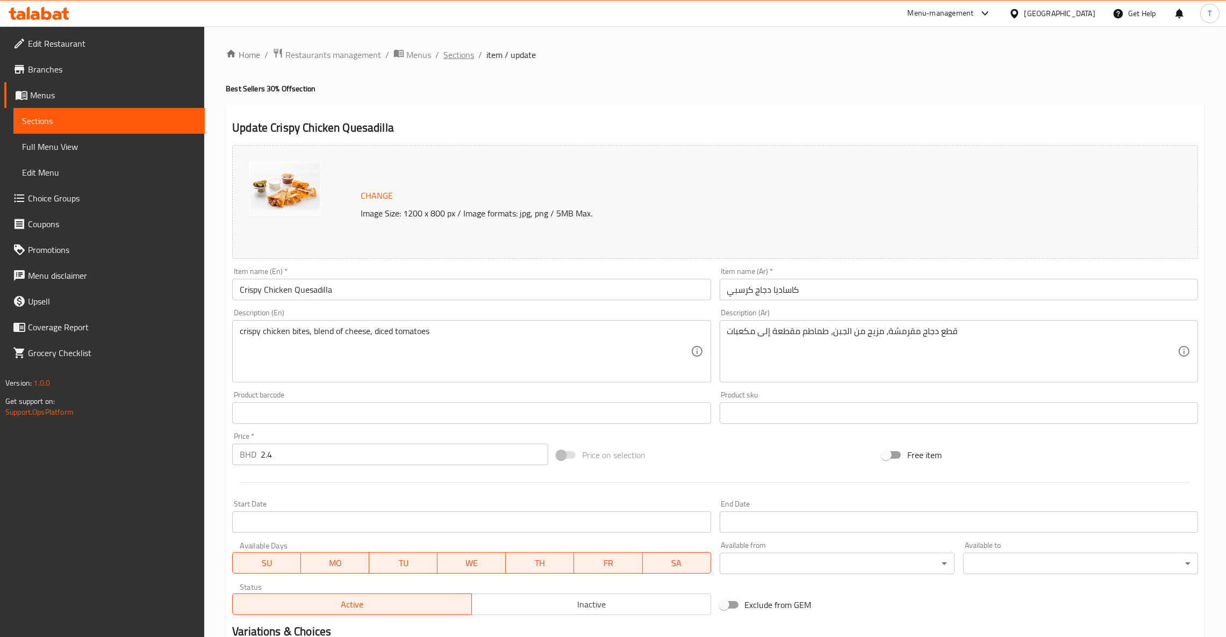
drag, startPoint x: 552, startPoint y: 251, endPoint x: 460, endPoint y: 53, distance: 219.2
click at [460, 53] on span "Sections" at bounding box center [458, 54] width 31 height 13
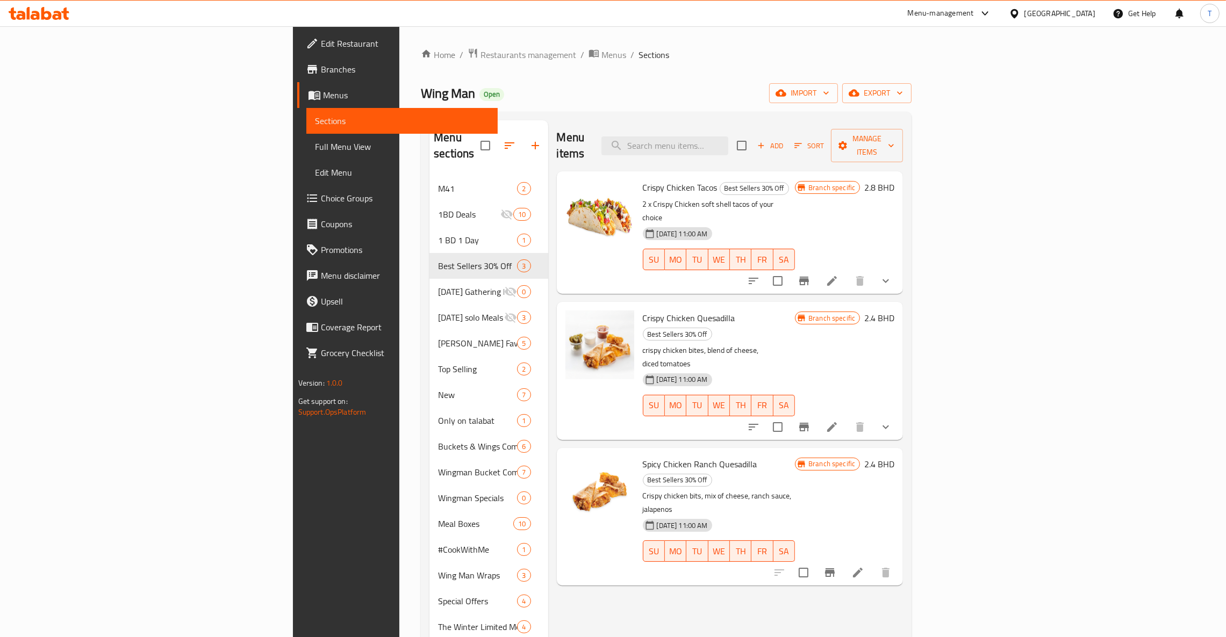
click at [849, 533] on div "Menu items Add Sort Manage items Crispy Chicken Tacos Best Sellers 30% Off 2 x …" at bounding box center [725, 575] width 355 height 911
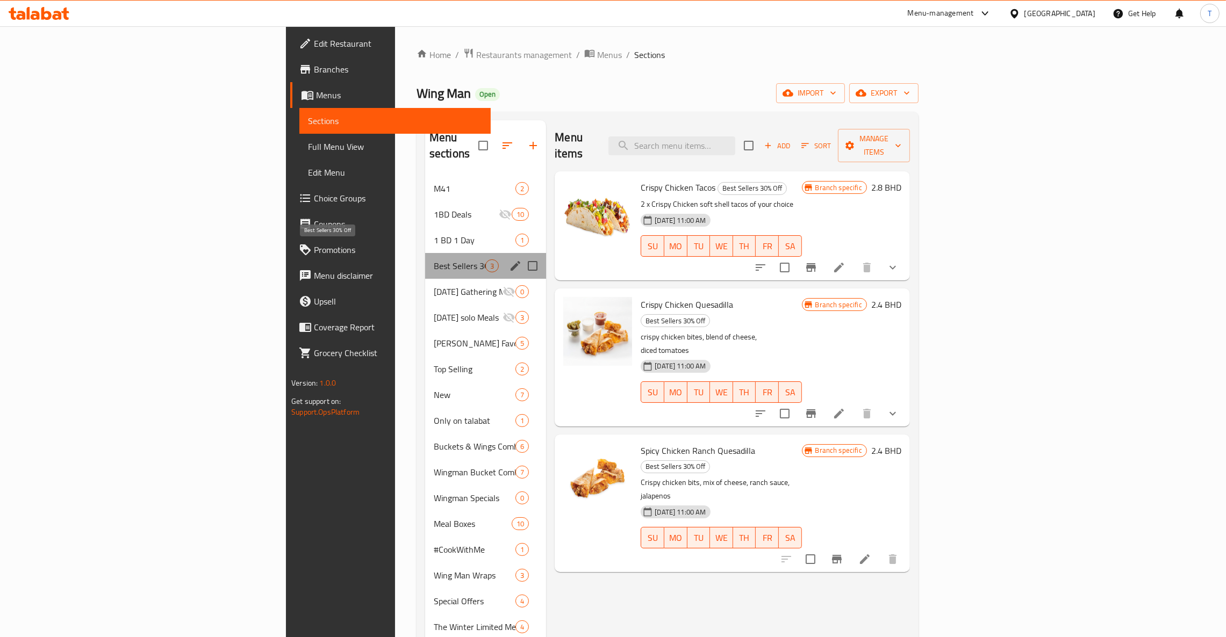
click at [434, 260] on span "Best Sellers 30% Off" at bounding box center [460, 266] width 52 height 13
click at [434, 182] on span "M41" at bounding box center [460, 188] width 52 height 13
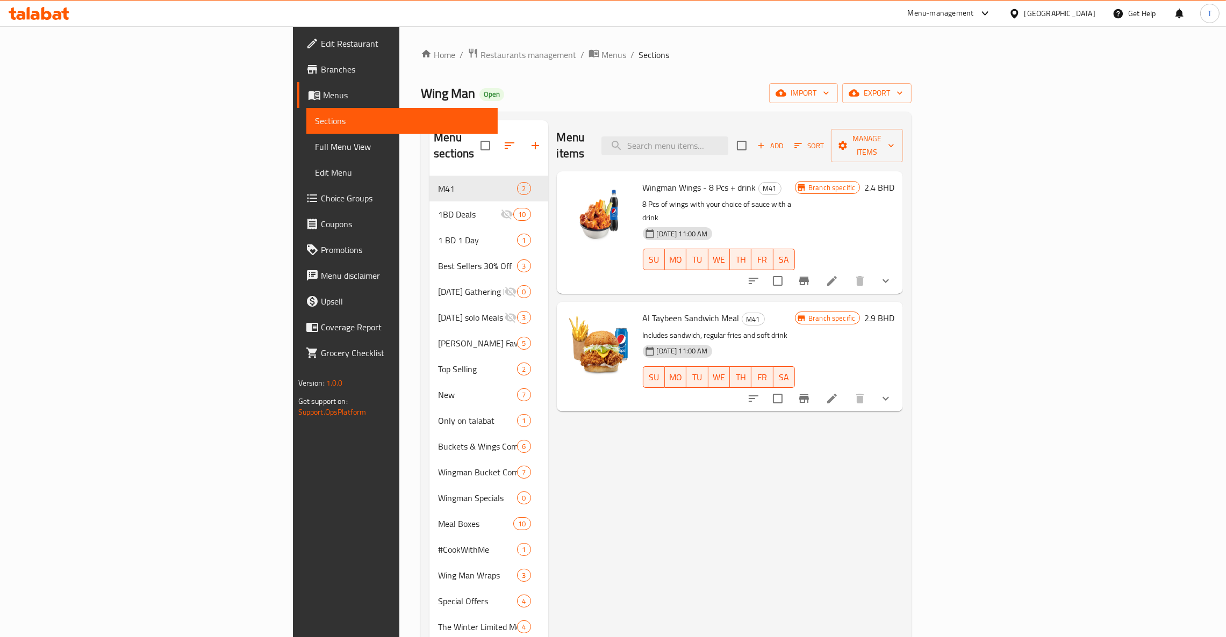
click at [974, 16] on div "Menu-management" at bounding box center [940, 13] width 66 height 13
click at [932, 75] on div "Agent Campaigns Center" at bounding box center [925, 72] width 81 height 12
